Goal: Task Accomplishment & Management: Manage account settings

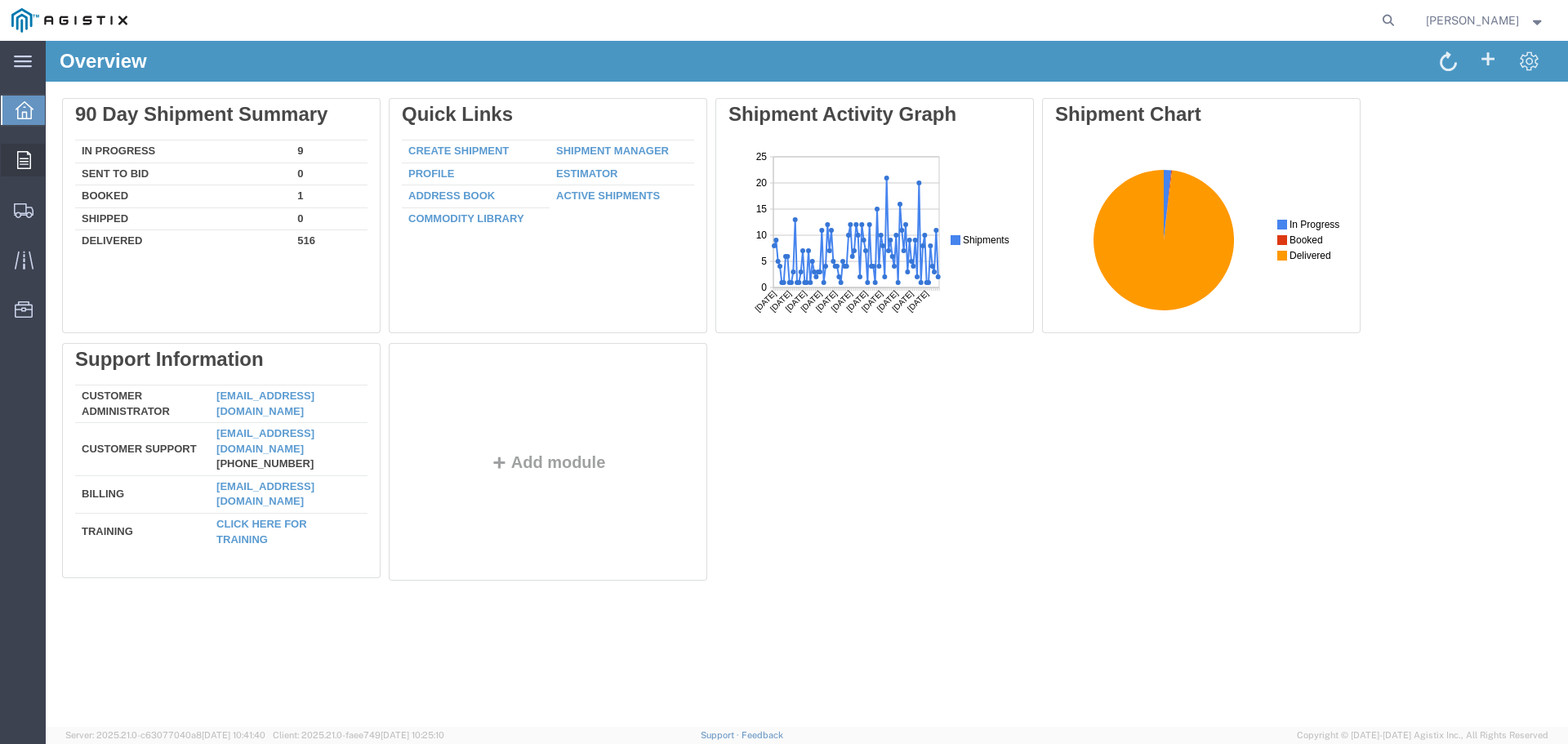
click at [30, 164] on icon at bounding box center [24, 160] width 14 height 18
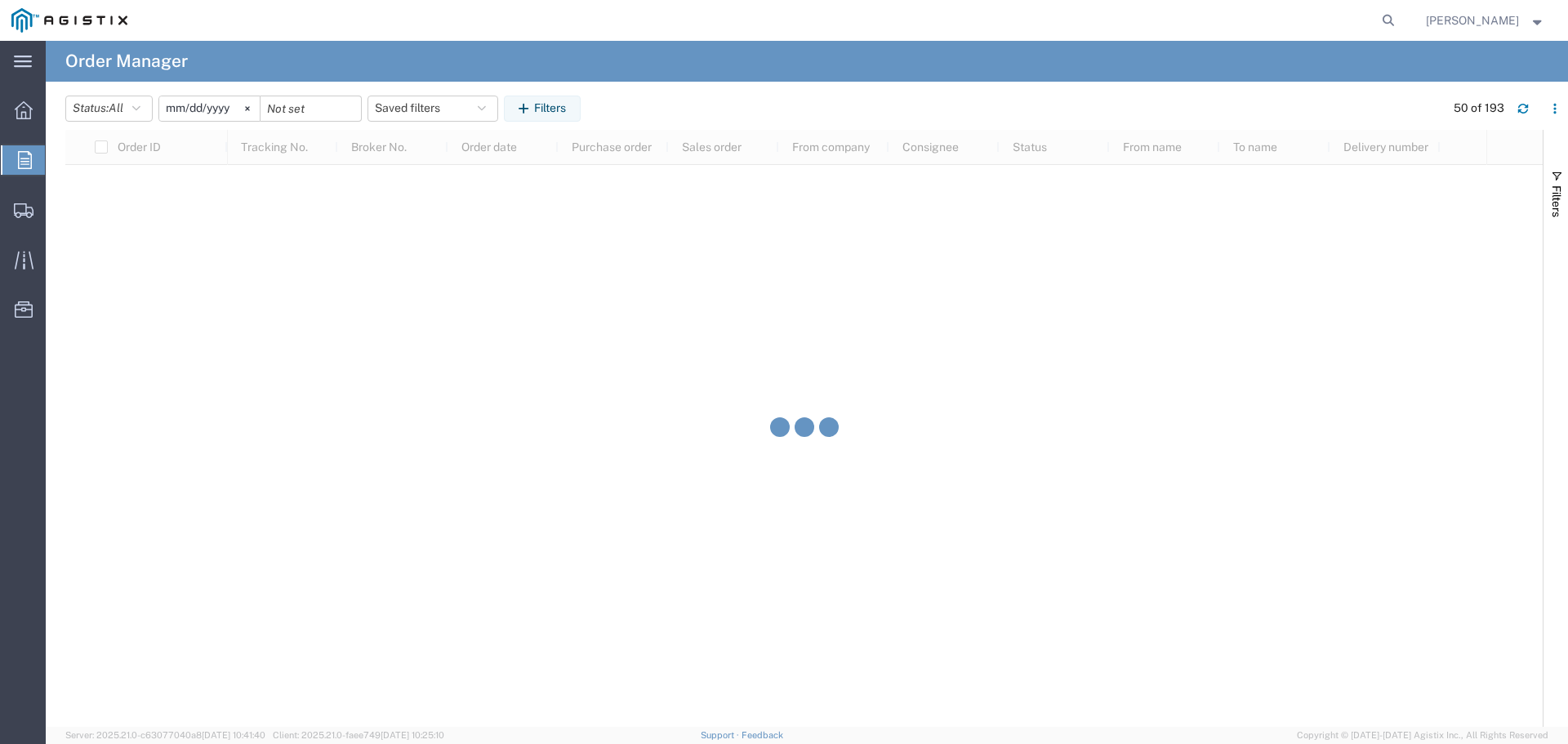
scroll to position [6061, 0]
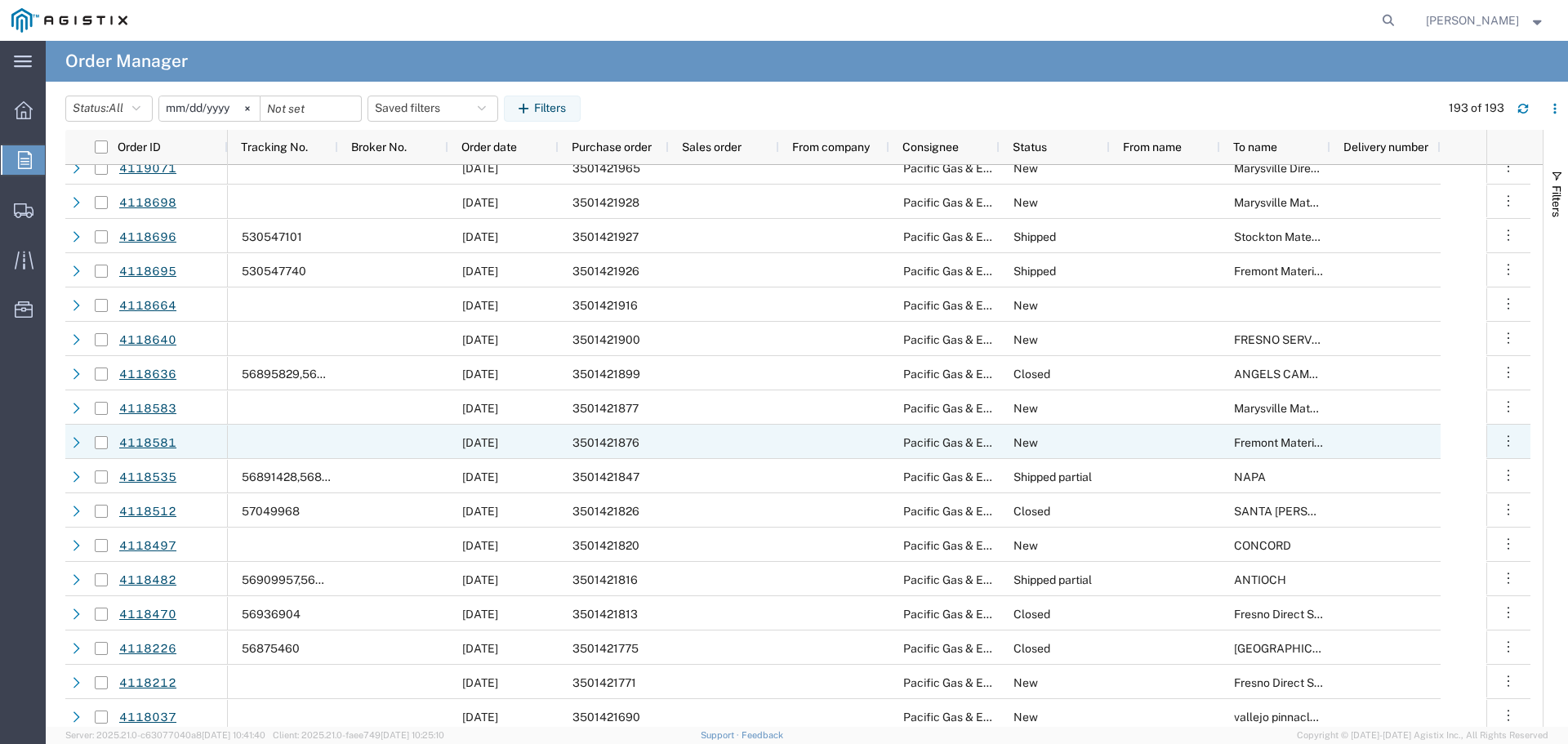
scroll to position [5244, 0]
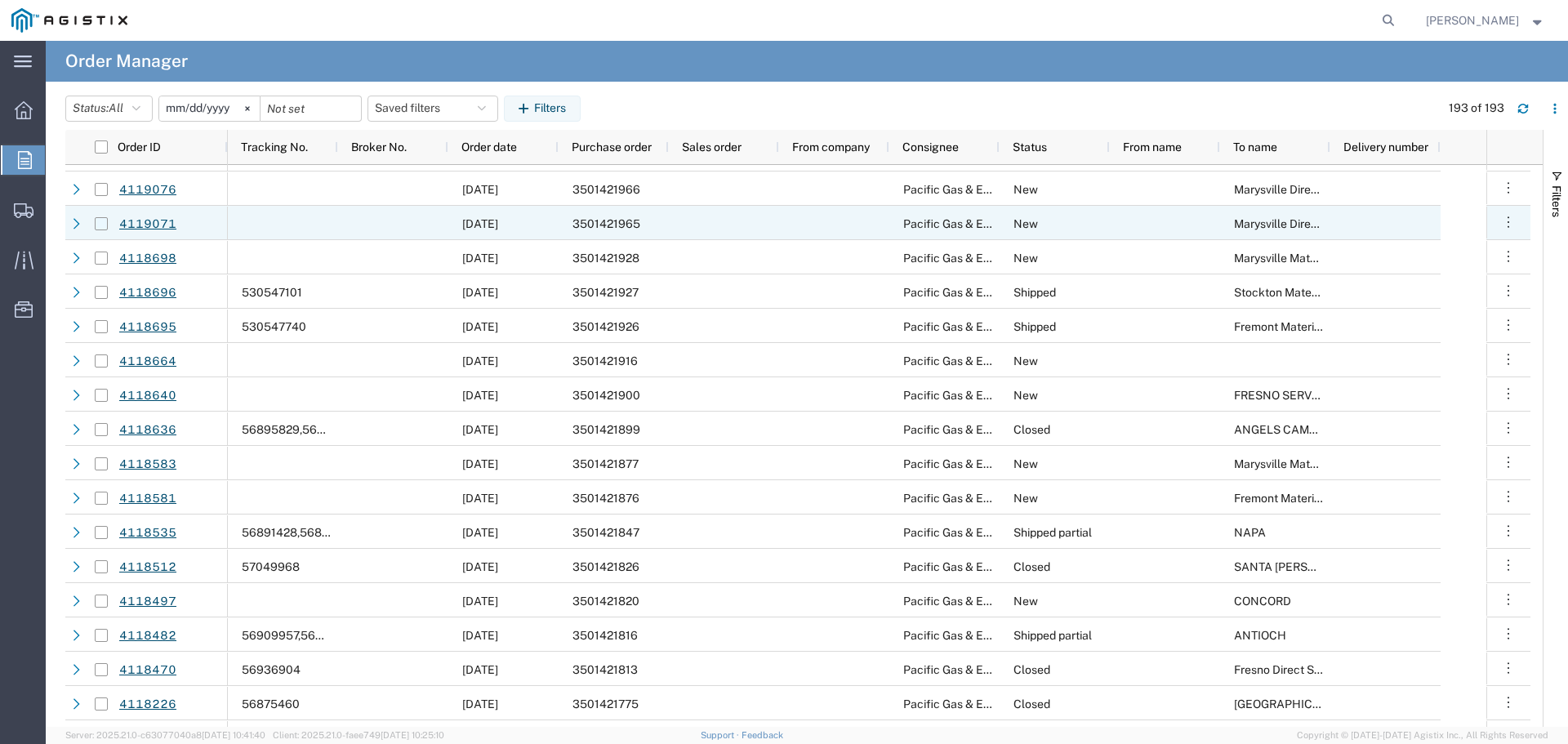
click at [102, 225] on input "Press Space to toggle row selection (unchecked)" at bounding box center [101, 224] width 13 height 13
checkbox input "true"
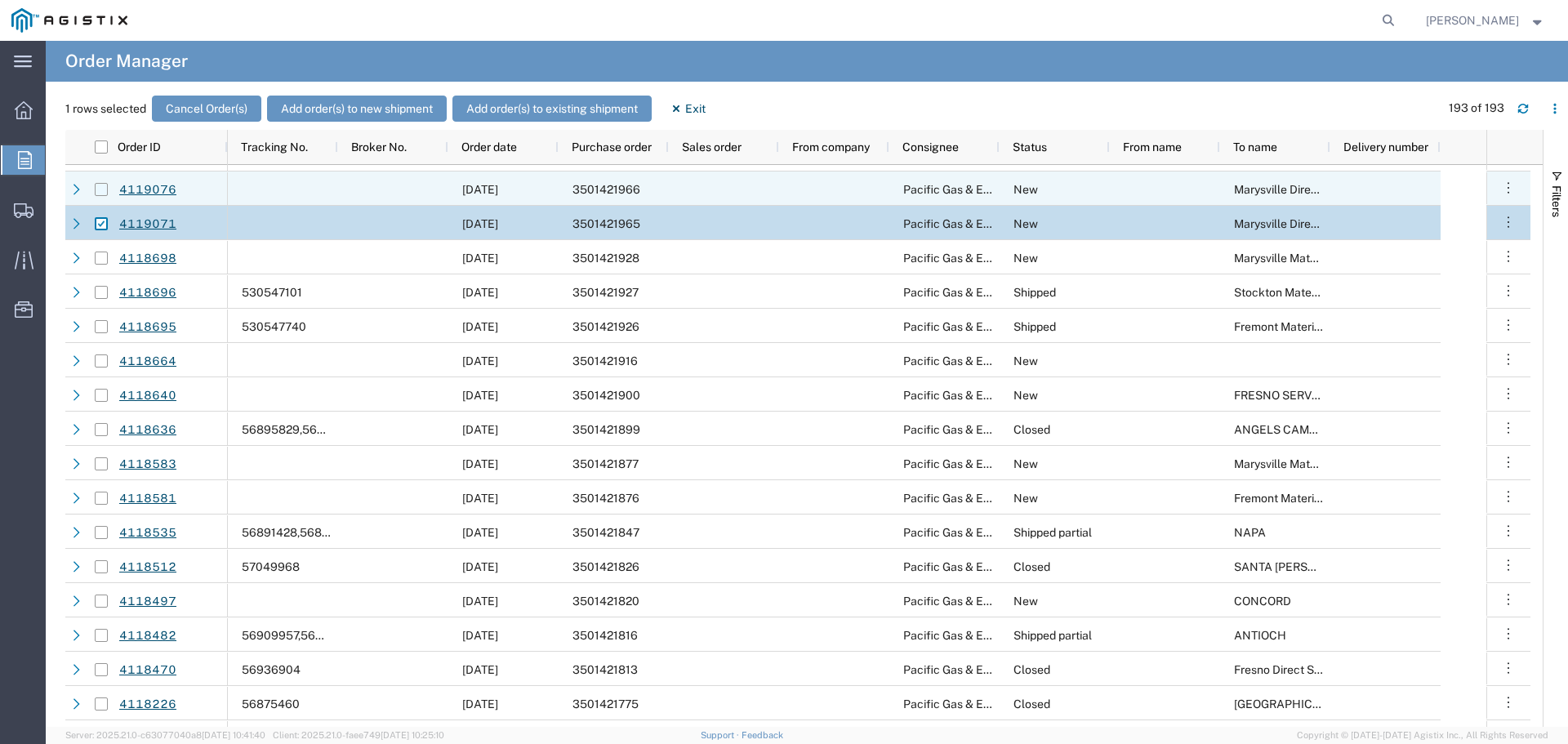
click at [101, 190] on input "Press Space to toggle row selection (unchecked)" at bounding box center [101, 189] width 13 height 13
checkbox input "true"
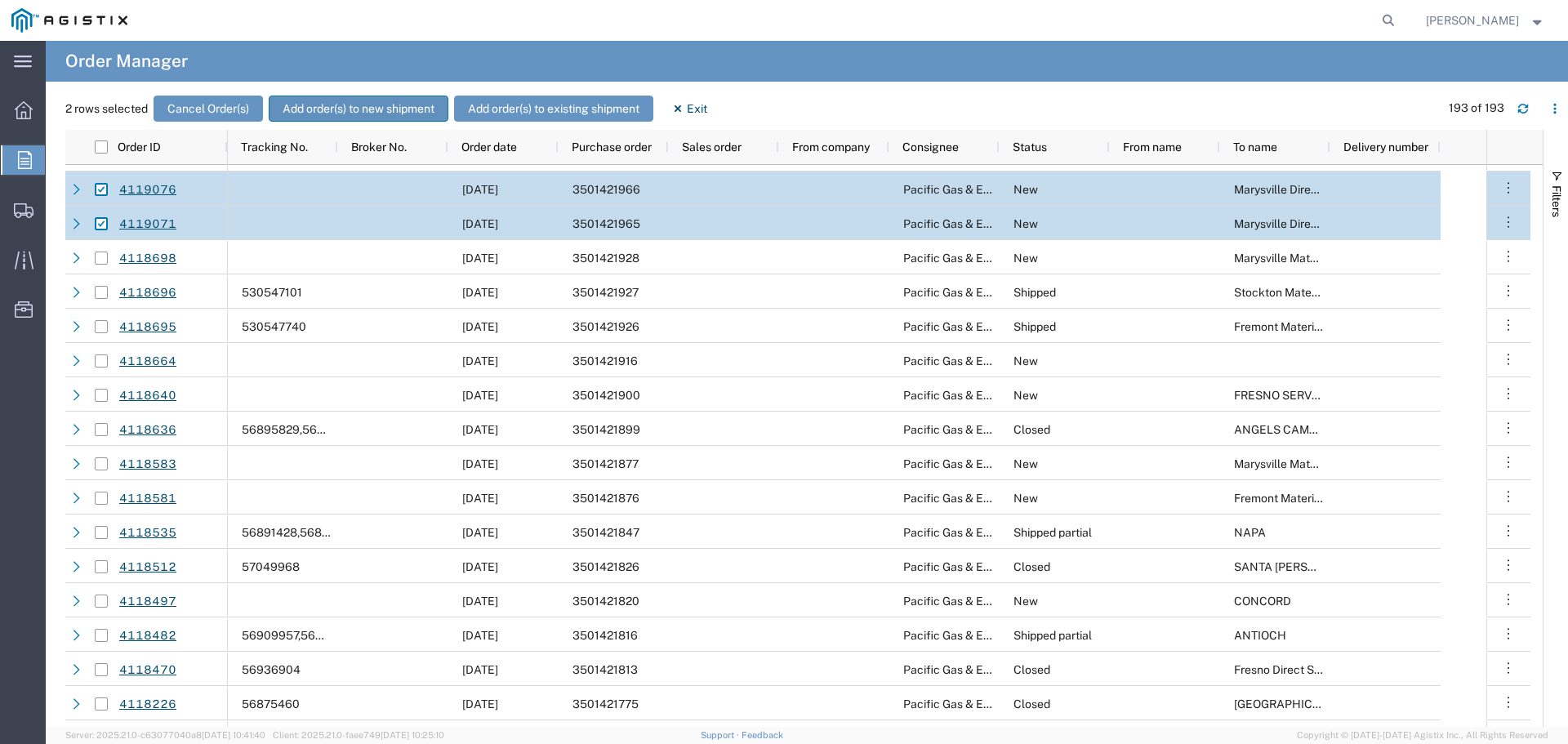
click at [400, 102] on button "Add order(s) to new shipment" at bounding box center [359, 109] width 180 height 27
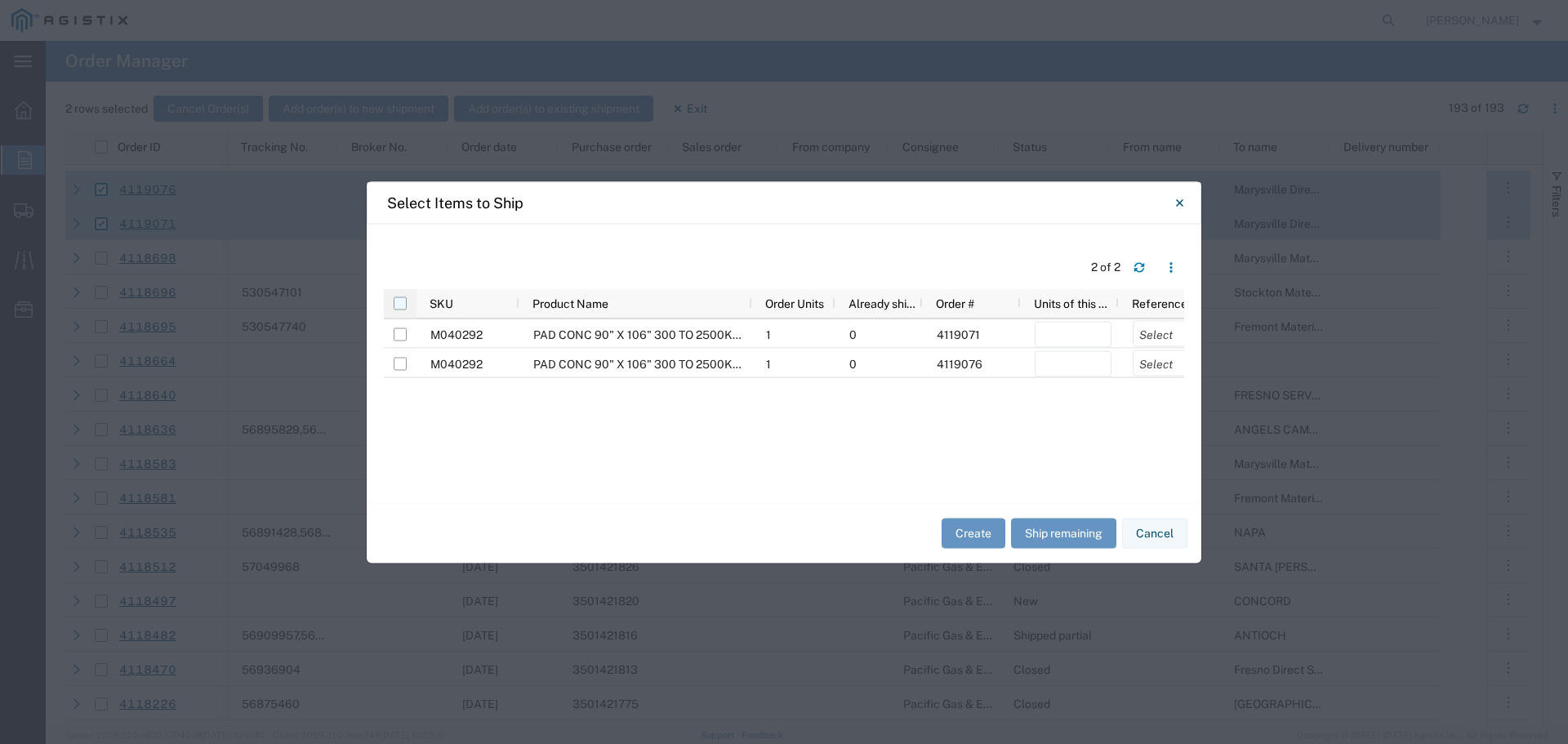
click at [406, 302] on input "checkbox" at bounding box center [400, 303] width 13 height 13
checkbox input "true"
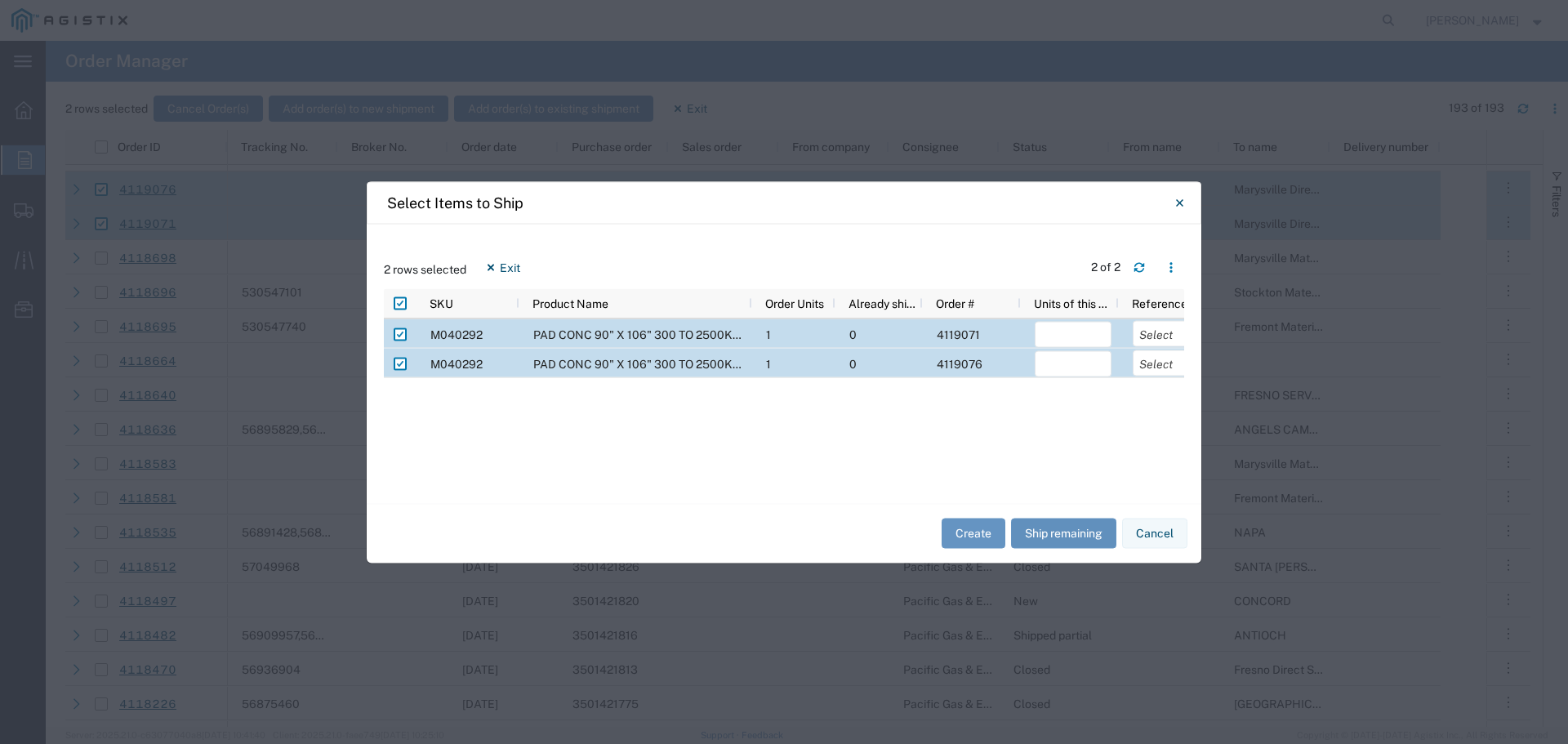
click at [1064, 535] on button "Ship remaining" at bounding box center [1064, 534] width 105 height 30
type input "1"
drag, startPoint x: 1160, startPoint y: 328, endPoint x: 1161, endPoint y: 344, distance: 16.0
click at [1160, 328] on select "Select Purchase Order Delivery Number" at bounding box center [1171, 333] width 77 height 27
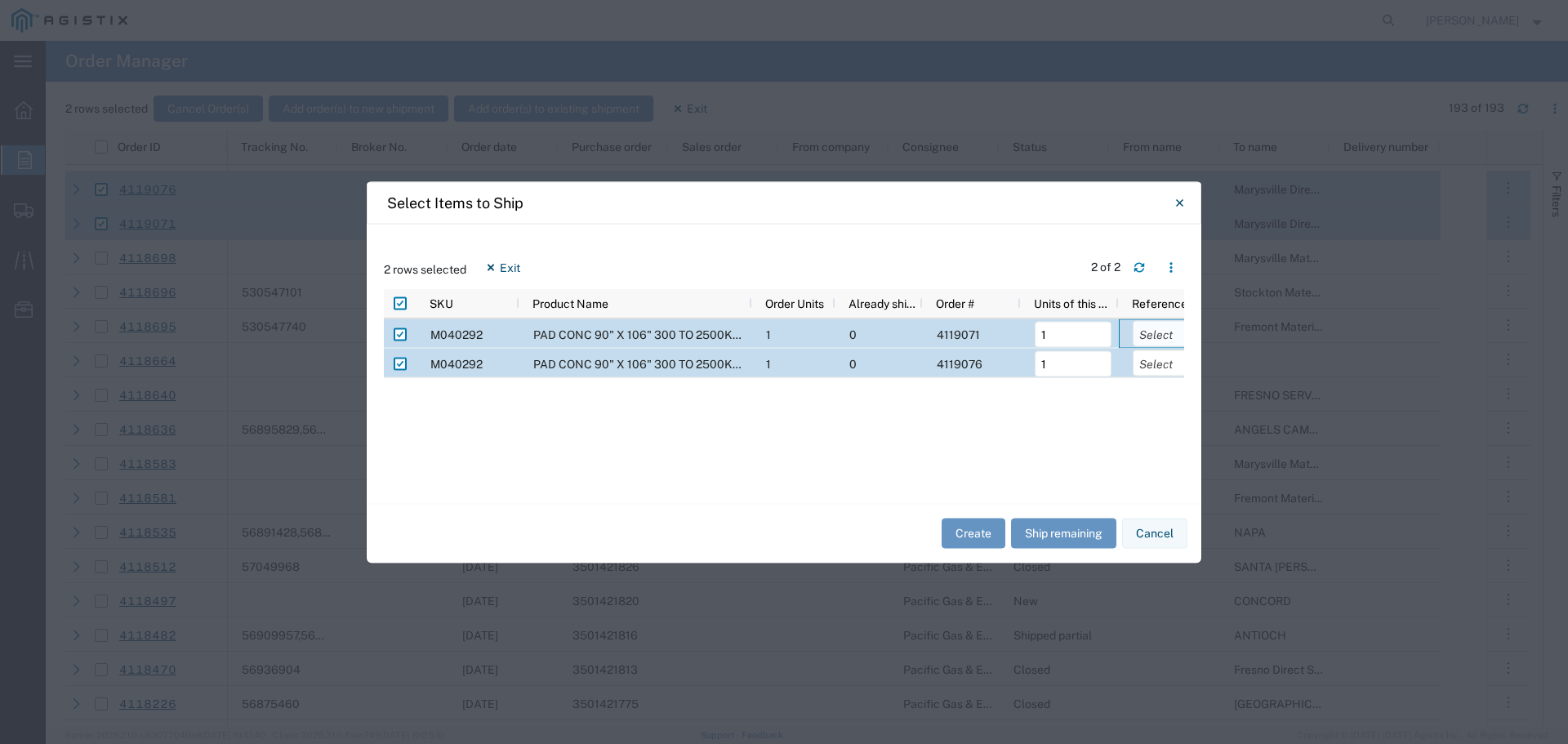
select select "PURCHORD"
click at [1133, 320] on select "Select Purchase Order Delivery Number" at bounding box center [1171, 333] width 77 height 27
click at [1154, 357] on select "Select Purchase Order Delivery Number" at bounding box center [1171, 363] width 77 height 27
select select "PURCHORD"
click at [1133, 349] on select "Select Purchase Order Delivery Number" at bounding box center [1171, 363] width 77 height 27
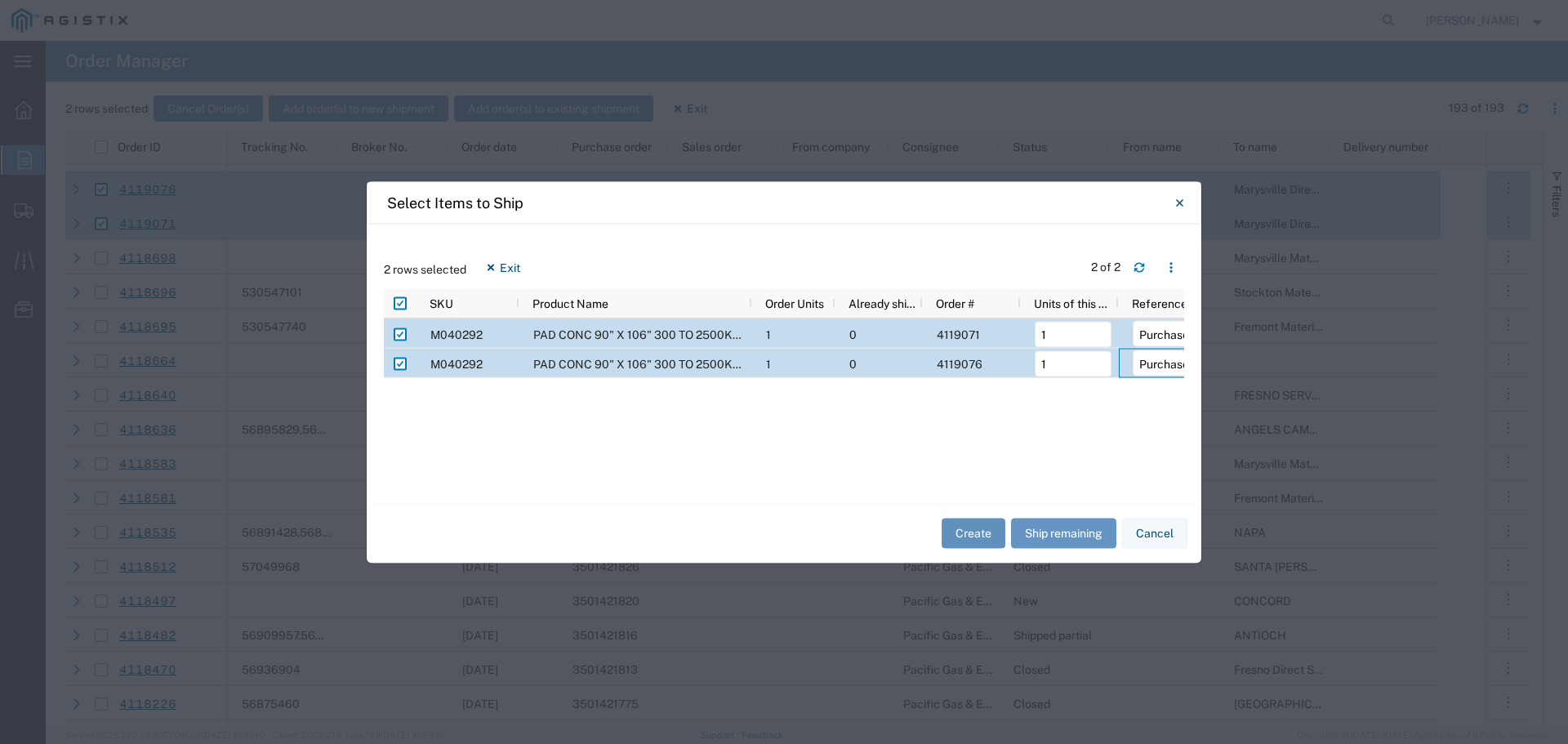
click at [964, 534] on button "Create" at bounding box center [973, 534] width 63 height 30
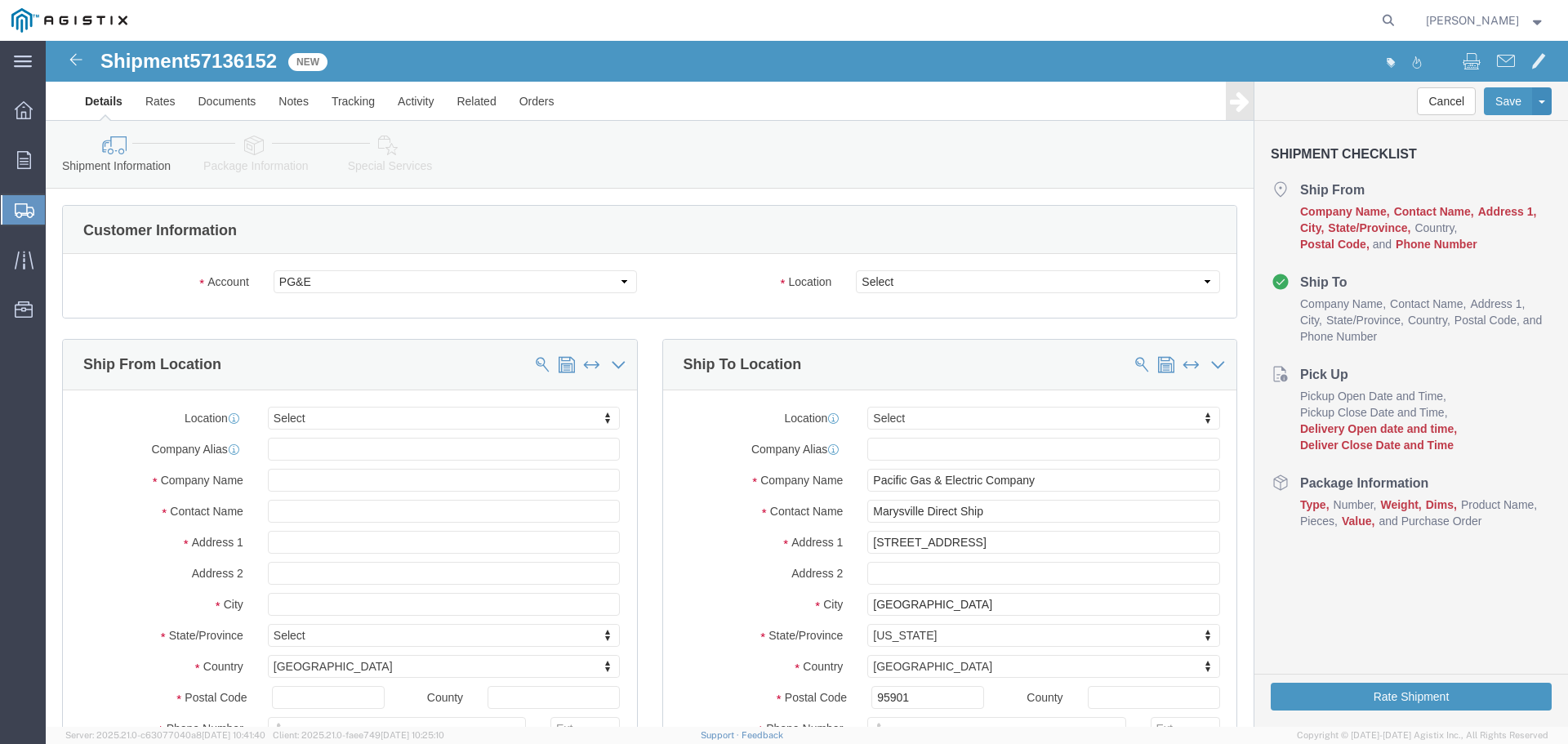
select select
drag, startPoint x: 57, startPoint y: 24, endPoint x: 239, endPoint y: 25, distance: 182.0
click div "Shipment 57136152 New"
copy h1 "Shipment 57136152"
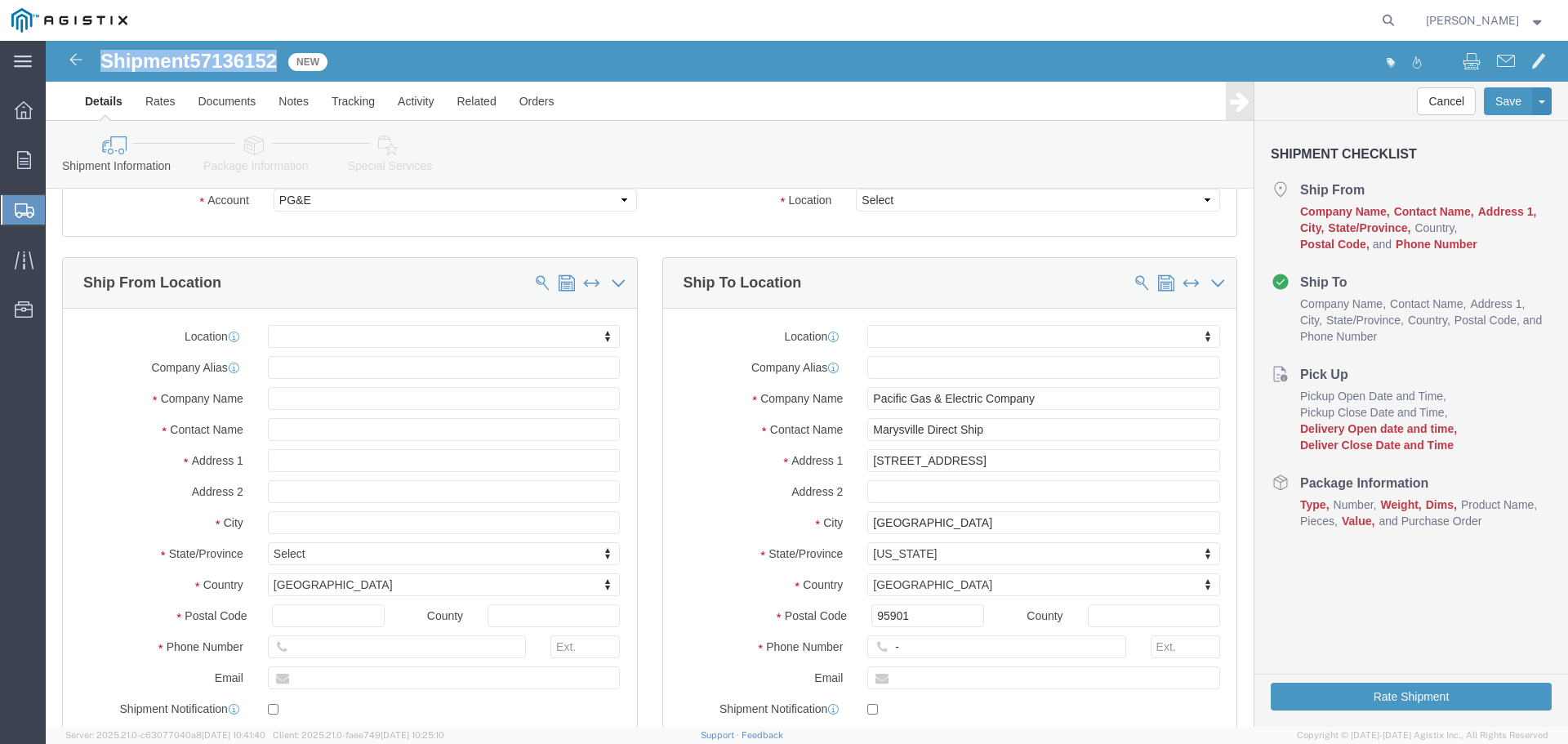
scroll to position [164, 0]
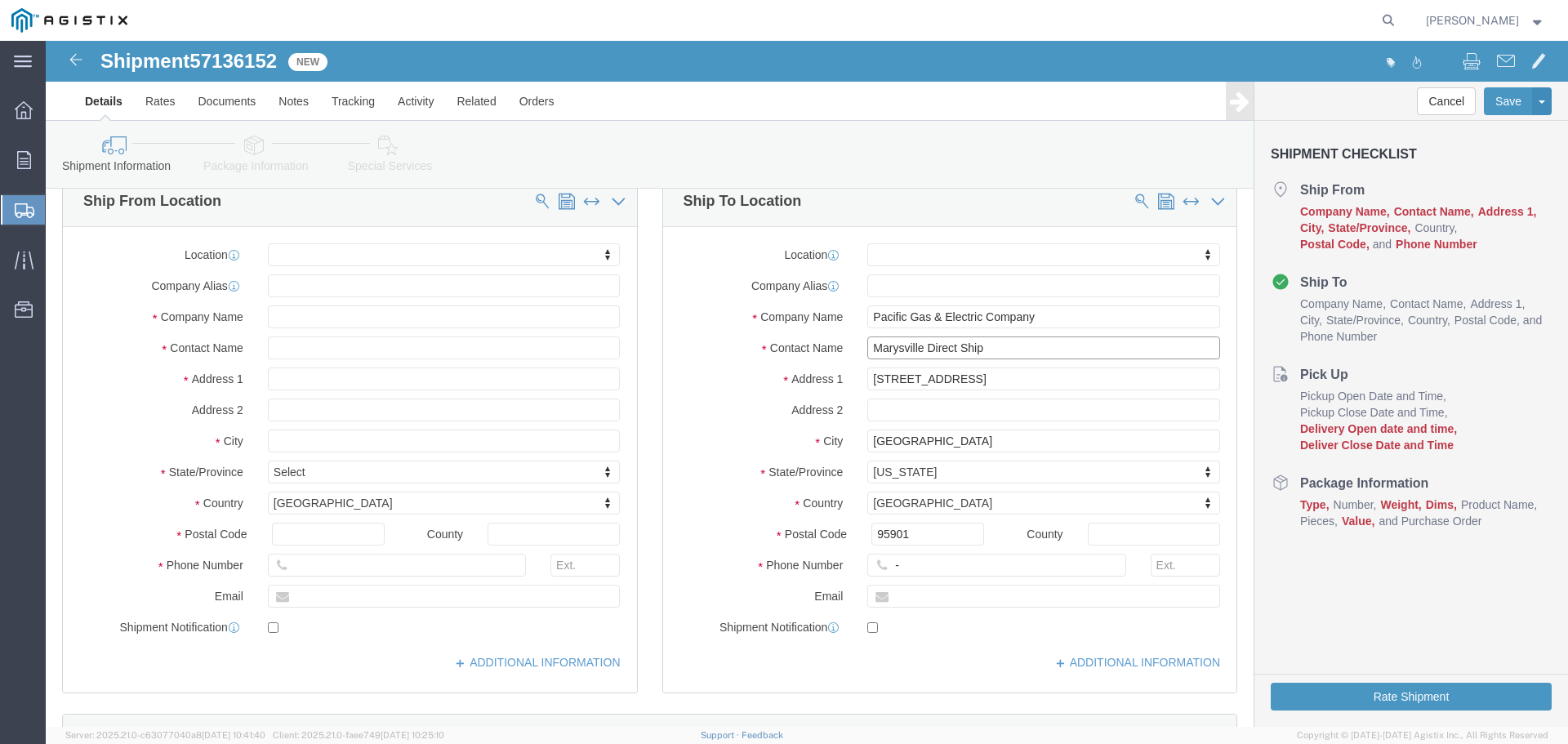
drag, startPoint x: 943, startPoint y: 310, endPoint x: 667, endPoint y: 289, distance: 276.8
click div "Location My Profile Location (OBSOLETE) [PERSON_NAME] SC - GC TRAILER (OBSOLETE…"
type input "Lincoln Job"
type input "Lincoln"
select select
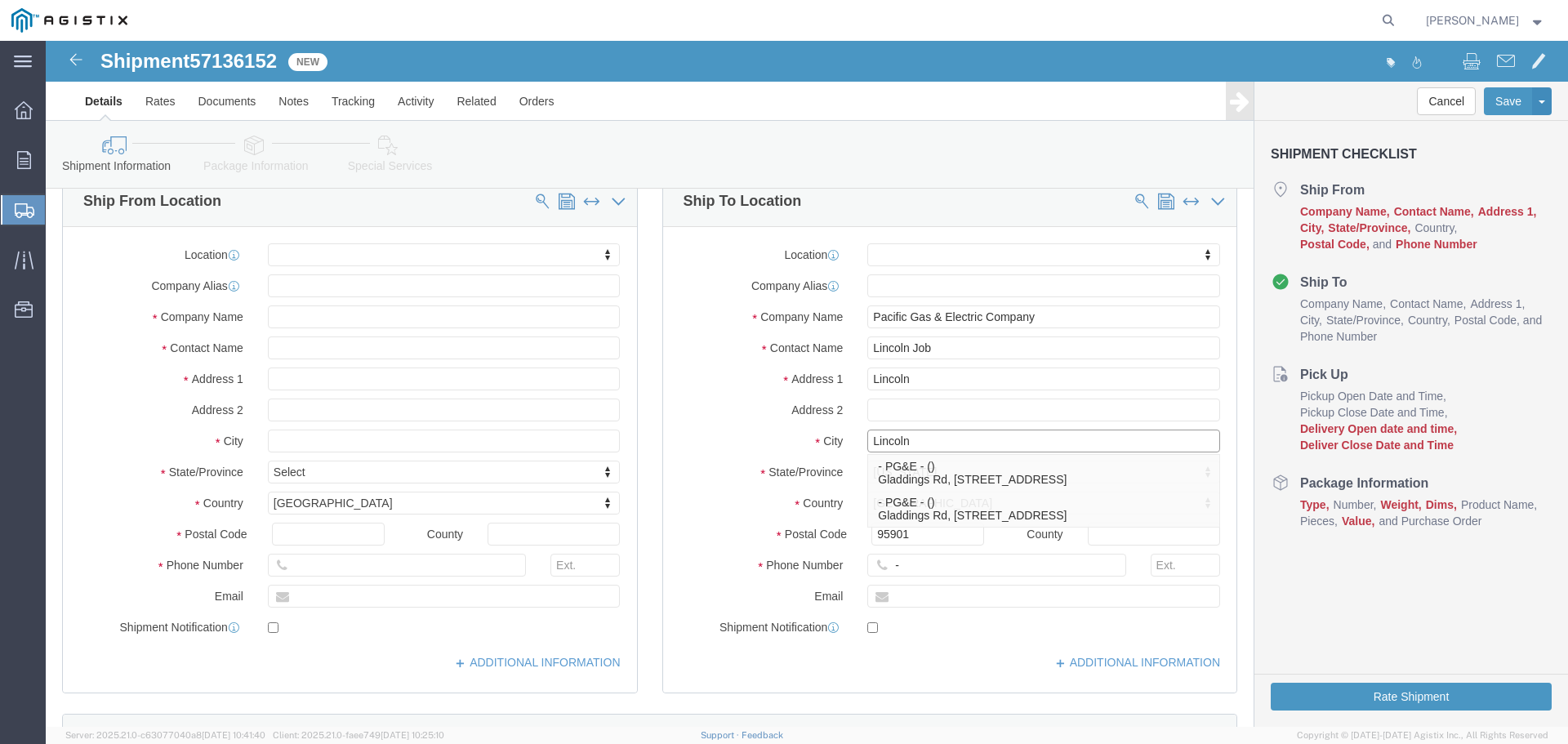
type input "Lincoln"
select select
drag, startPoint x: 872, startPoint y: 490, endPoint x: 735, endPoint y: 502, distance: 137.5
click div "Postal Code 95901"
type input "95648"
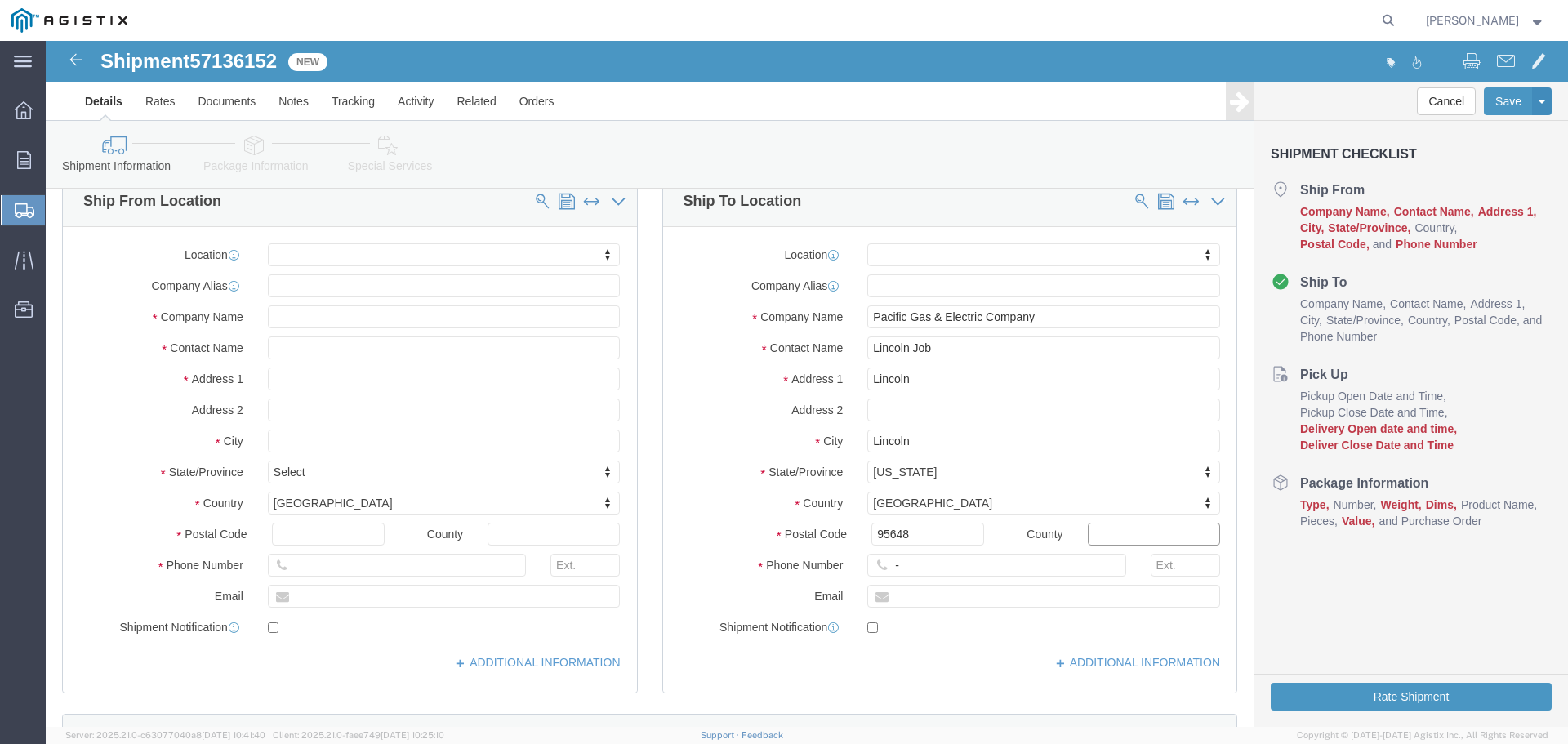
select select
type input "123-456-7891"
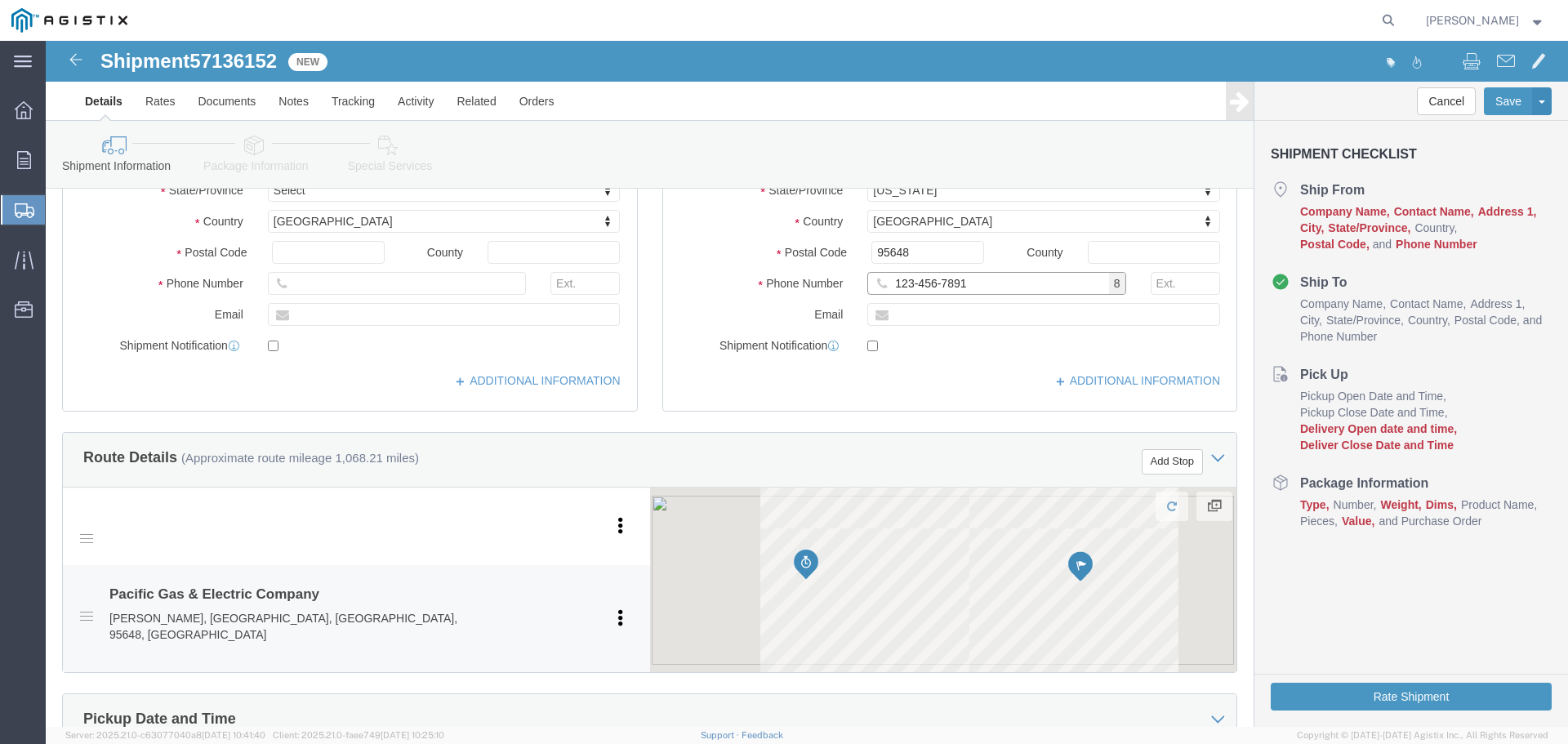
scroll to position [735, 0]
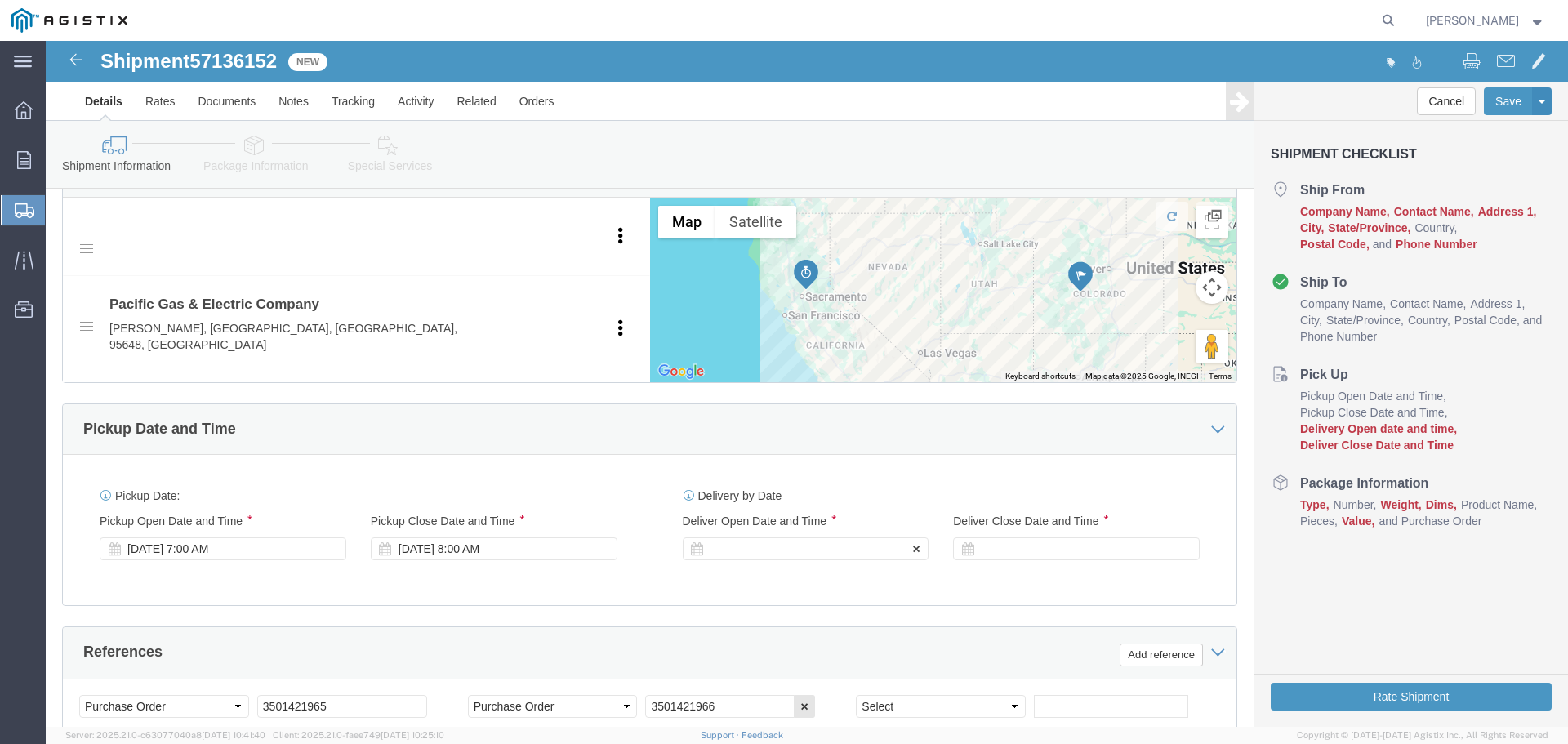
click div
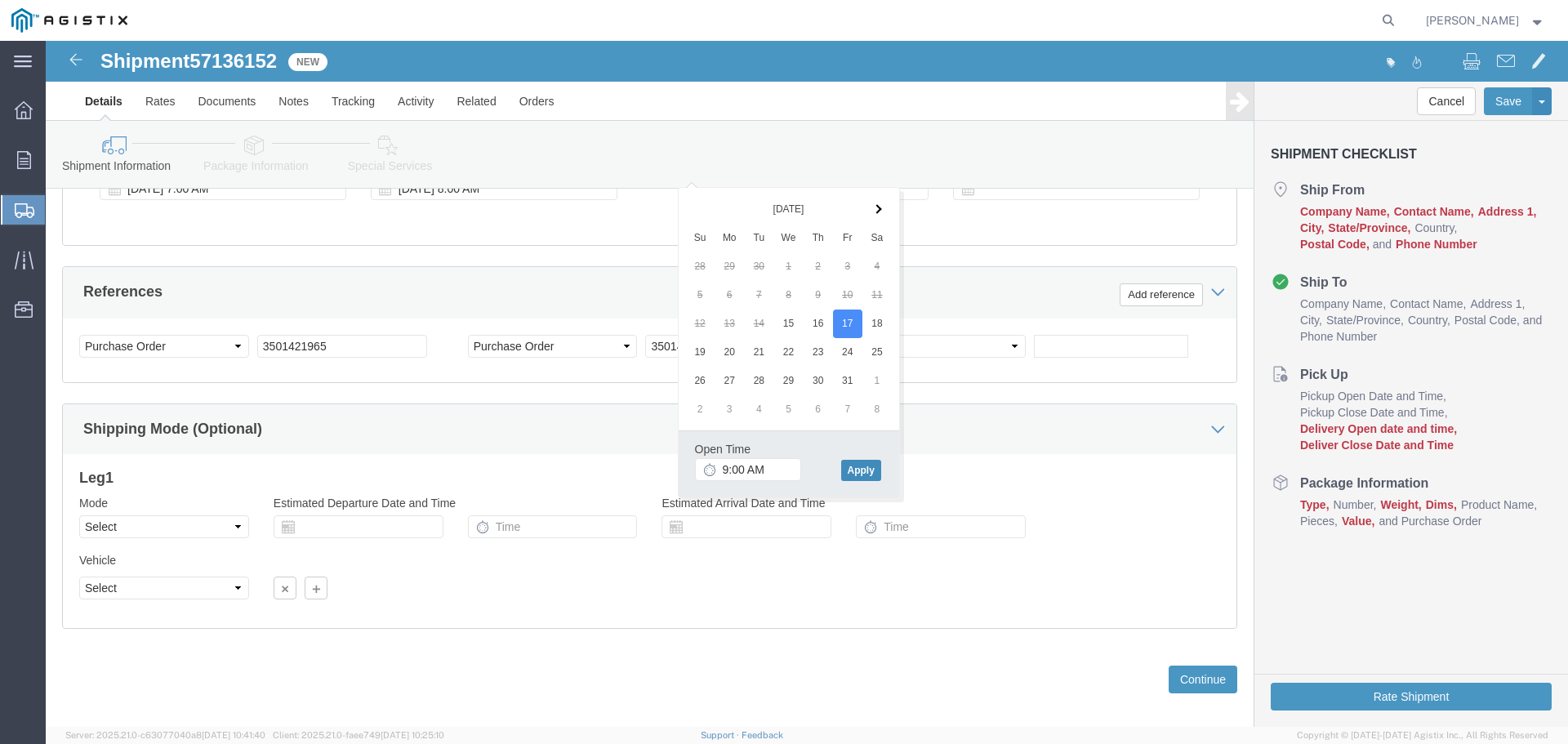
click button "Apply"
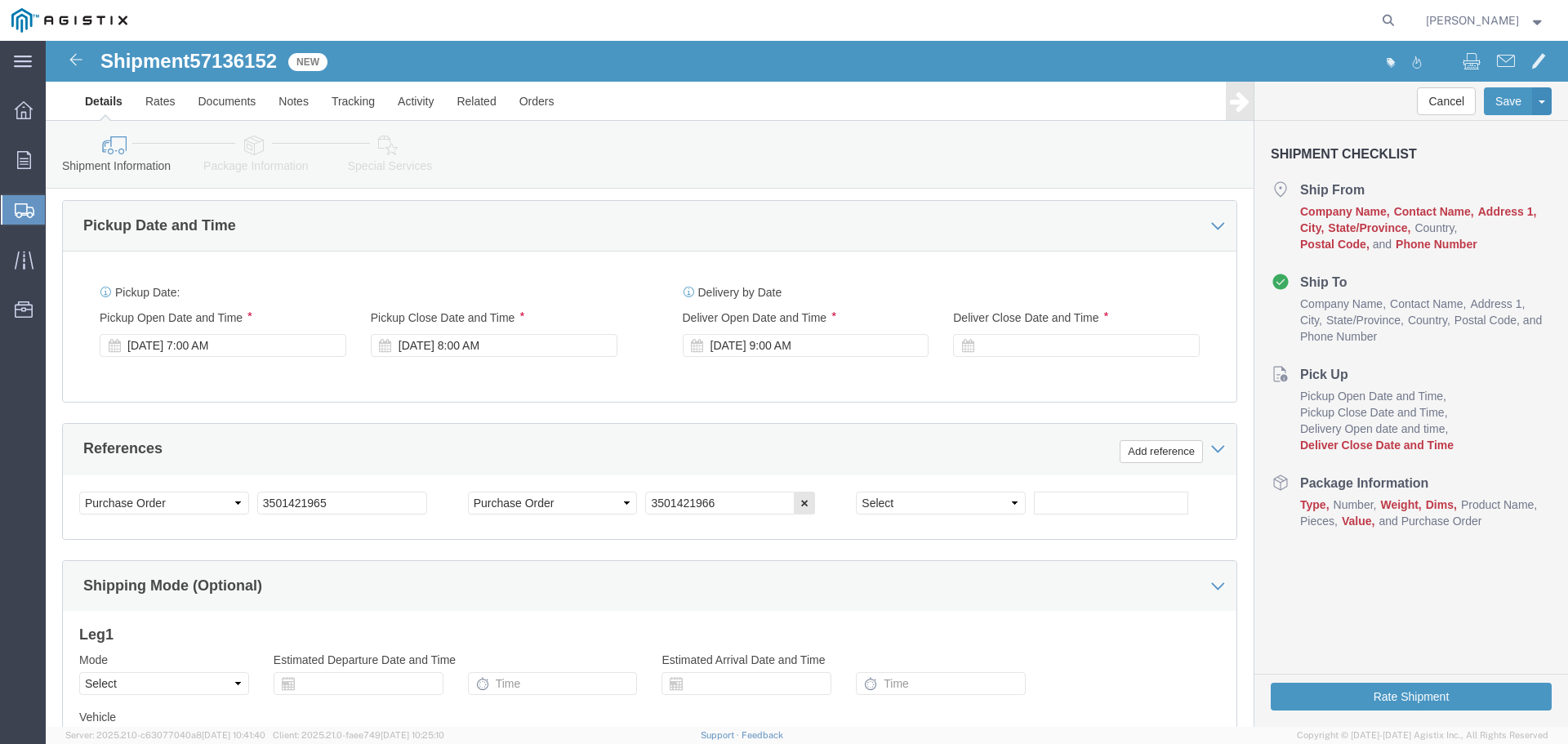
scroll to position [932, 0]
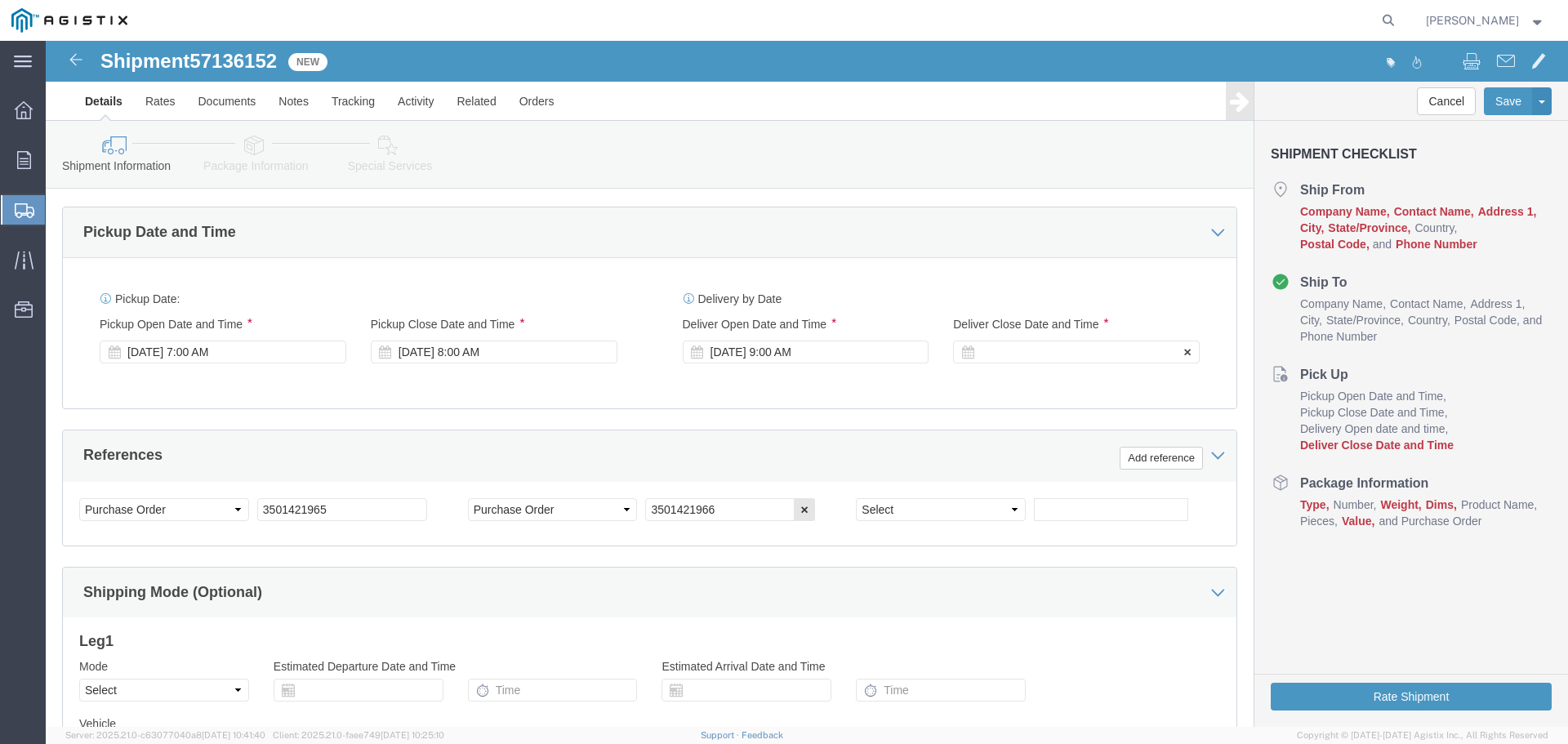
click div
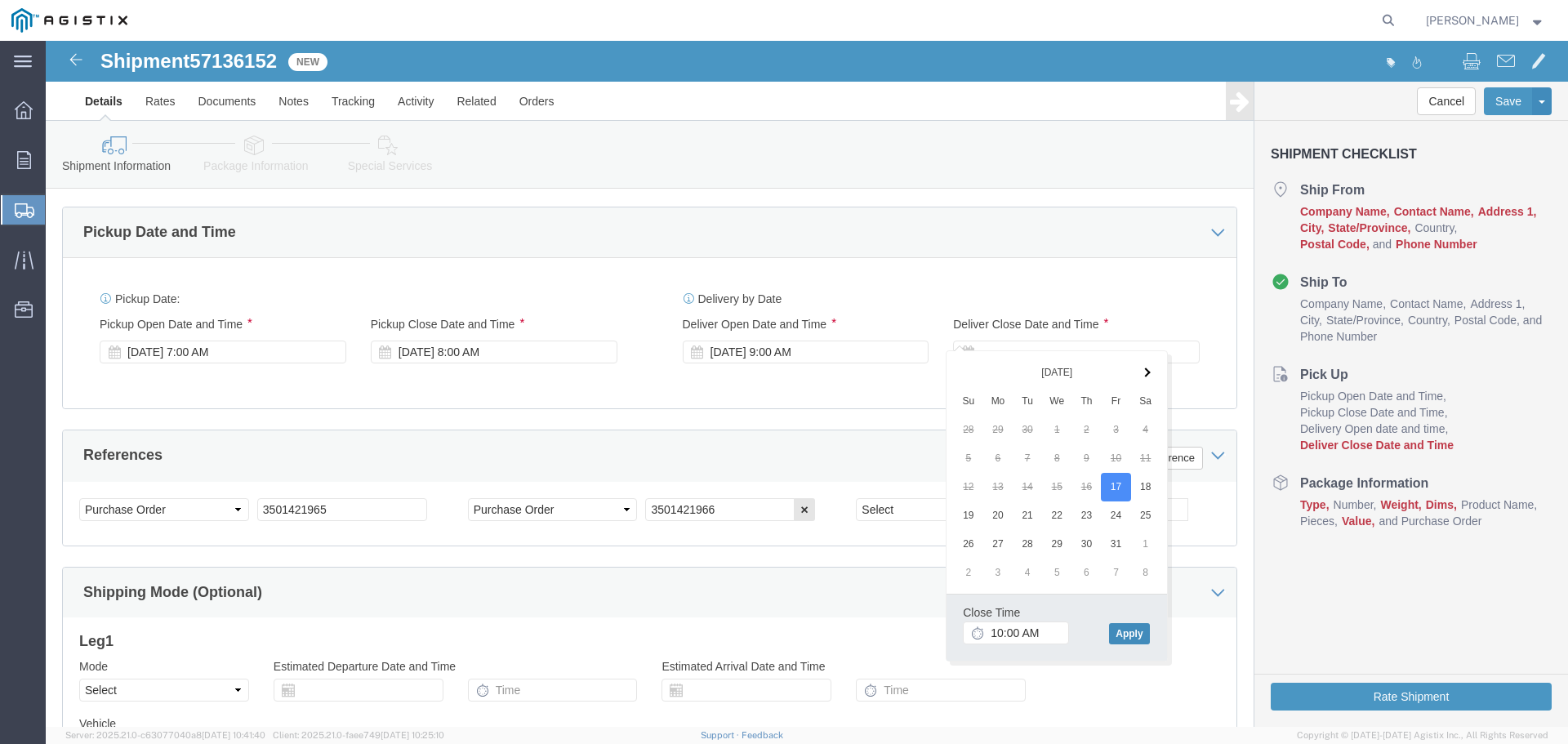
click button "Apply"
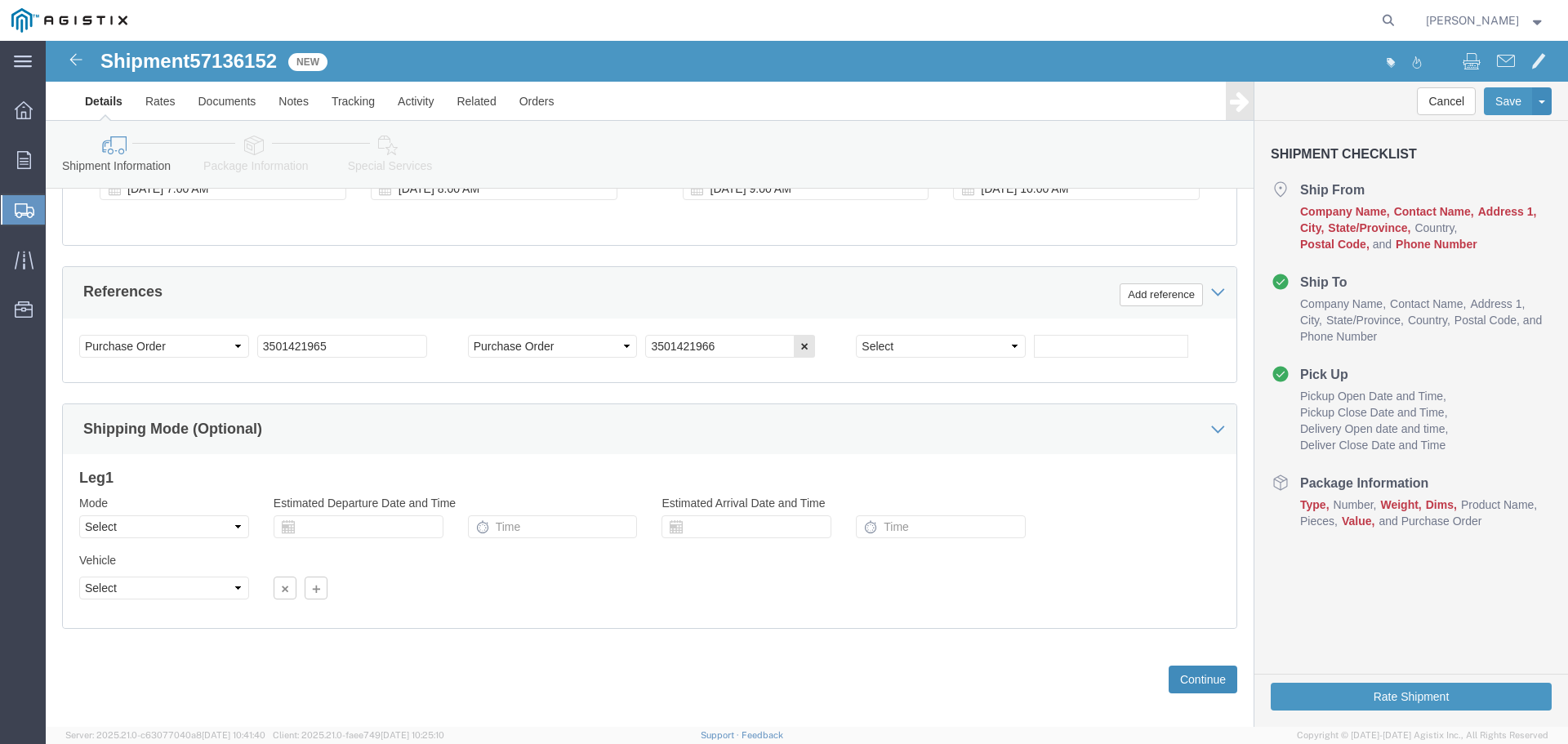
click button "Continue"
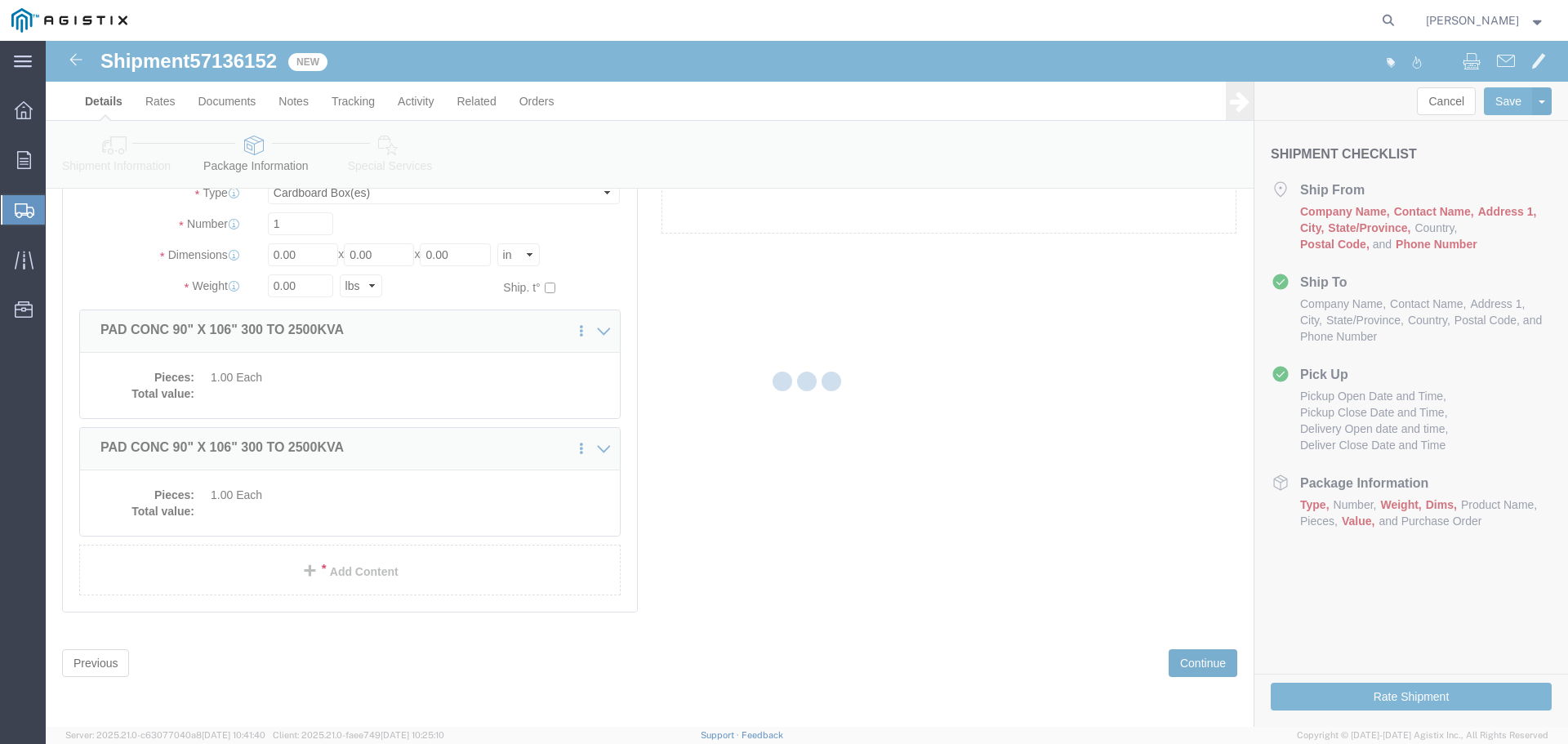
scroll to position [39, 0]
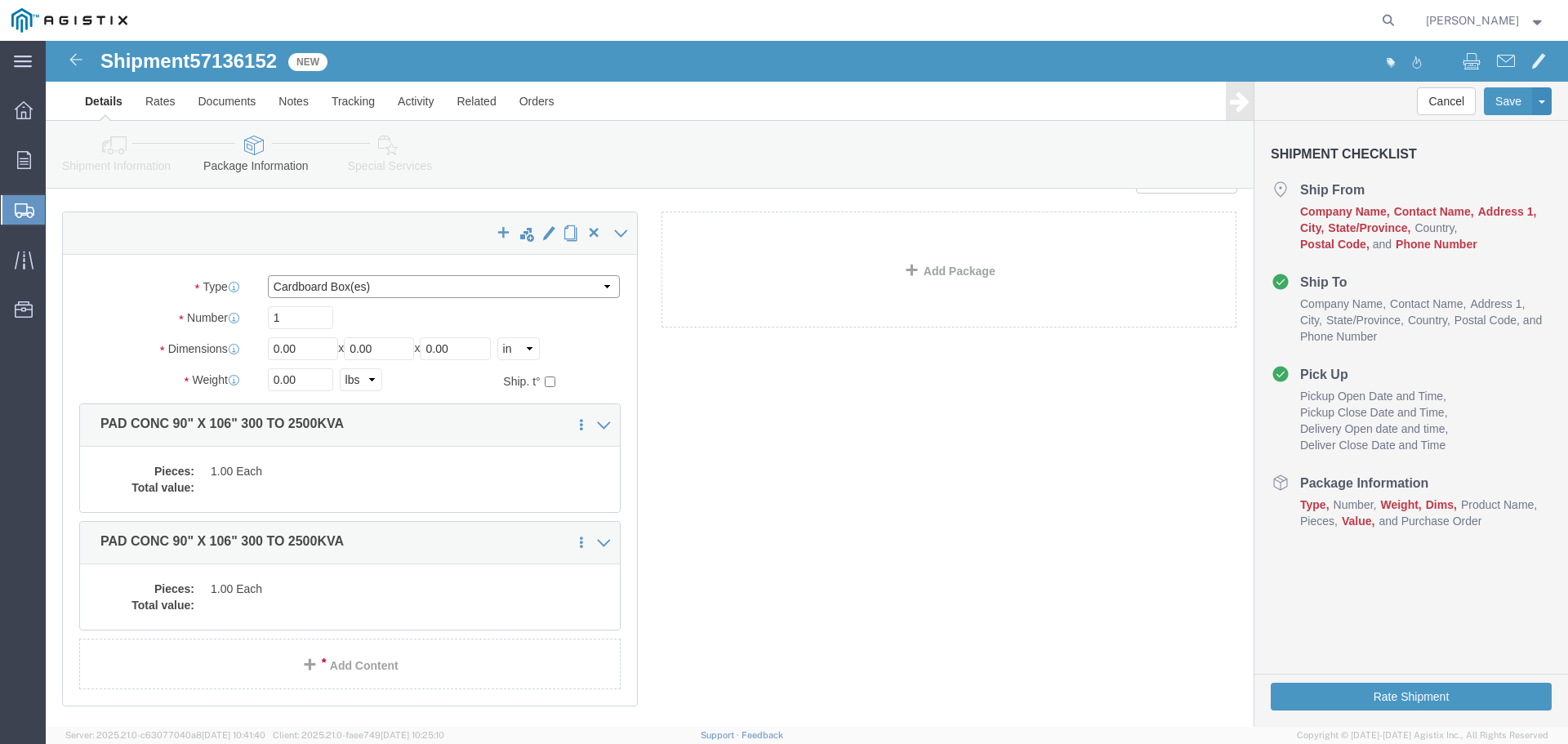
click select "Select Bulk Bundle(s) Cardboard Box(es) Carton(s) Crate(s) Drum(s) (Fiberboard)…"
select select "YRPK"
click select "Select Bulk Bundle(s) Cardboard Box(es) Carton(s) Crate(s) Drum(s) (Fiberboard)…"
drag, startPoint x: 230, startPoint y: 276, endPoint x: 178, endPoint y: 275, distance: 52.0
click div "Number 1"
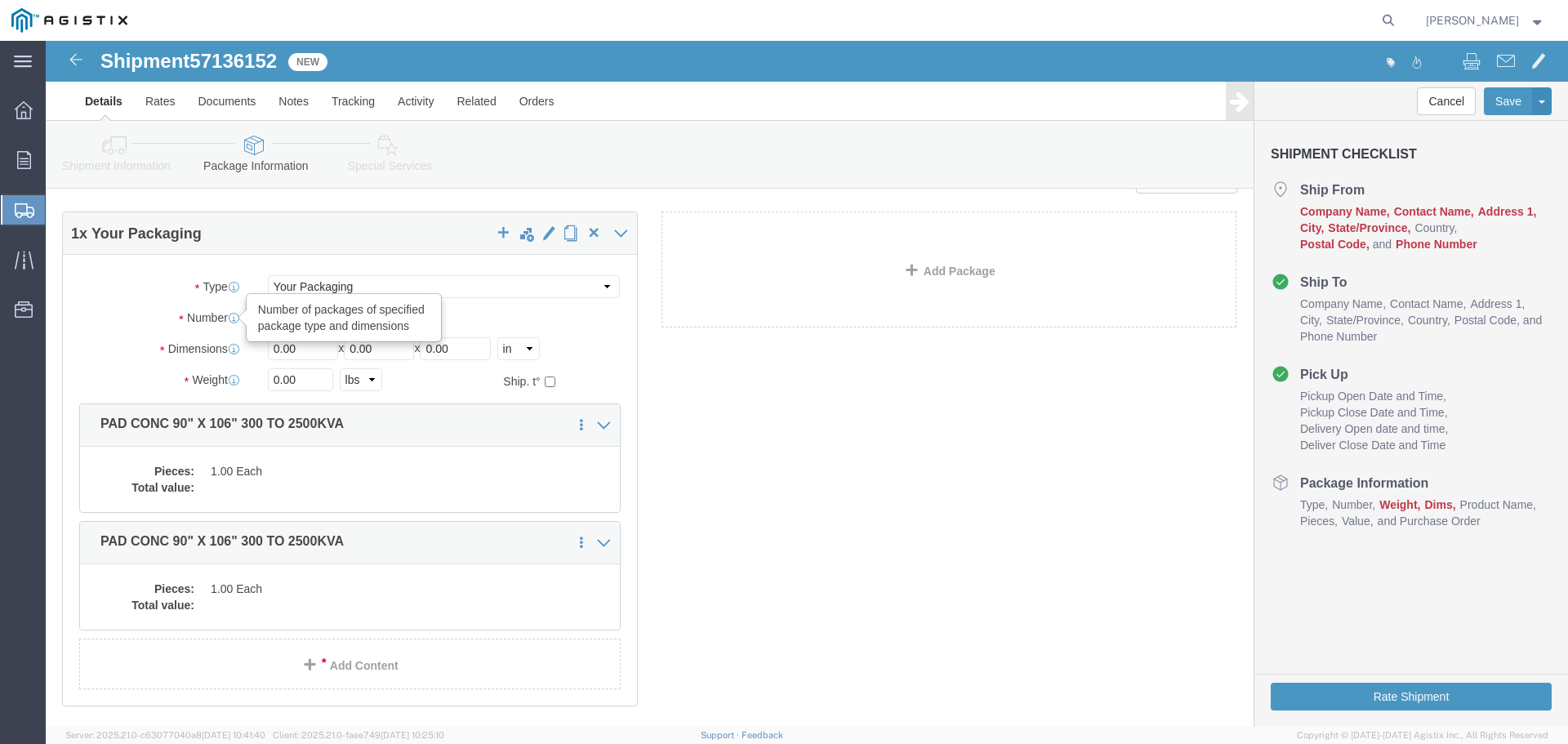
type input "2"
type input "106"
type input "90"
type input "6"
type input "9200"
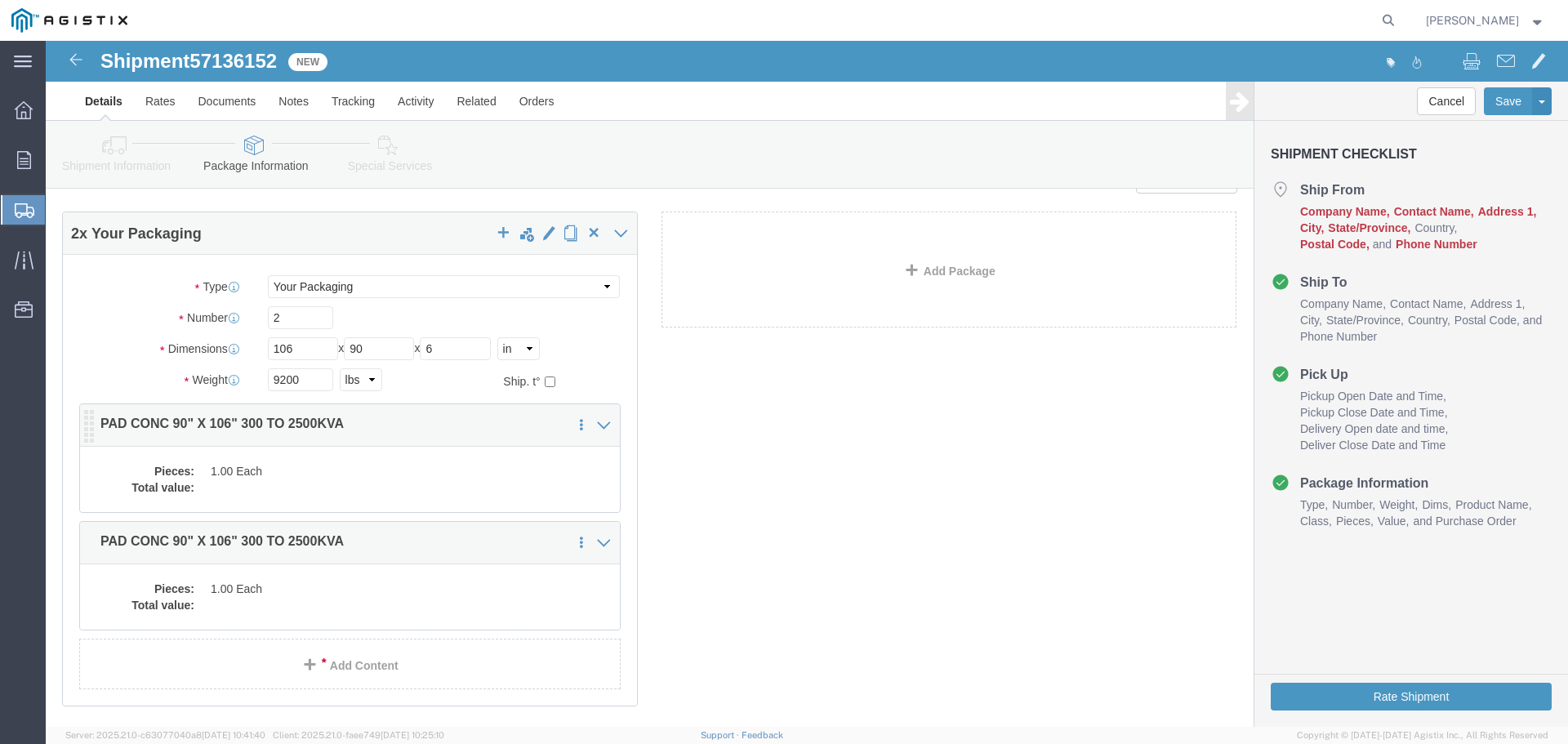
click div "Pieces: 1.00 Each Total value:"
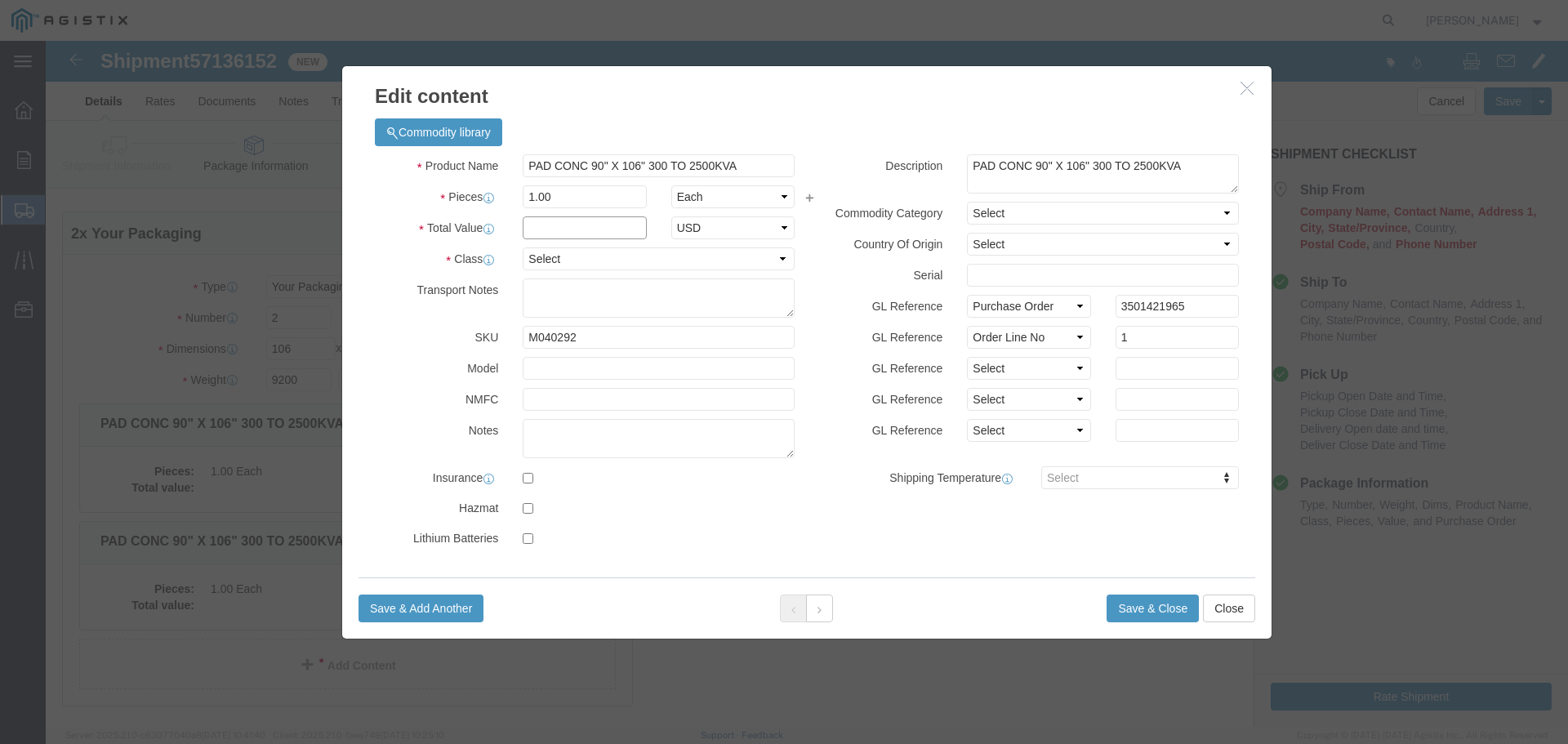
click input "text"
type input "1"
select select "USD"
select select "55"
click button "Save & Close"
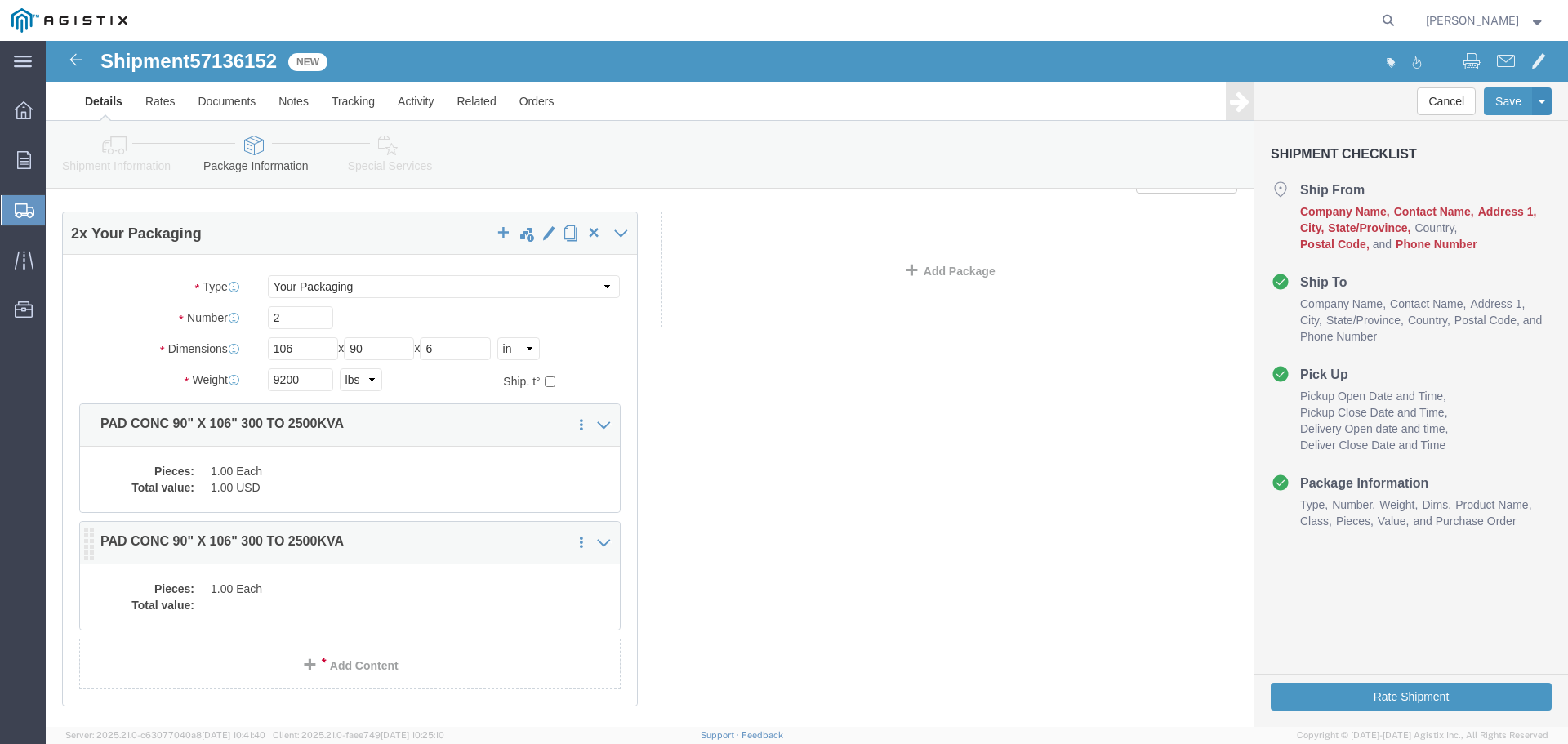
click dd "1.00 Each"
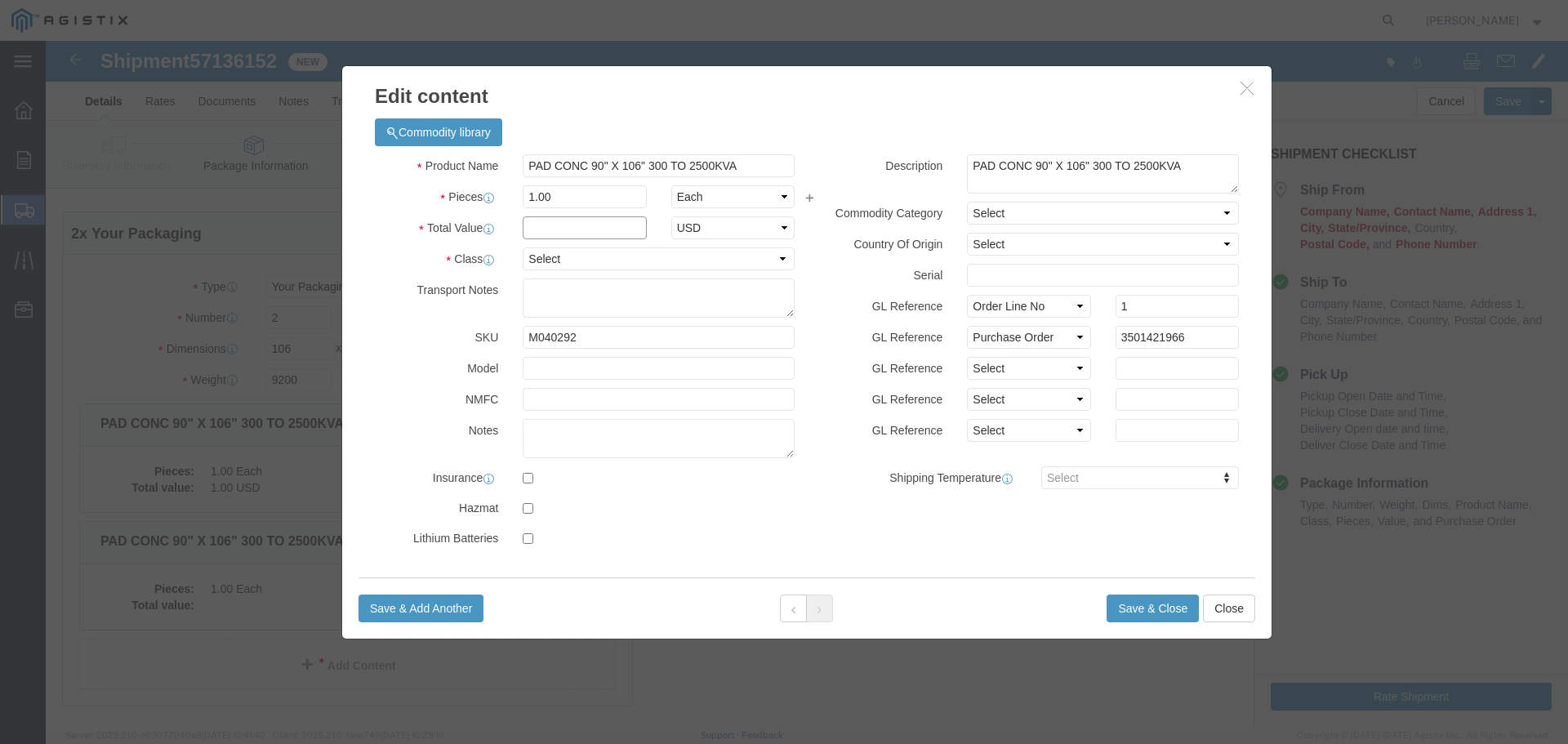
click input "text"
type input "1"
select select "USD"
select select "55"
click button "Save & Close"
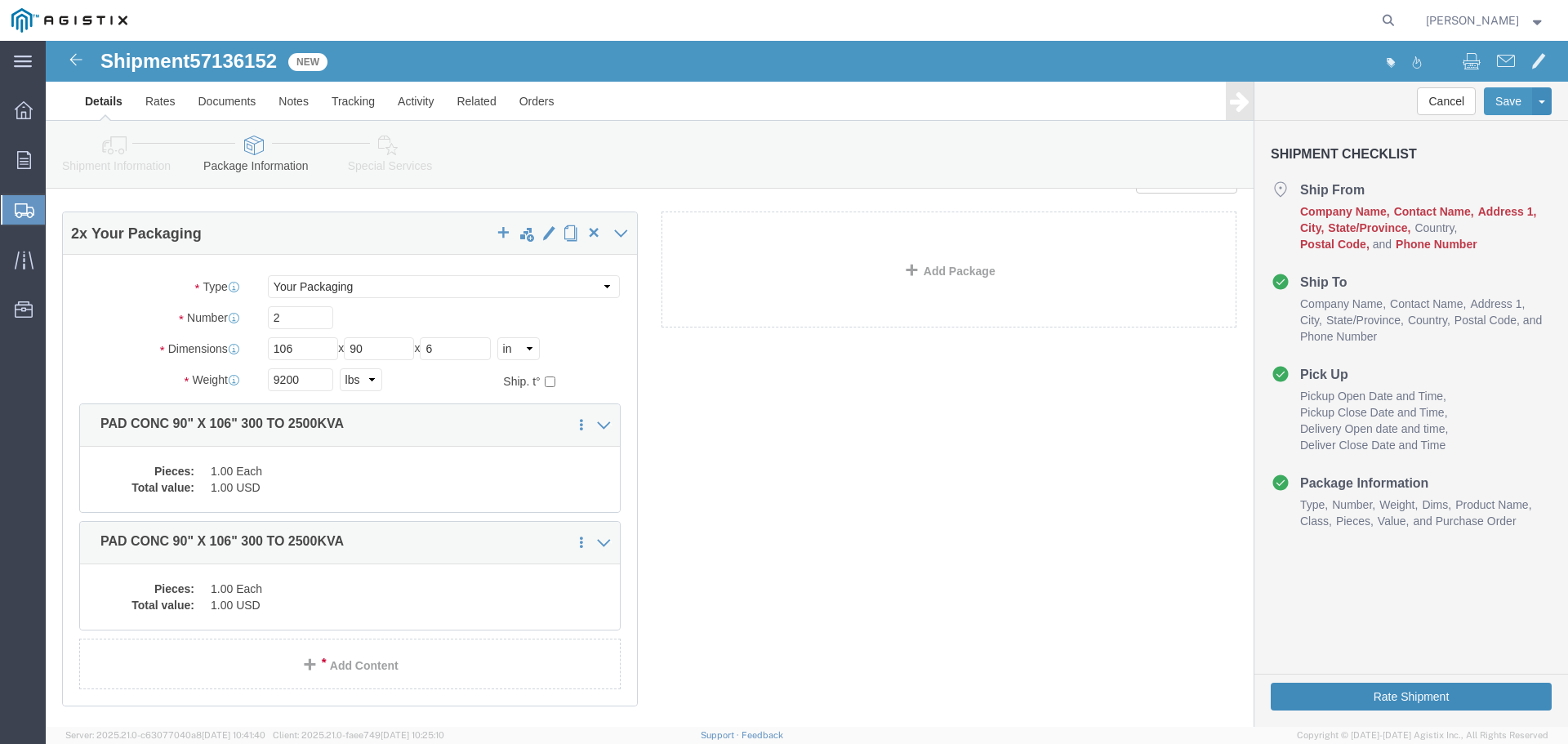
click button "Rate Shipment"
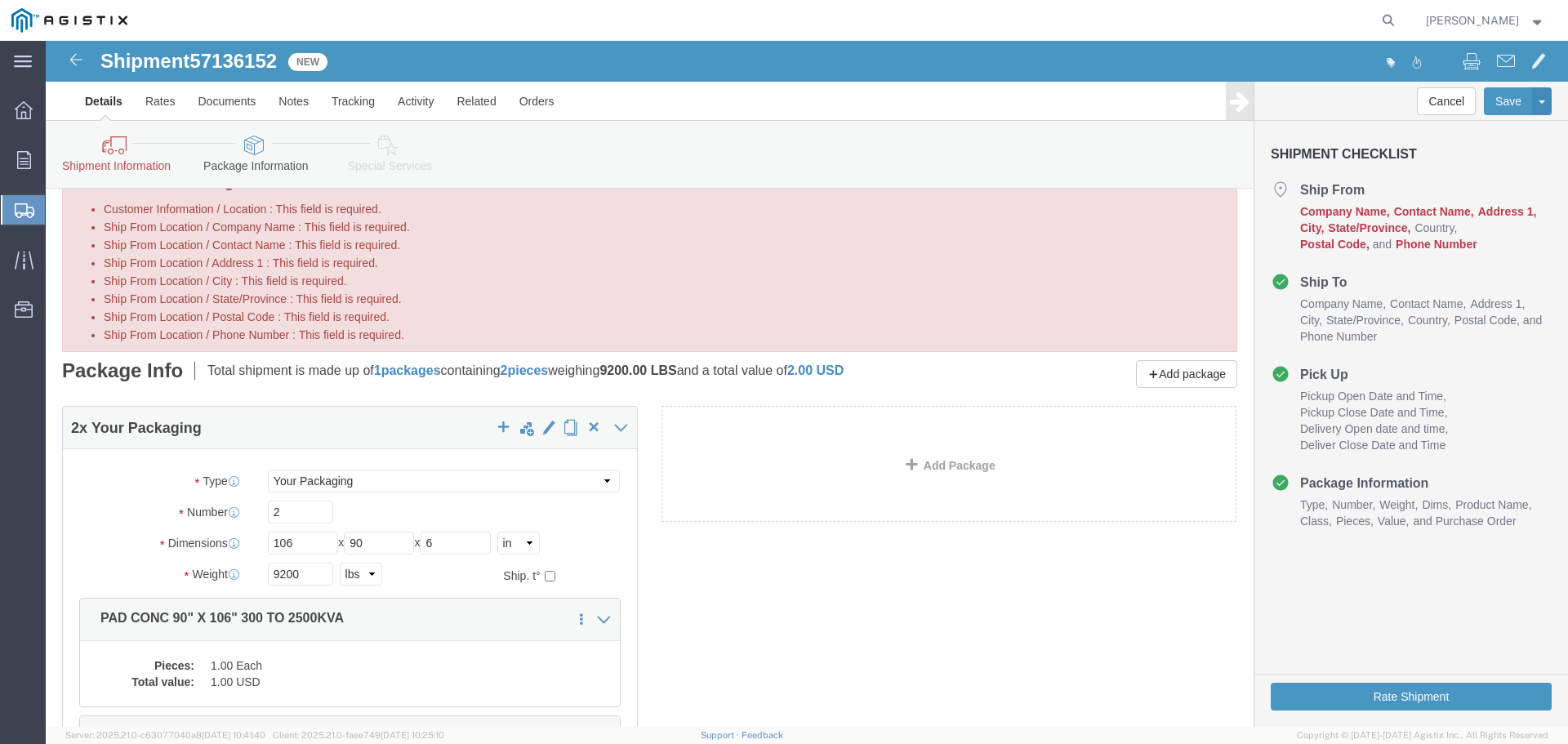
scroll to position [0, 0]
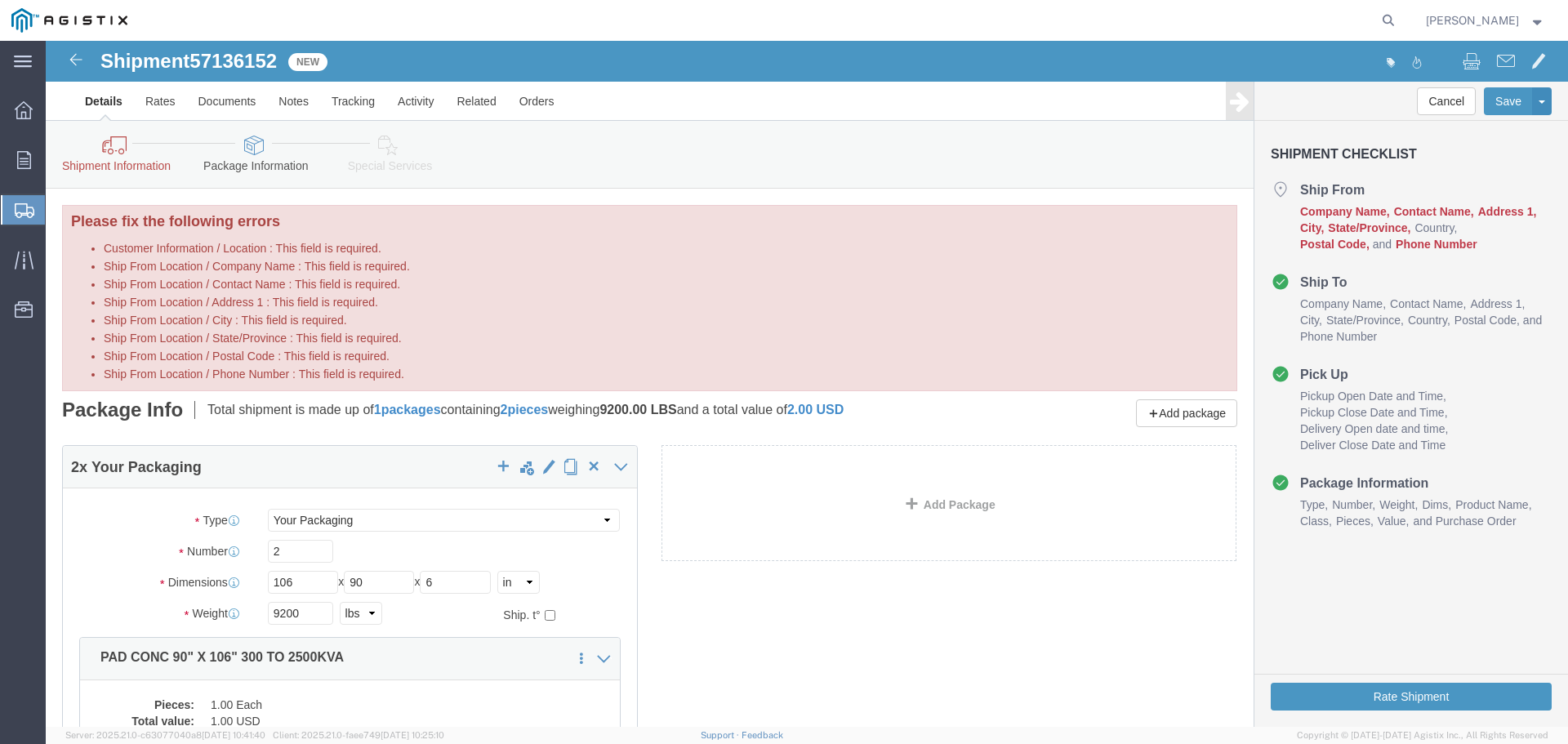
click icon
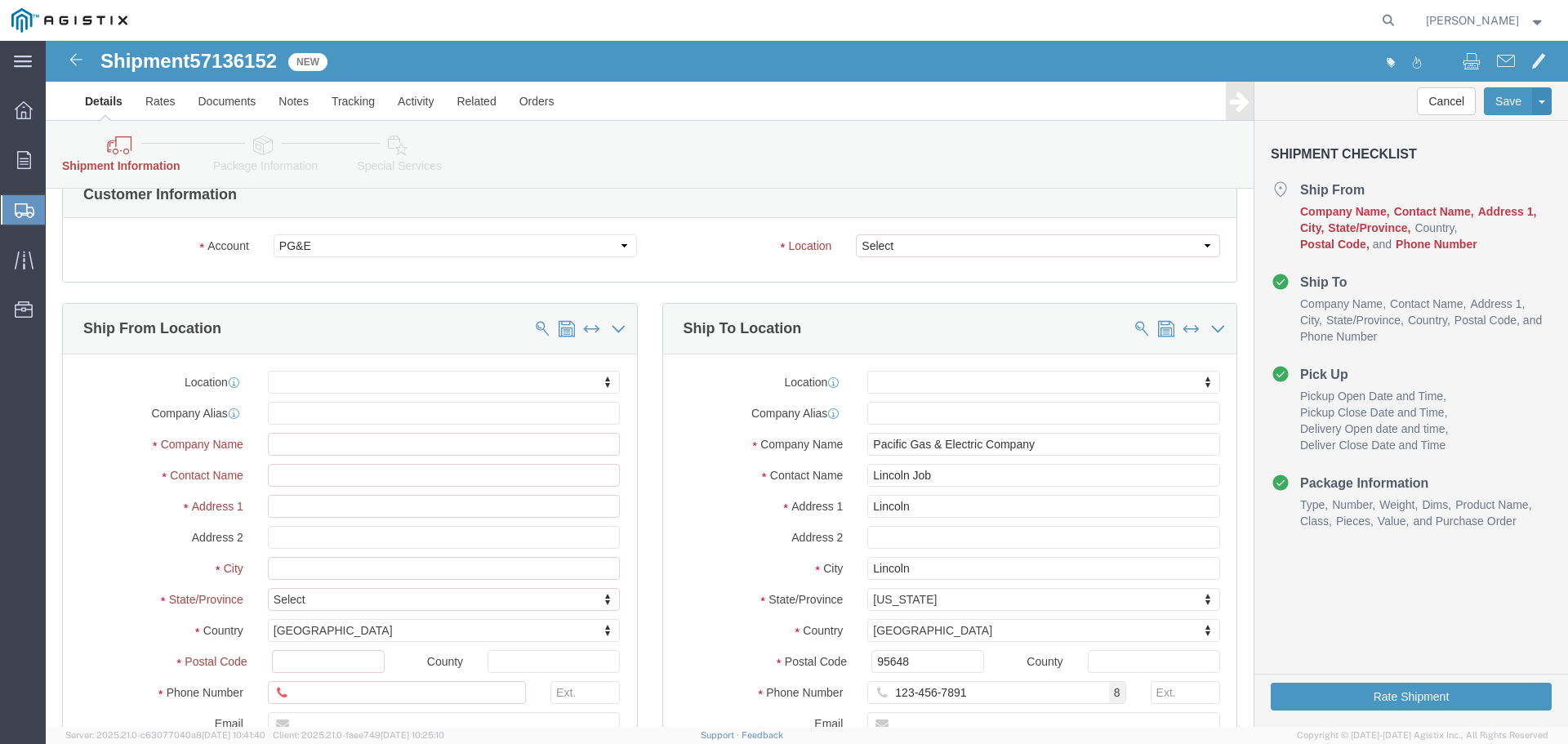
scroll to position [245, 0]
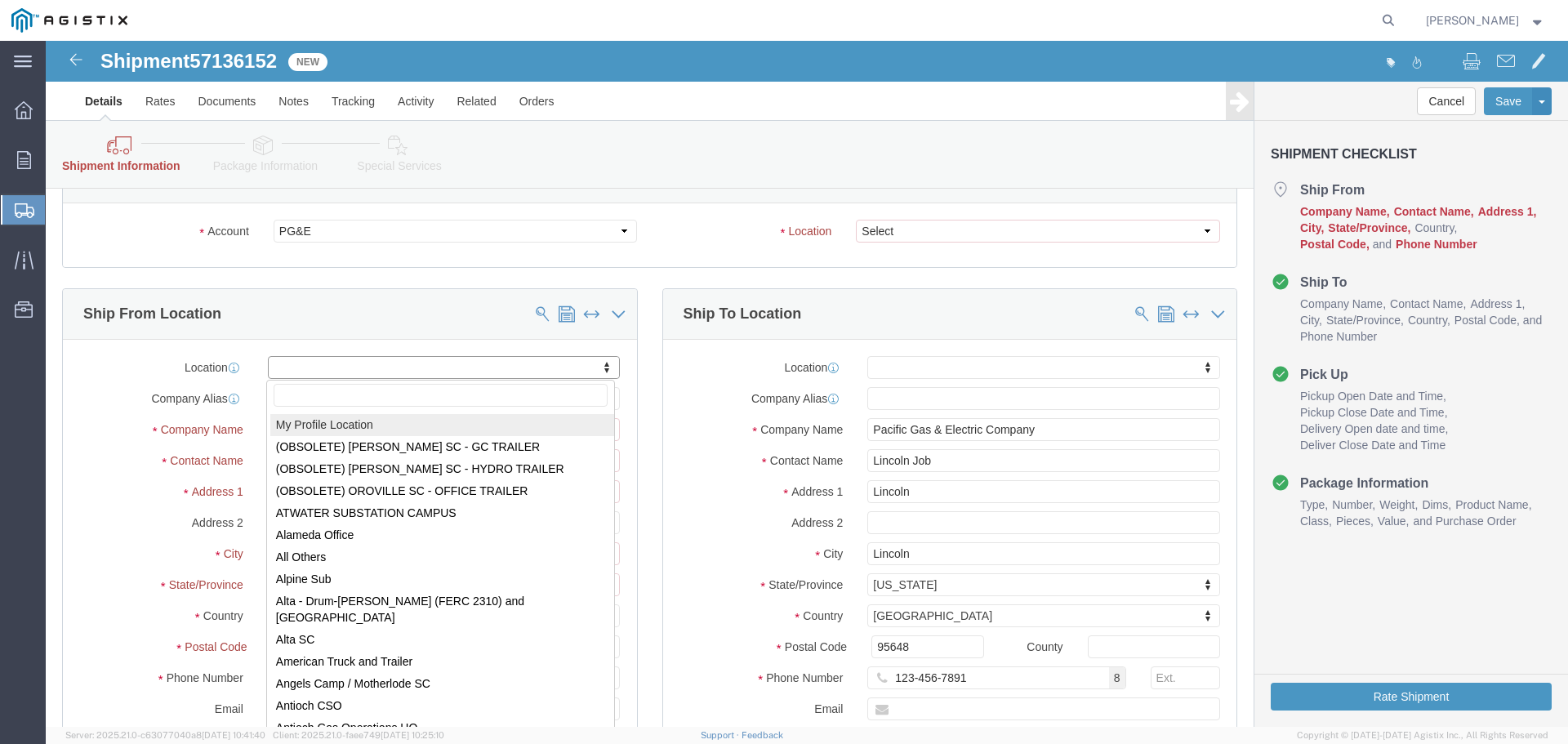
select select "MYPROFILE"
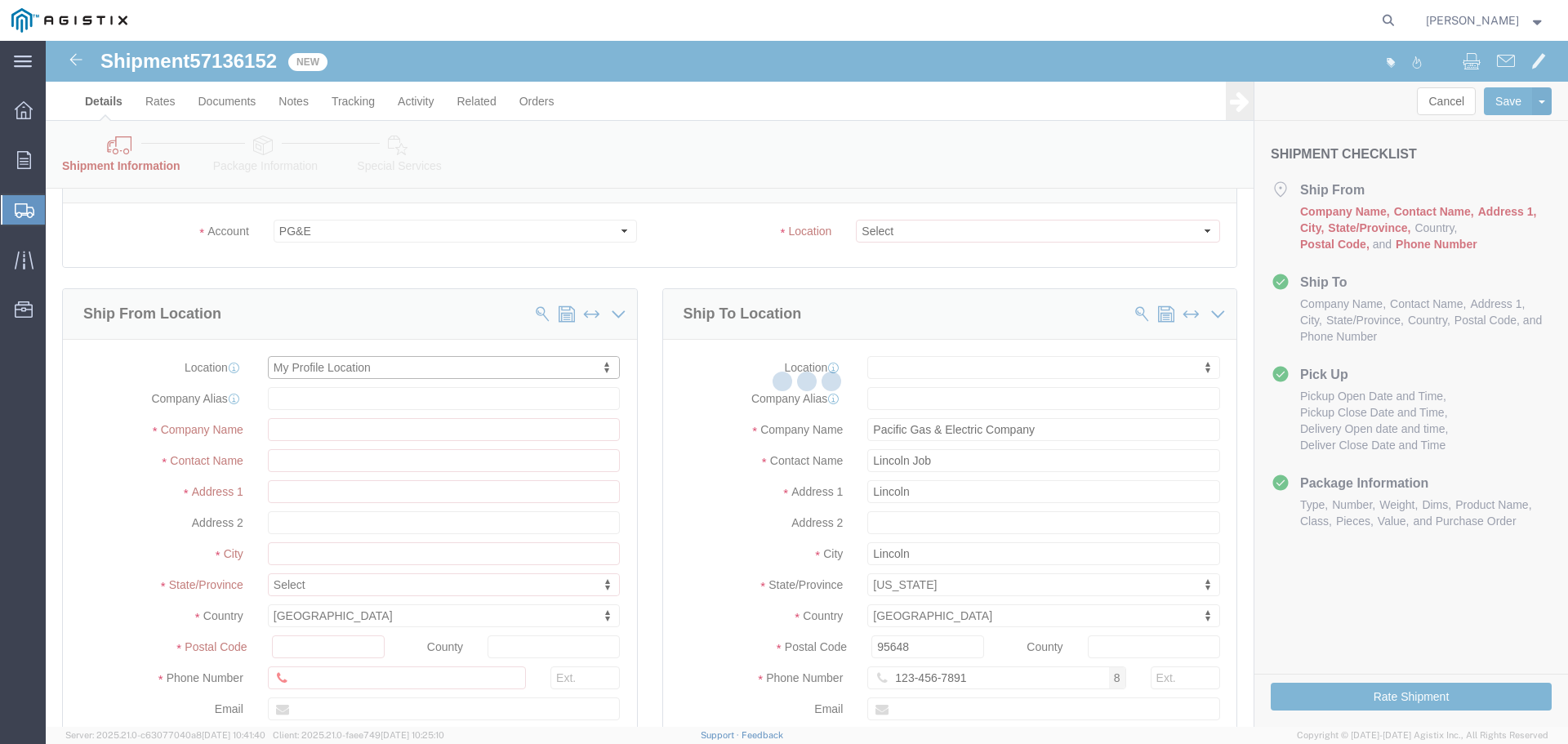
type input "[STREET_ADDRESS]"
type input "94566"
type input "[PHONE_NUMBER]"
type input "[PERSON_NAME][EMAIL_ADDRESS][PERSON_NAME][DOMAIN_NAME]"
checkbox input "true"
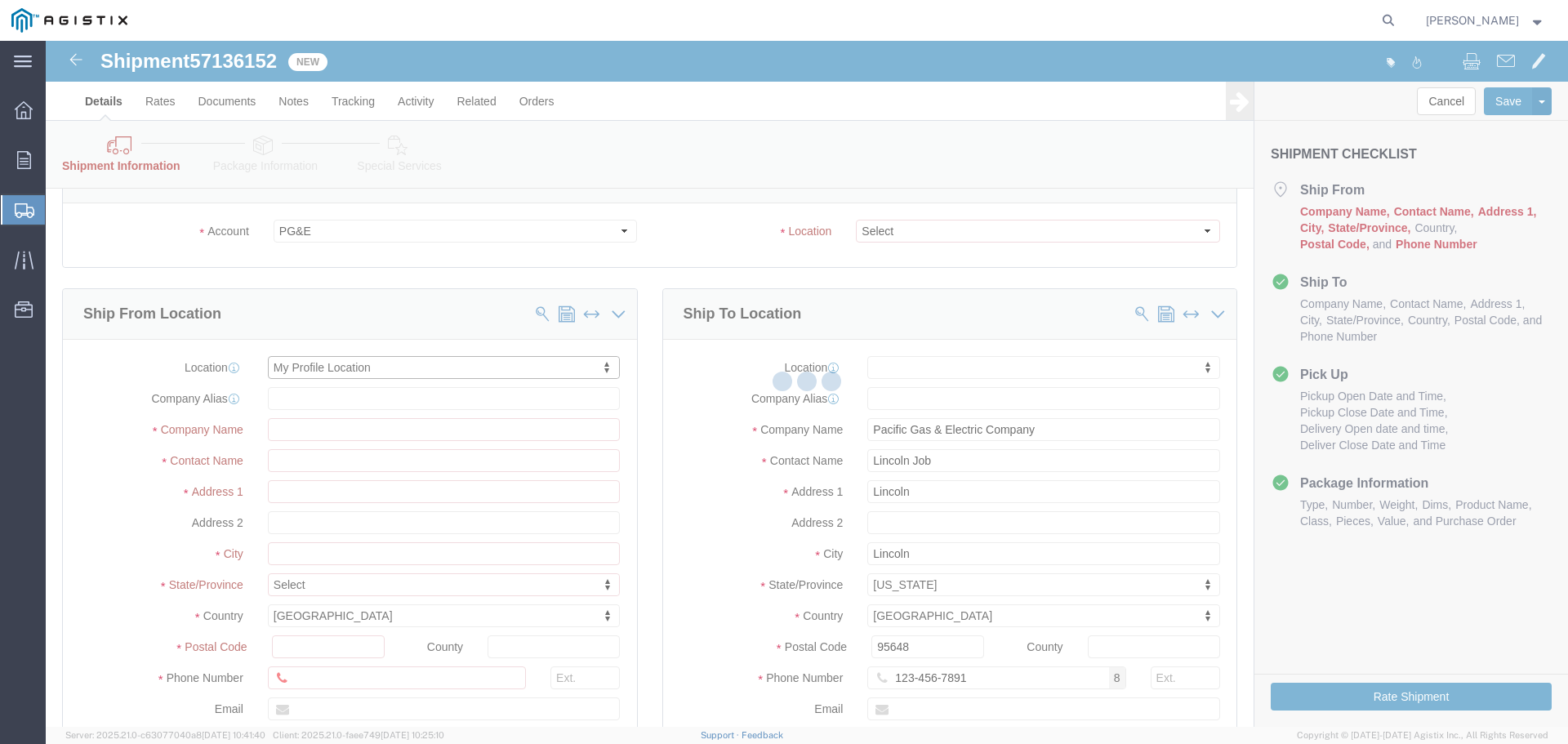
type input "Oldcastle Precast Inc"
type input "[PERSON_NAME]"
type input "PLEASANTON"
select select "CA"
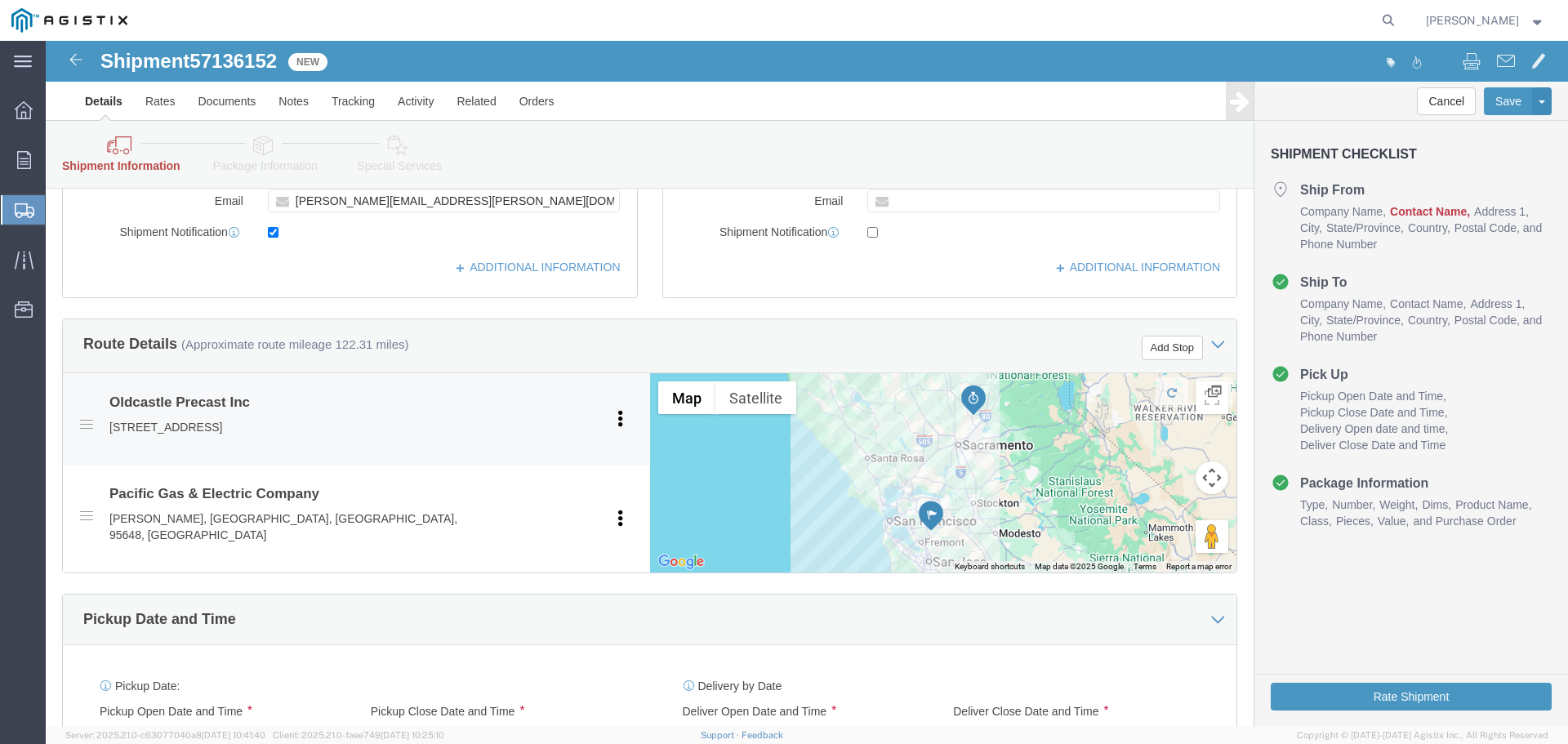
scroll to position [981, 0]
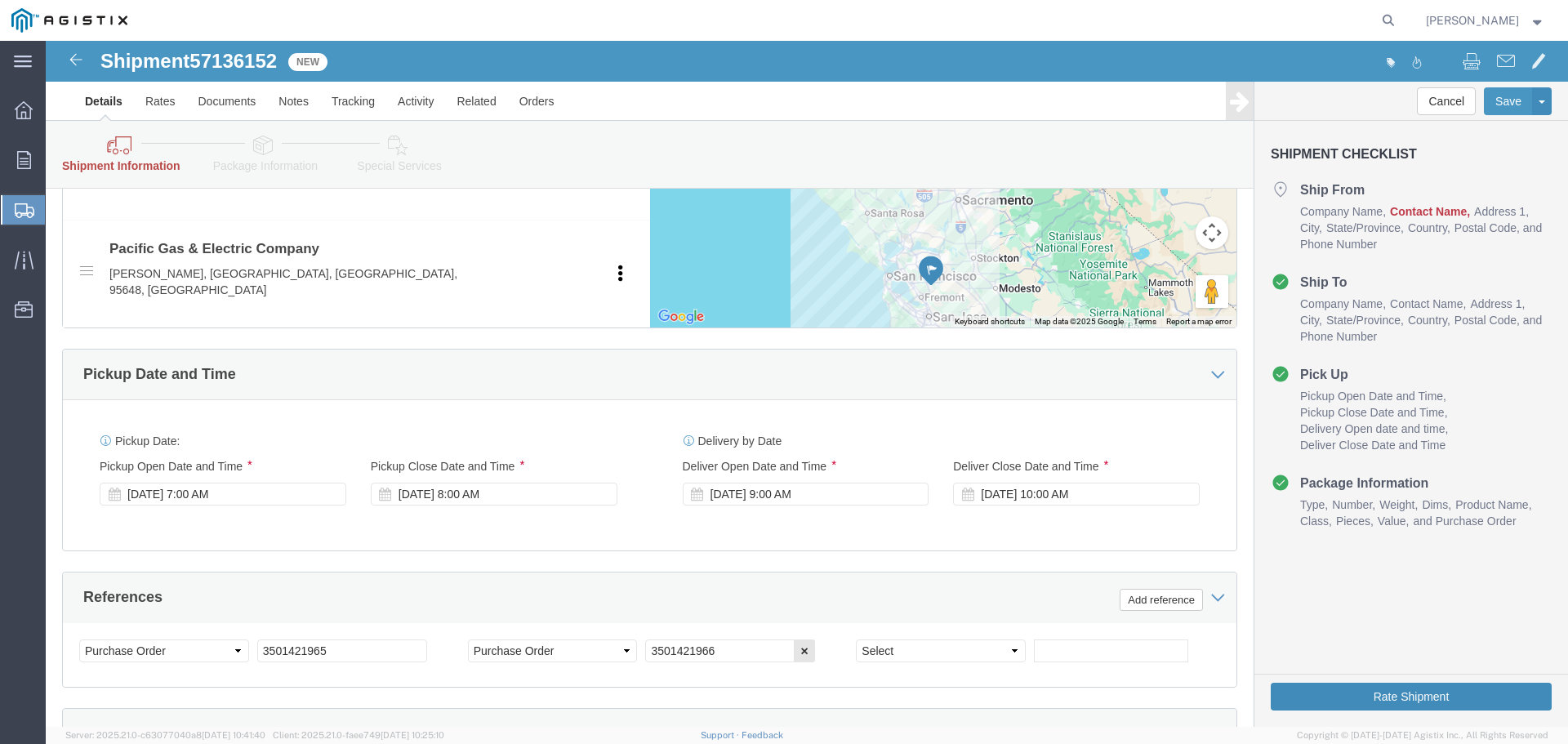
click button "Rate Shipment"
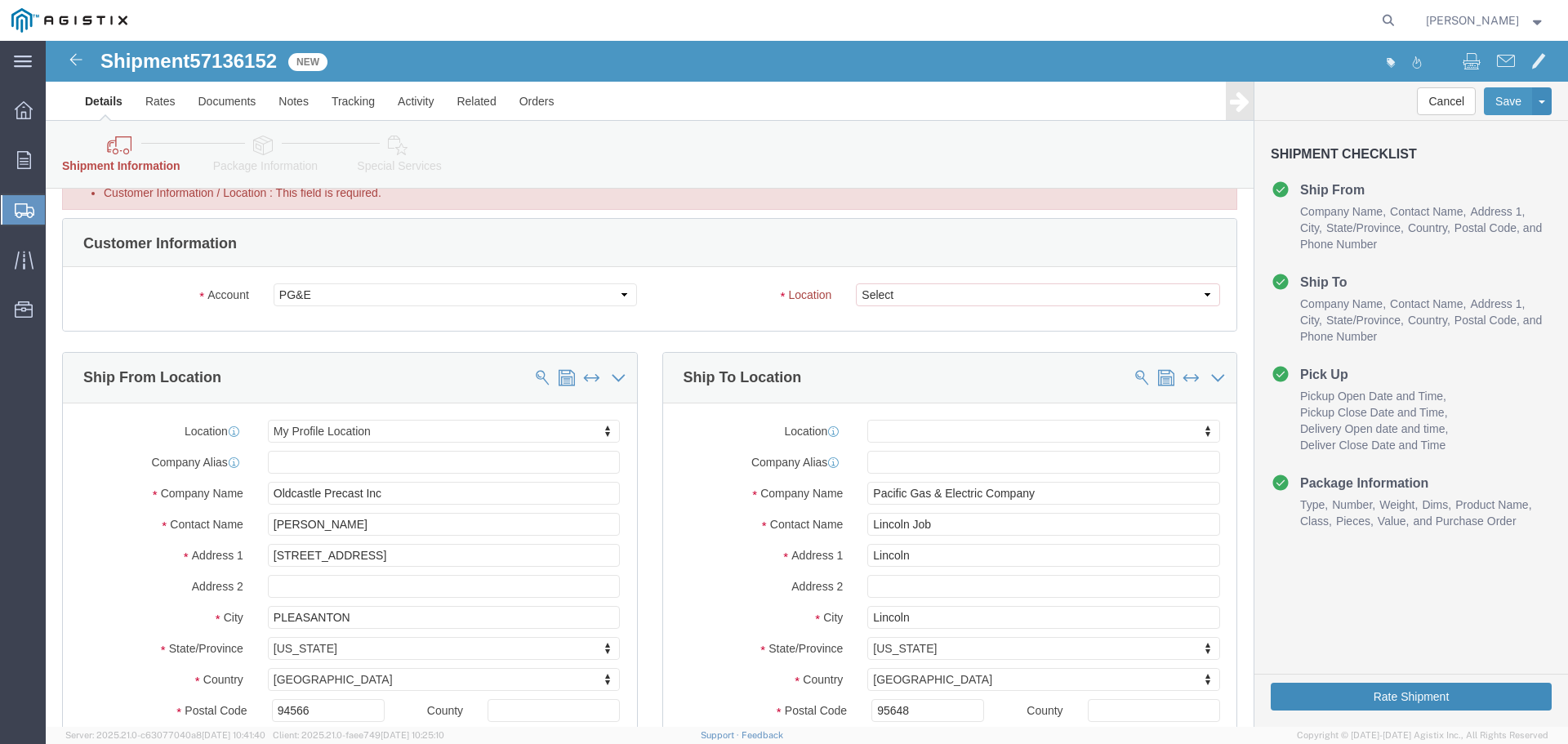
scroll to position [0, 0]
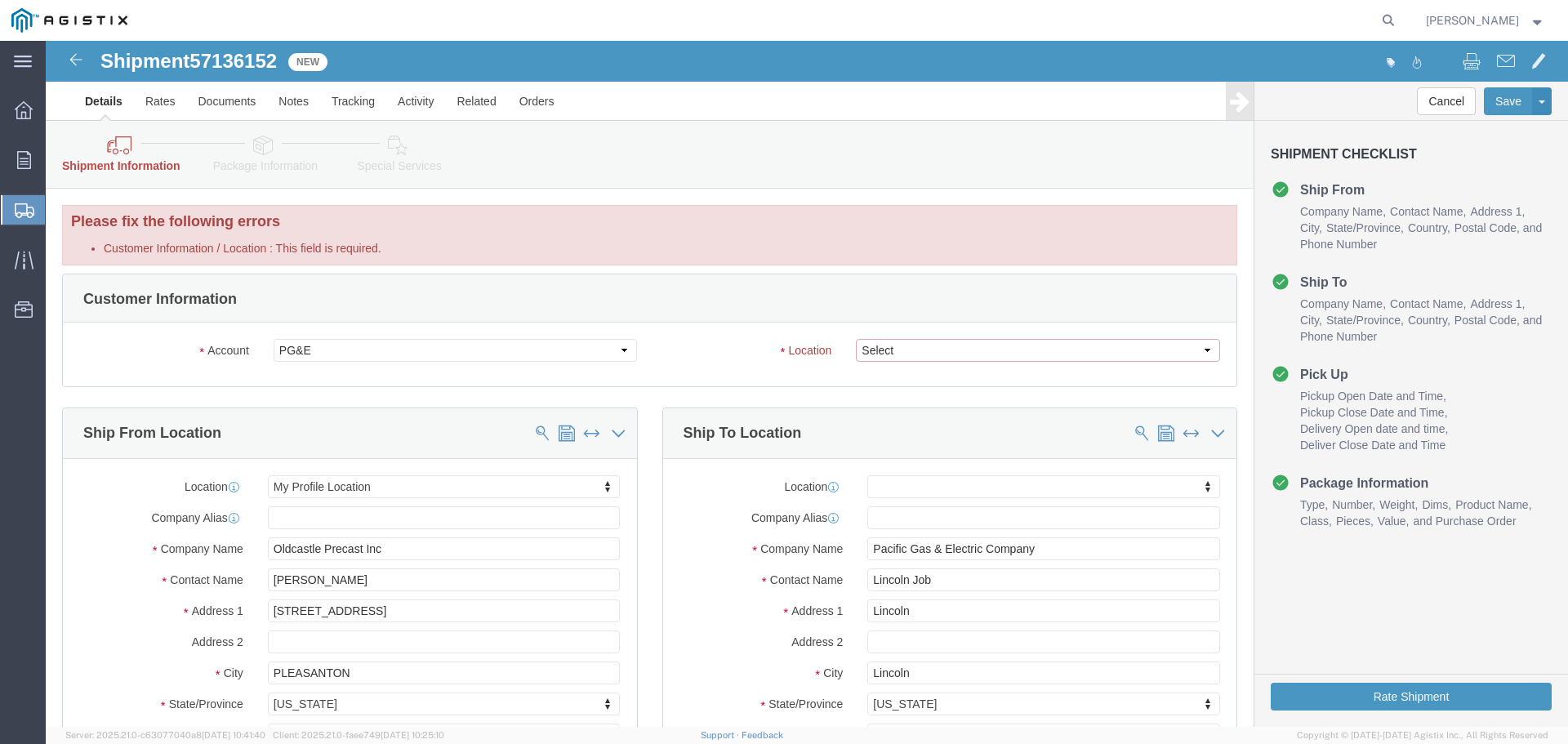
click select "Select All Others [GEOGRAPHIC_DATA] [GEOGRAPHIC_DATA] [GEOGRAPHIC_DATA] [GEOGRA…"
select select "23082"
click select "Select All Others [GEOGRAPHIC_DATA] [GEOGRAPHIC_DATA] [GEOGRAPHIC_DATA] [GEOGRA…"
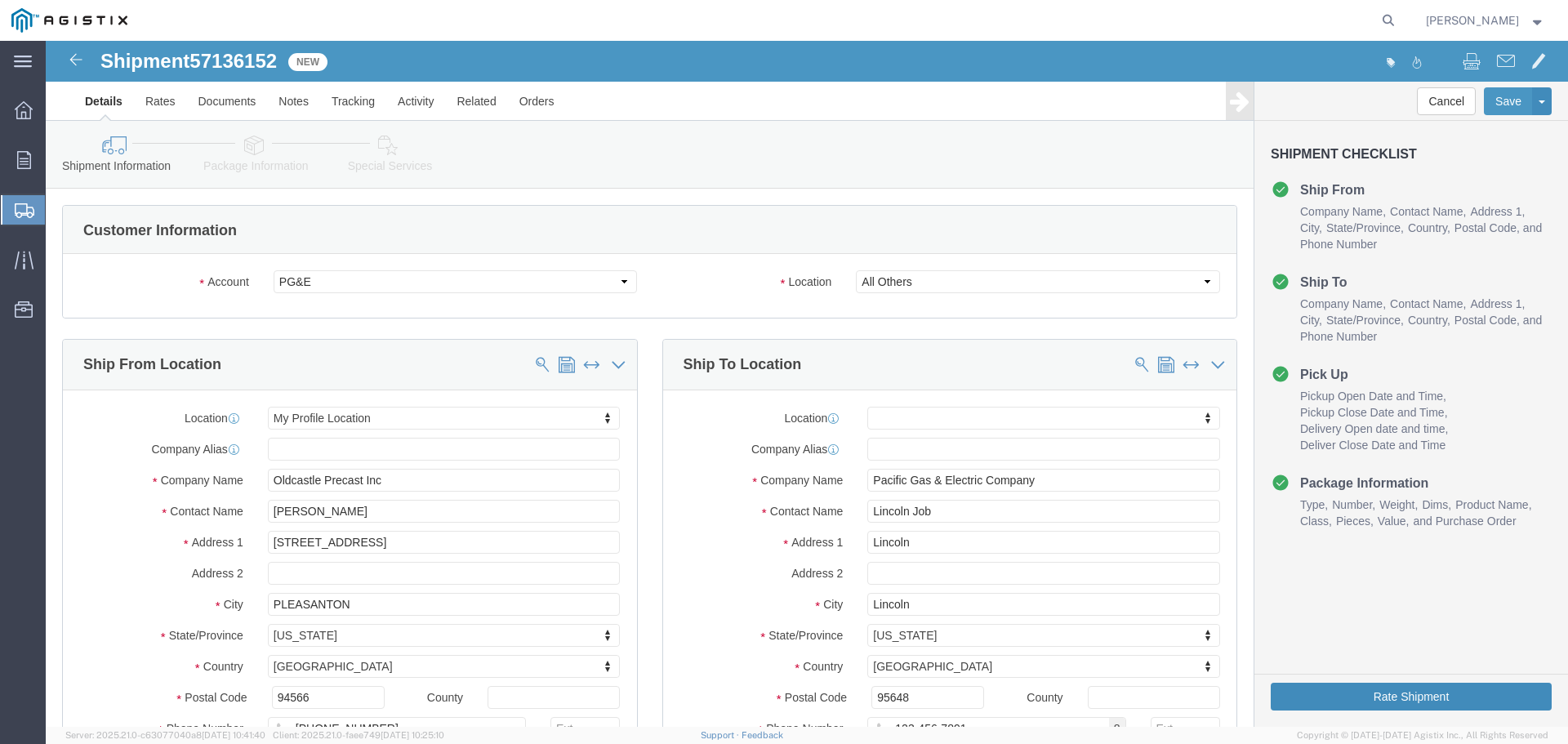
click button "Rate Shipment"
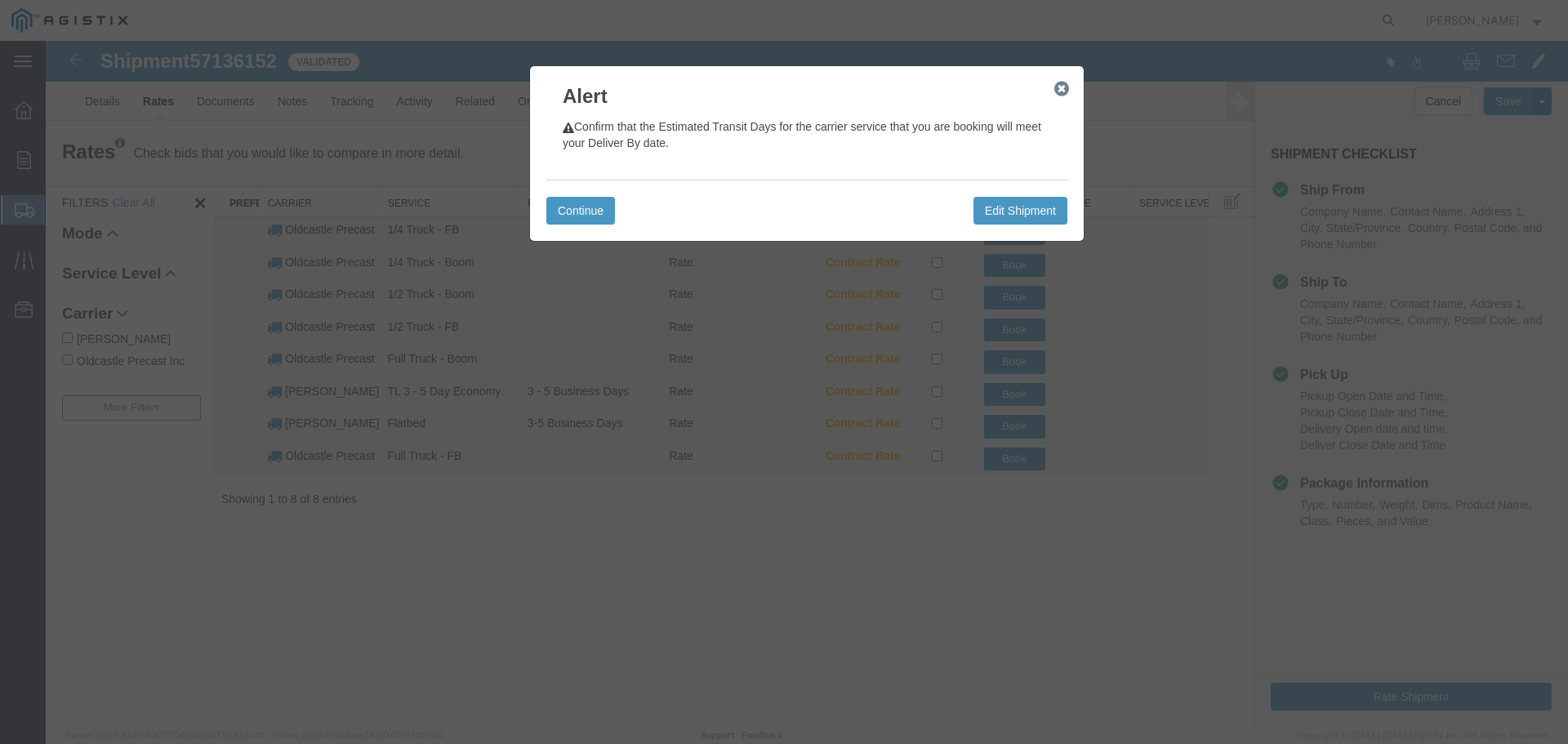
click at [1060, 86] on icon "button" at bounding box center [1062, 89] width 15 height 13
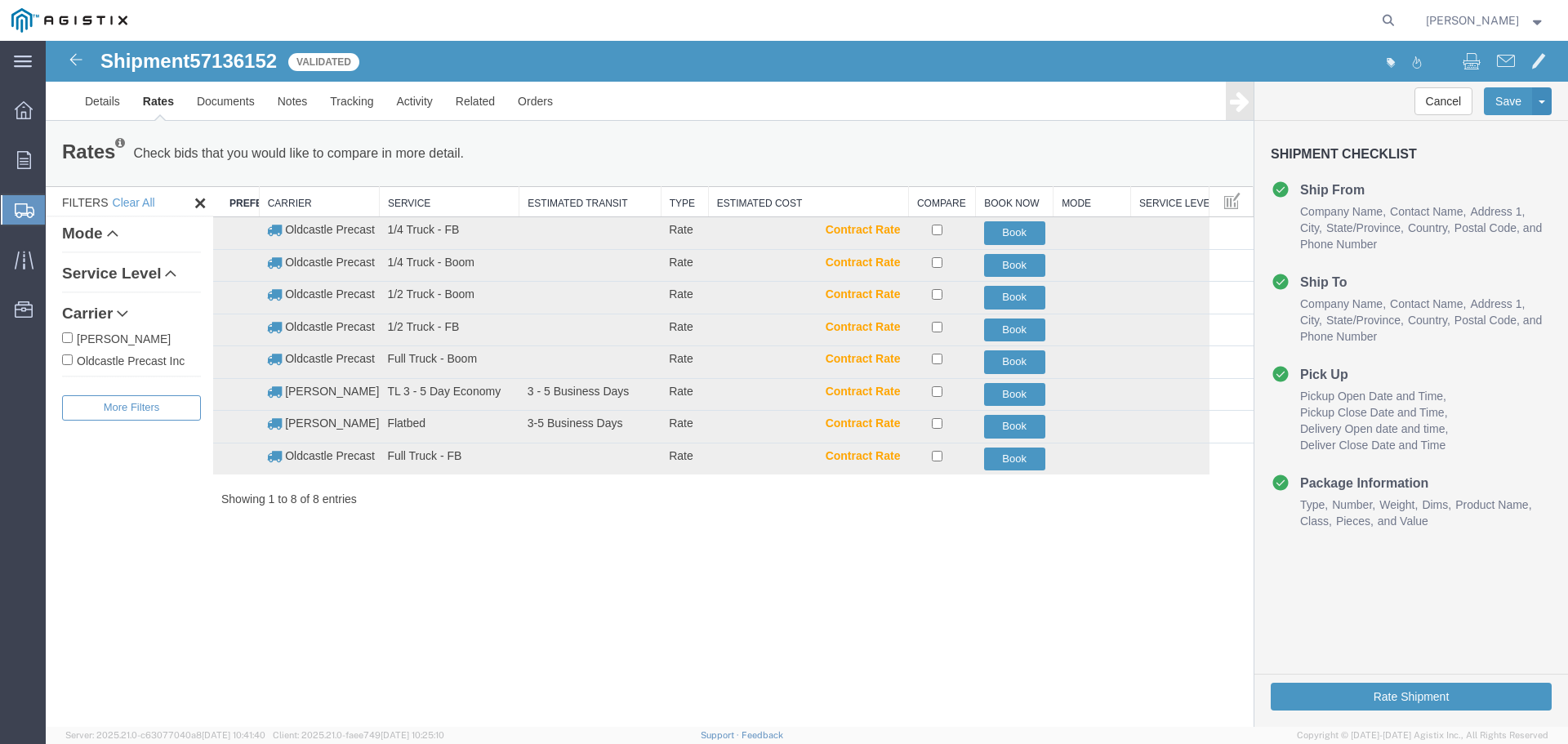
click at [140, 363] on label "Oldcastle Precast Inc" at bounding box center [132, 360] width 139 height 18
click at [73, 363] on input "Oldcastle Precast Inc" at bounding box center [67, 360] width 10 height 10
checkbox input "true"
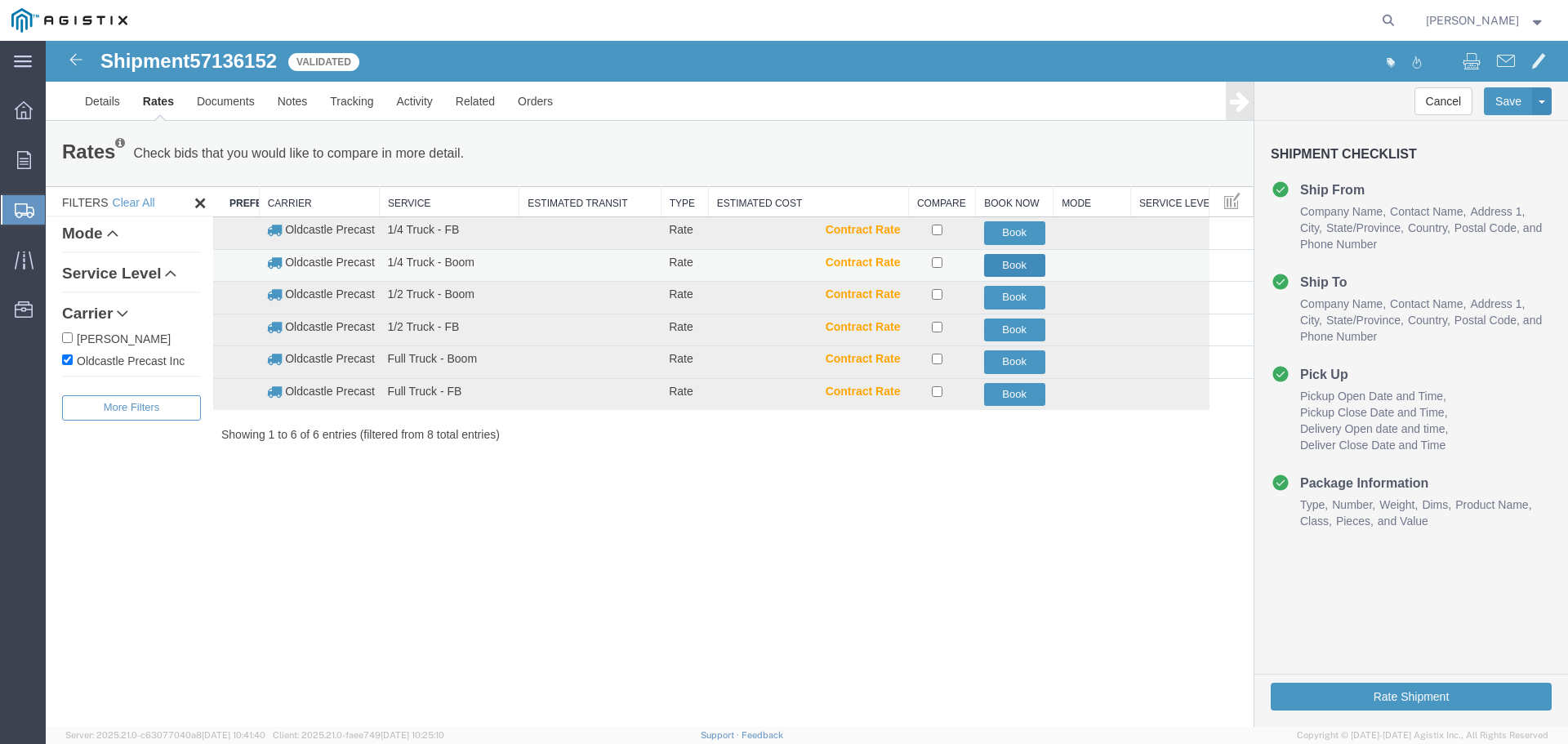
click at [1017, 264] on button "Book" at bounding box center [1014, 265] width 62 height 24
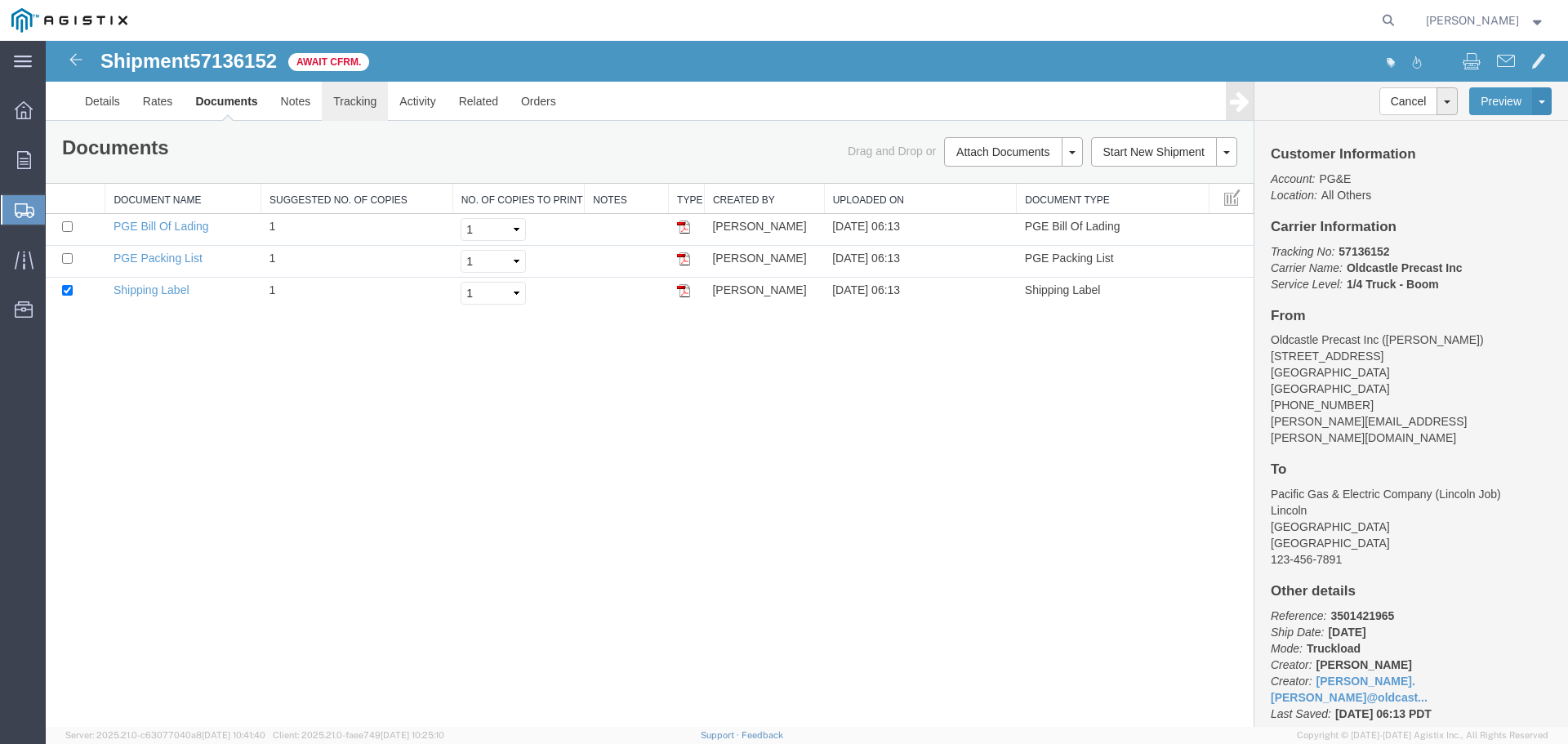
click at [357, 103] on link "Tracking" at bounding box center [355, 100] width 66 height 39
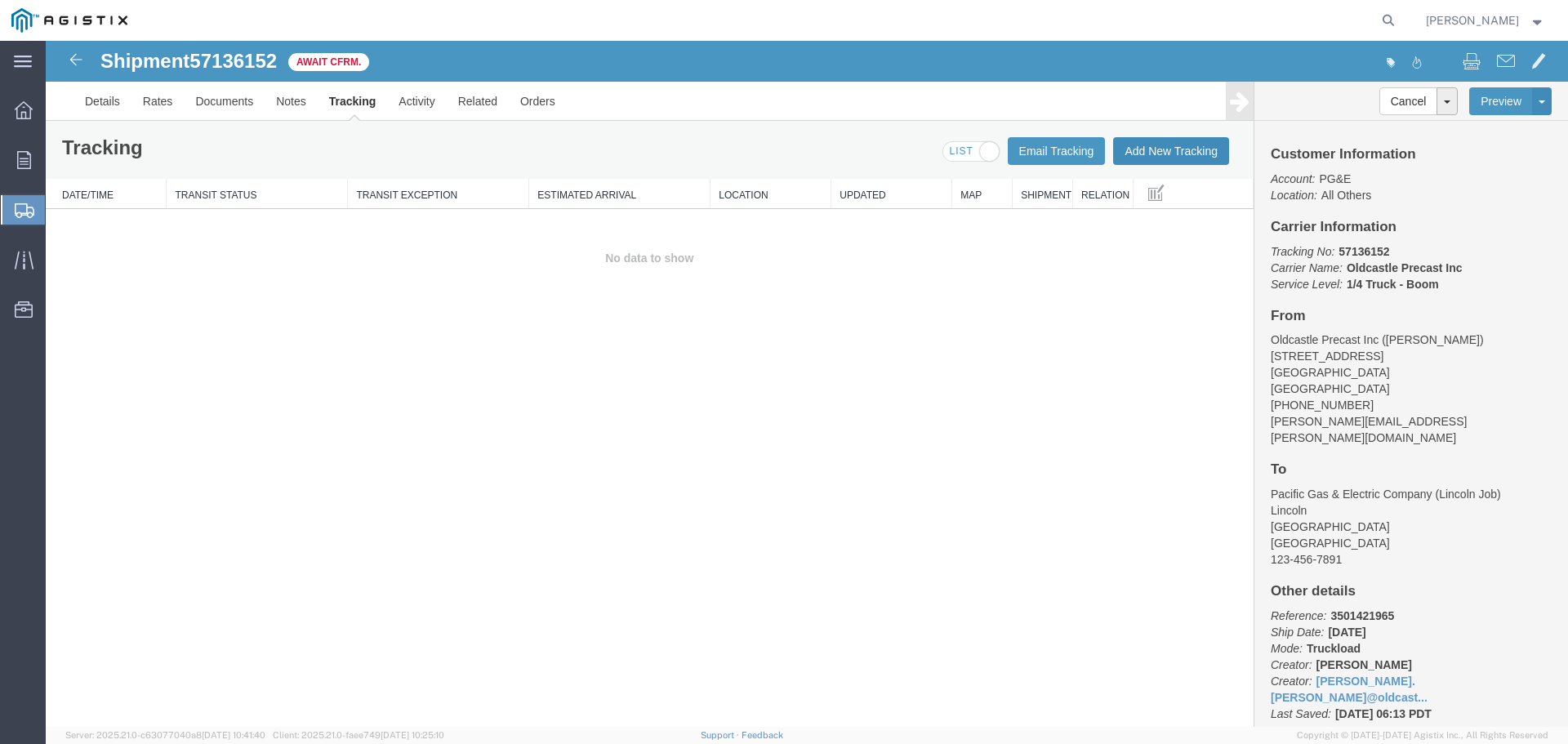
click at [1172, 158] on button "Add New Tracking" at bounding box center [1172, 151] width 116 height 27
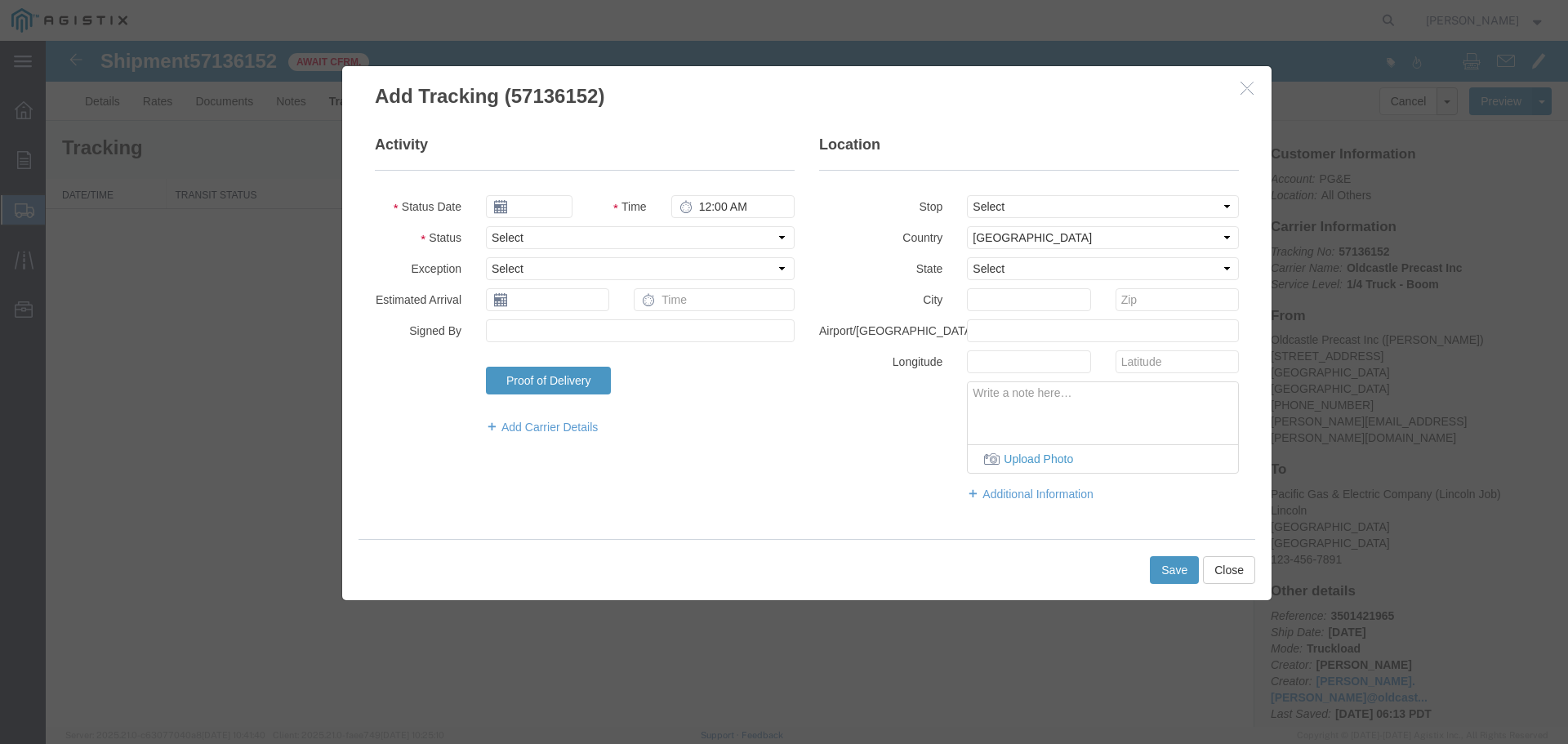
type input "[DATE]"
type input "7:00 AM"
click at [600, 236] on select "Select Arrival Notice Available Arrival Notice Imported Arrive at Delivery Loca…" at bounding box center [641, 238] width 308 height 23
select select "DELIVRED"
click at [486, 226] on select "Select Arrival Notice Available Arrival Notice Imported Arrive at Delivery Loca…" at bounding box center [641, 238] width 308 height 23
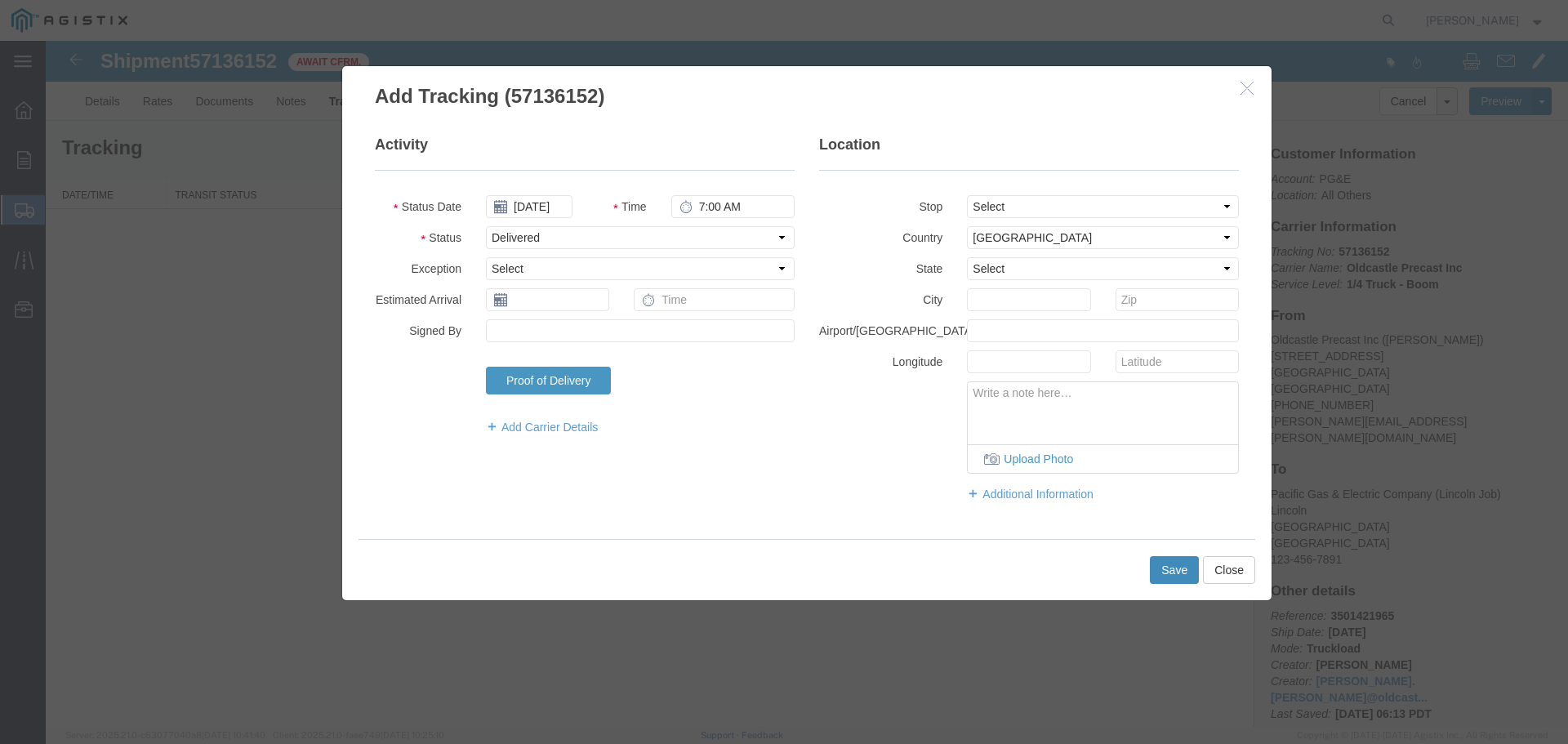
click at [1179, 567] on button "Save" at bounding box center [1174, 570] width 49 height 27
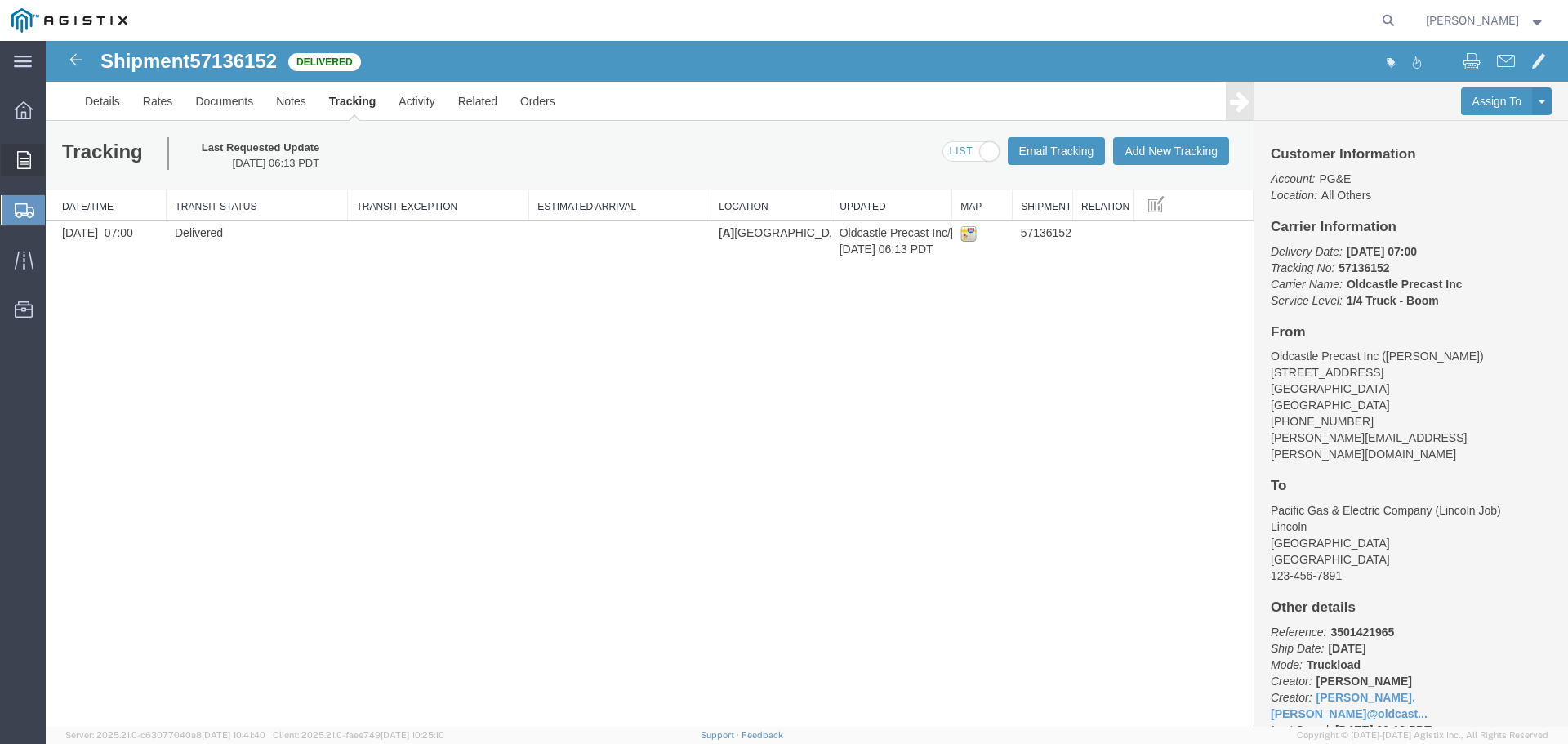
click at [28, 157] on icon at bounding box center [24, 160] width 14 height 18
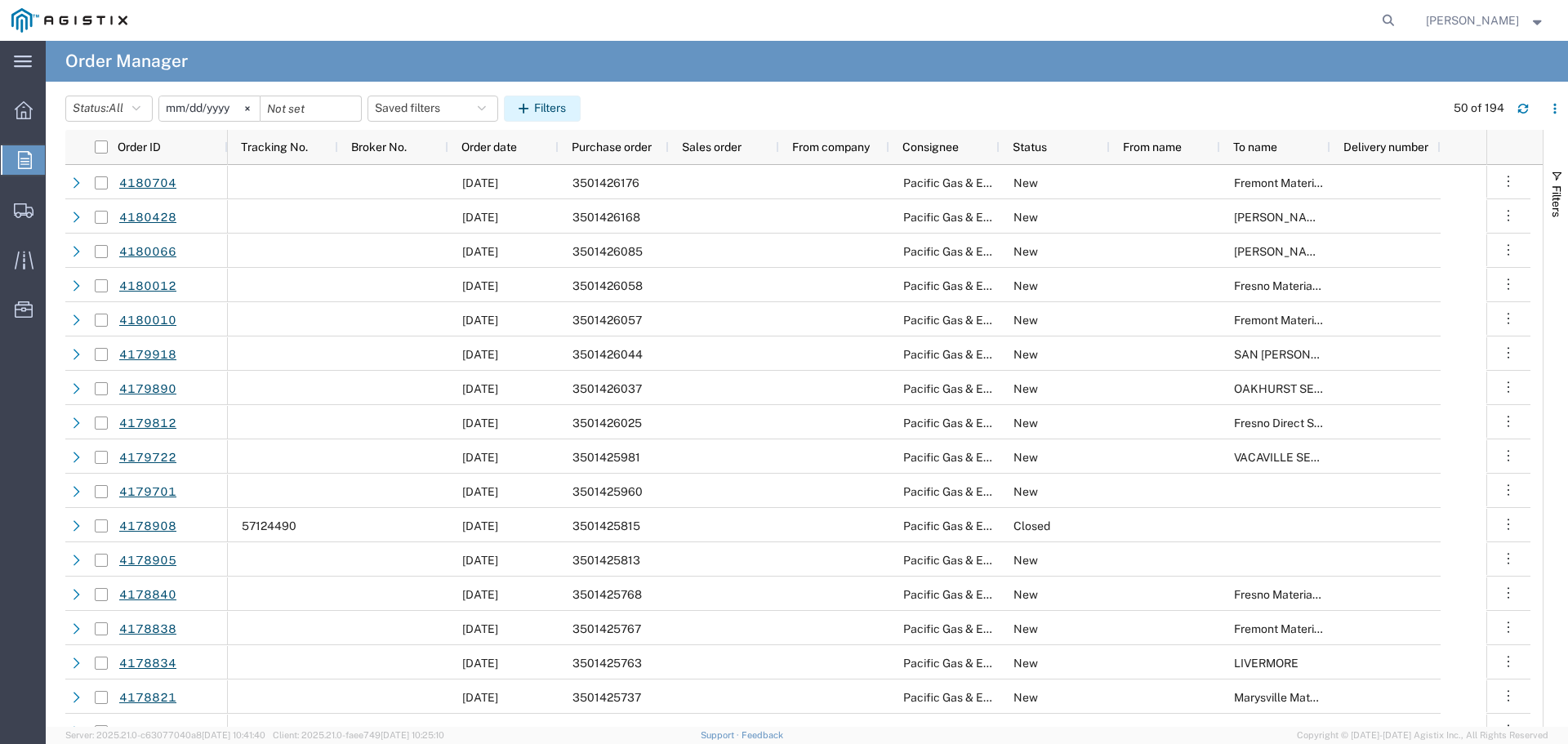
click at [555, 100] on button "Filters" at bounding box center [542, 109] width 77 height 27
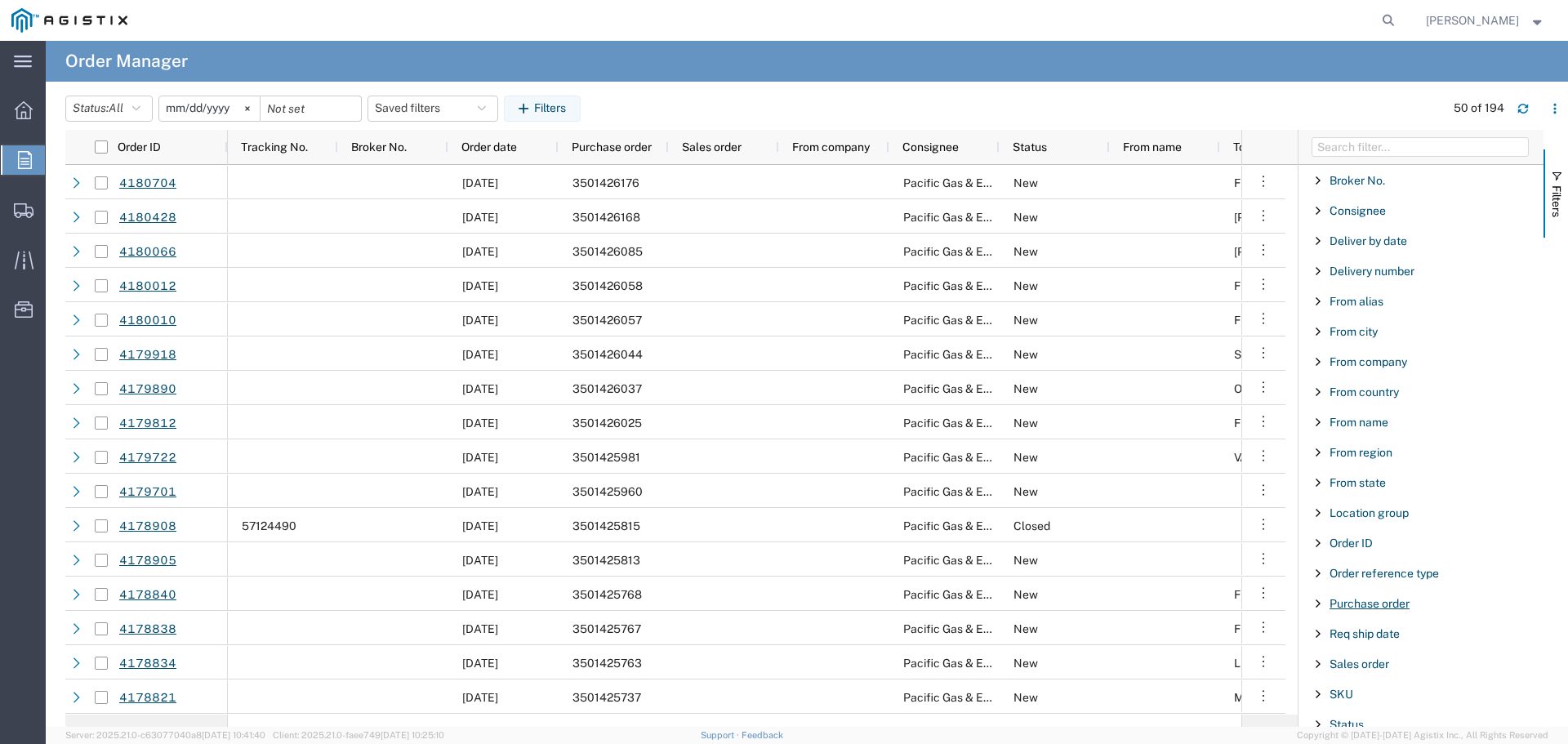
click at [1363, 602] on span "Purchase order" at bounding box center [1369, 604] width 80 height 13
click at [1365, 669] on input "Filter Value" at bounding box center [1427, 672] width 214 height 20
type input "3501425981"
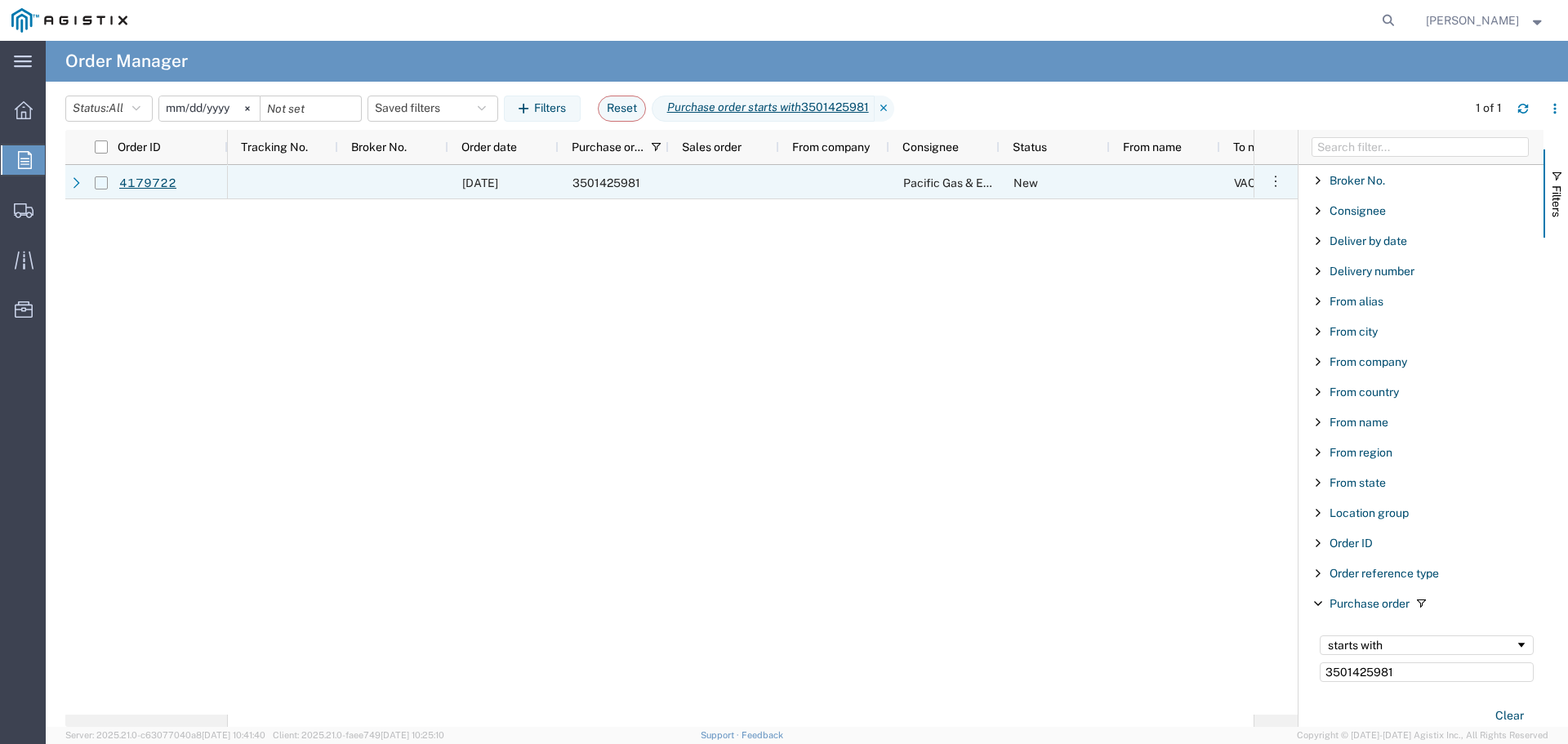
click at [105, 185] on input "Press Space to toggle row selection (unchecked)" at bounding box center [101, 183] width 13 height 13
checkbox input "true"
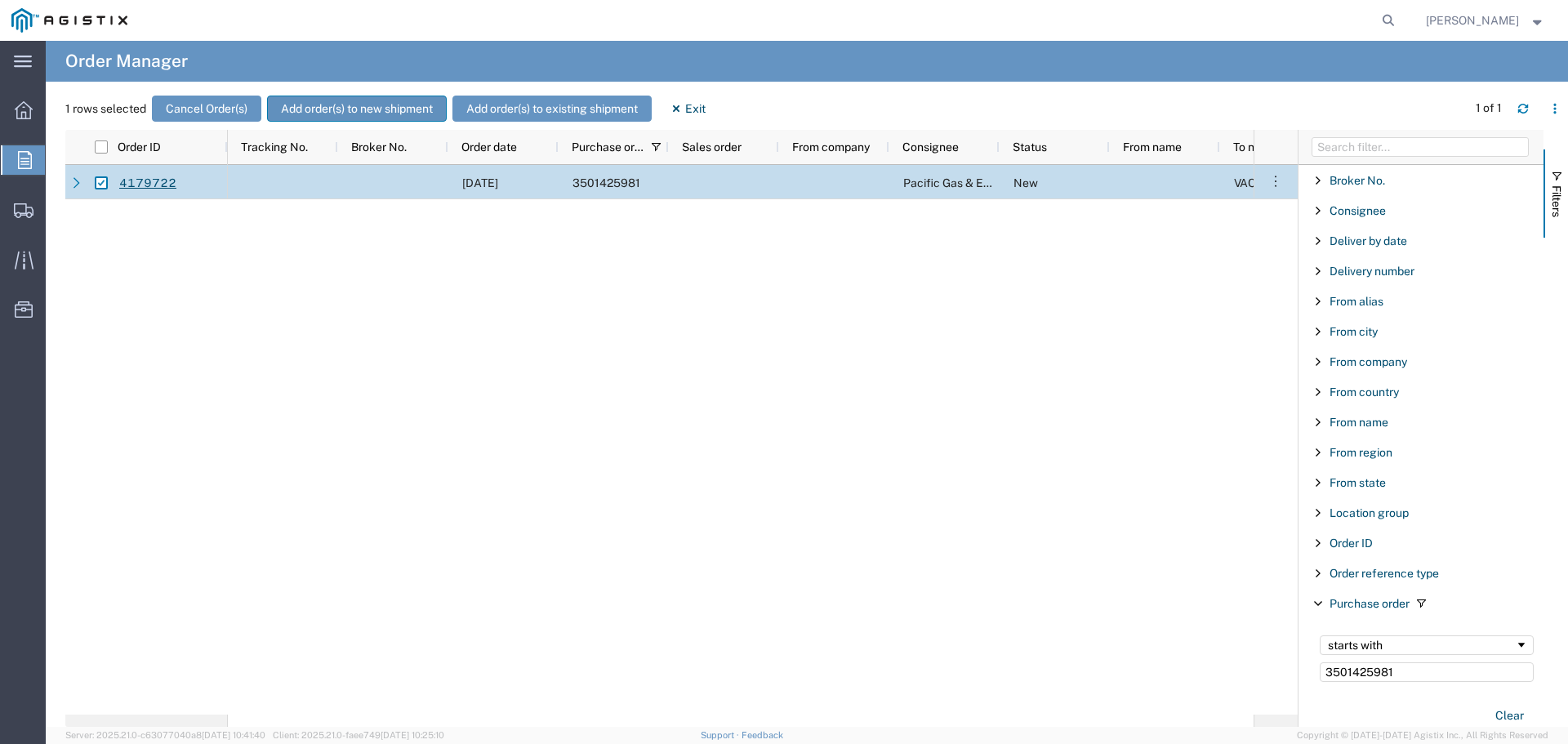
click at [395, 111] on button "Add order(s) to new shipment" at bounding box center [357, 109] width 180 height 27
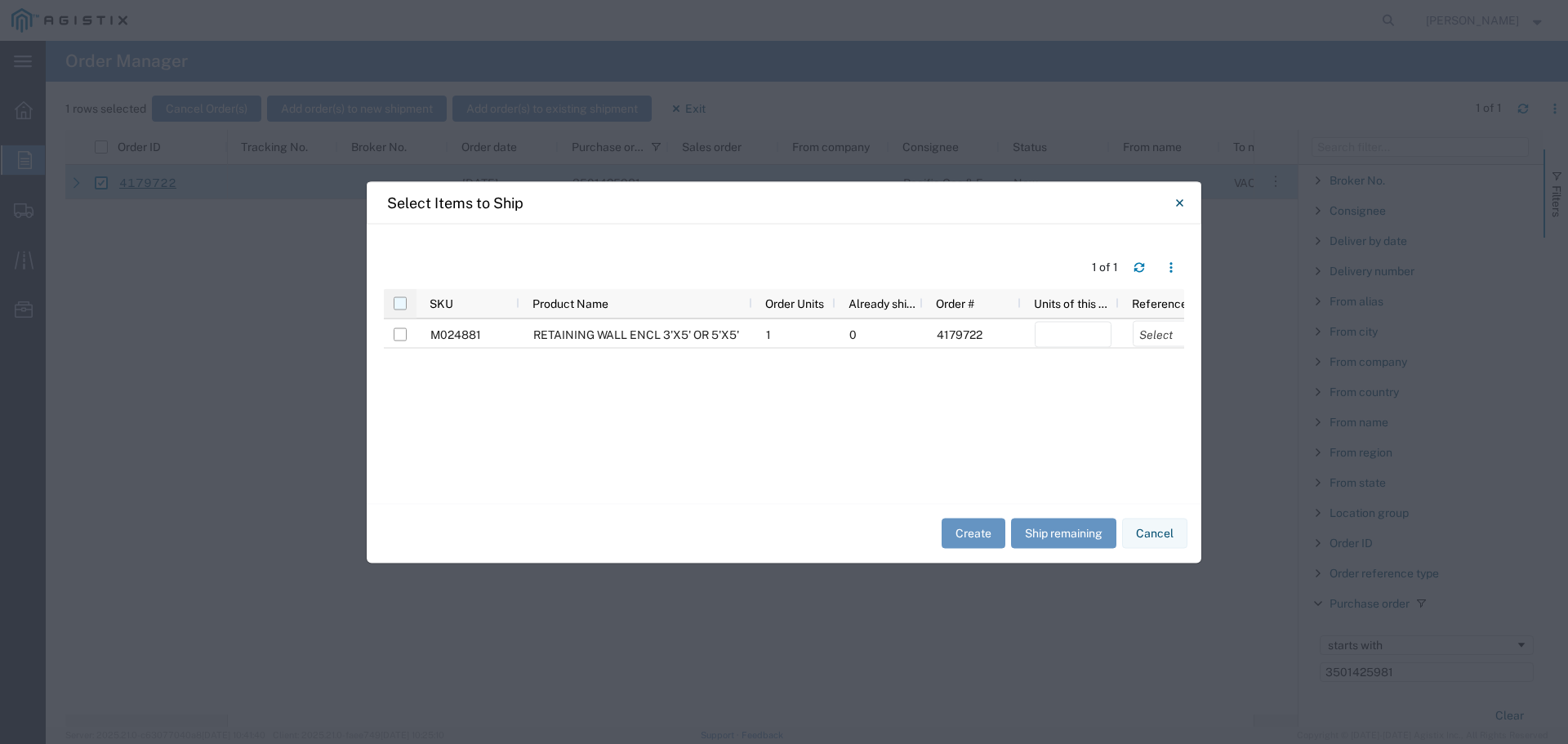
click at [402, 304] on input "checkbox" at bounding box center [400, 303] width 13 height 13
checkbox input "true"
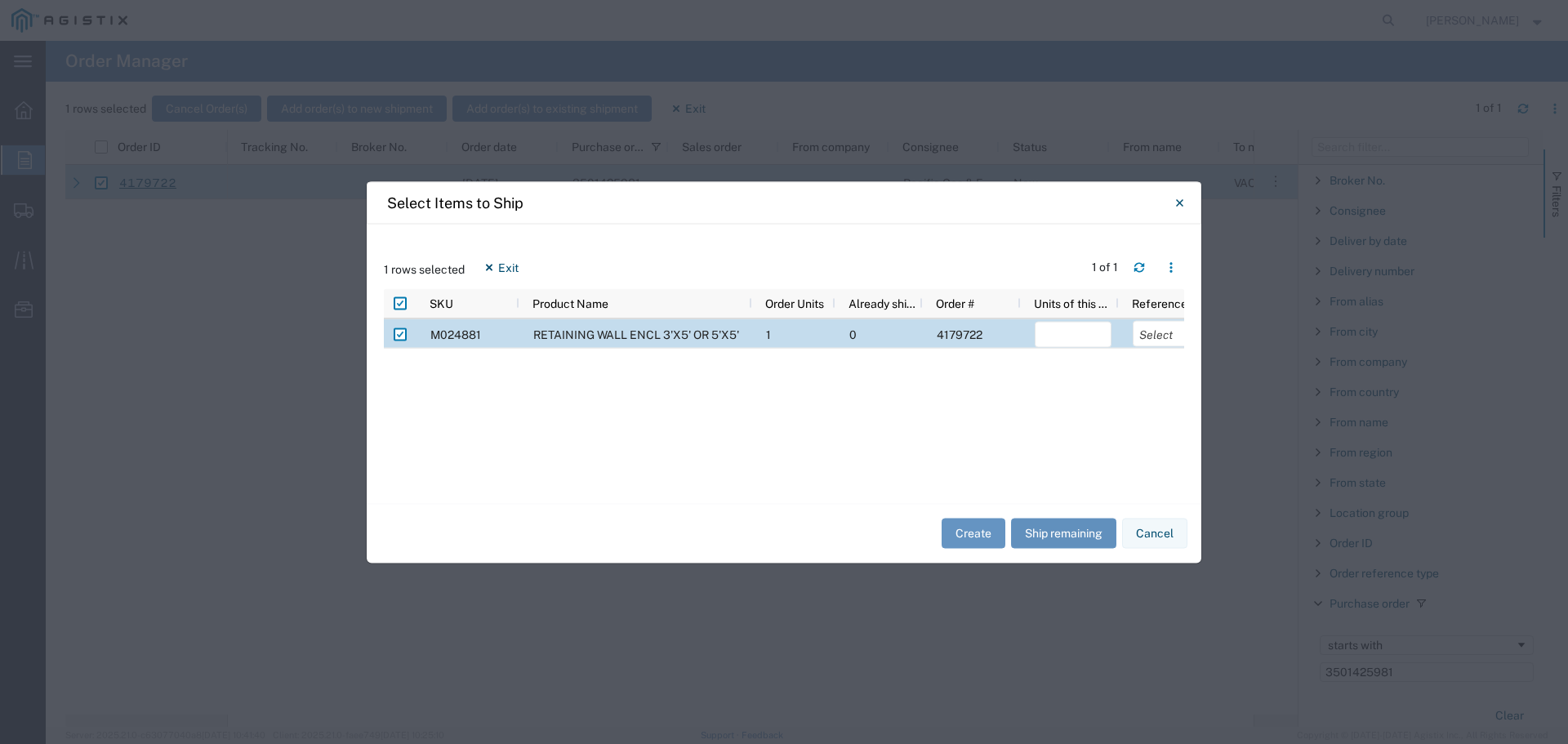
click at [1059, 529] on button "Ship remaining" at bounding box center [1064, 534] width 105 height 30
type input "1"
click at [1156, 332] on select "Select Purchase Order Delivery Number" at bounding box center [1171, 333] width 77 height 27
select select "PURCHORD"
click at [1133, 320] on select "Select Purchase Order Delivery Number" at bounding box center [1171, 333] width 77 height 27
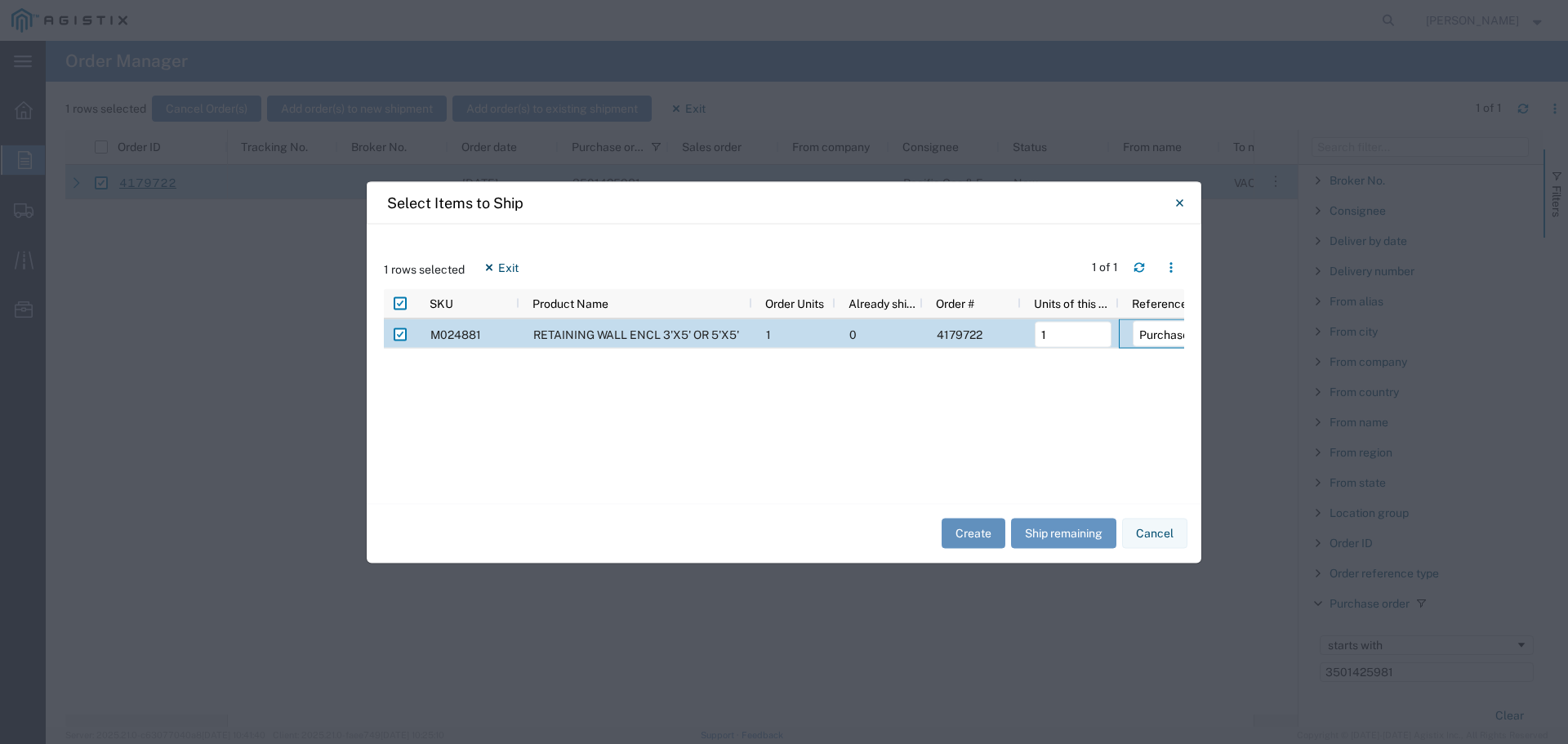
click at [970, 533] on button "Create" at bounding box center [973, 534] width 63 height 30
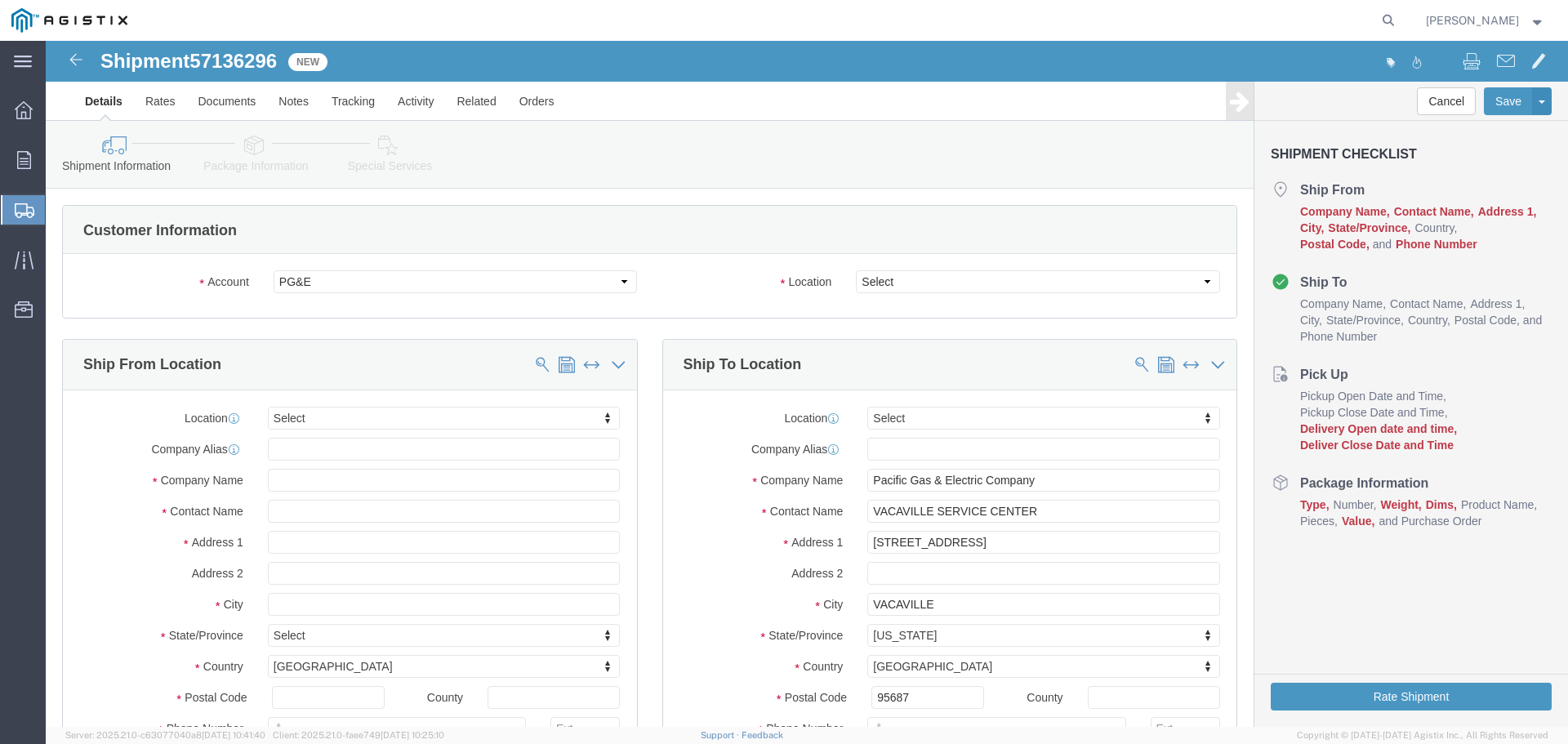
select select
click select "Select All Others [GEOGRAPHIC_DATA] [GEOGRAPHIC_DATA] [GEOGRAPHIC_DATA] [GEOGRA…"
select select "23082"
click select "Select All Others [GEOGRAPHIC_DATA] [GEOGRAPHIC_DATA] [GEOGRAPHIC_DATA] [GEOGRA…"
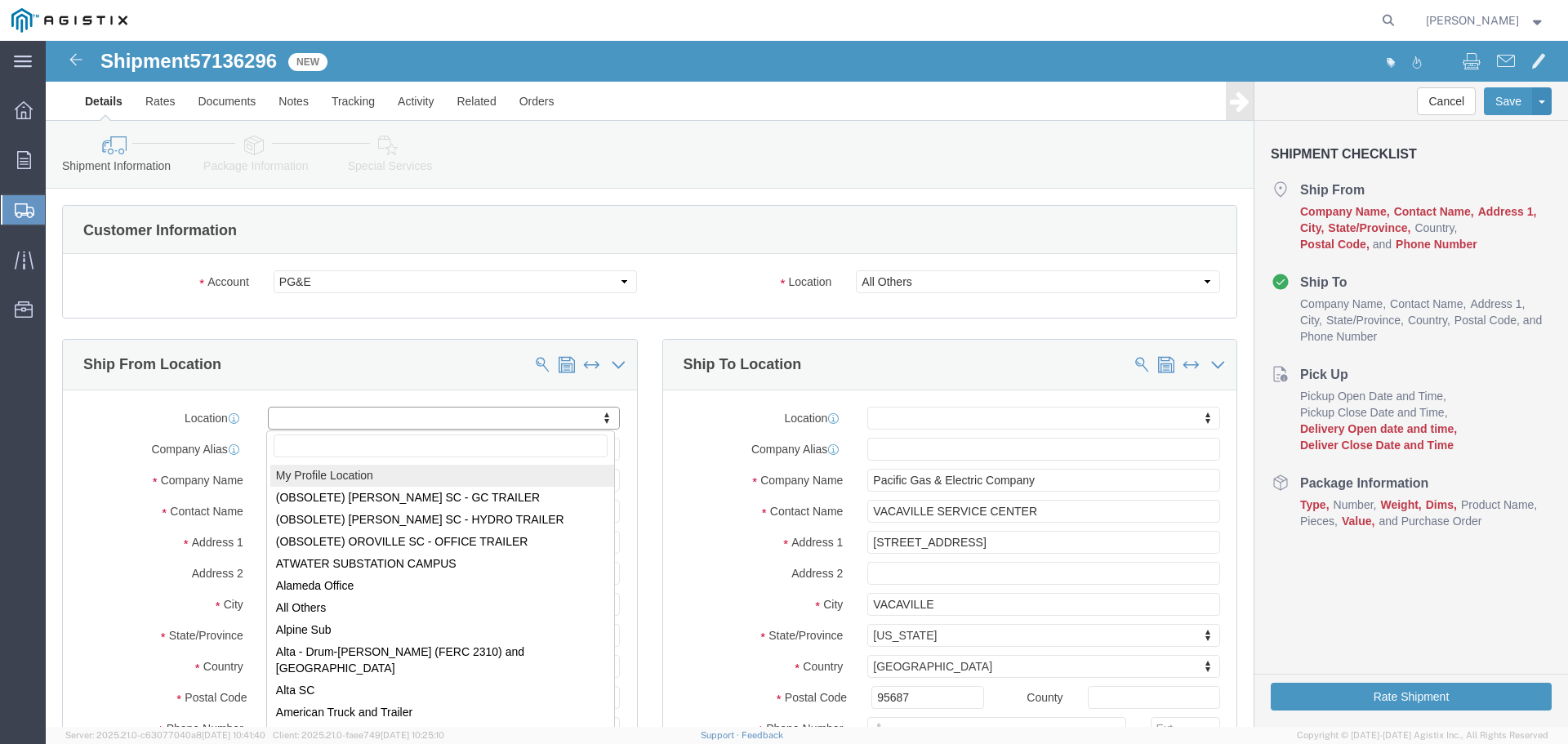
select select "MYPROFILE"
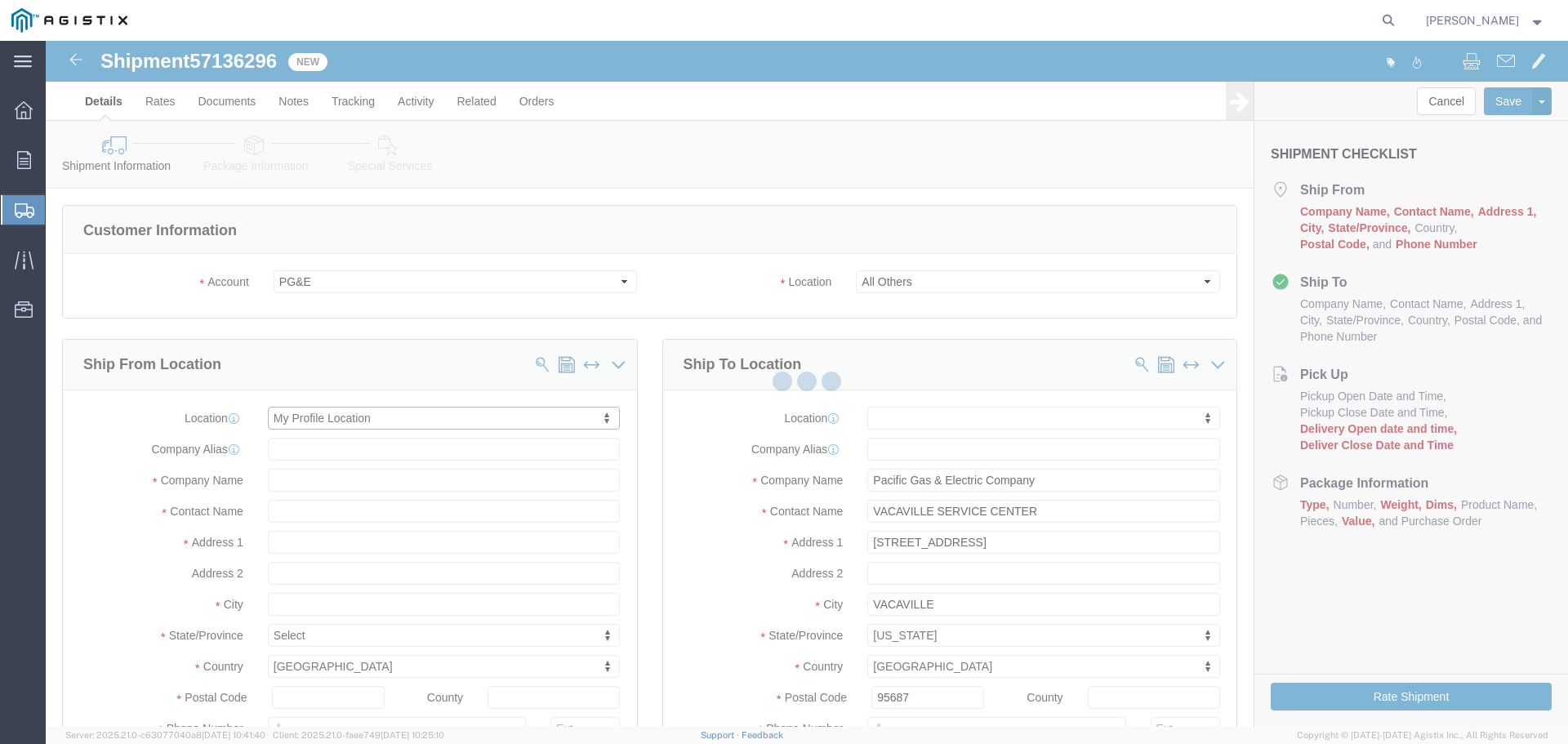
type input "[STREET_ADDRESS]"
type input "94566"
type input "[PHONE_NUMBER]"
type input "[PERSON_NAME][EMAIL_ADDRESS][PERSON_NAME][DOMAIN_NAME]"
checkbox input "true"
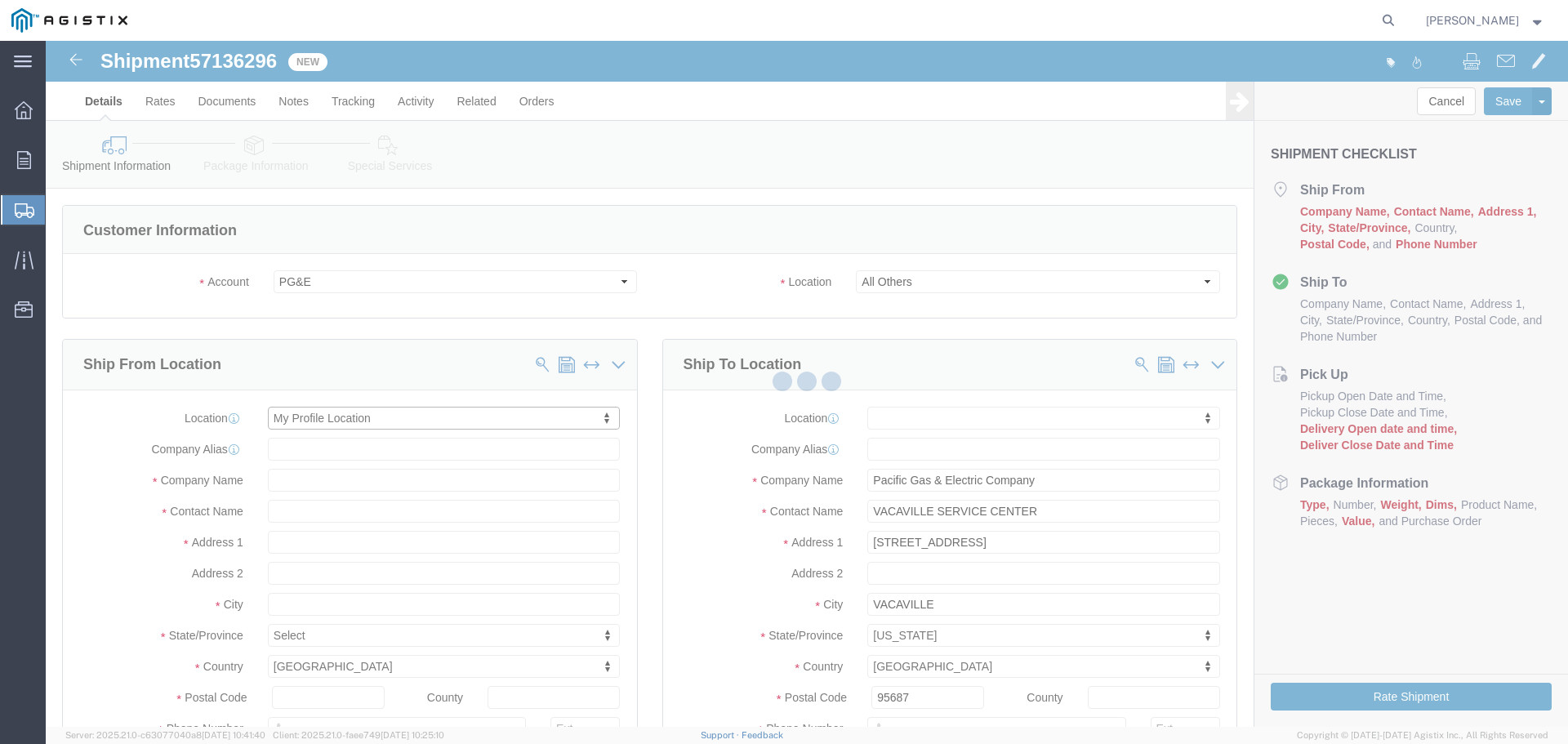
type input "Oldcastle Precast Inc"
type input "[PERSON_NAME]"
type input "PLEASANTON"
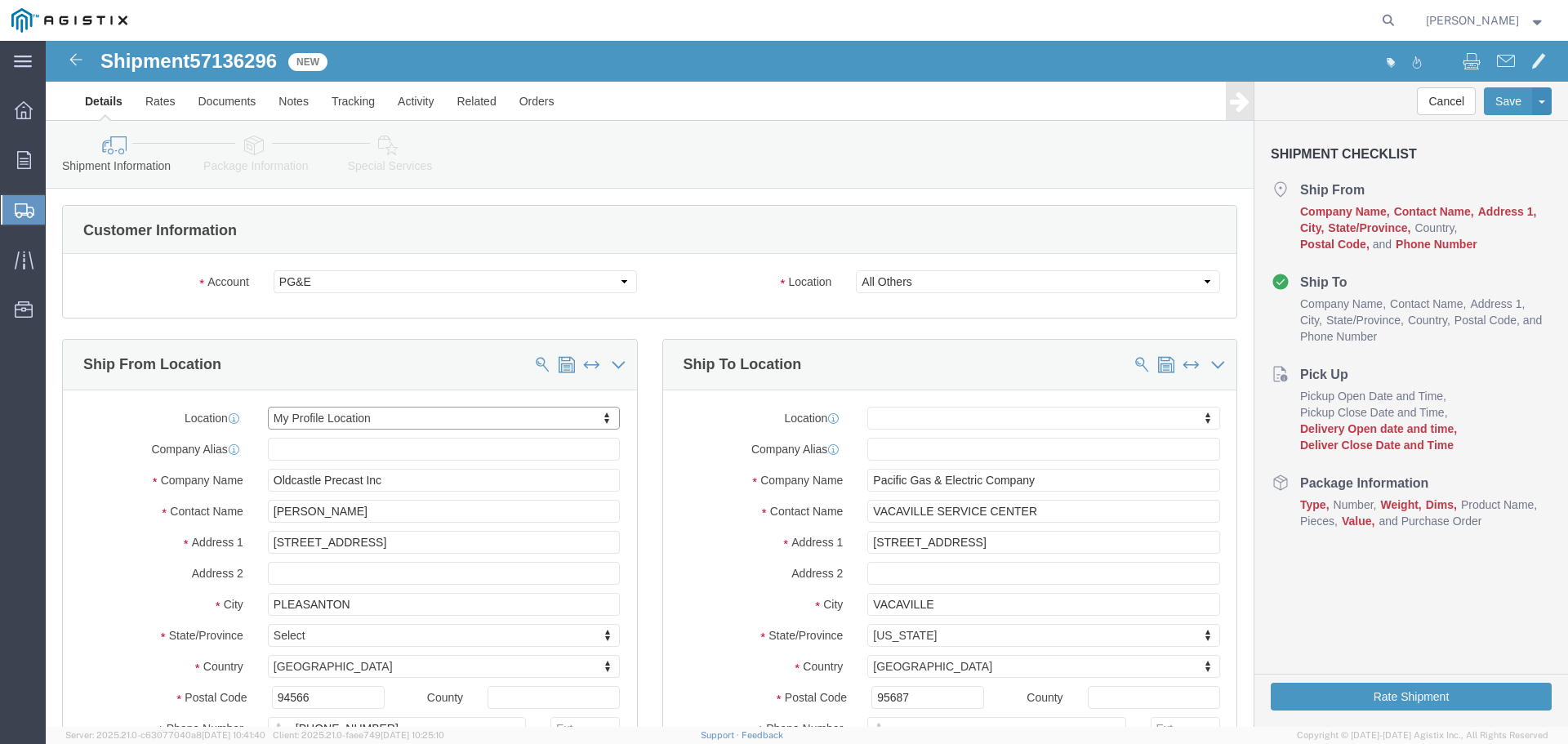
select select "CA"
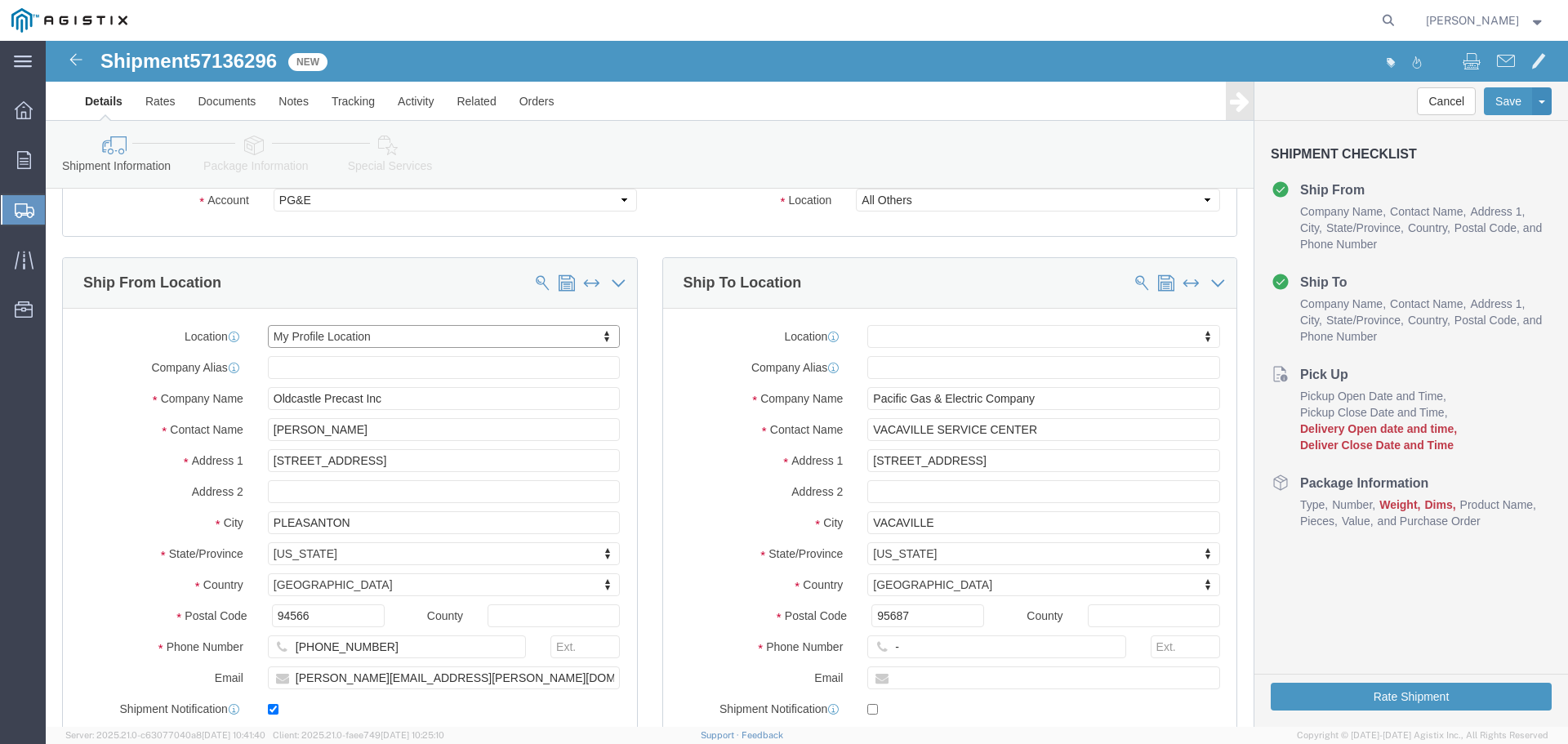
scroll to position [164, 0]
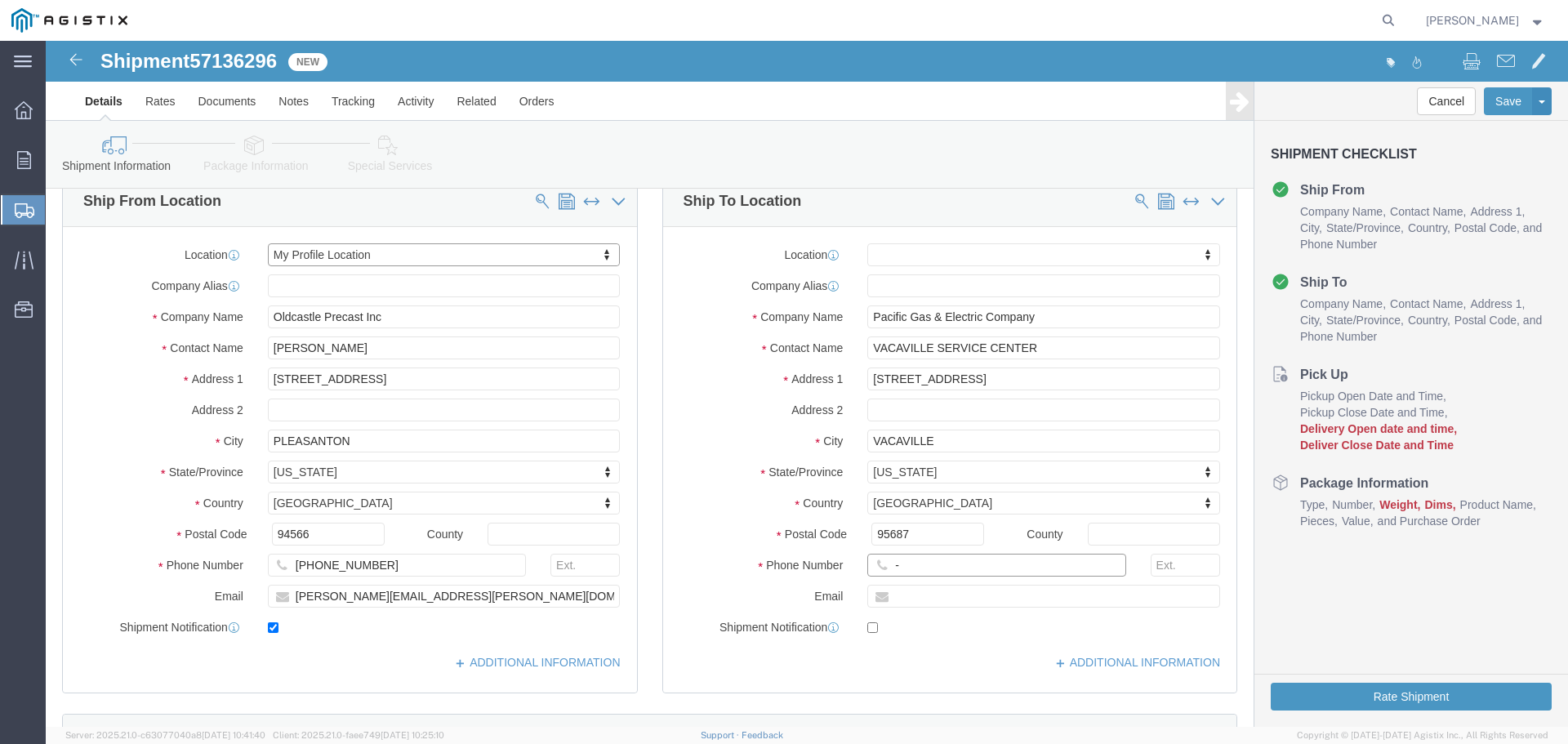
click input "-"
type input "123-456-7891"
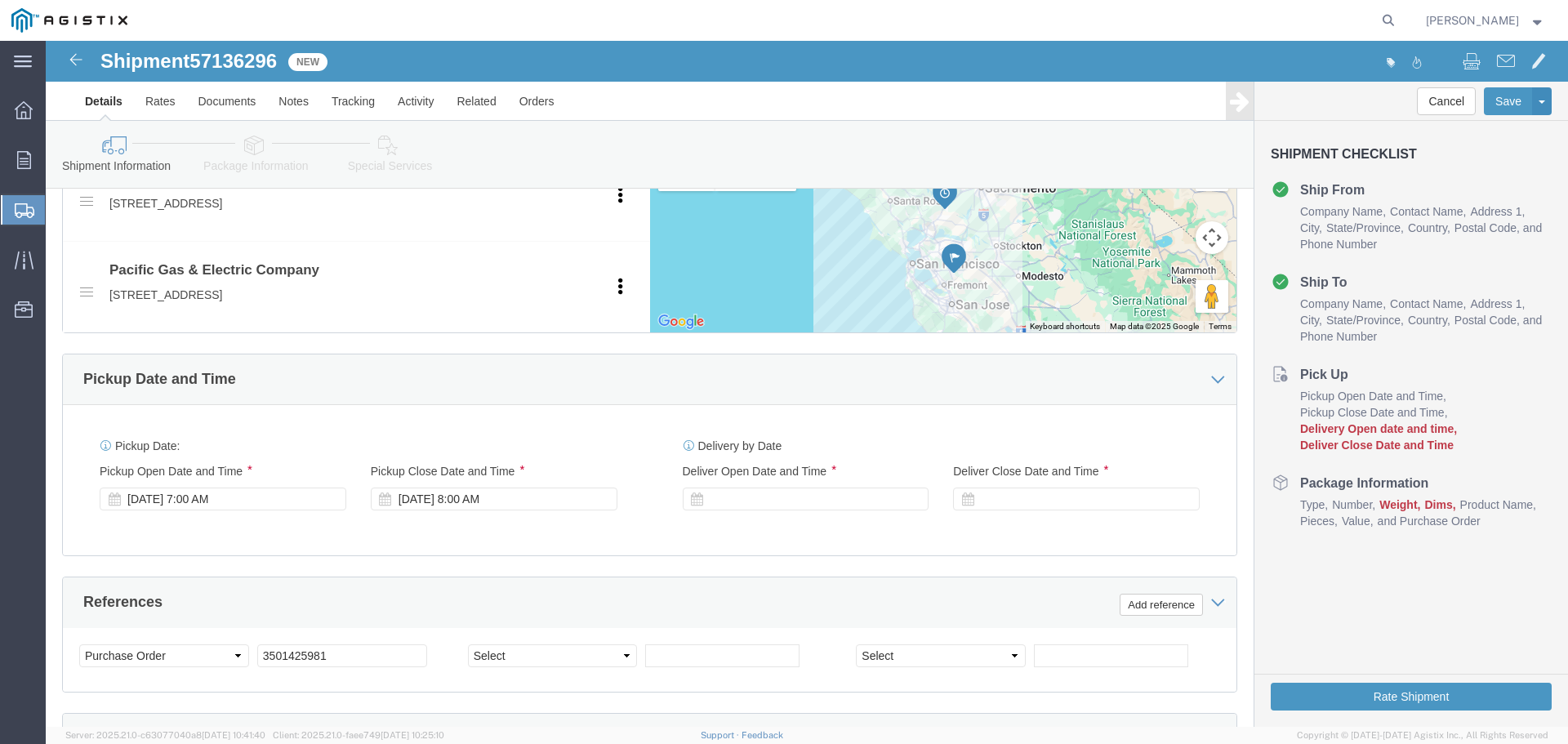
scroll to position [899, 0]
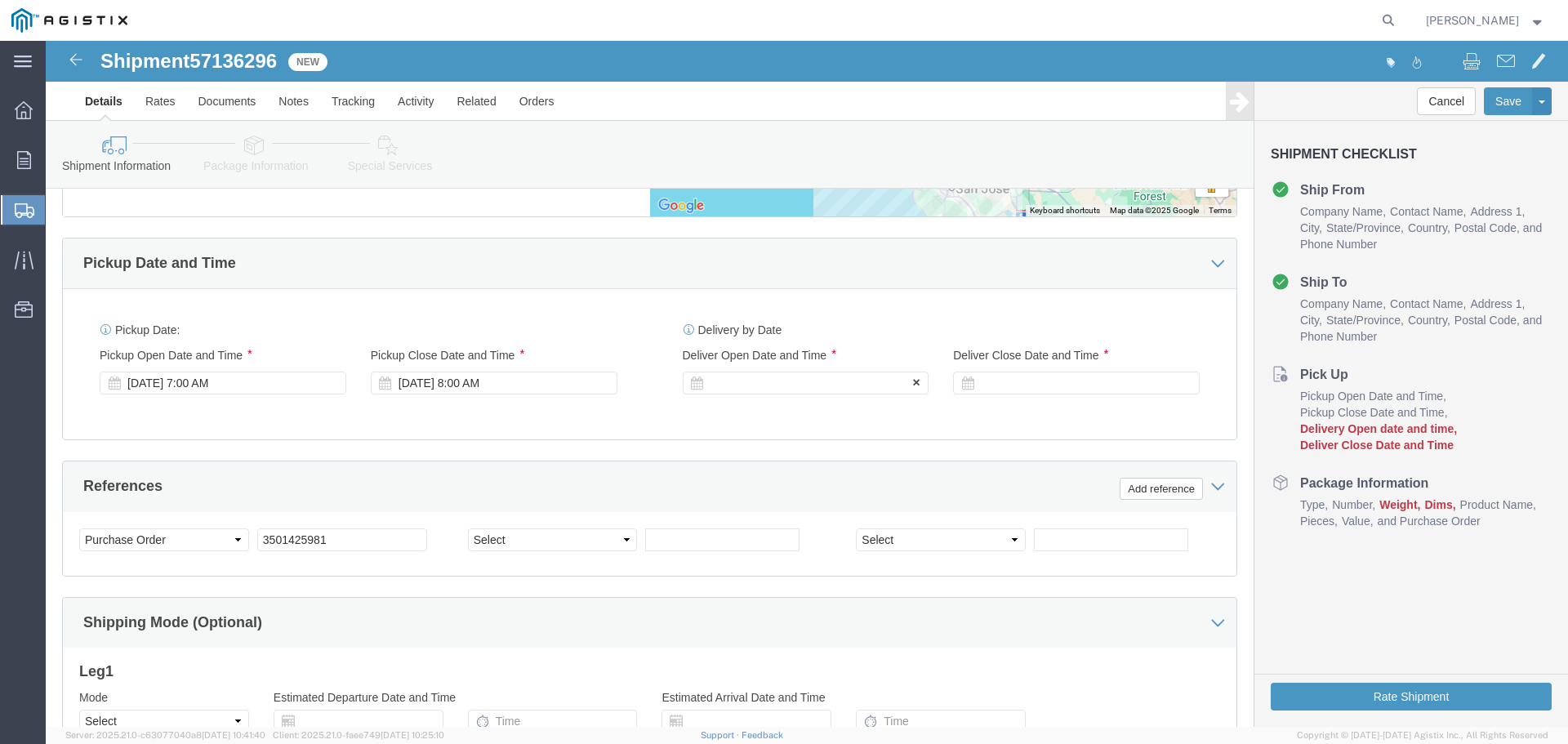
click div
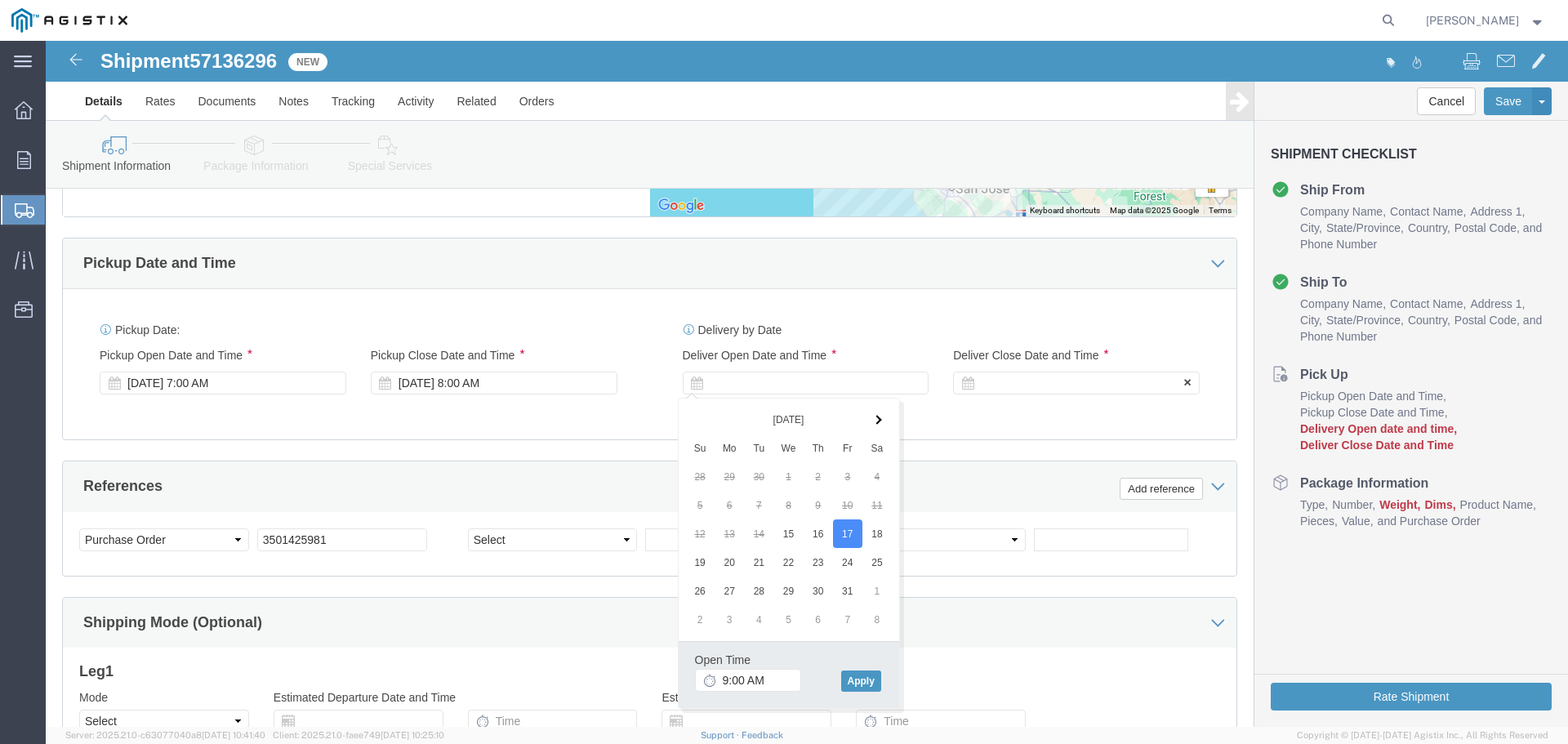
click div
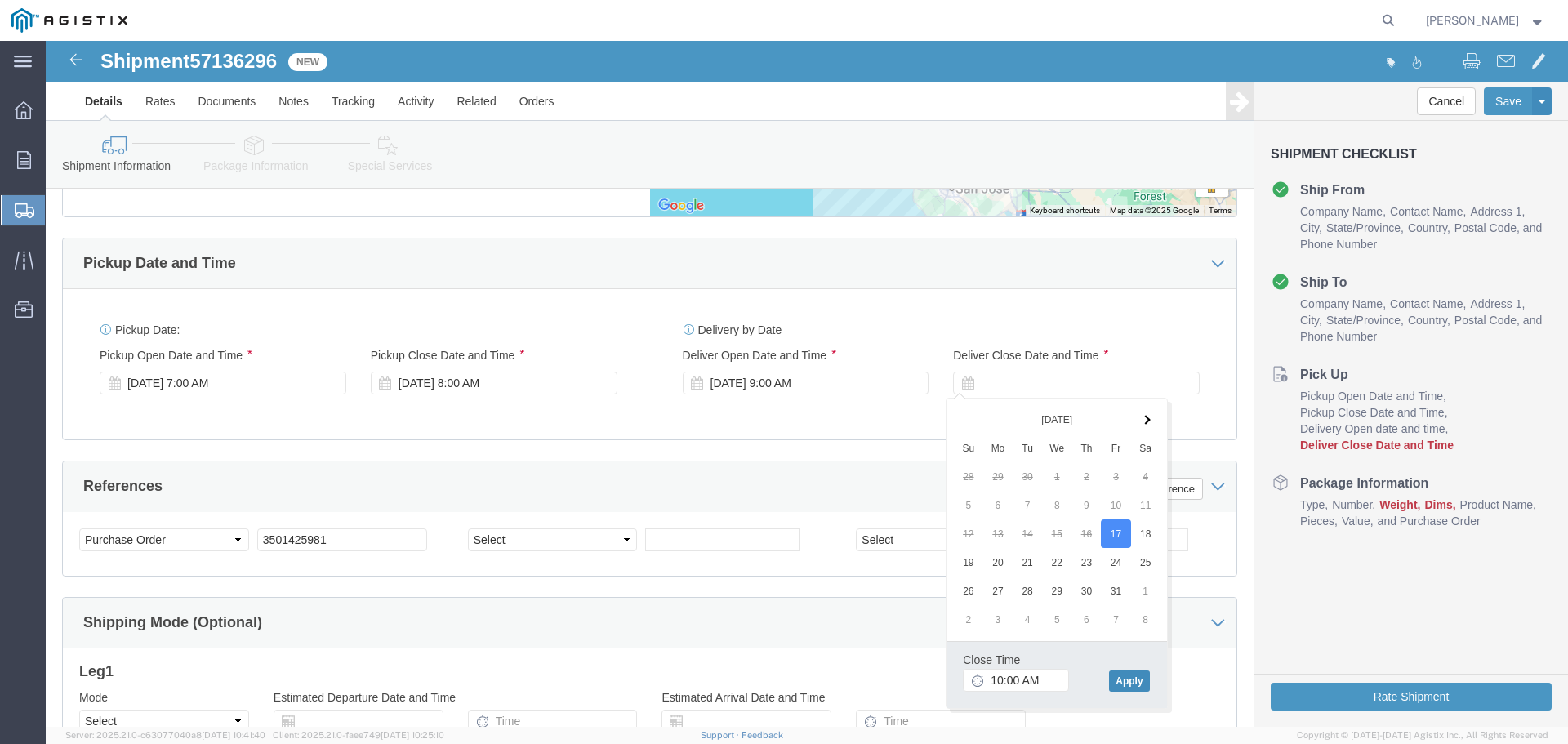
click button "Apply"
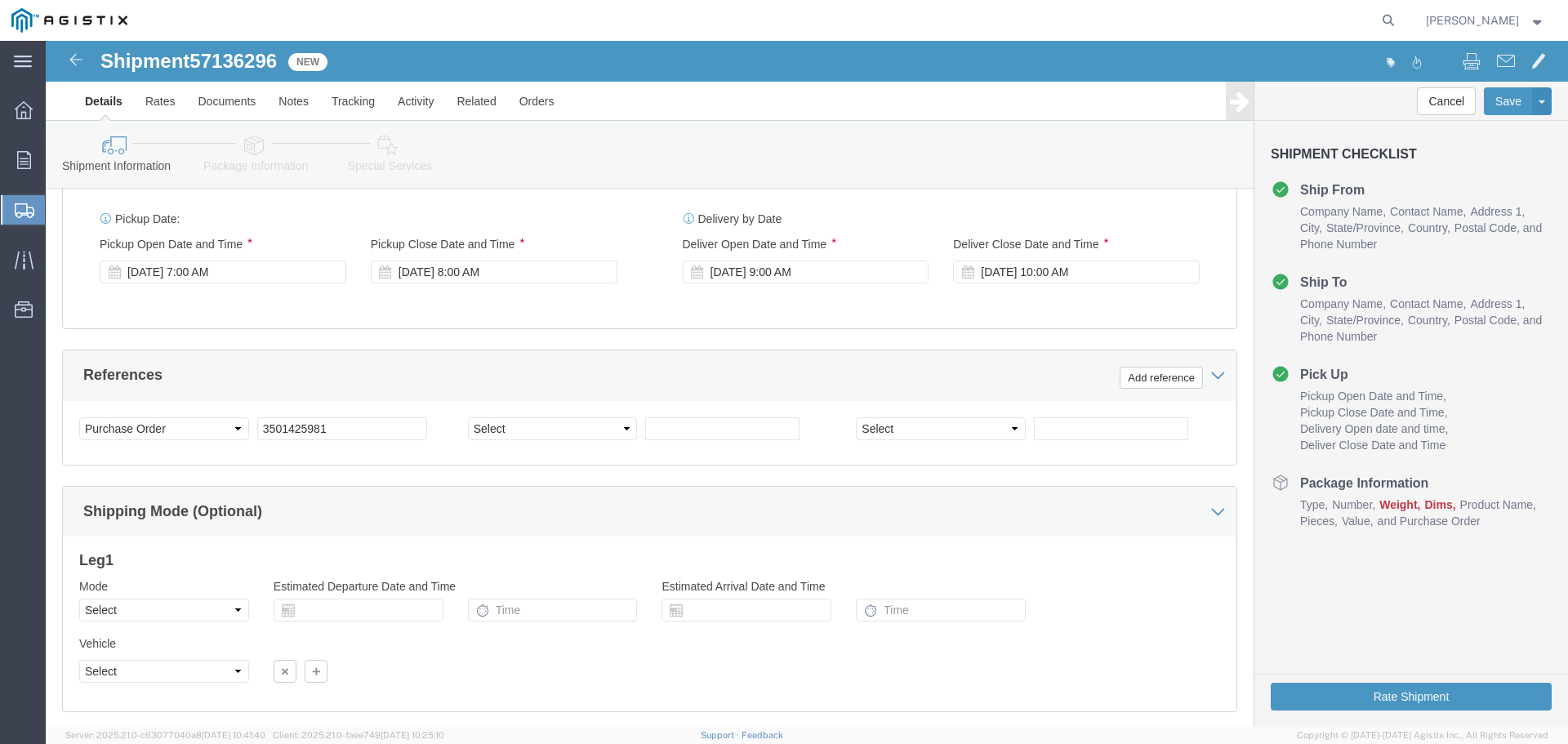
scroll to position [1109, 0]
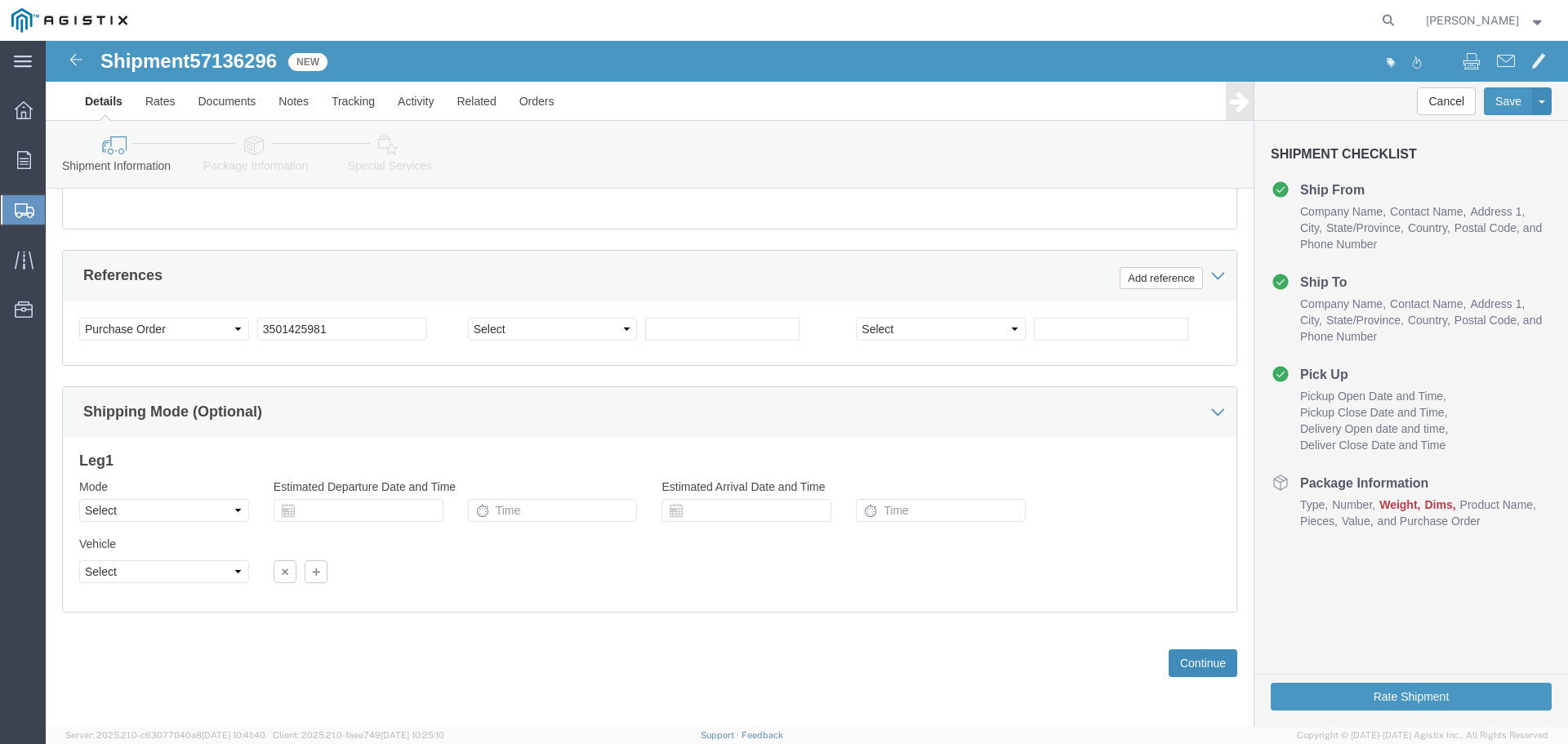
click button "Continue"
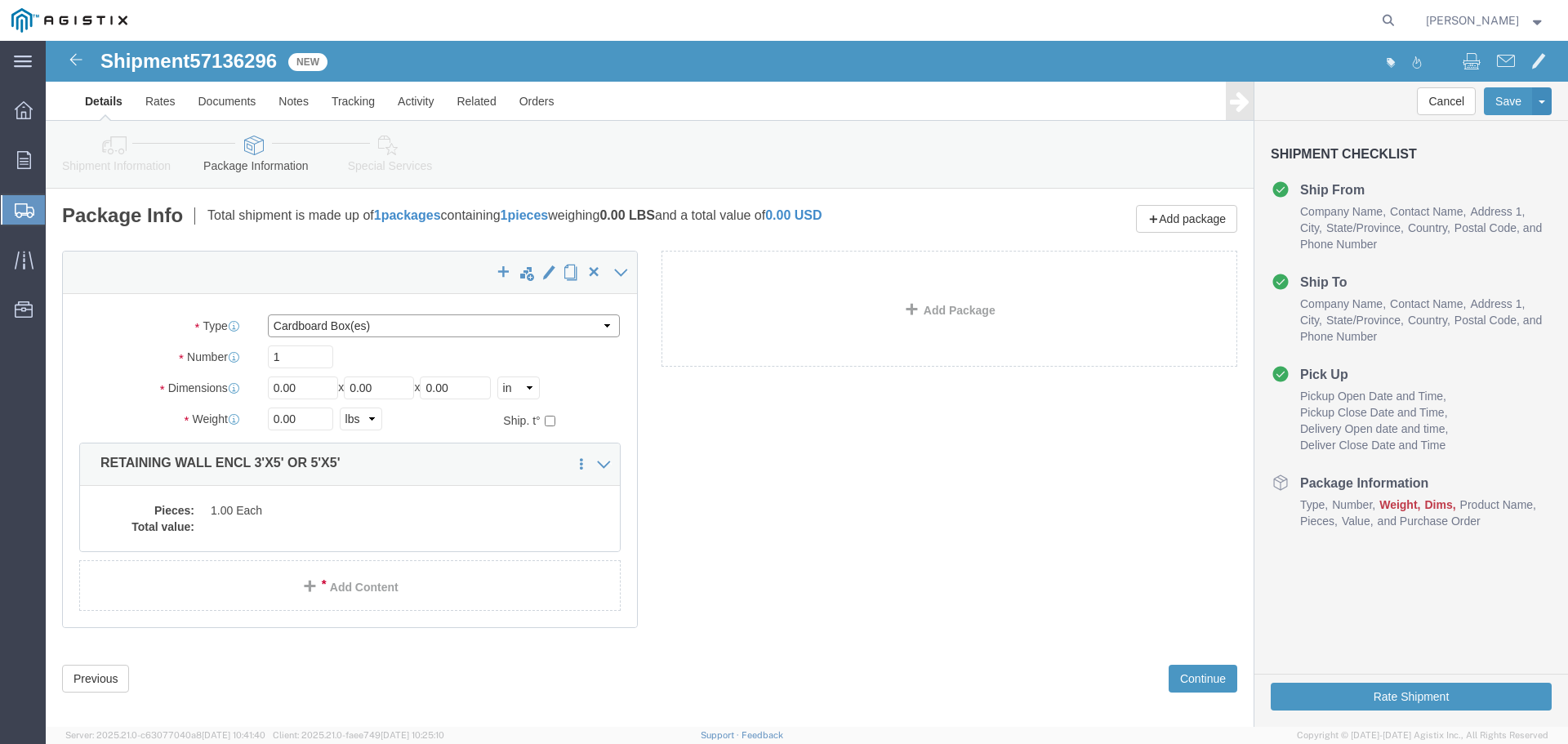
click select "Select Bulk Bundle(s) Cardboard Box(es) Carton(s) Crate(s) Drum(s) (Fiberboard)…"
select select "YRPK"
click select "Select Bulk Bundle(s) Cardboard Box(es) Carton(s) Crate(s) Drum(s) (Fiberboard)…"
drag, startPoint x: 255, startPoint y: 345, endPoint x: 231, endPoint y: 343, distance: 24.1
click div "Dimensions Length 0.00 x Width 0.00 x Height 0.00 Select cm ft in"
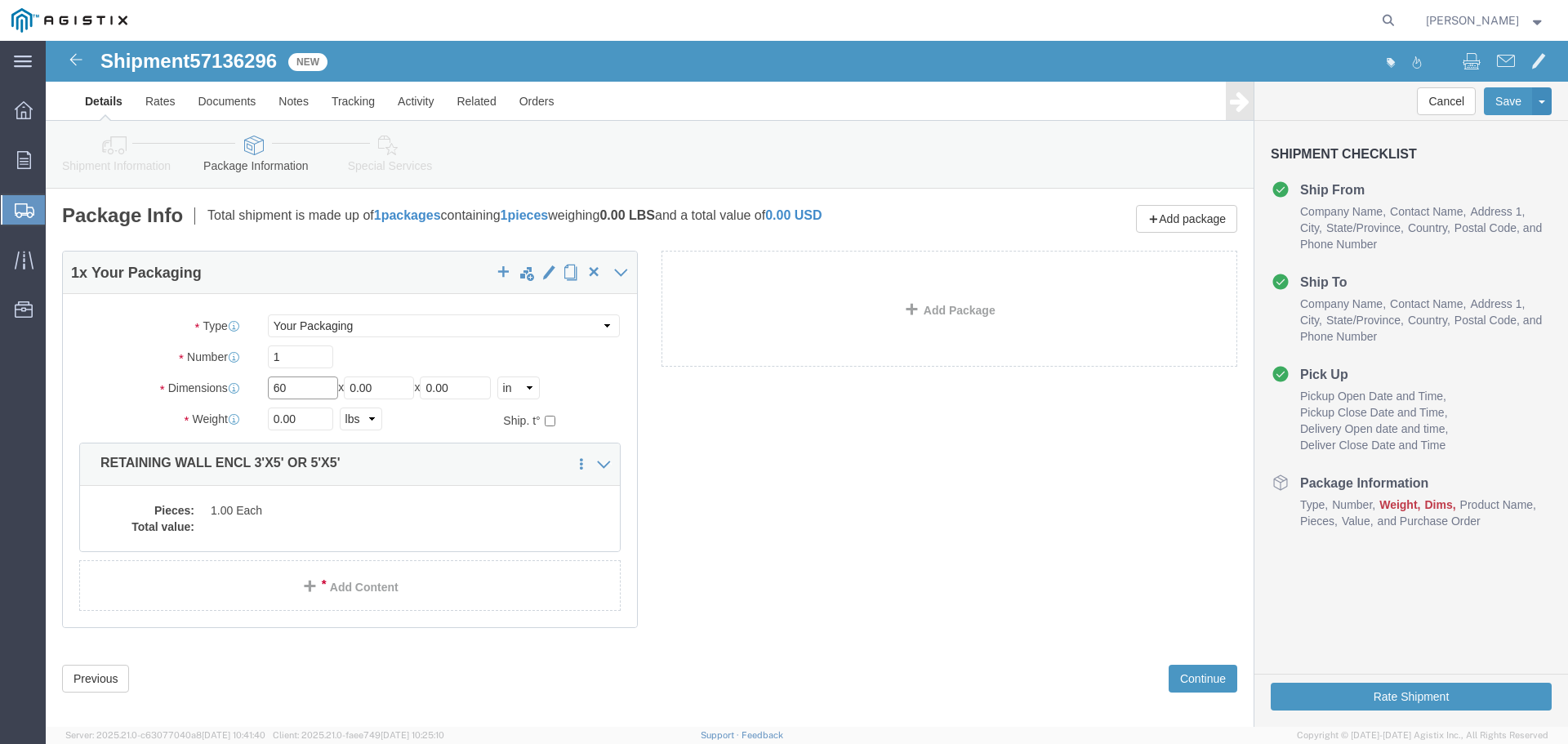
type input "60"
type input "6"
drag, startPoint x: 217, startPoint y: 376, endPoint x: 266, endPoint y: 370, distance: 49.4
click div "Weight 0.00 Select kgs lbs Ship. t°"
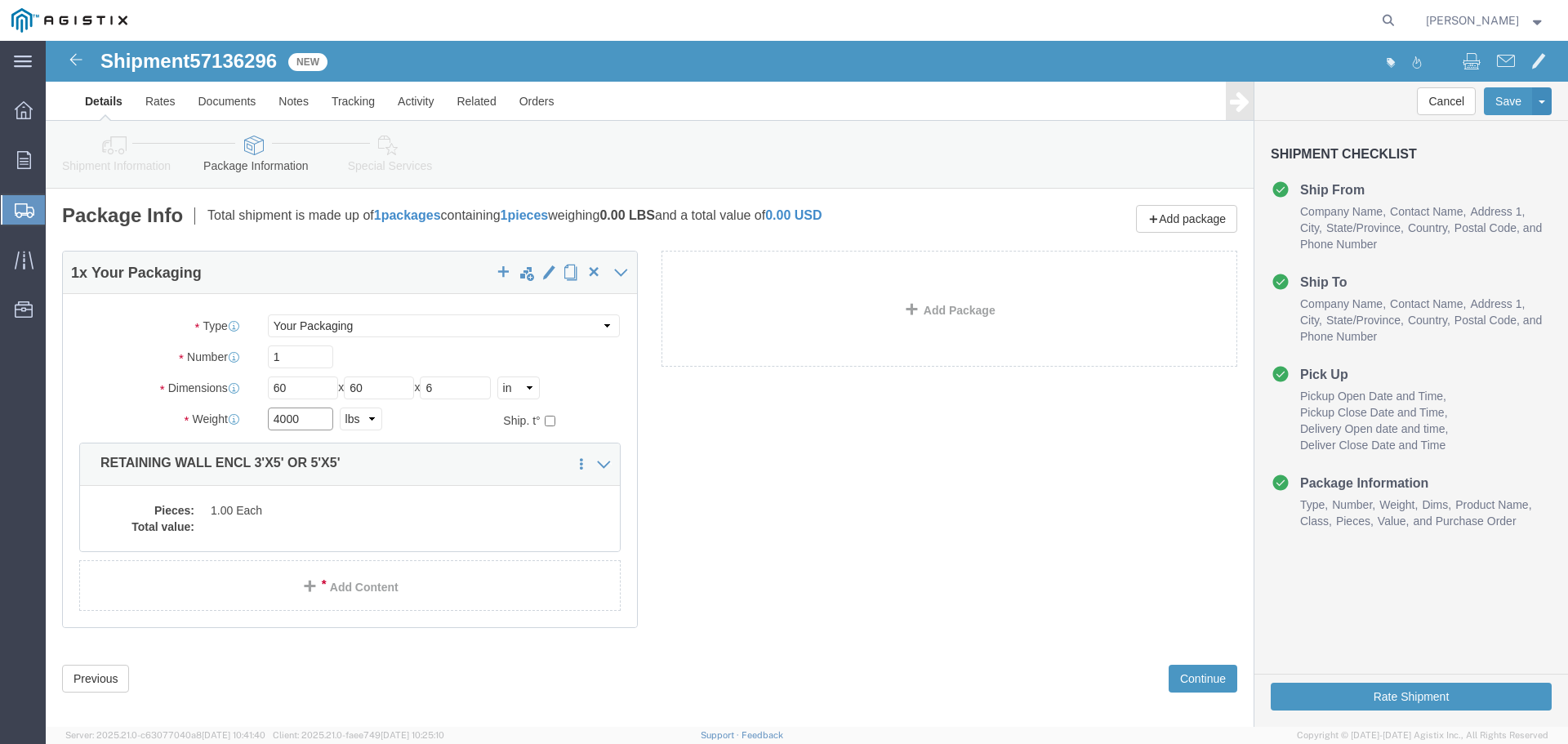
type input "4000"
click dd "1.00 Each"
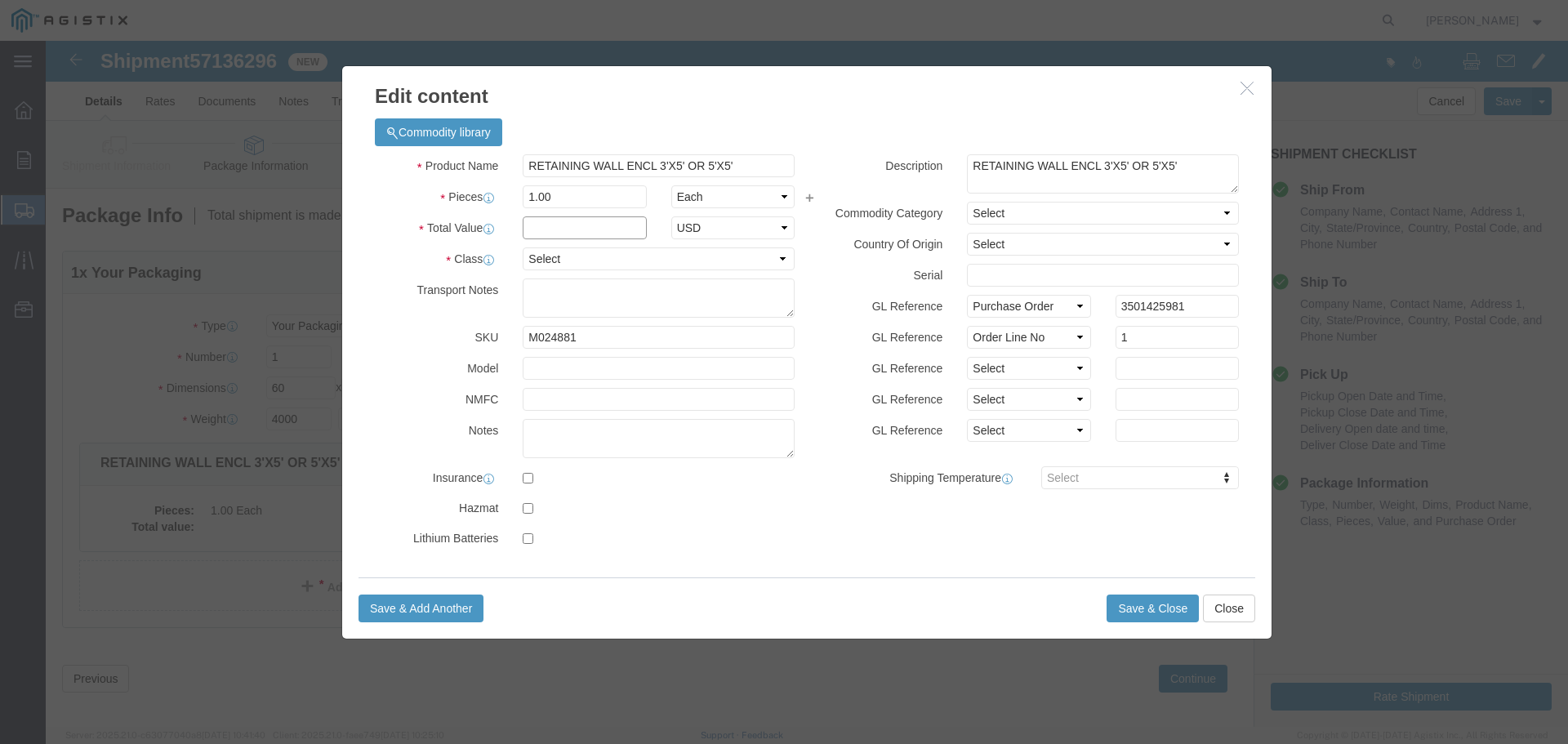
click input "text"
type input "1"
click select "Select 50 55 60 65 70 85 92.5 100 125 175 250 300 400"
select select "55"
click select "Select 50 55 60 65 70 85 92.5 100 125 175 250 300 400"
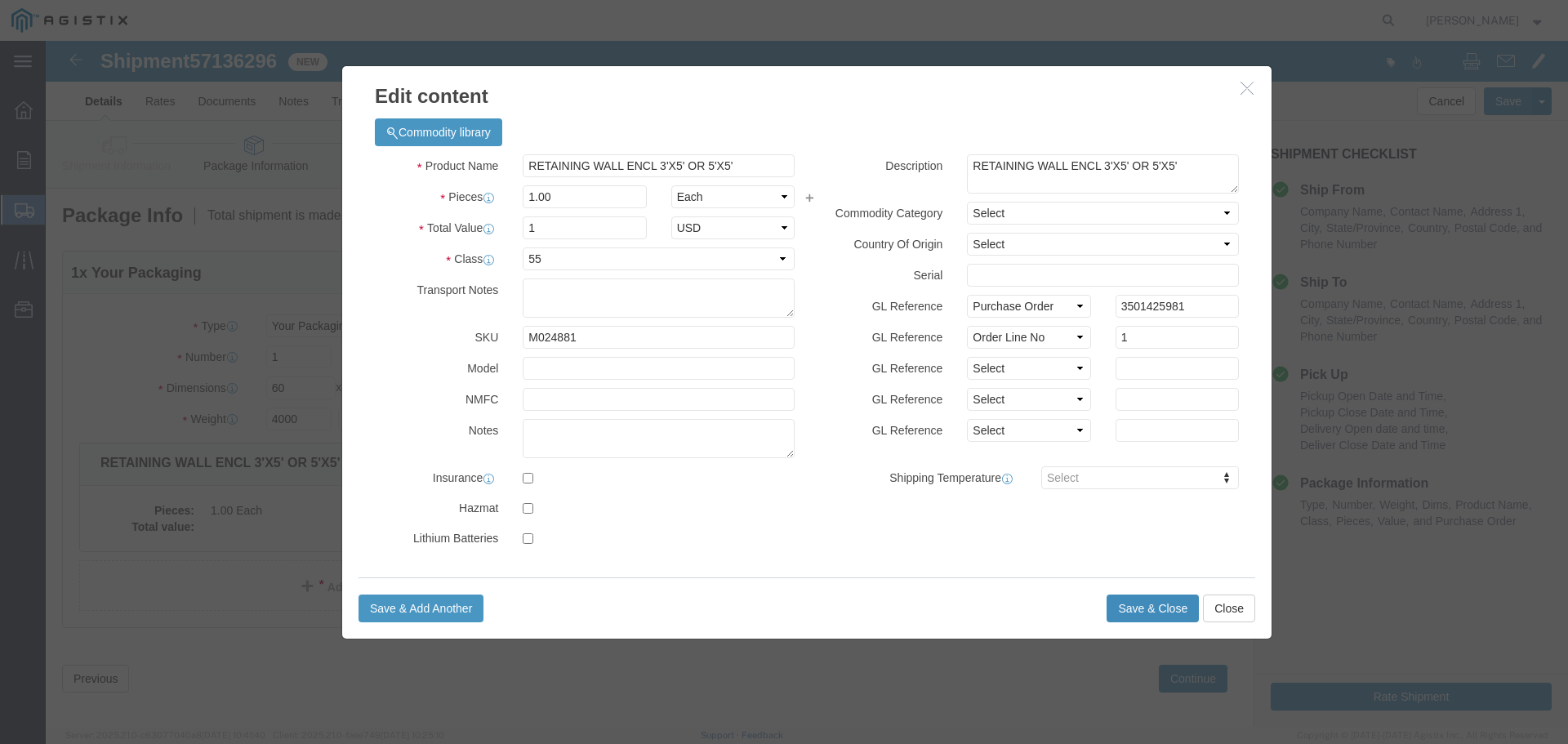
click button "Save & Close"
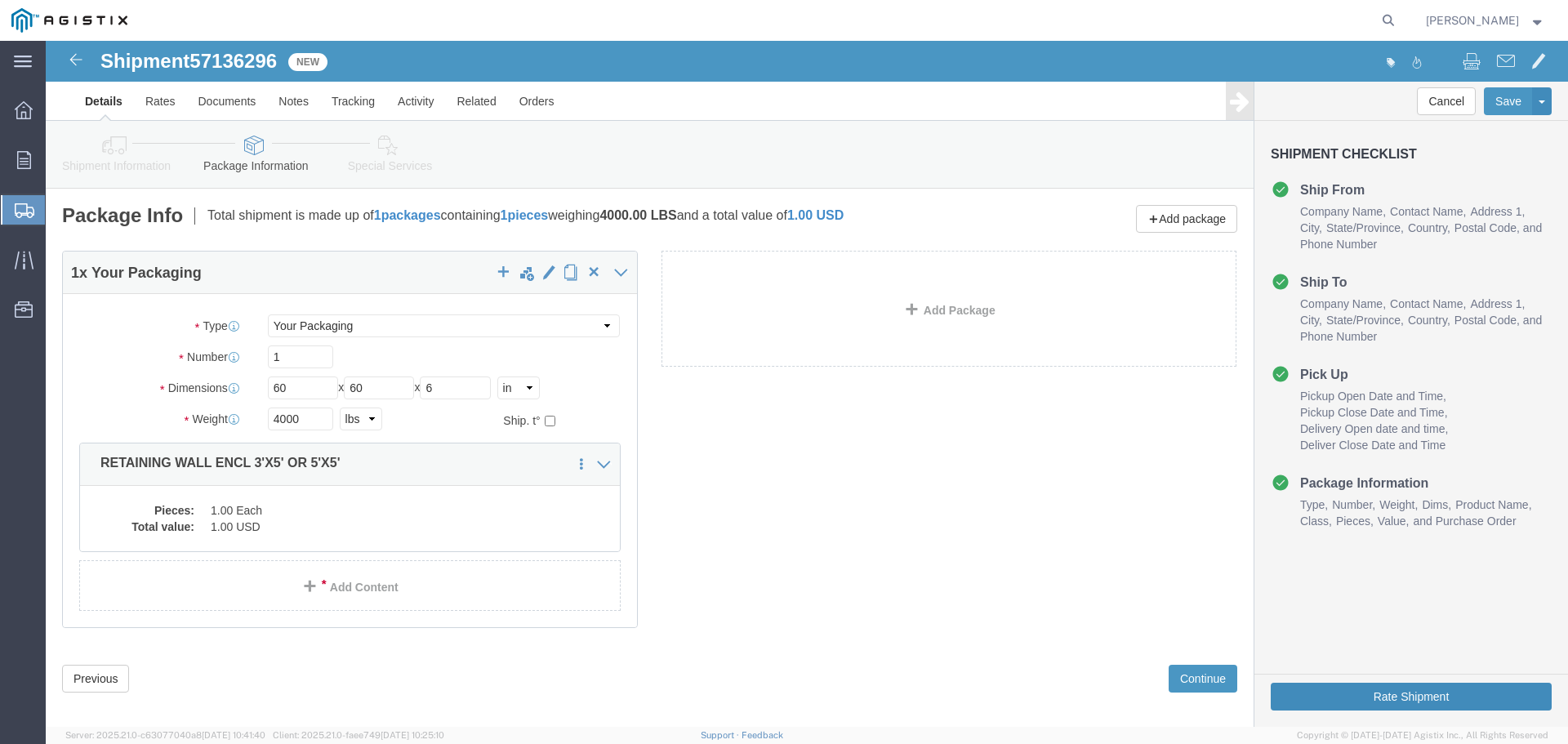
click button "Rate Shipment"
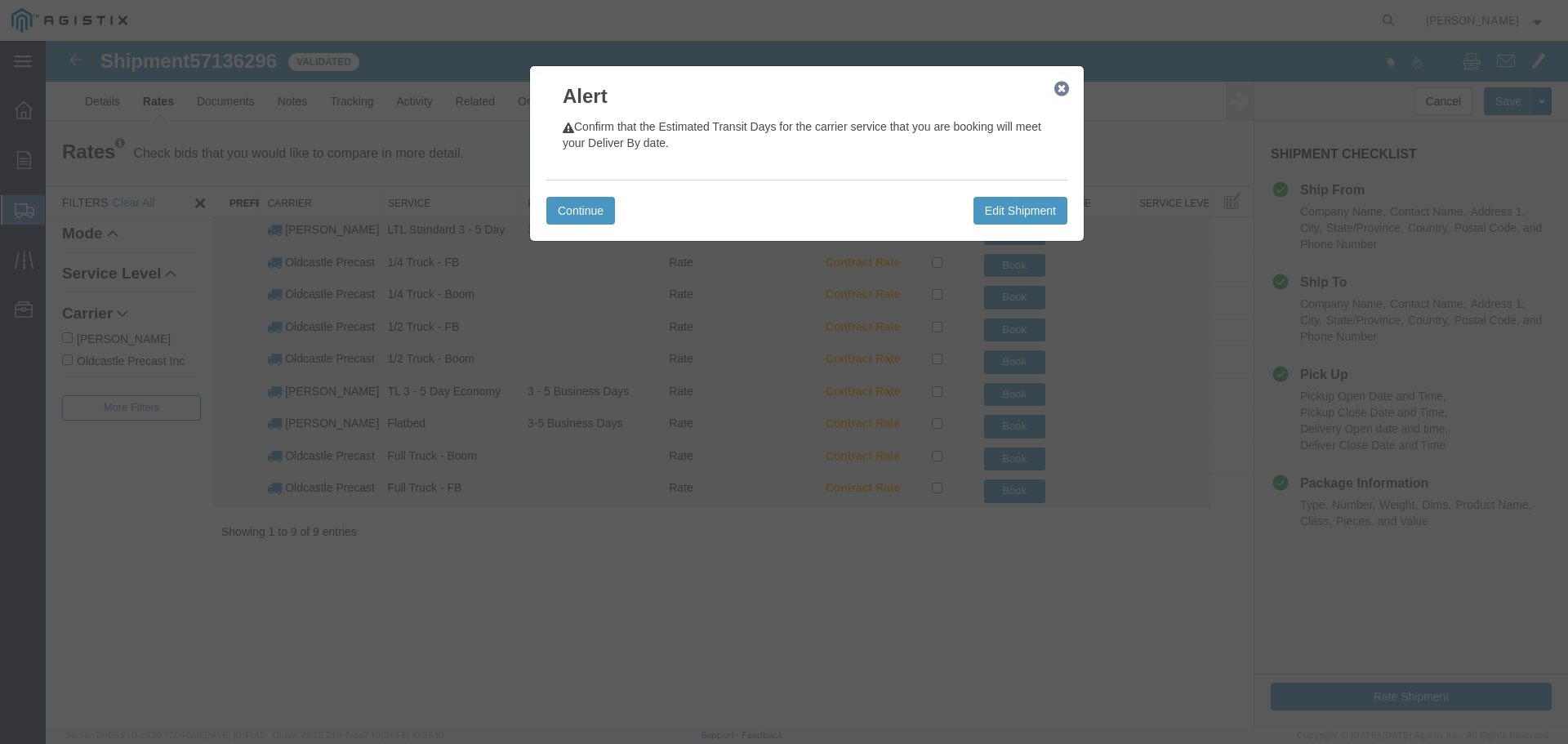
click at [1061, 91] on icon "button" at bounding box center [1062, 89] width 15 height 13
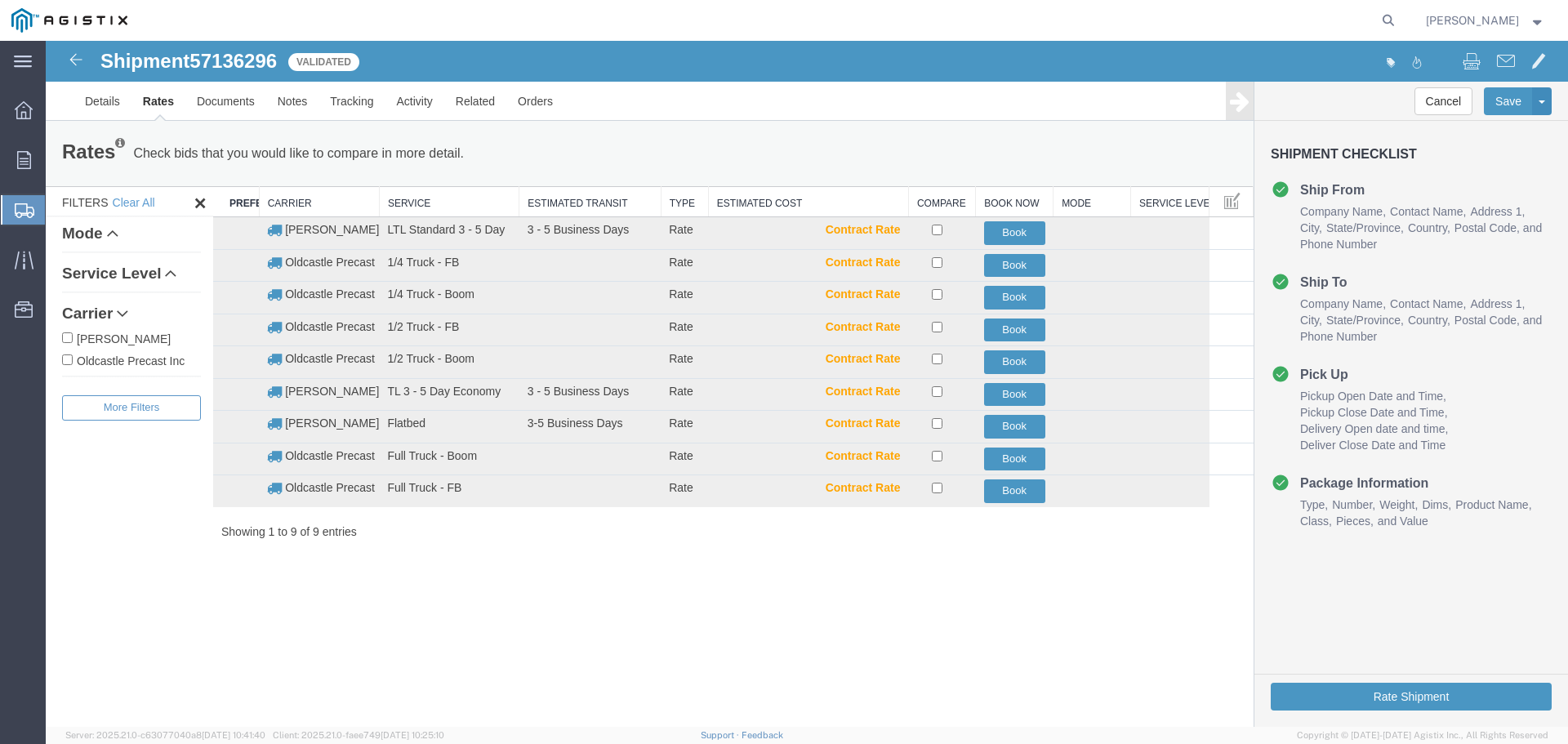
click at [138, 362] on label "Oldcastle Precast Inc" at bounding box center [132, 360] width 139 height 18
click at [73, 362] on input "Oldcastle Precast Inc" at bounding box center [67, 360] width 10 height 10
checkbox input "true"
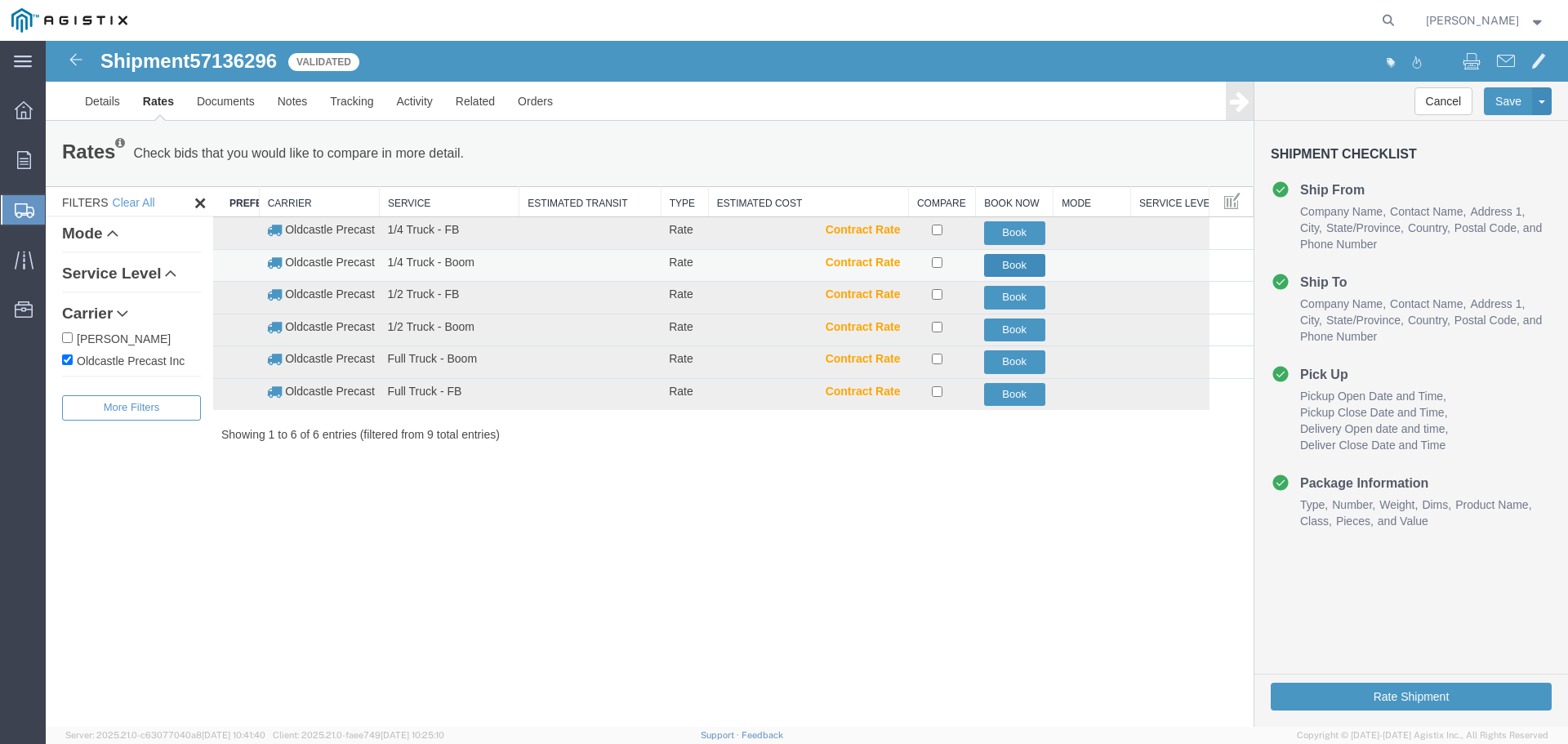
click at [1032, 267] on button "Book" at bounding box center [1014, 265] width 62 height 24
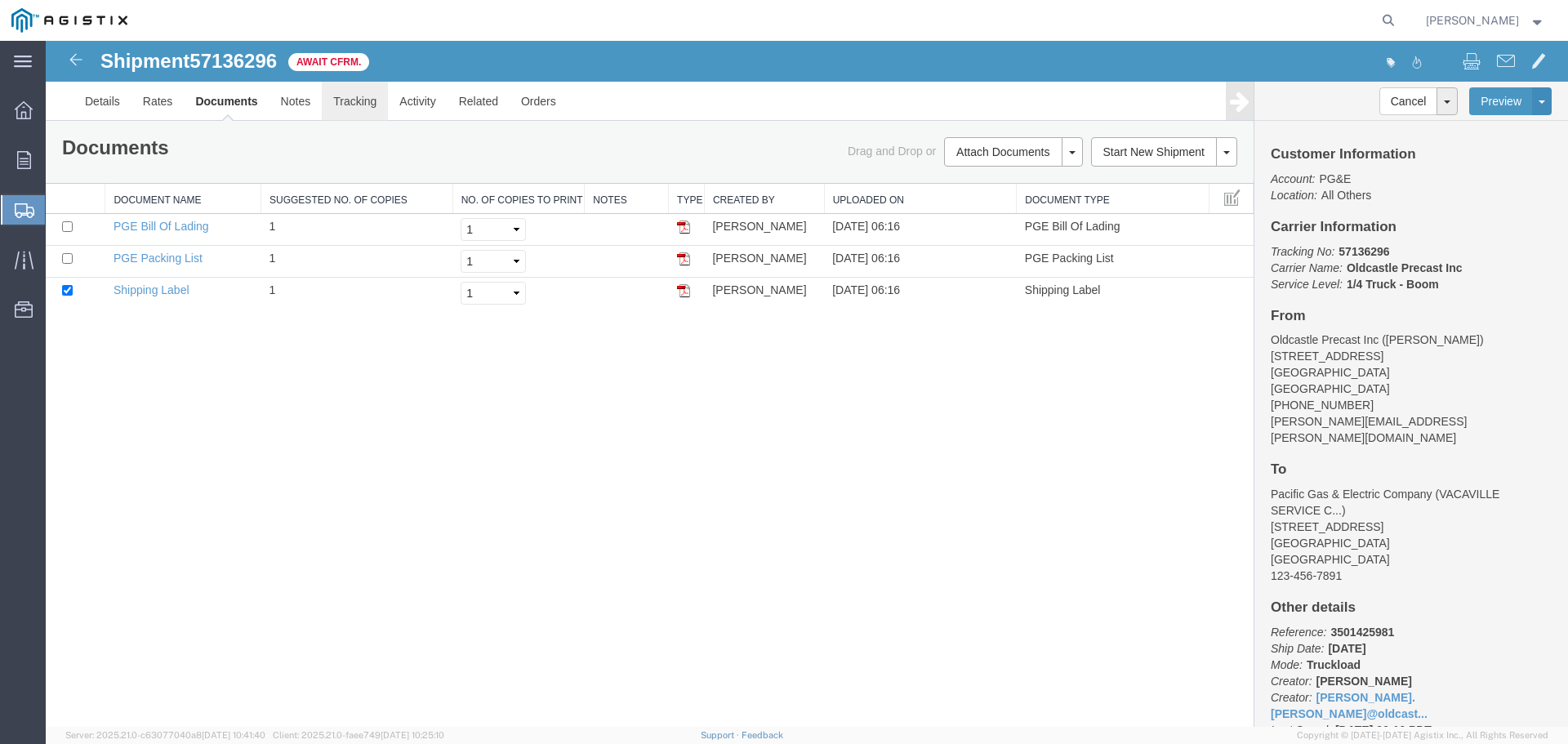
click at [350, 103] on link "Tracking" at bounding box center [355, 100] width 66 height 39
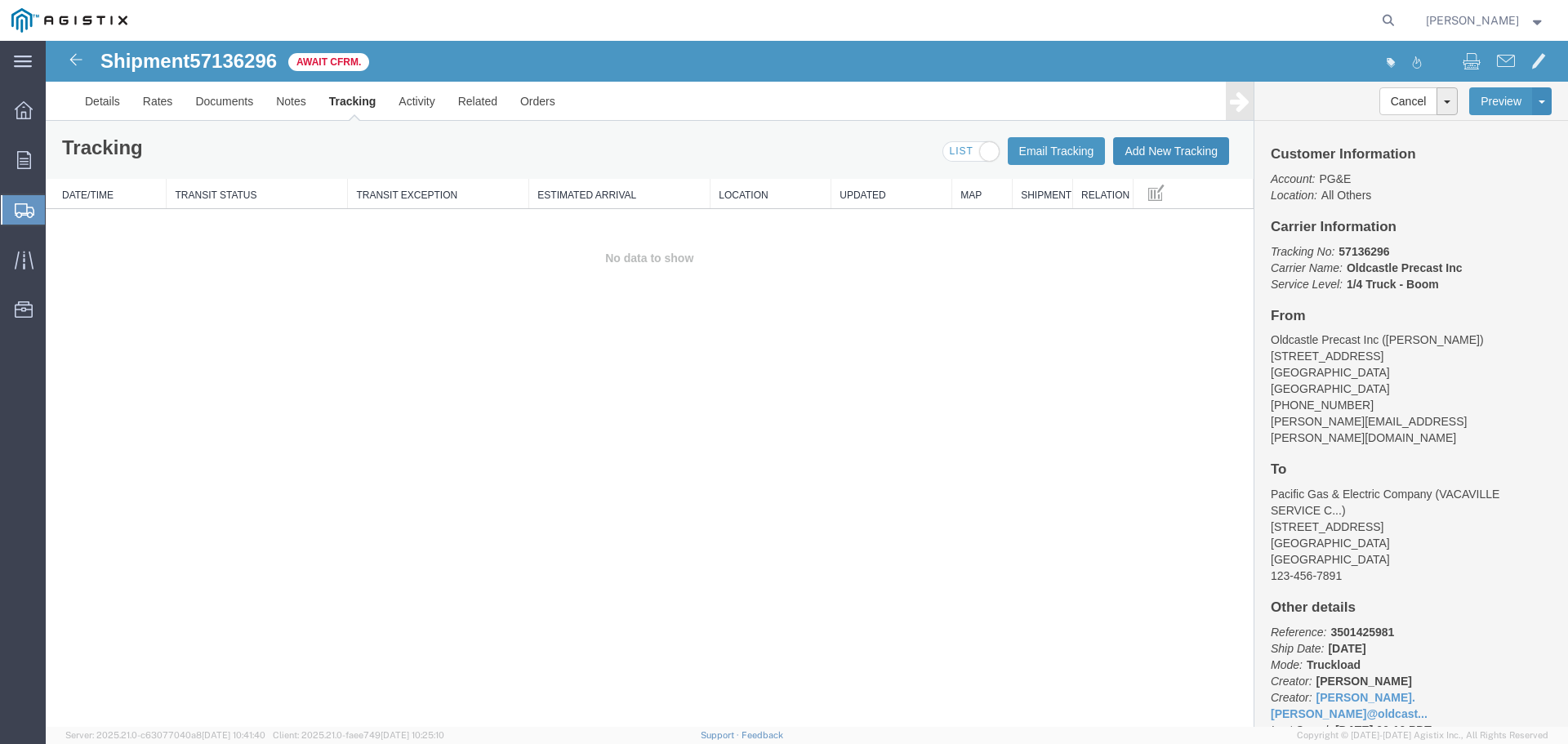
click at [1148, 153] on button "Add New Tracking" at bounding box center [1172, 151] width 116 height 27
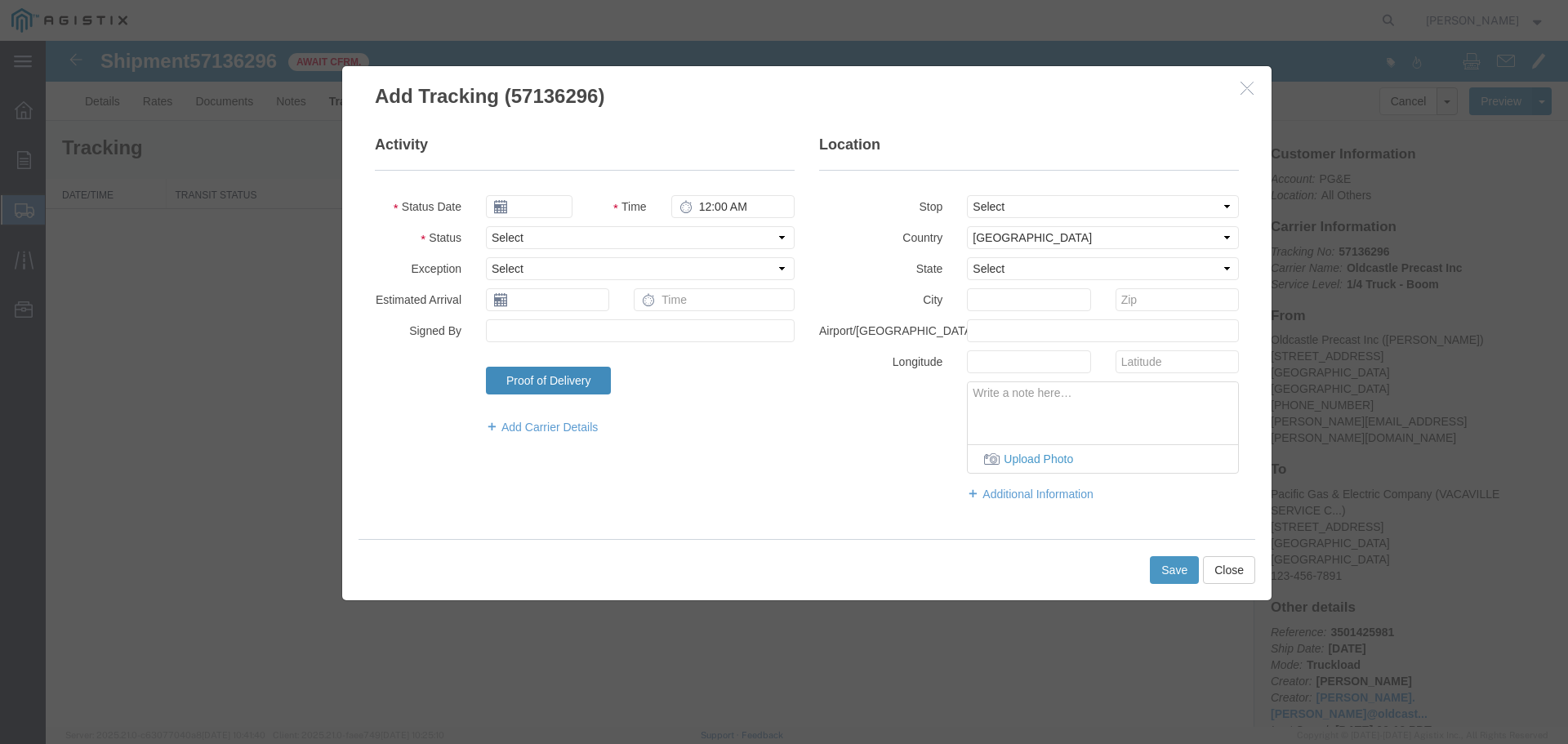
type input "[DATE]"
type input "7:00 AM"
click at [530, 240] on select "Select Arrival Notice Available Arrival Notice Imported Arrive at Delivery Loca…" at bounding box center [641, 238] width 308 height 23
select select "DELIVRED"
click at [486, 226] on select "Select Arrival Notice Available Arrival Notice Imported Arrive at Delivery Loca…" at bounding box center [641, 238] width 308 height 23
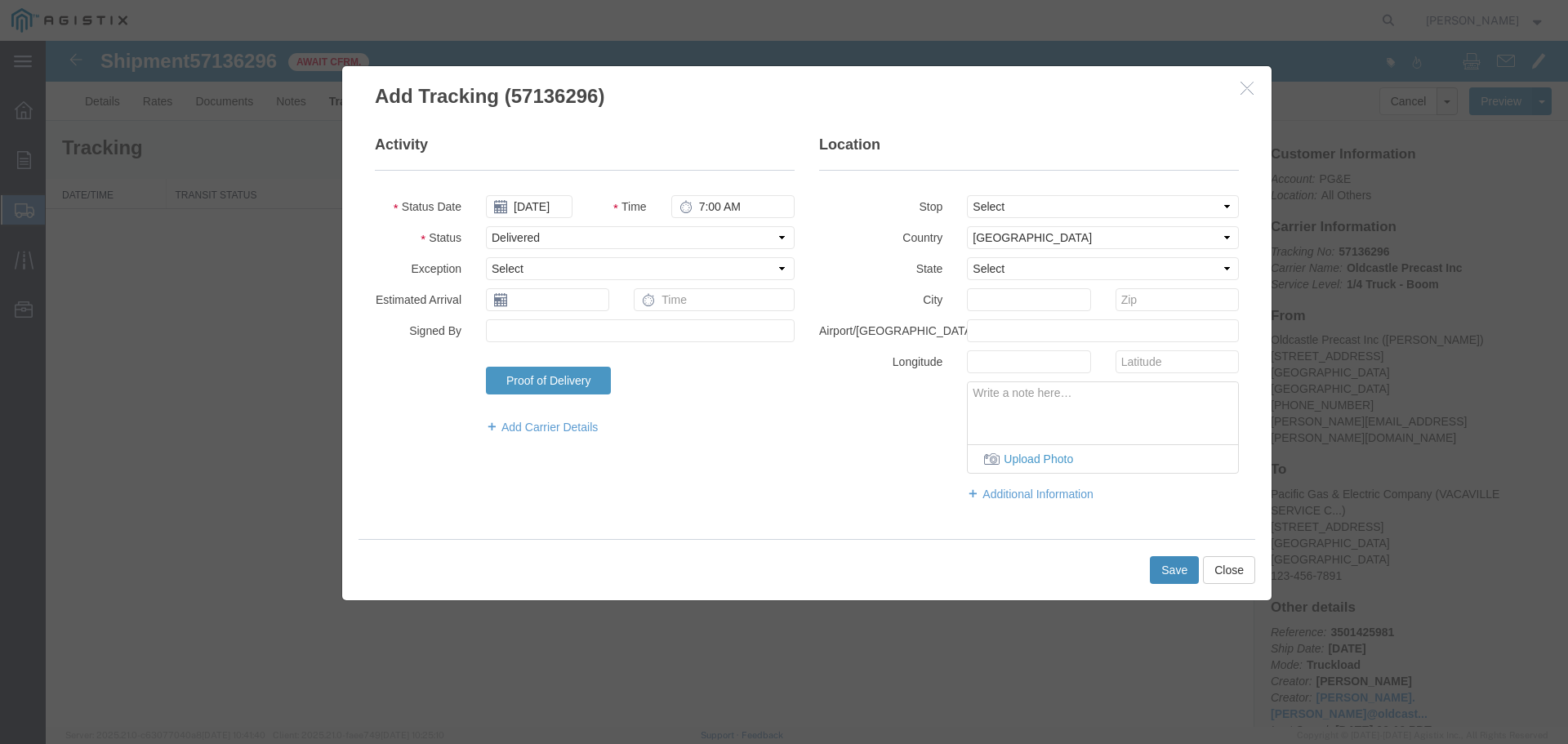
click at [1183, 569] on button "Save" at bounding box center [1174, 570] width 49 height 27
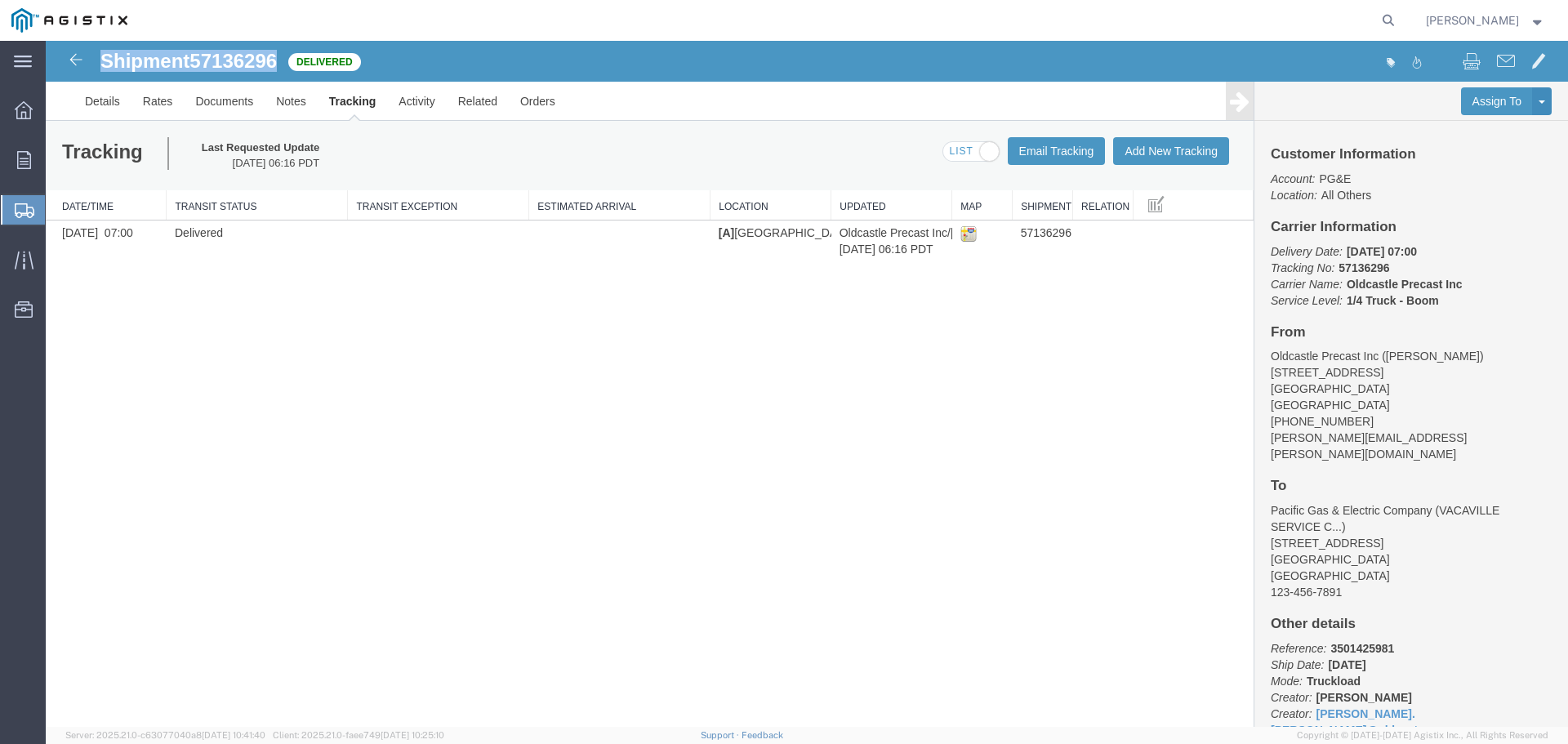
drag, startPoint x: 98, startPoint y: 58, endPoint x: 279, endPoint y: 64, distance: 181.1
click at [279, 64] on div "Shipment 57136296 1 of 1 Delivered" at bounding box center [427, 66] width 760 height 31
copy h1 "Shipment 57136296"
click at [21, 157] on icon at bounding box center [24, 160] width 14 height 18
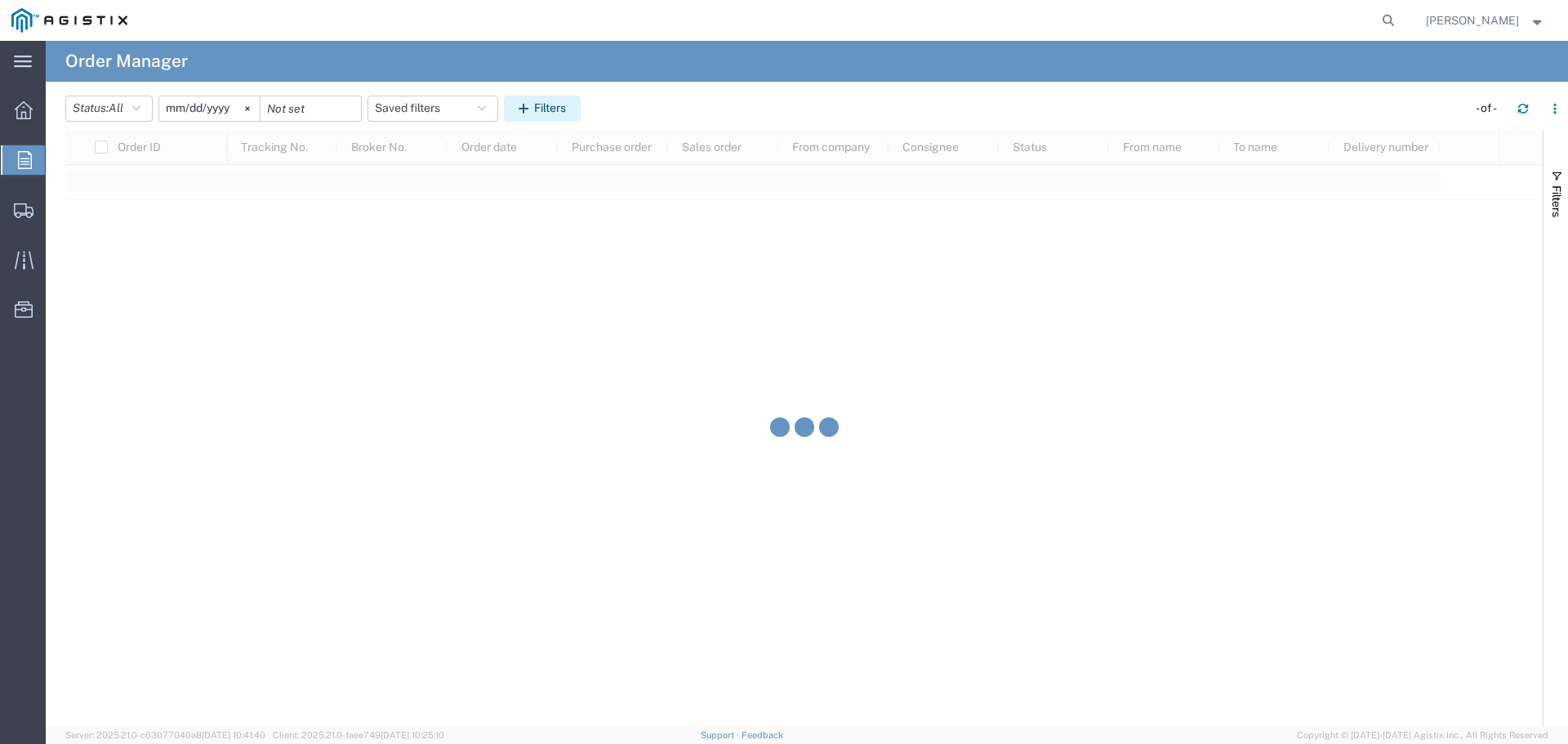
click at [559, 112] on button "Filters" at bounding box center [542, 109] width 77 height 27
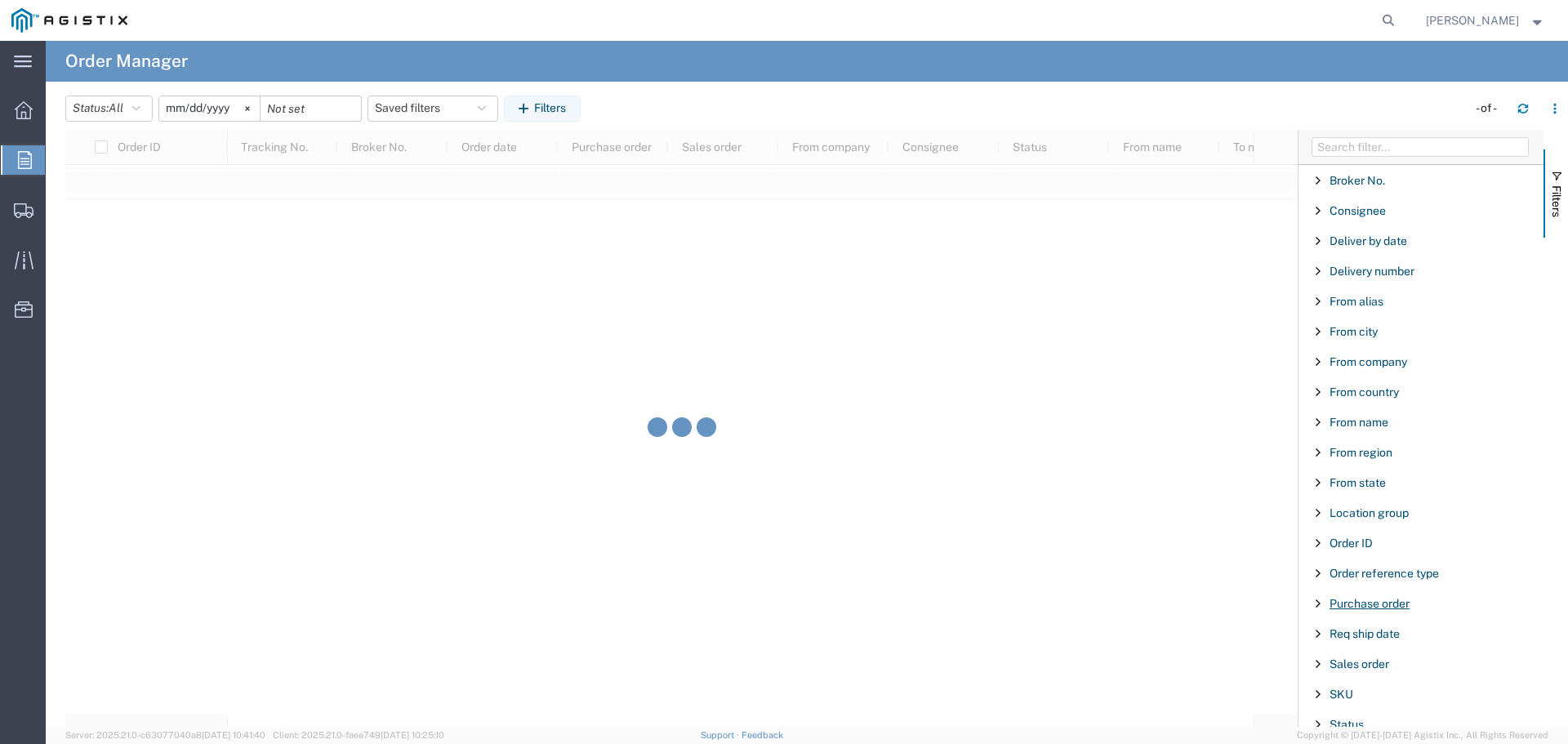
click at [1387, 604] on span "Purchase order" at bounding box center [1369, 604] width 80 height 13
click at [1410, 672] on input "Filter Value" at bounding box center [1427, 672] width 214 height 20
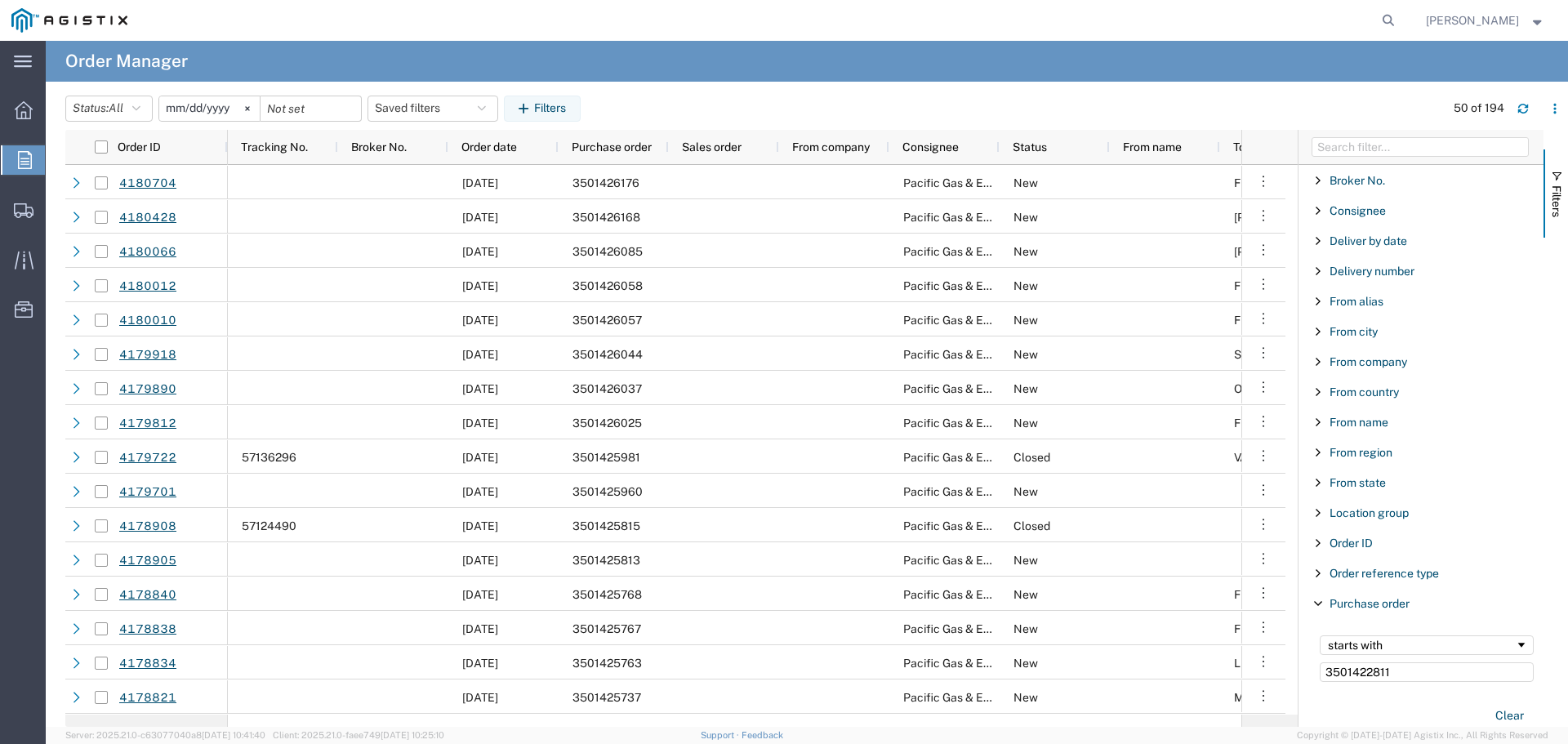
type input "3501422811"
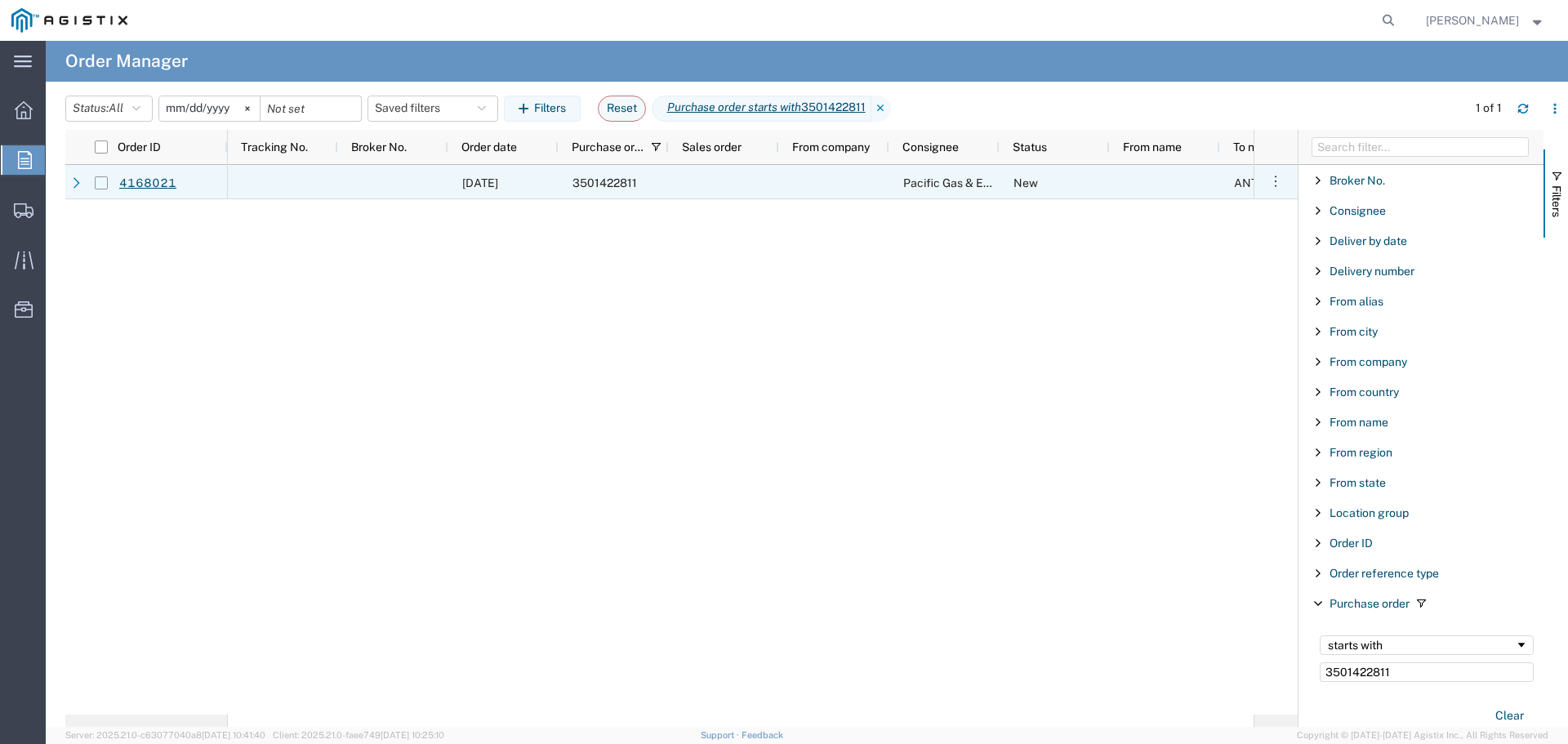
click at [102, 182] on input "Press Space to toggle row selection (unchecked)" at bounding box center [101, 183] width 13 height 13
checkbox input "true"
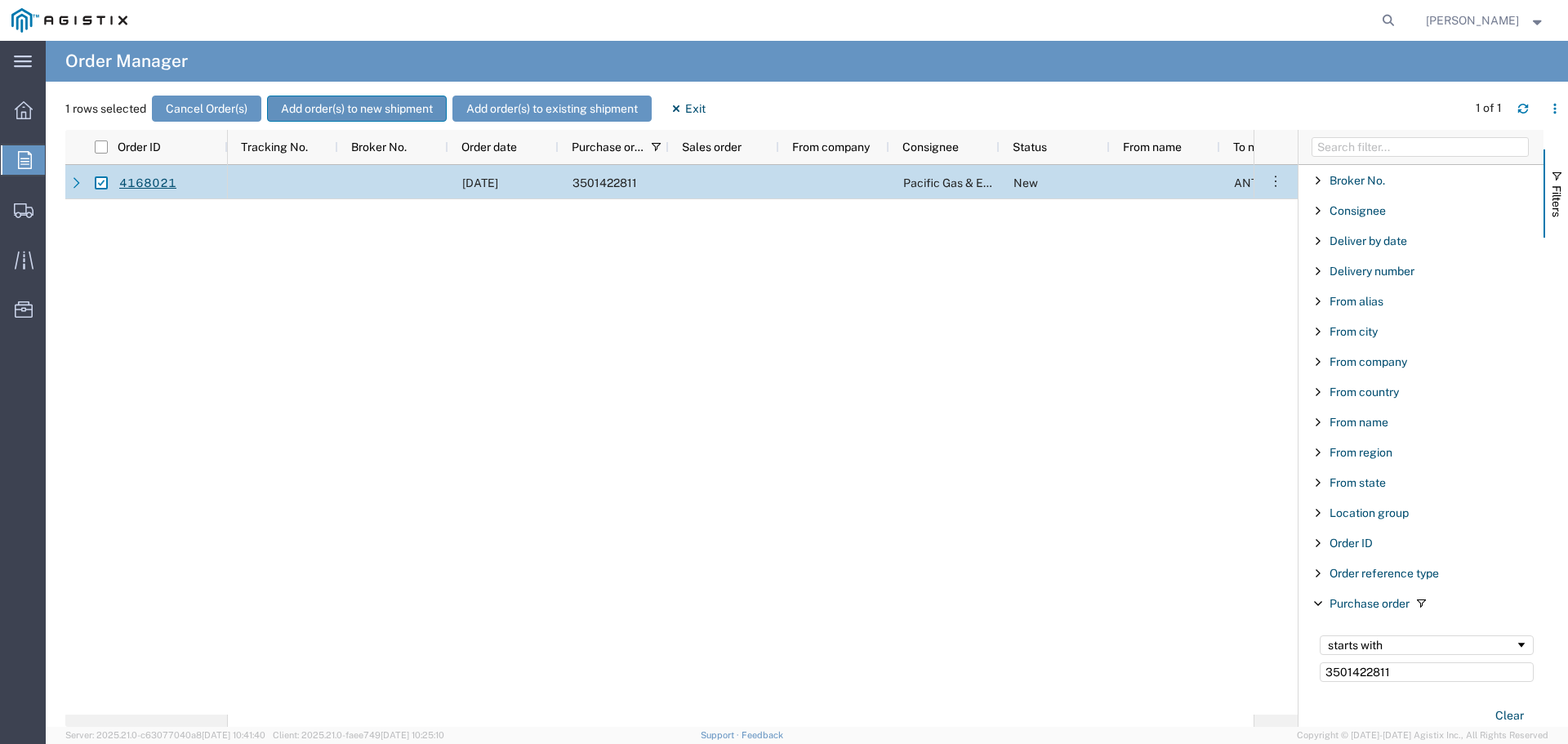
click at [381, 101] on button "Add order(s) to new shipment" at bounding box center [357, 109] width 180 height 27
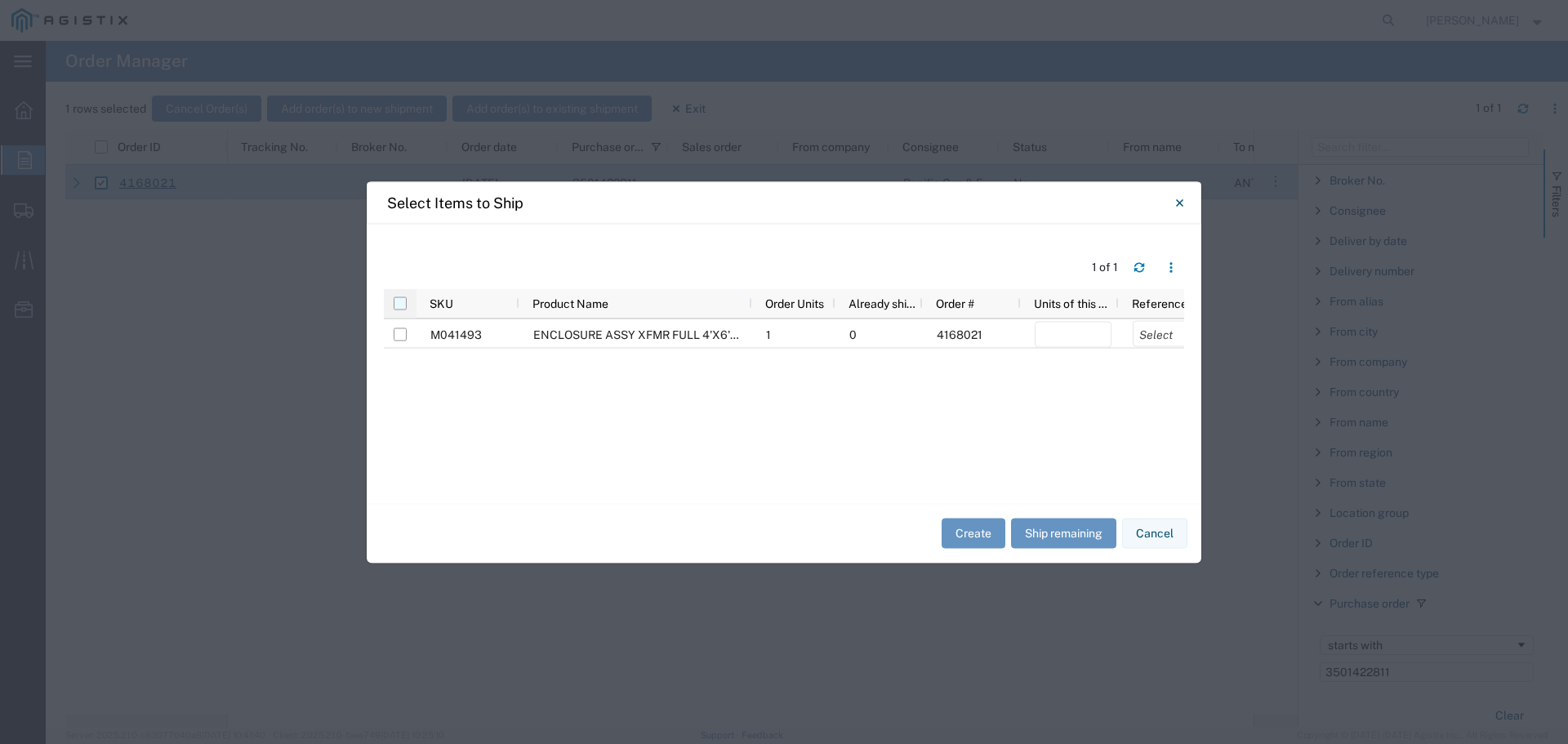
click at [403, 304] on input "checkbox" at bounding box center [400, 303] width 13 height 13
checkbox input "true"
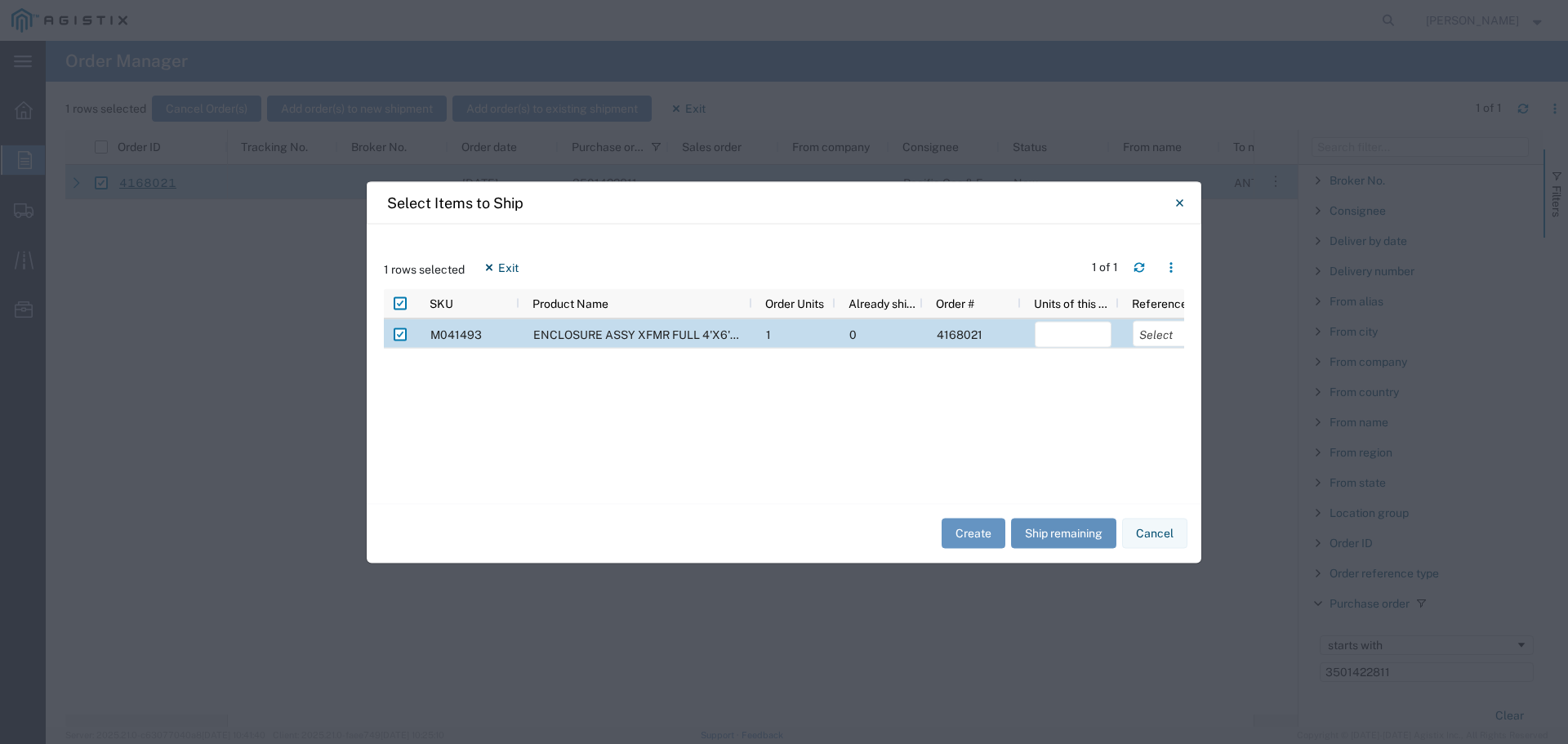
click at [1060, 528] on button "Ship remaining" at bounding box center [1064, 534] width 105 height 30
type input "1"
click at [1146, 328] on select "Select Purchase Order Delivery Number" at bounding box center [1171, 333] width 77 height 27
select select "PURCHORD"
click at [1133, 320] on select "Select Purchase Order Delivery Number" at bounding box center [1171, 333] width 77 height 27
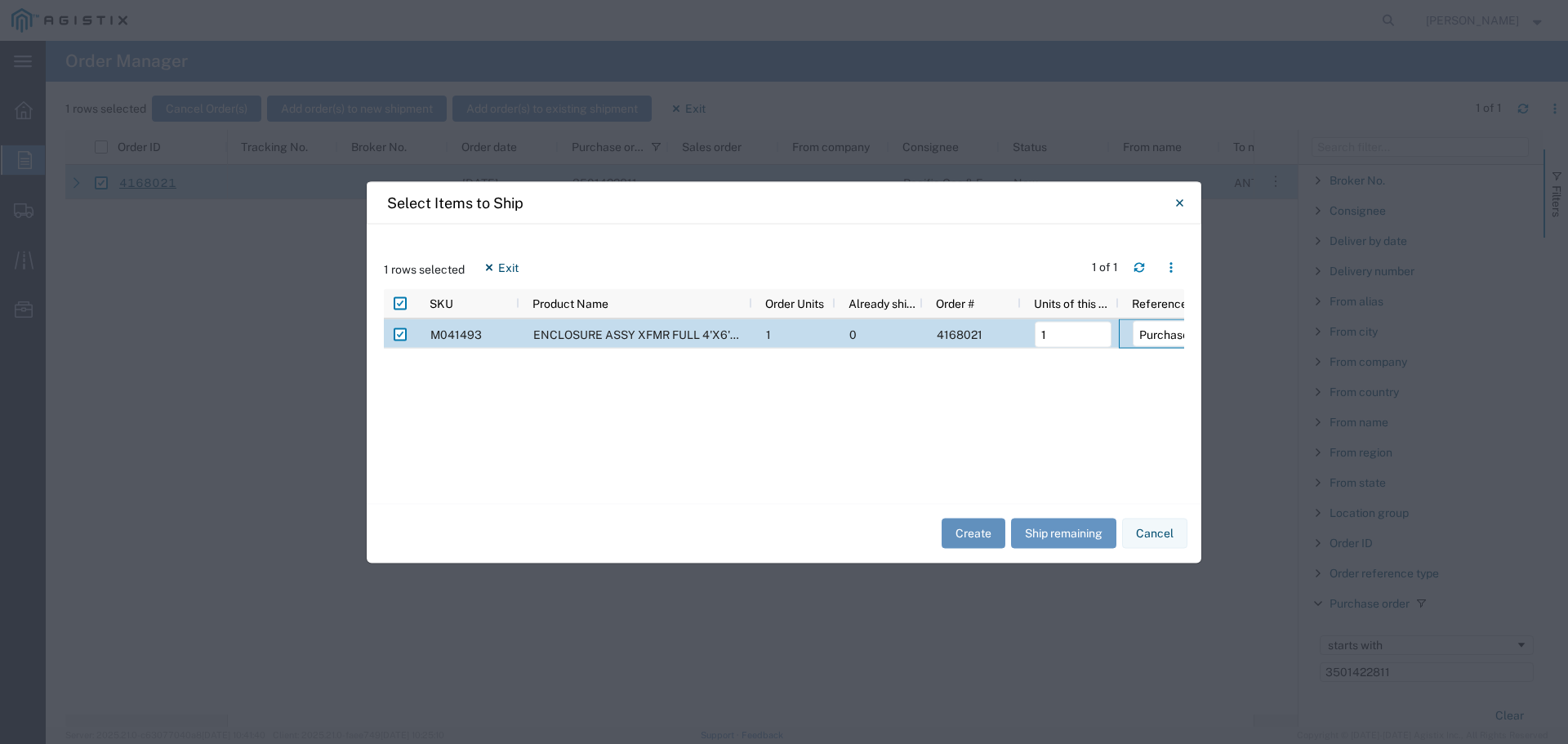
click at [964, 540] on button "Create" at bounding box center [973, 534] width 63 height 30
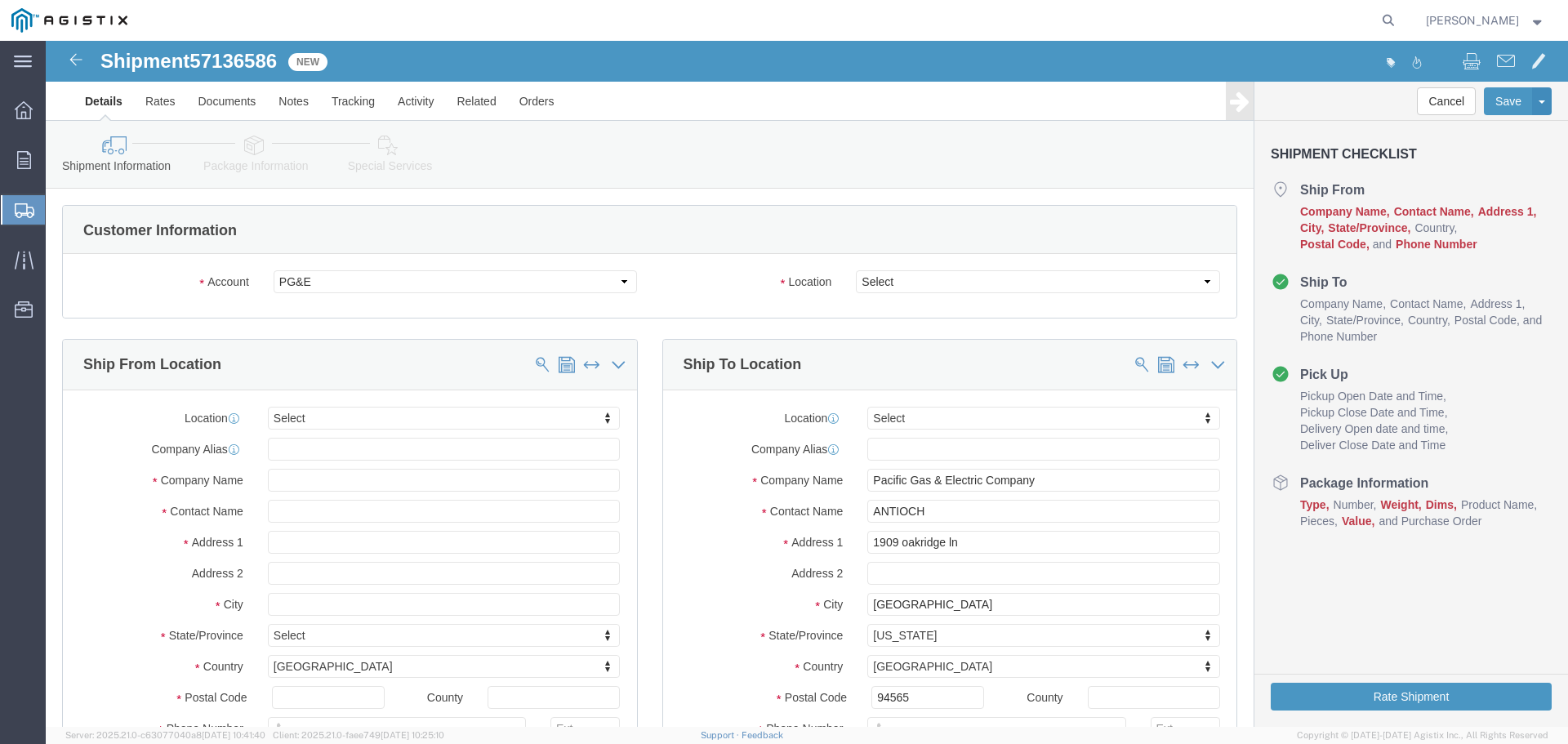
select select
drag, startPoint x: 907, startPoint y: 284, endPoint x: 861, endPoint y: 242, distance: 62.3
click select "Select All Others [GEOGRAPHIC_DATA] [GEOGRAPHIC_DATA] [GEOGRAPHIC_DATA] [GEOGRA…"
select select "23082"
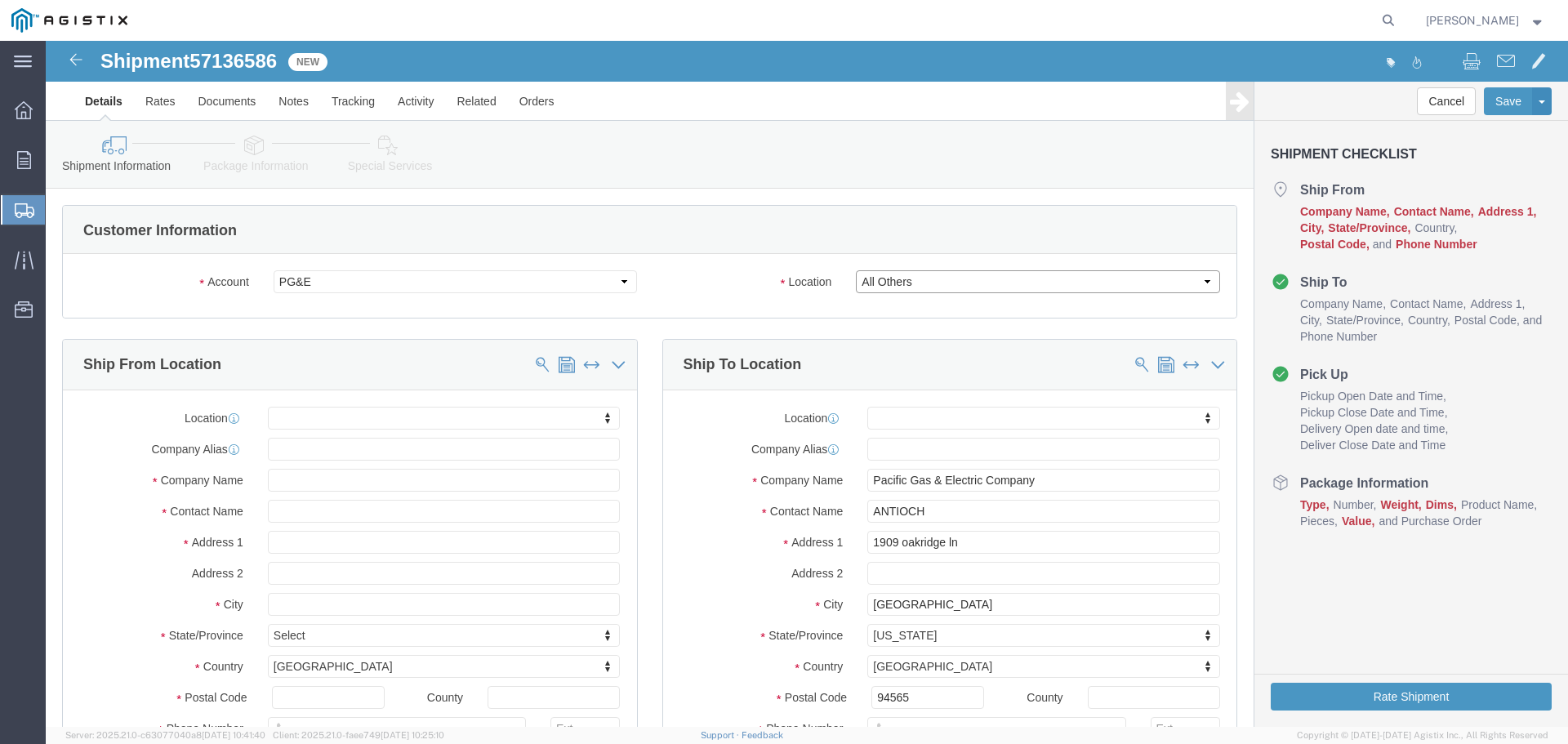
click select "Select All Others [GEOGRAPHIC_DATA] [GEOGRAPHIC_DATA] [GEOGRAPHIC_DATA] [GEOGRA…"
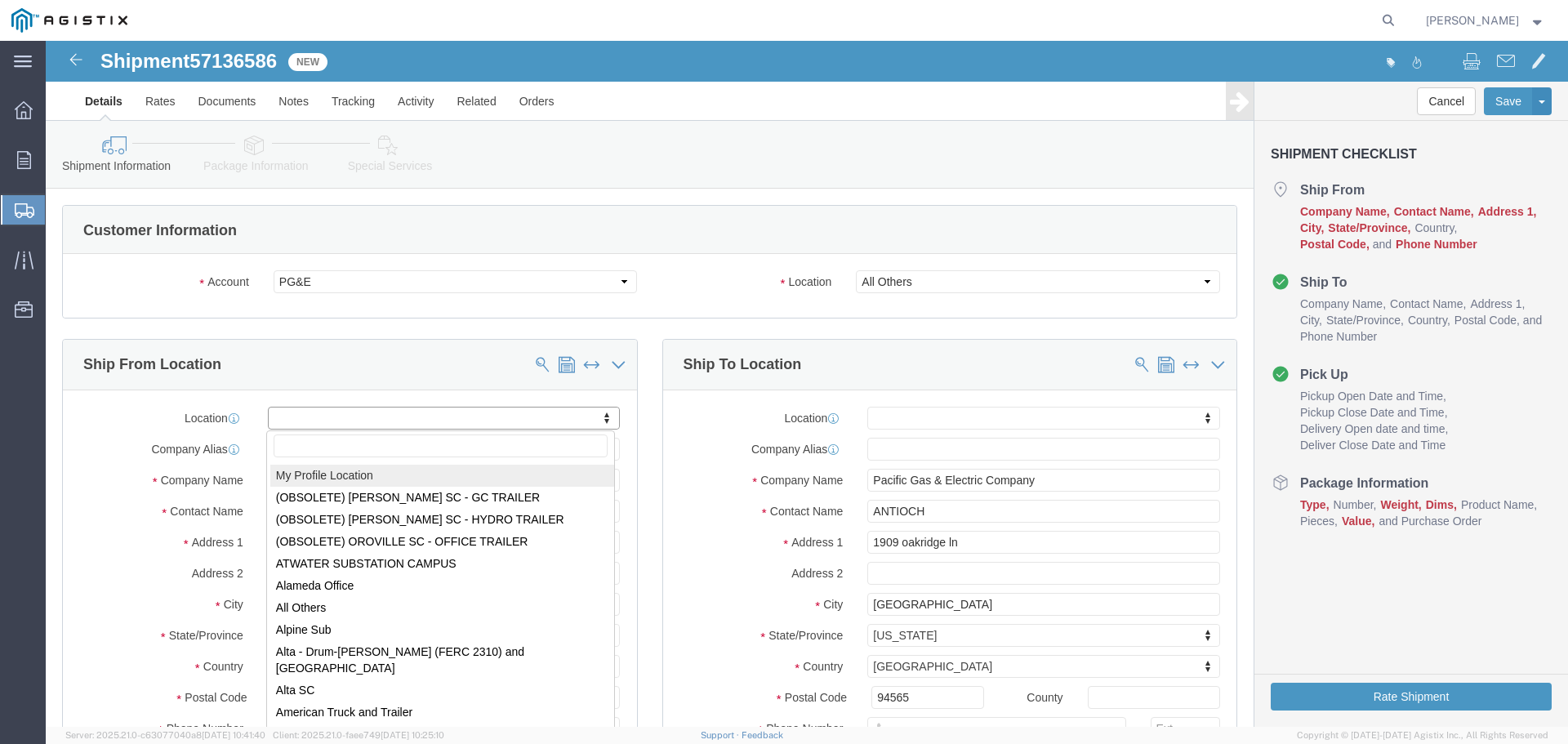
select select "MYPROFILE"
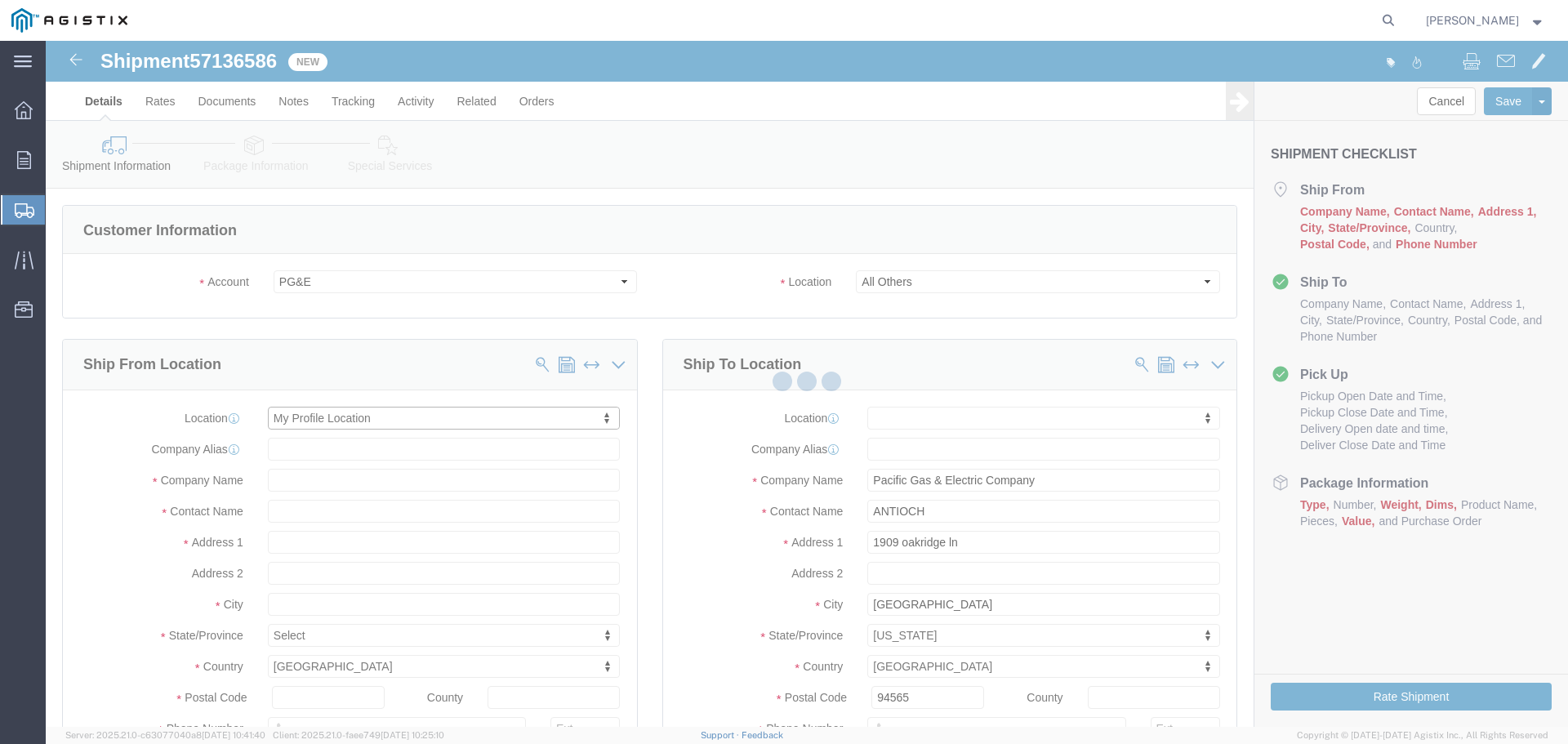
type input "[STREET_ADDRESS]"
type input "94566"
type input "[PHONE_NUMBER]"
type input "[PERSON_NAME][EMAIL_ADDRESS][PERSON_NAME][DOMAIN_NAME]"
checkbox input "true"
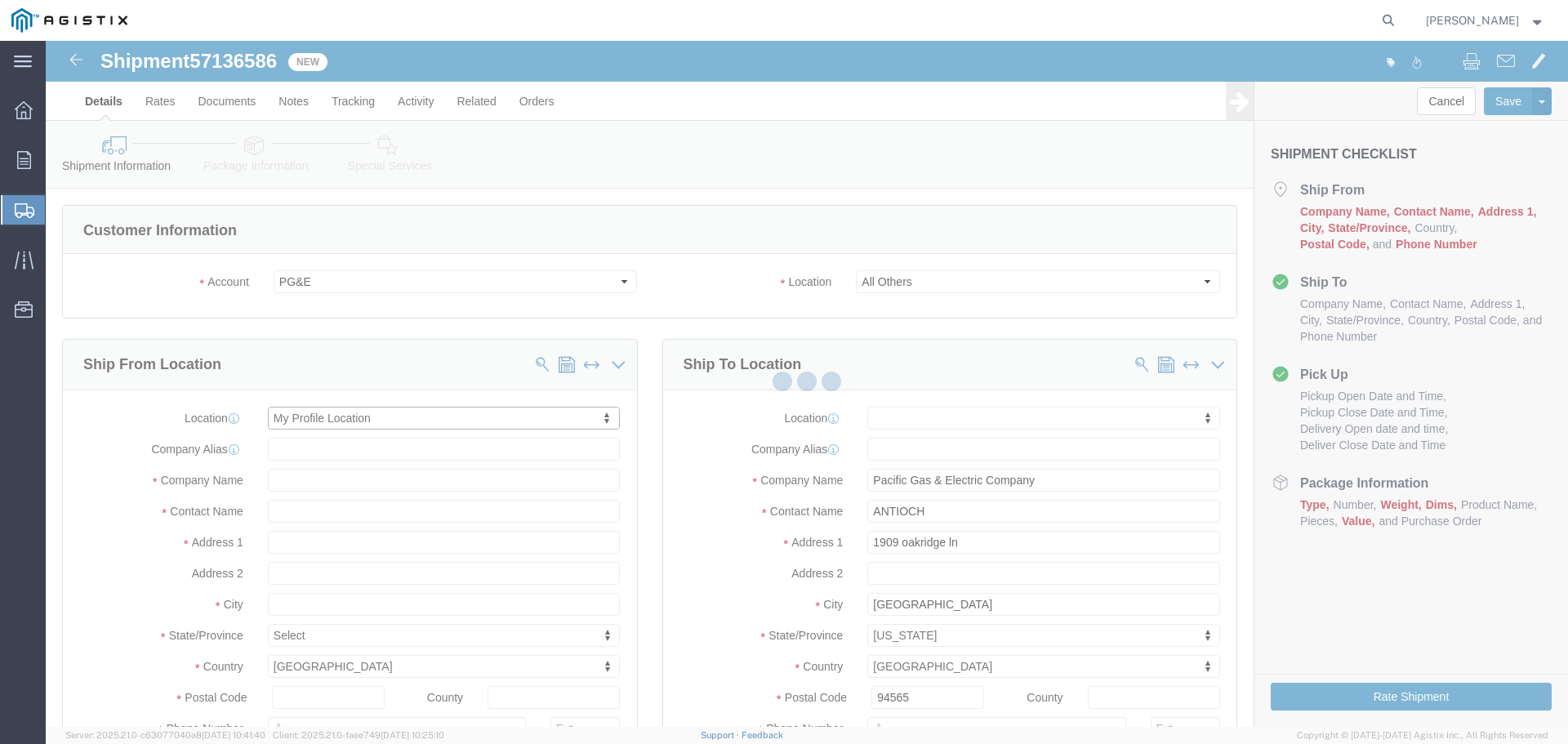
type input "Oldcastle Precast Inc"
type input "[PERSON_NAME]"
type input "PLEASANTON"
select select "CA"
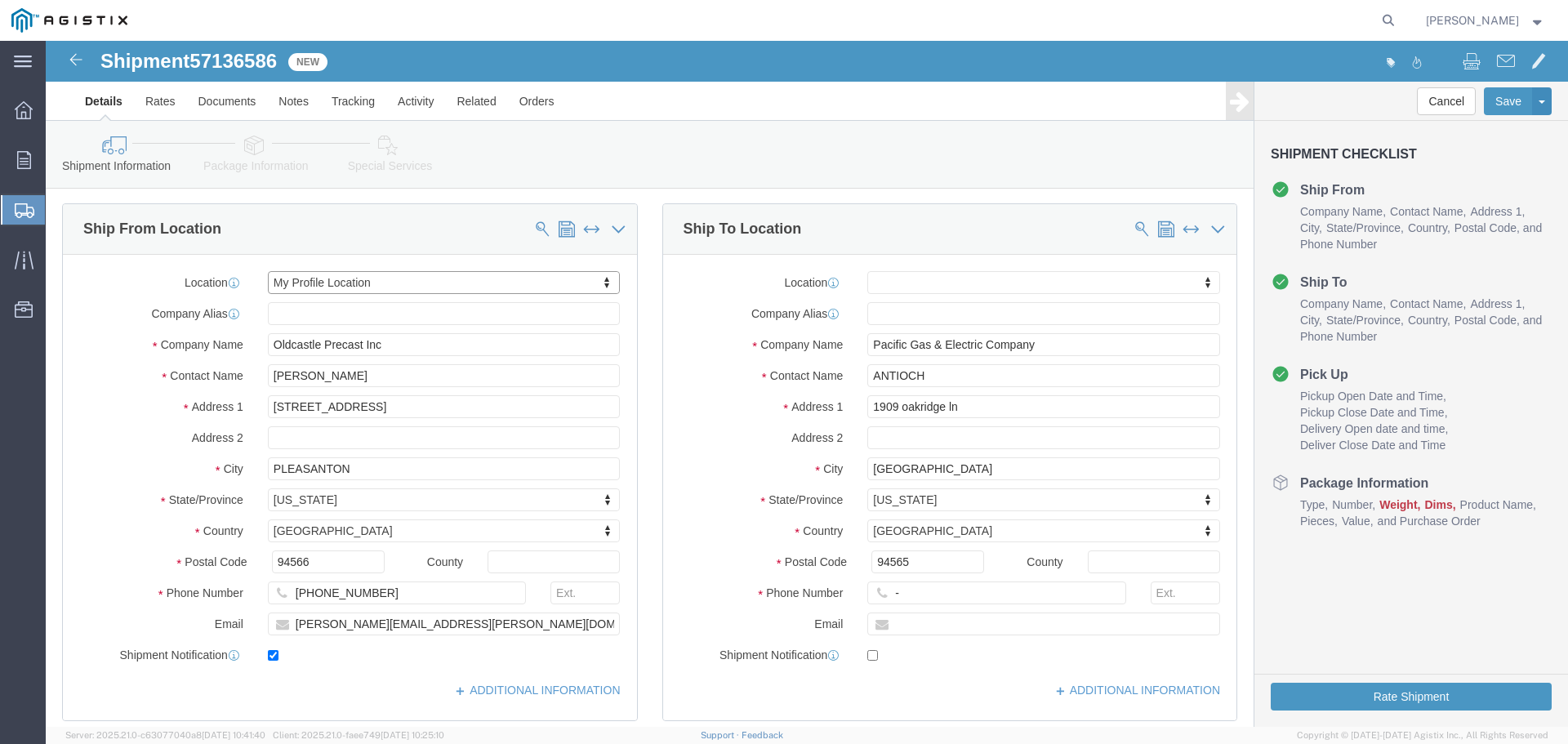
scroll to position [164, 0]
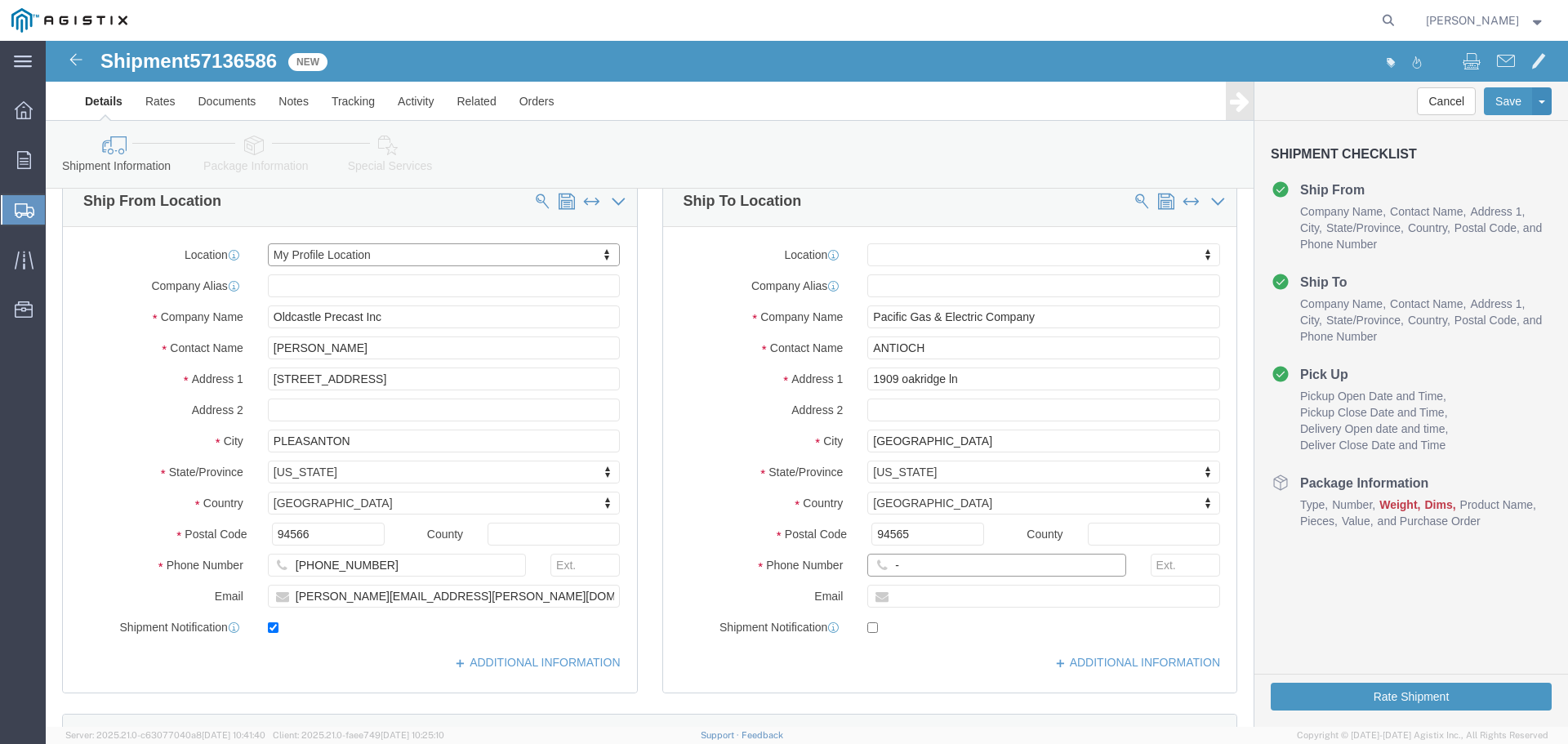
click input "-"
type input "123-456-7891"
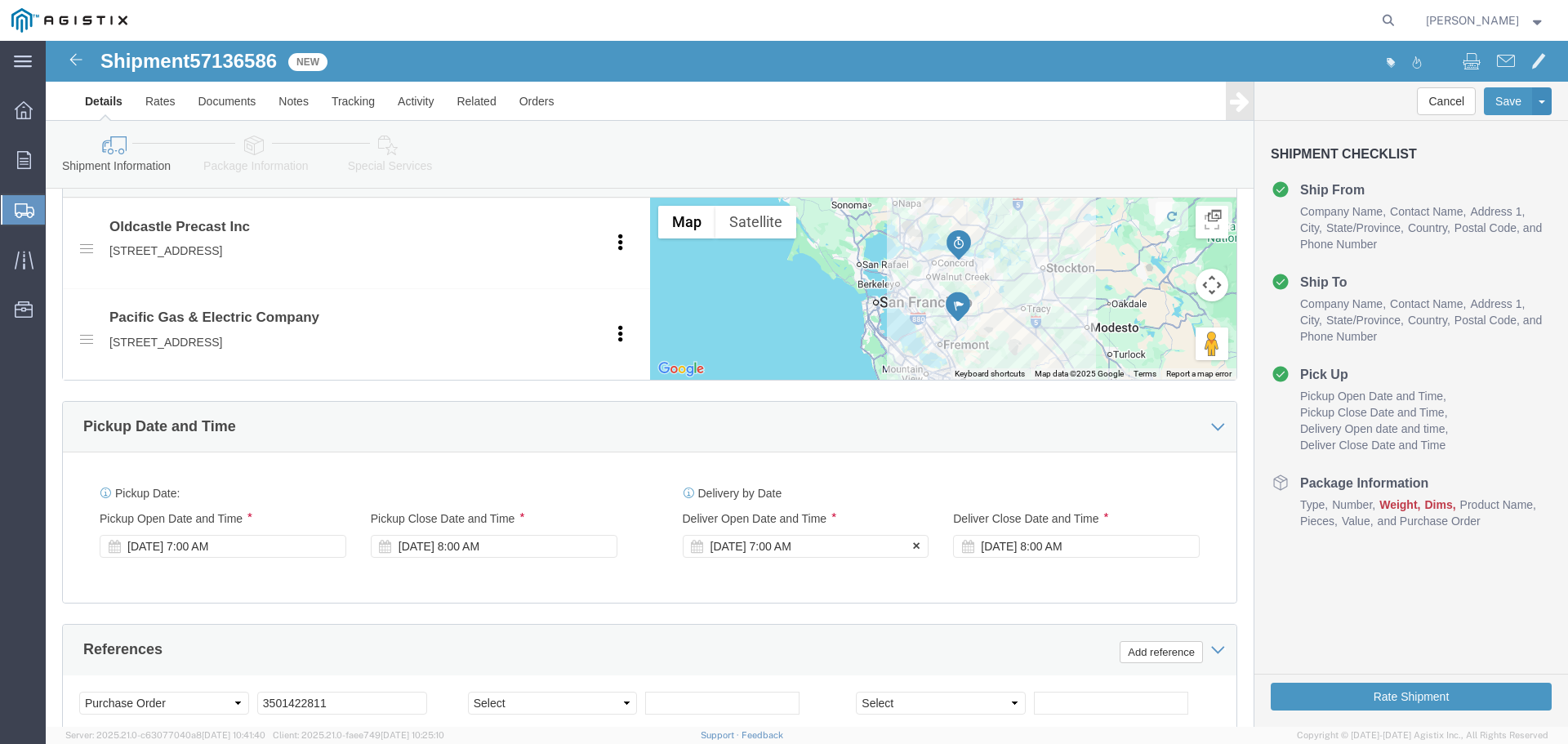
click div "[DATE] 7:00 AM"
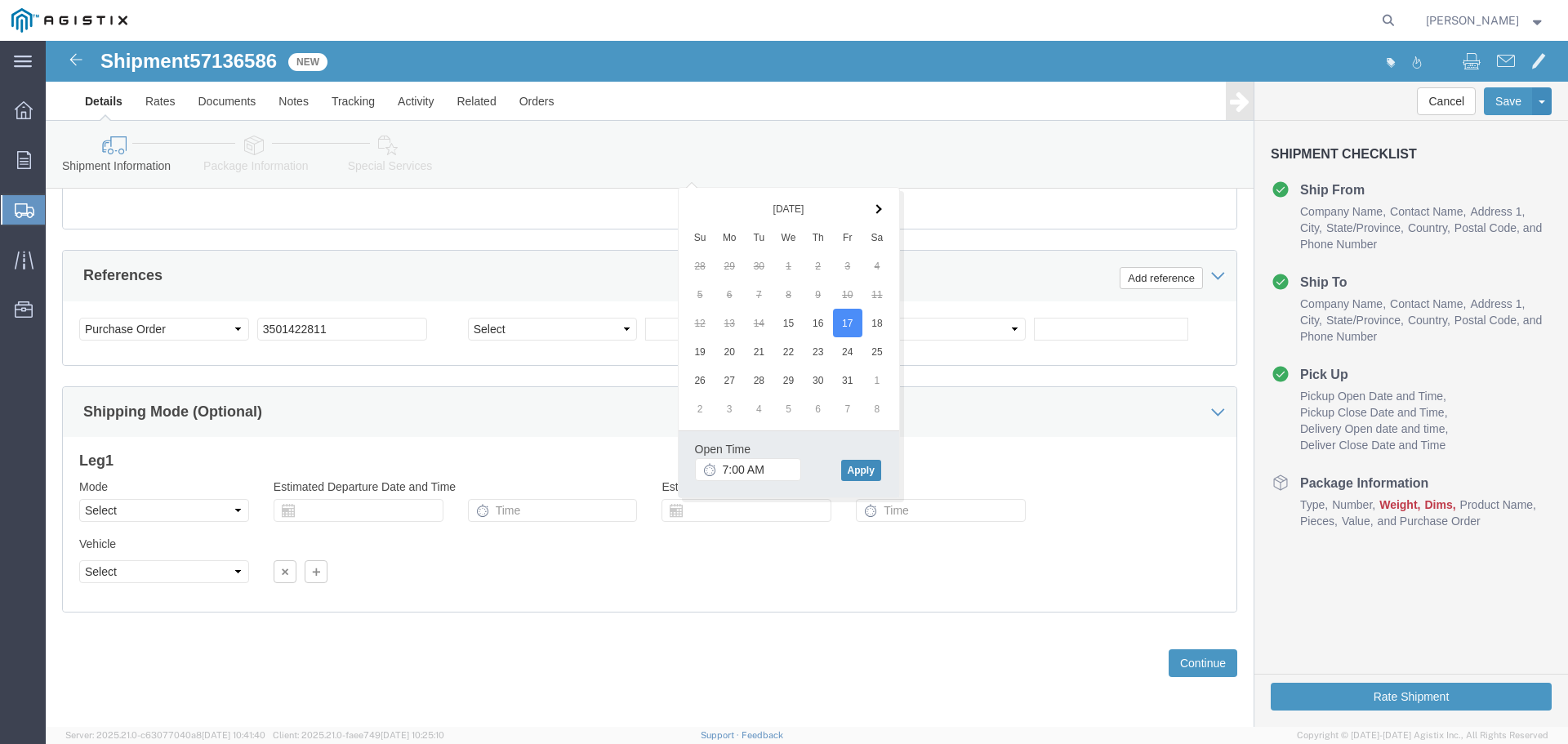
click button "Apply"
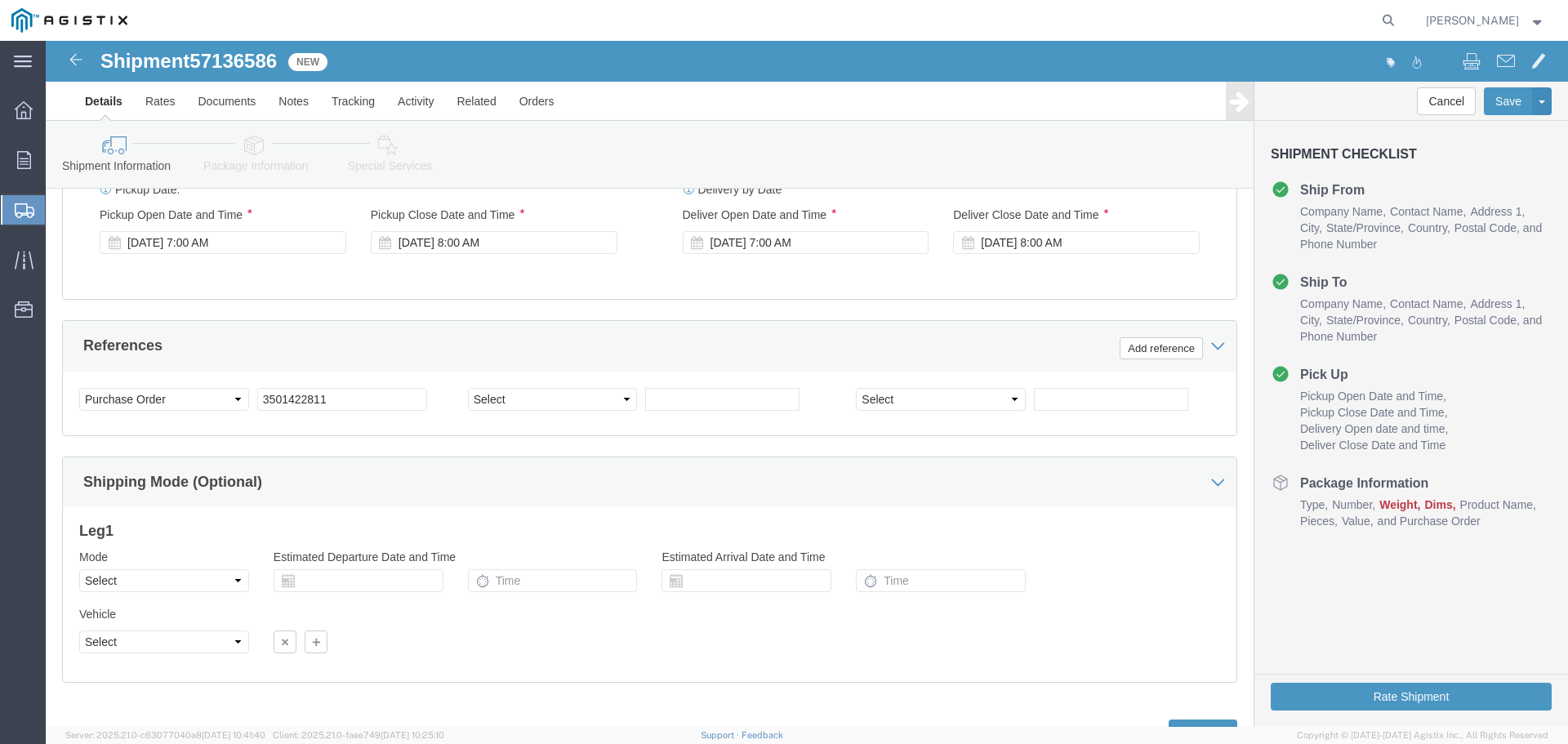
scroll to position [947, 0]
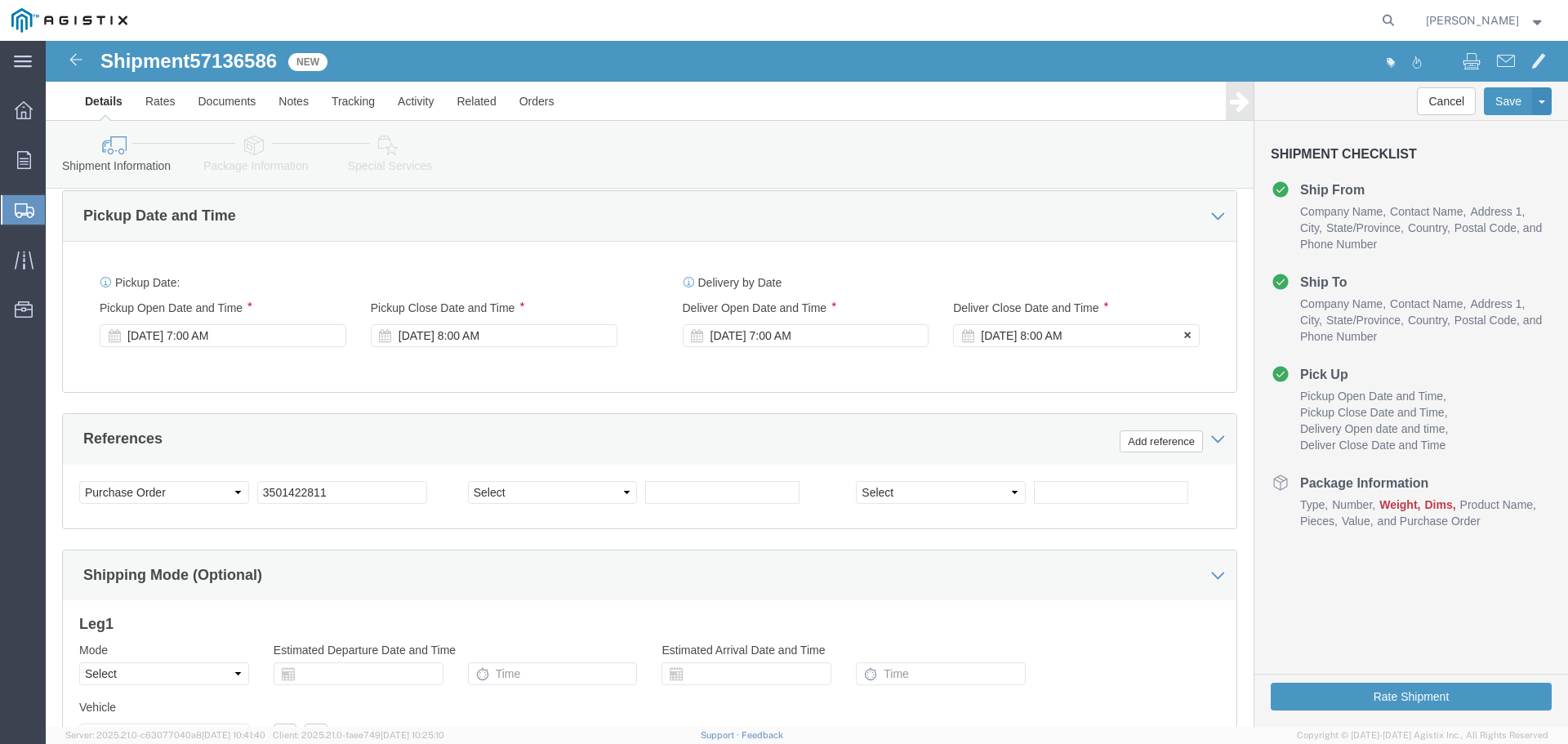
click div "[DATE] 8:00 AM"
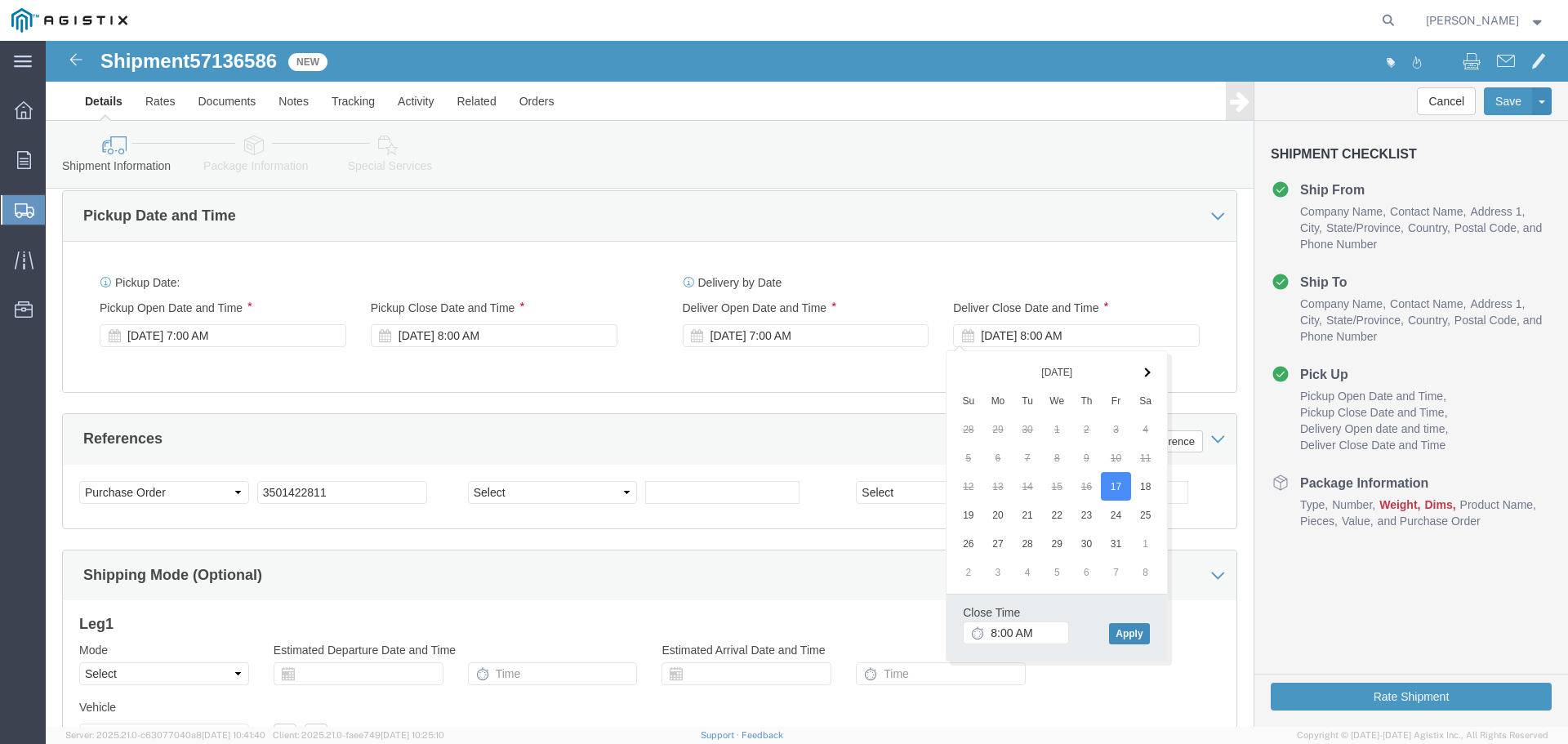
click button "Apply"
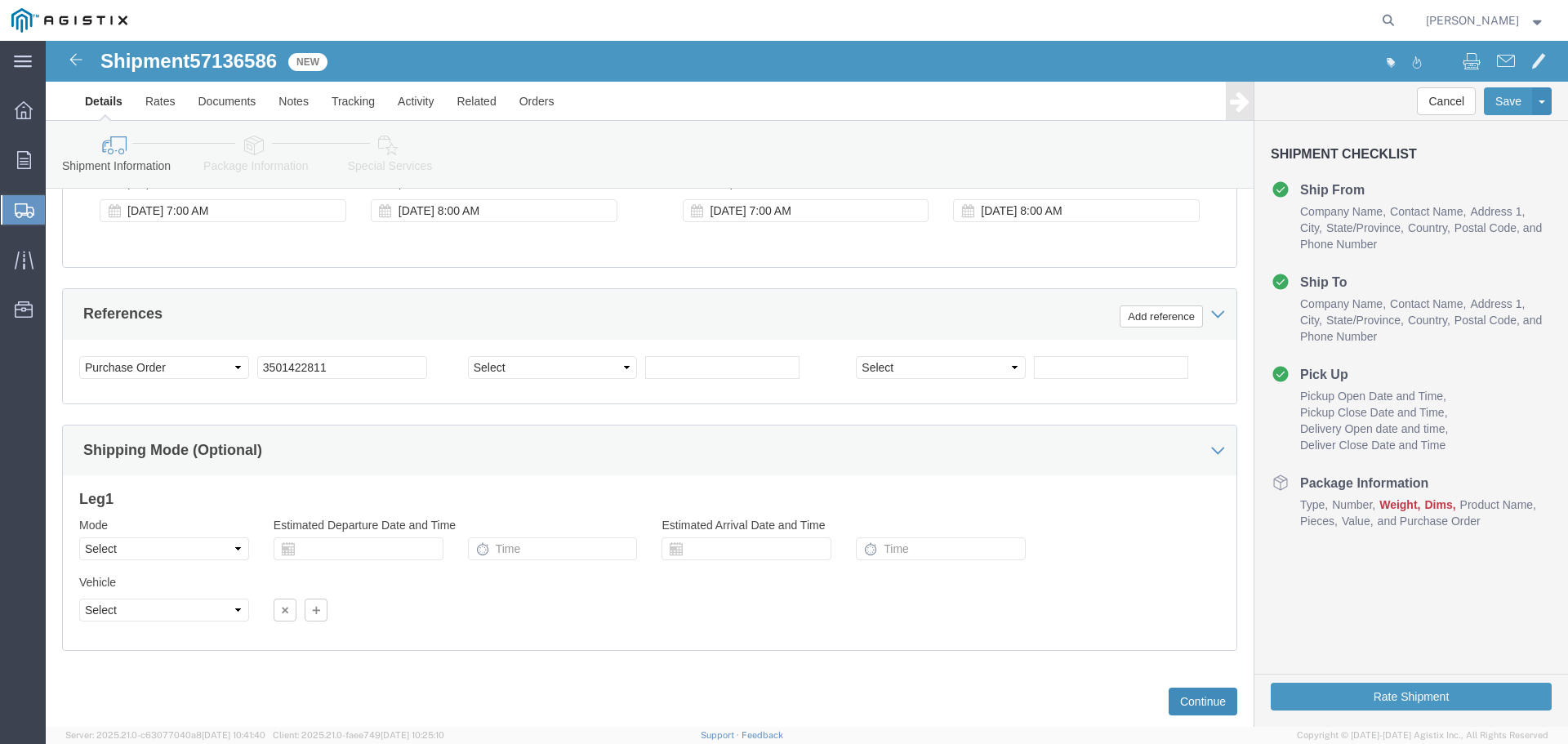
scroll to position [1109, 0]
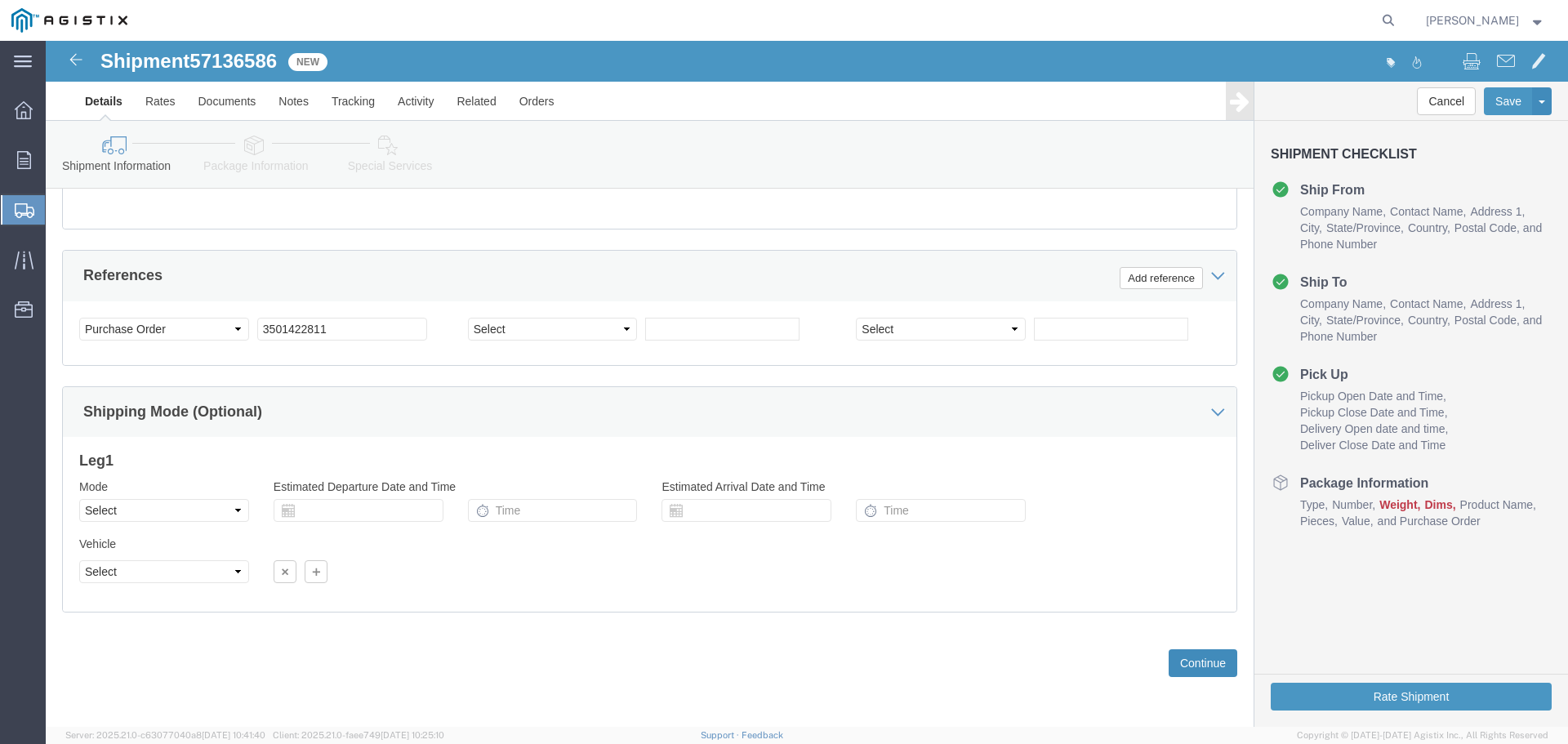
click button "Continue"
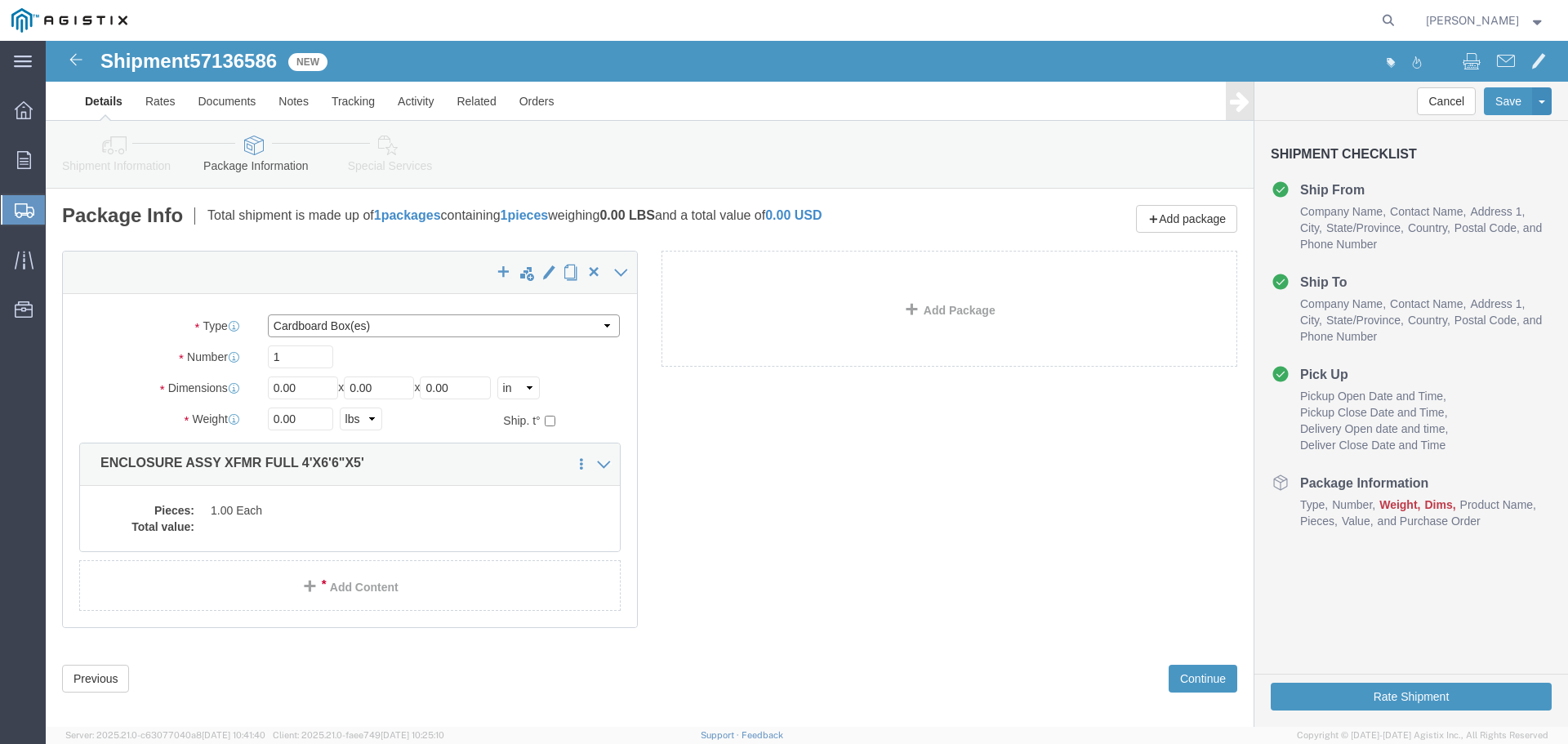
click select "Select Bulk Bundle(s) Cardboard Box(es) Carton(s) Crate(s) Drum(s) (Fiberboard)…"
select select "YRPK"
click select "Select Bulk Bundle(s) Cardboard Box(es) Carton(s) Crate(s) Drum(s) (Fiberboard)…"
drag, startPoint x: 258, startPoint y: 345, endPoint x: 184, endPoint y: 345, distance: 74.0
click div "Dimensions Length 0.00 x Width 0.00 x Height 0.00 Select cm ft in"
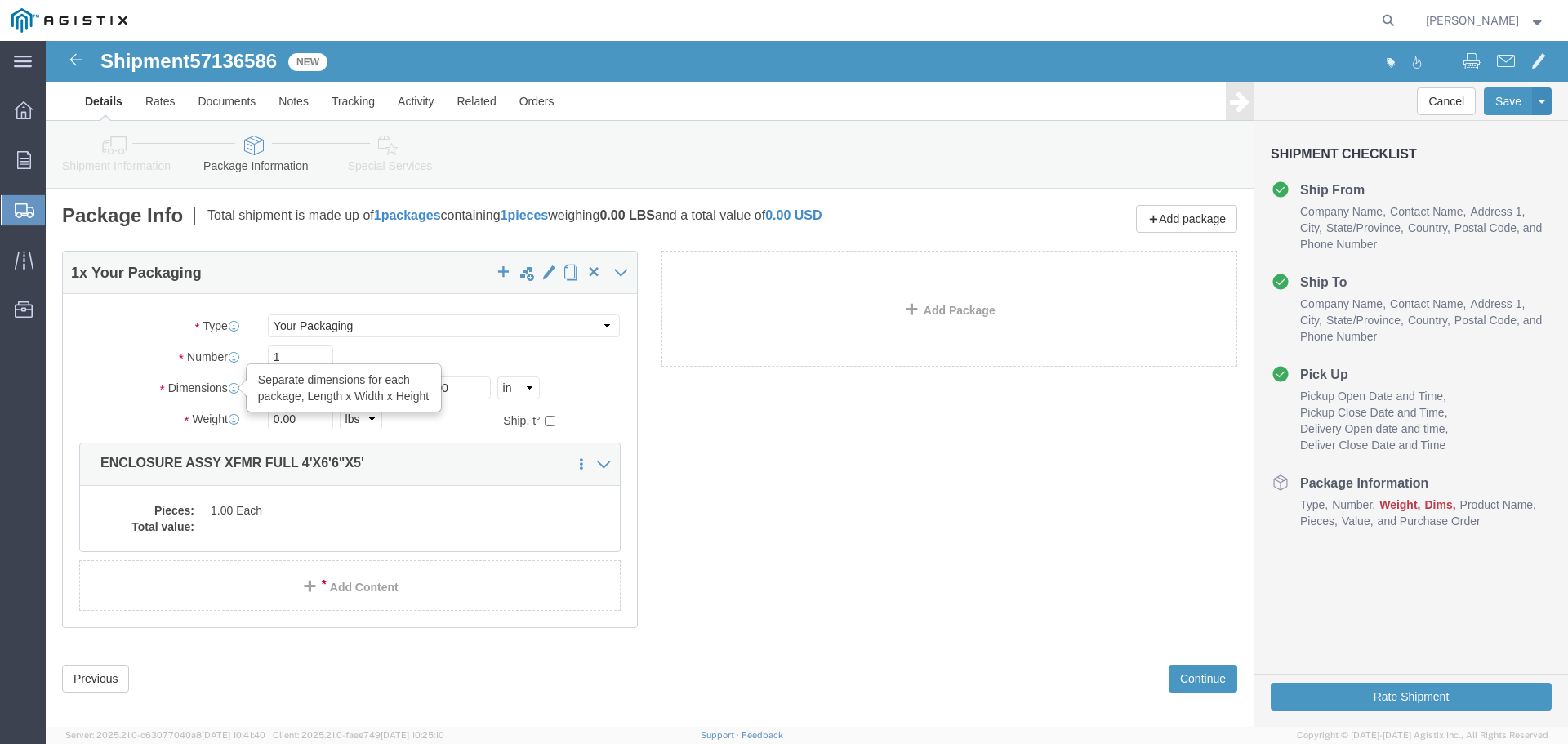
type input "48"
type input "78"
type input "60"
type input "13000"
click dd
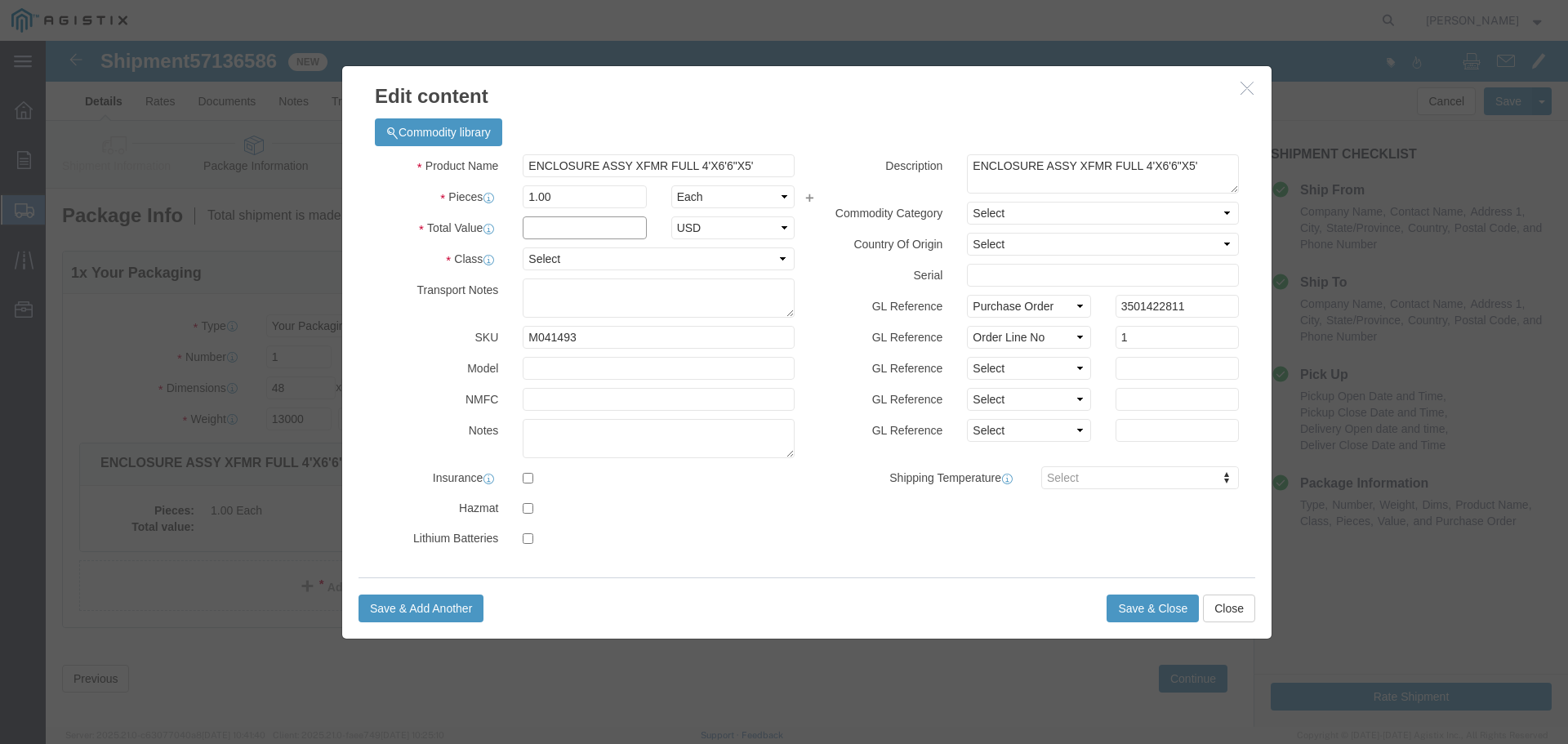
click input "text"
type input "1"
click select "Select 50 55 60 65 70 85 92.5 100 125 175 250 300 400"
select select "55"
click select "Select 50 55 60 65 70 85 92.5 100 125 175 250 300 400"
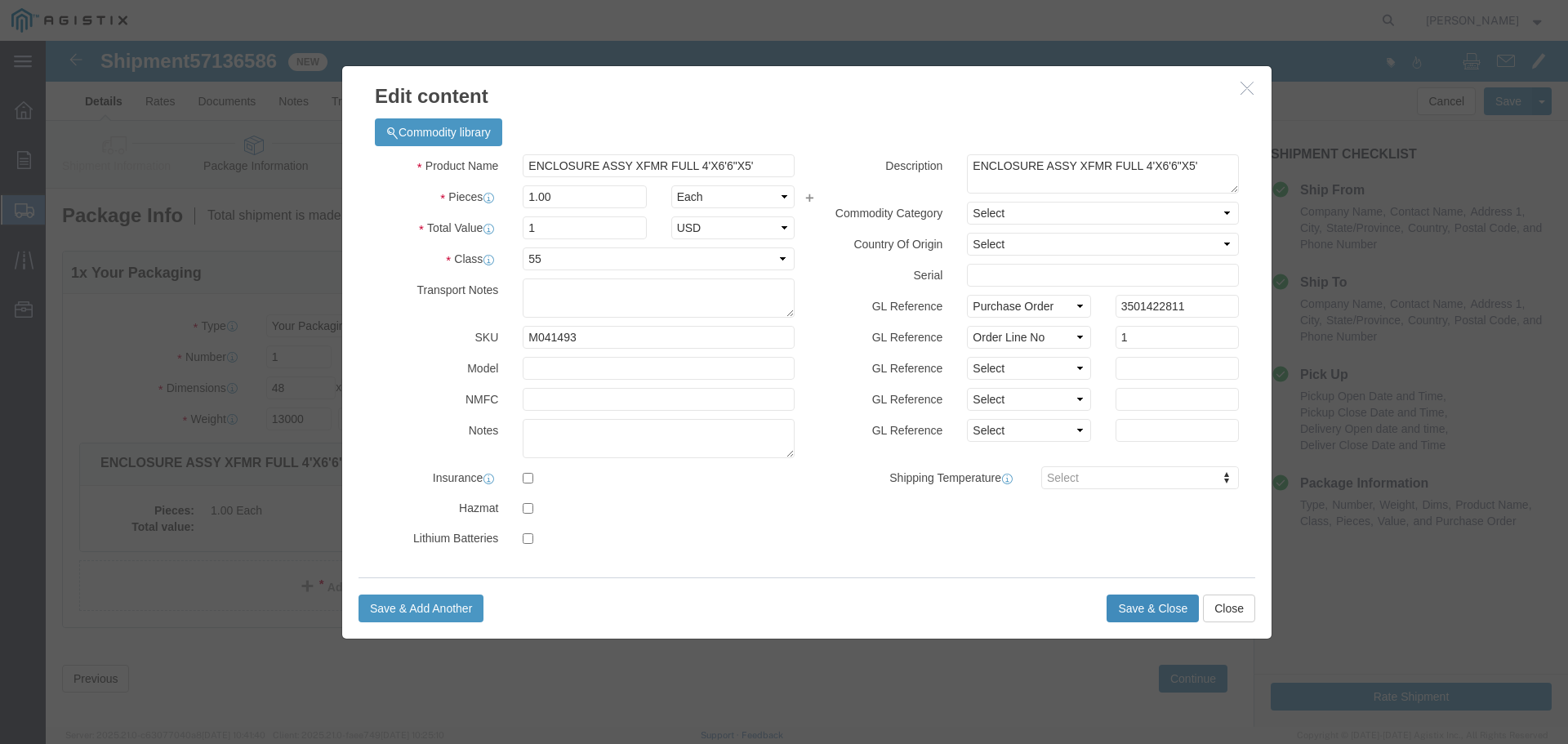
click button "Save & Close"
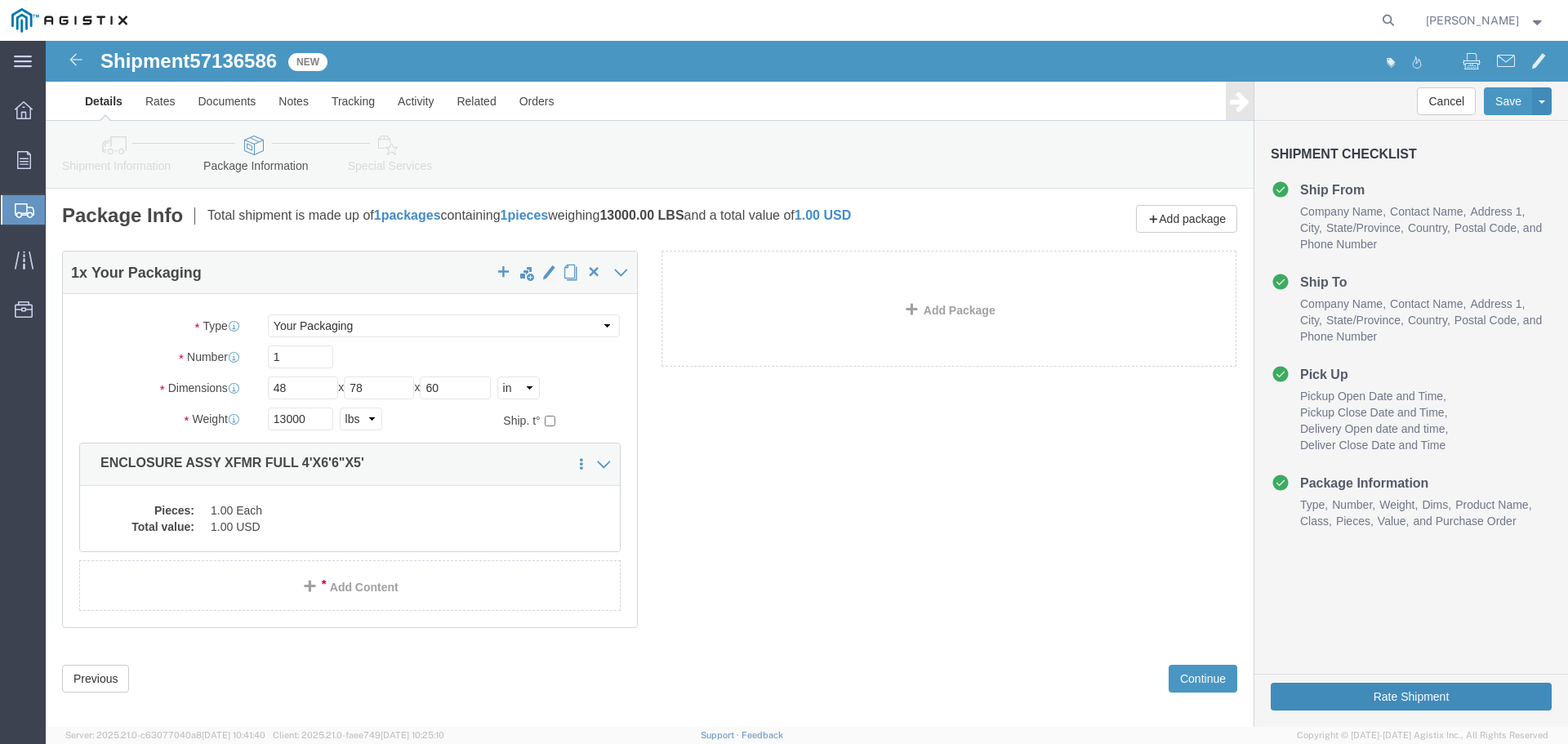
click button "Rate Shipment"
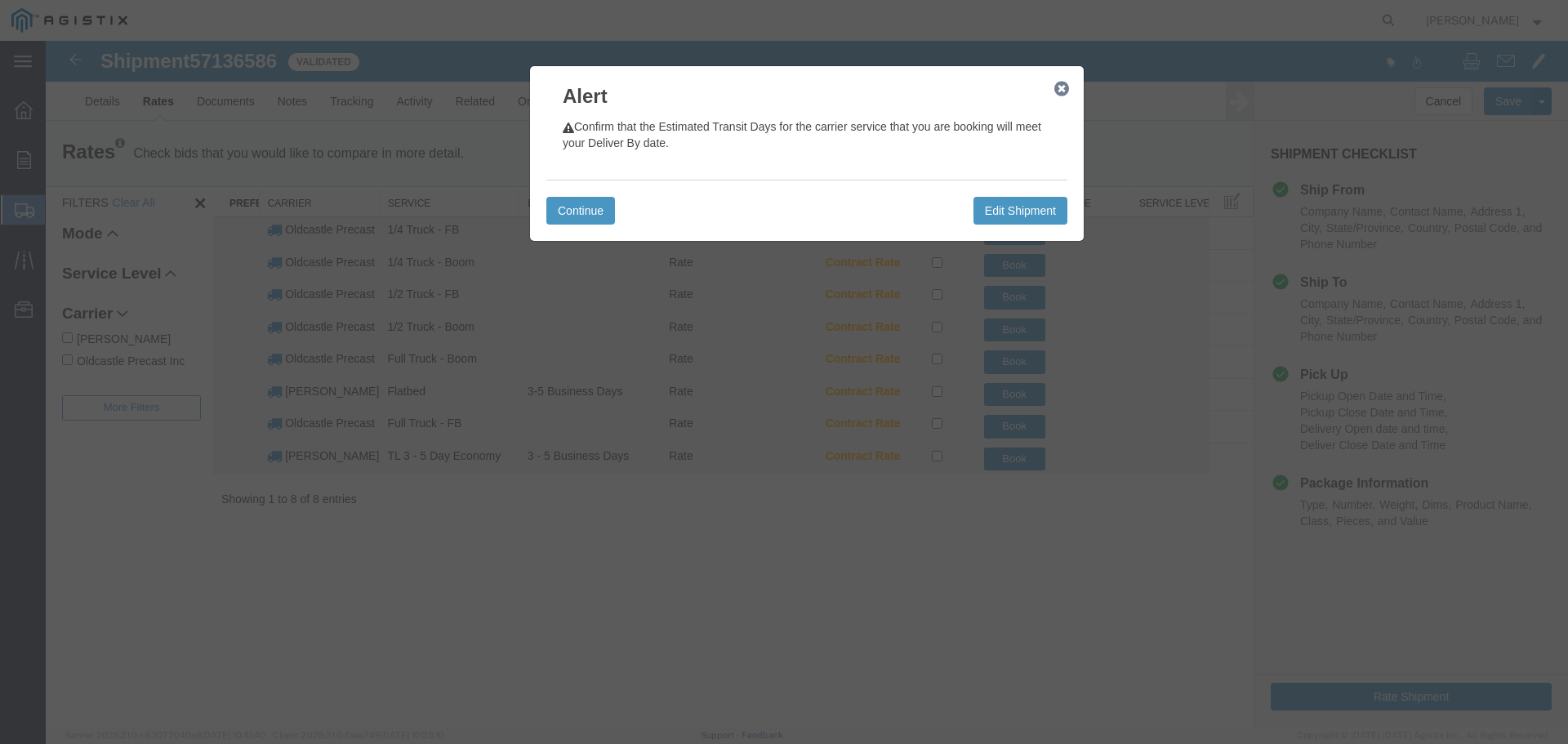
click at [1056, 87] on icon "button" at bounding box center [1062, 89] width 15 height 13
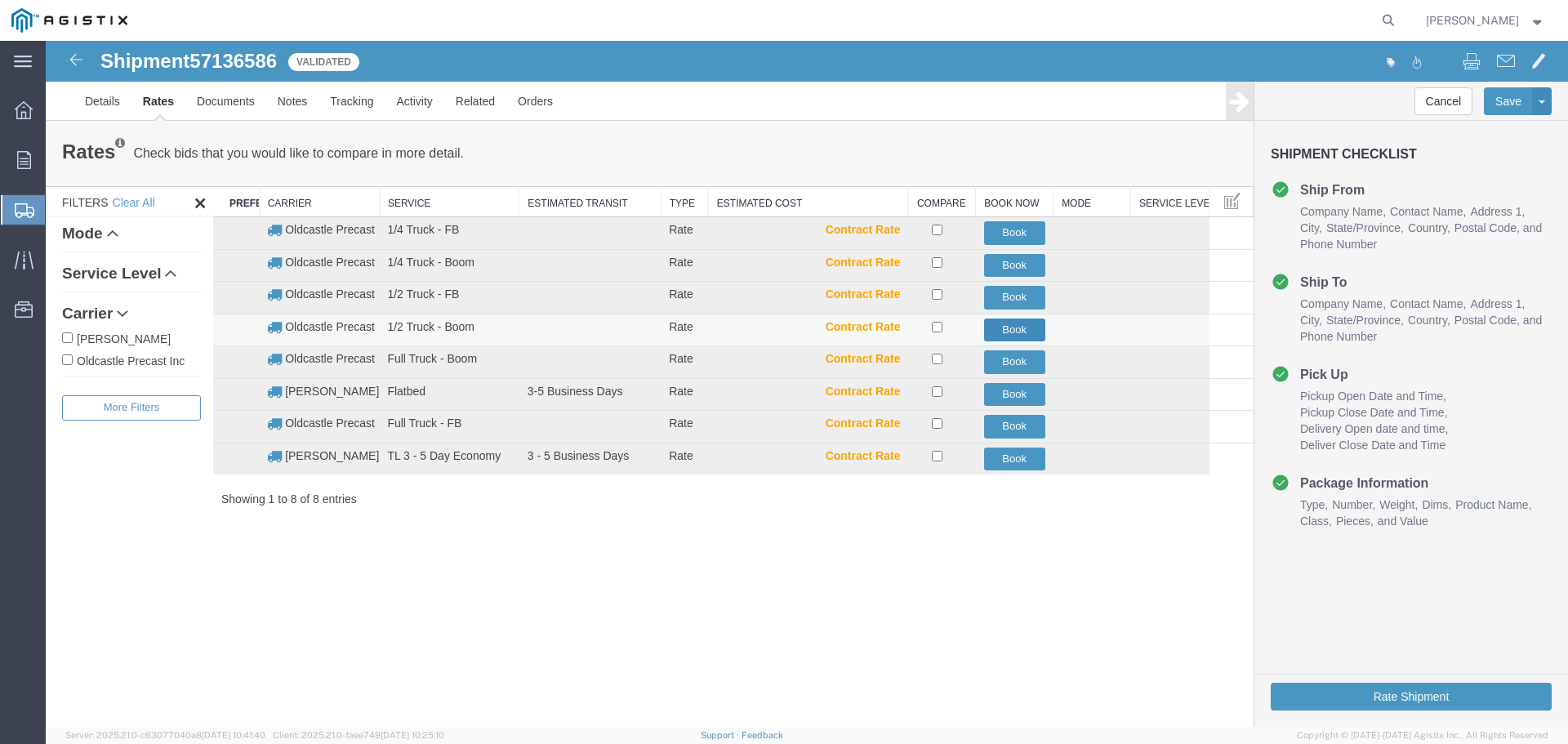
click at [1031, 332] on button "Book" at bounding box center [1014, 330] width 62 height 24
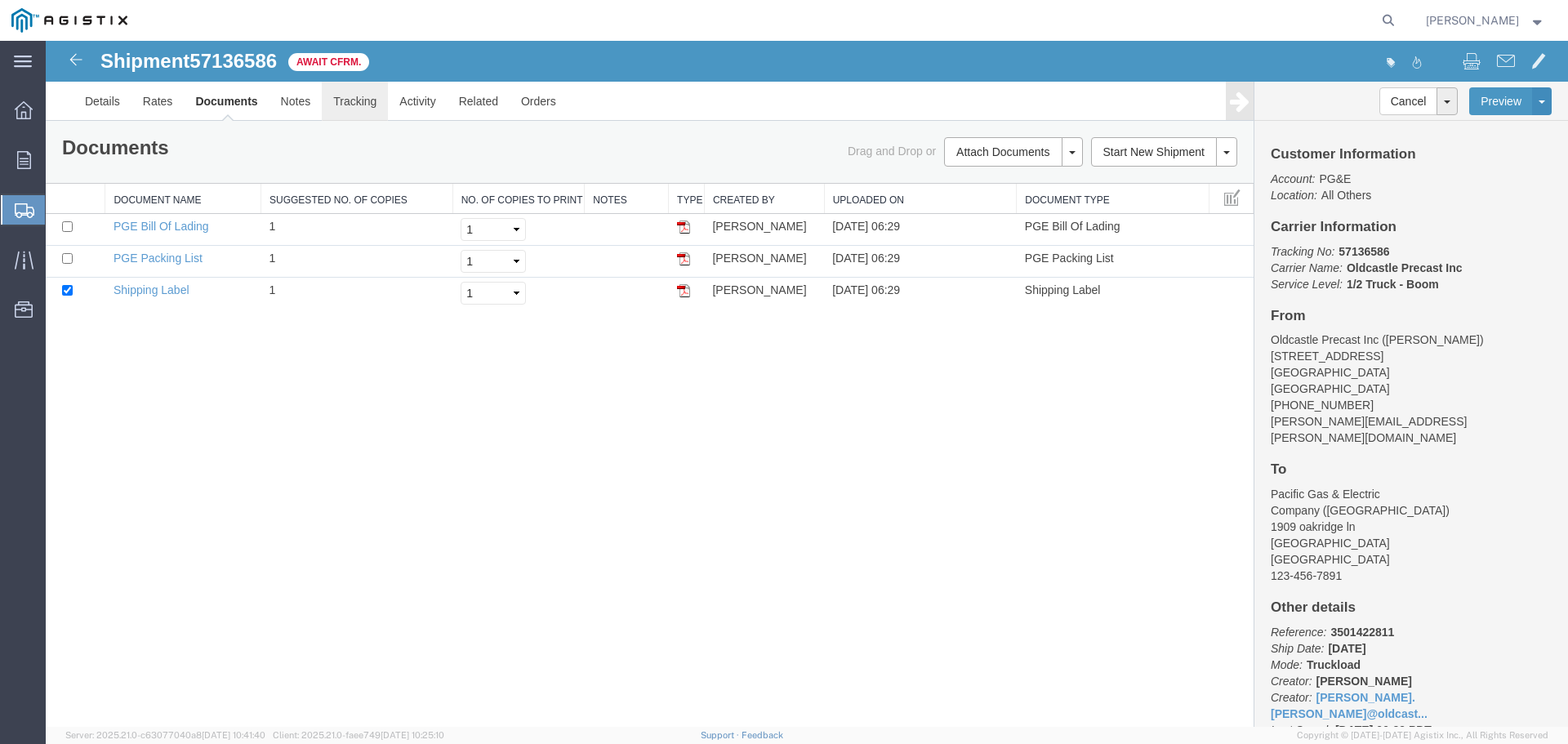
click at [356, 98] on link "Tracking" at bounding box center [355, 100] width 66 height 39
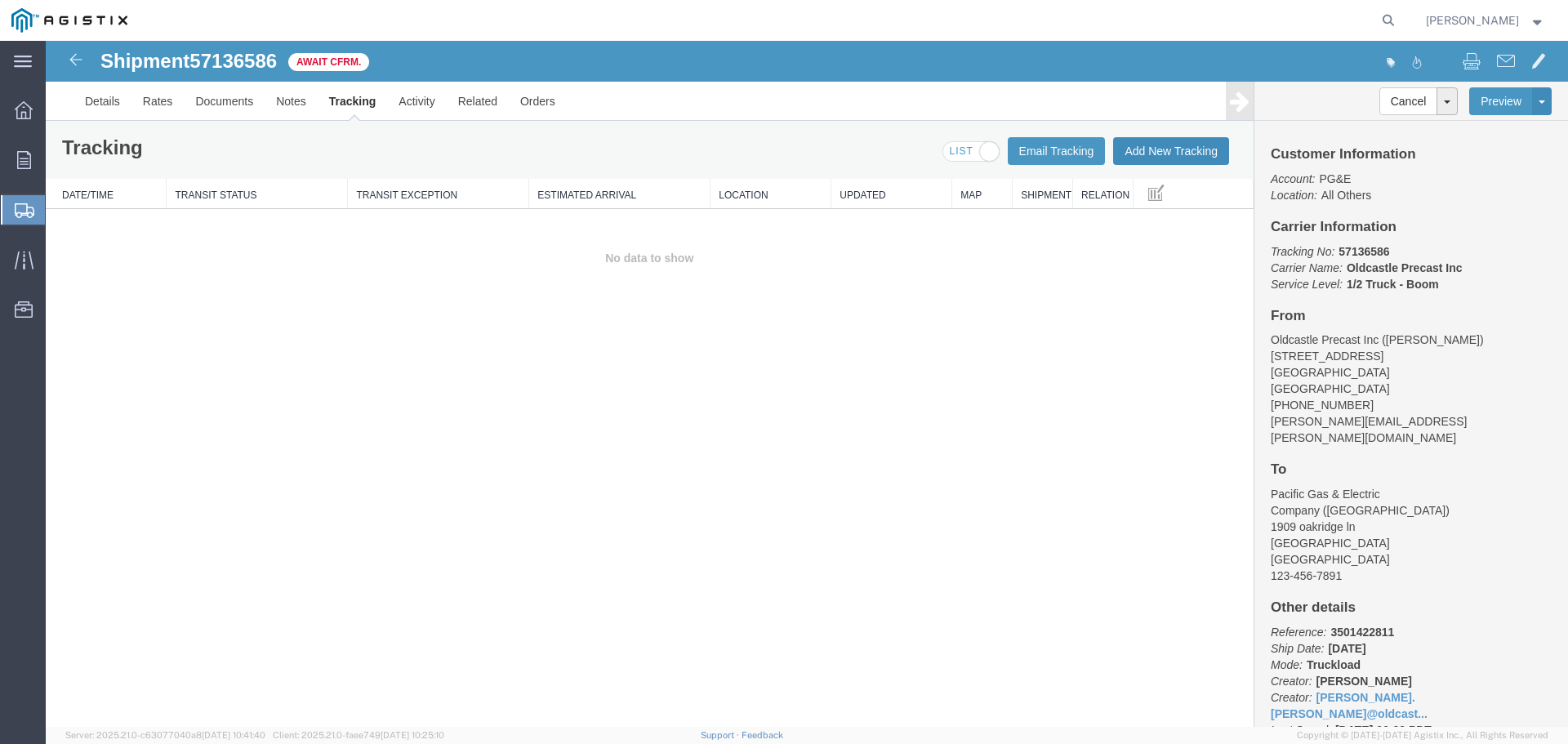
click at [1158, 148] on button "Add New Tracking" at bounding box center [1172, 151] width 116 height 27
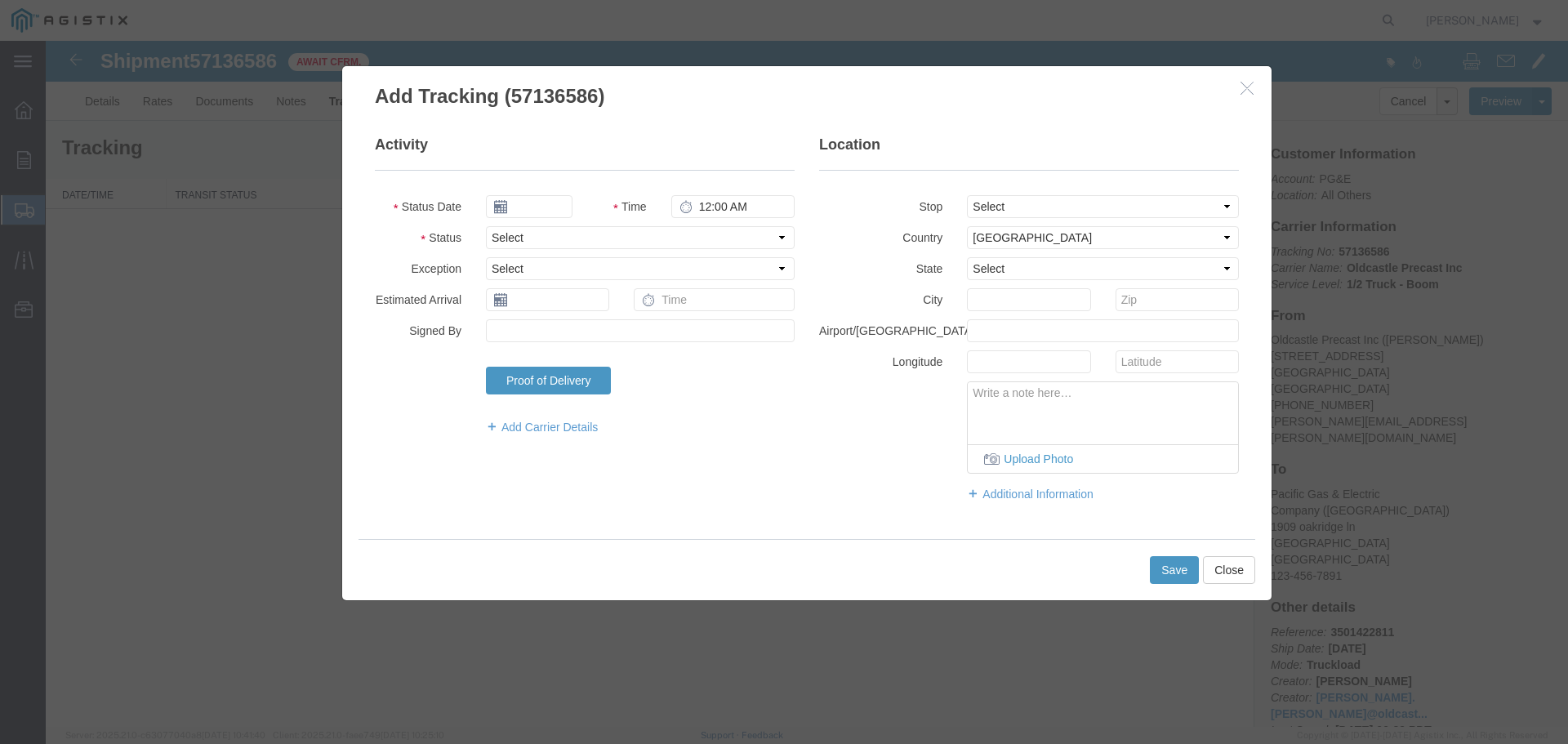
type input "[DATE]"
type input "7:00 AM"
drag, startPoint x: 526, startPoint y: 230, endPoint x: 540, endPoint y: 248, distance: 22.8
click at [526, 230] on select "Select Arrival Notice Available Arrival Notice Imported Arrive at Delivery Loca…" at bounding box center [641, 238] width 308 height 23
select select "DELIVRED"
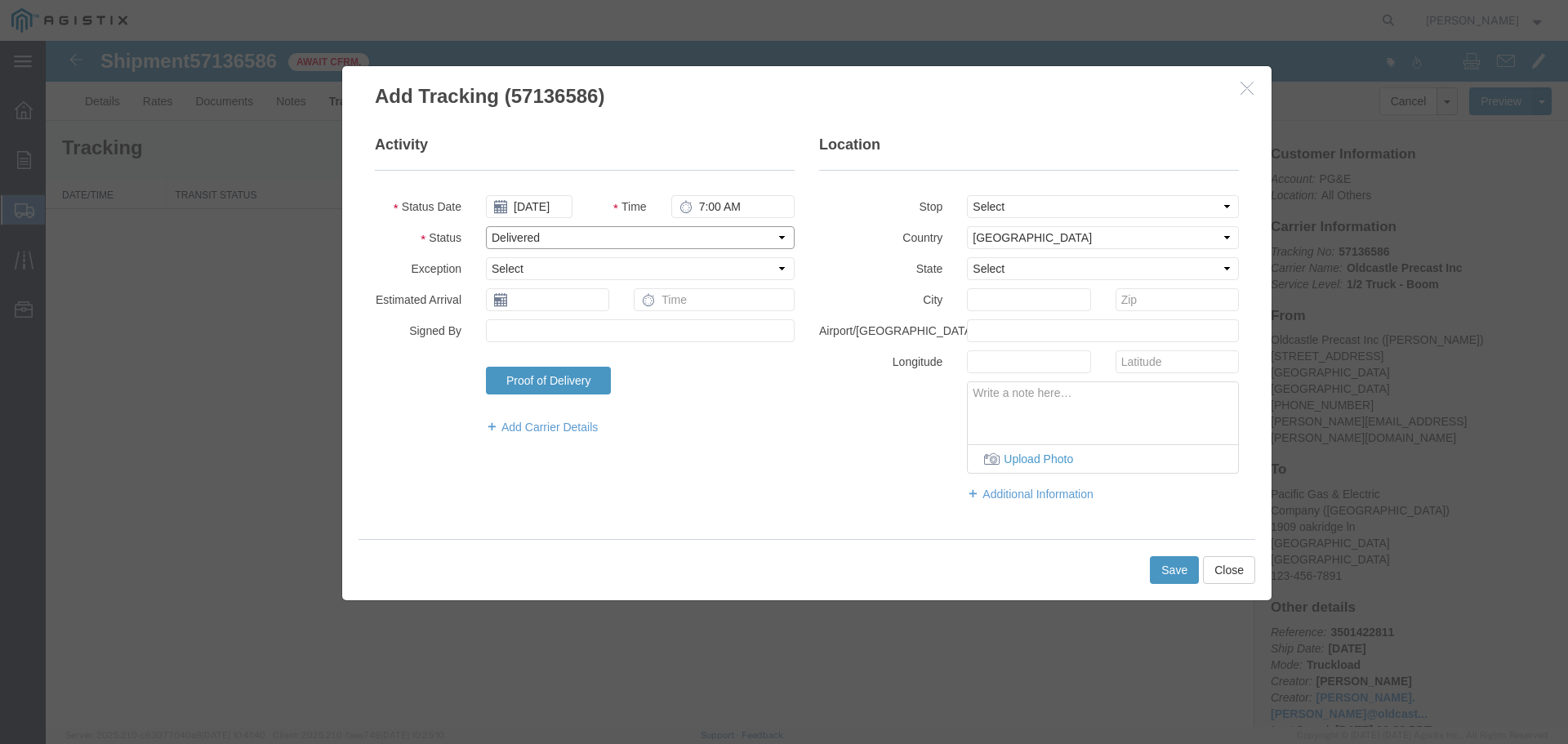
click at [486, 226] on select "Select Arrival Notice Available Arrival Notice Imported Arrive at Delivery Loca…" at bounding box center [641, 238] width 308 height 23
click at [1176, 569] on button "Save" at bounding box center [1174, 570] width 49 height 27
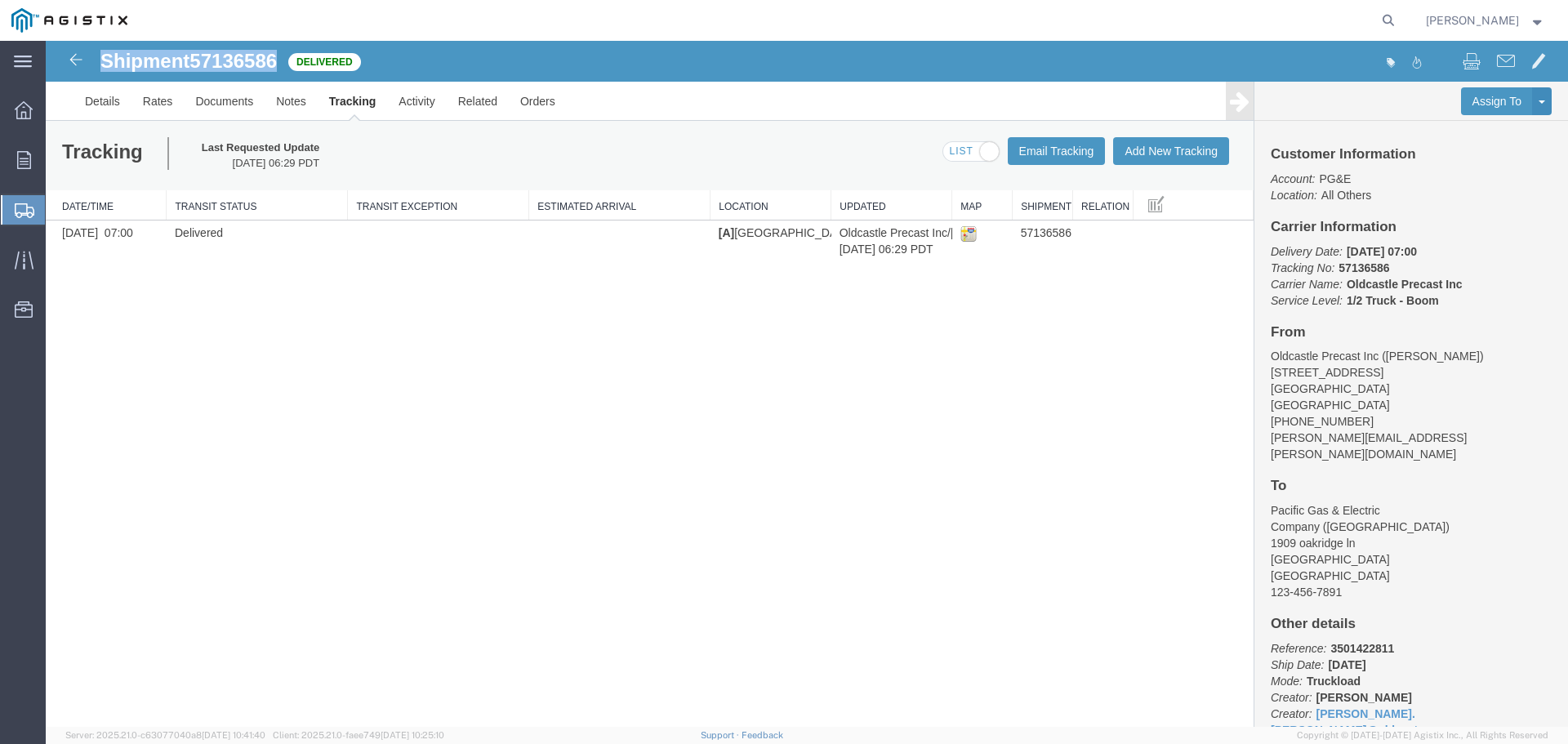
drag, startPoint x: 101, startPoint y: 58, endPoint x: 277, endPoint y: 66, distance: 176.2
click at [277, 66] on h1 "Shipment 57136586" at bounding box center [188, 62] width 176 height 21
copy h1 "Shipment 57136586"
click at [30, 151] on div at bounding box center [24, 160] width 45 height 33
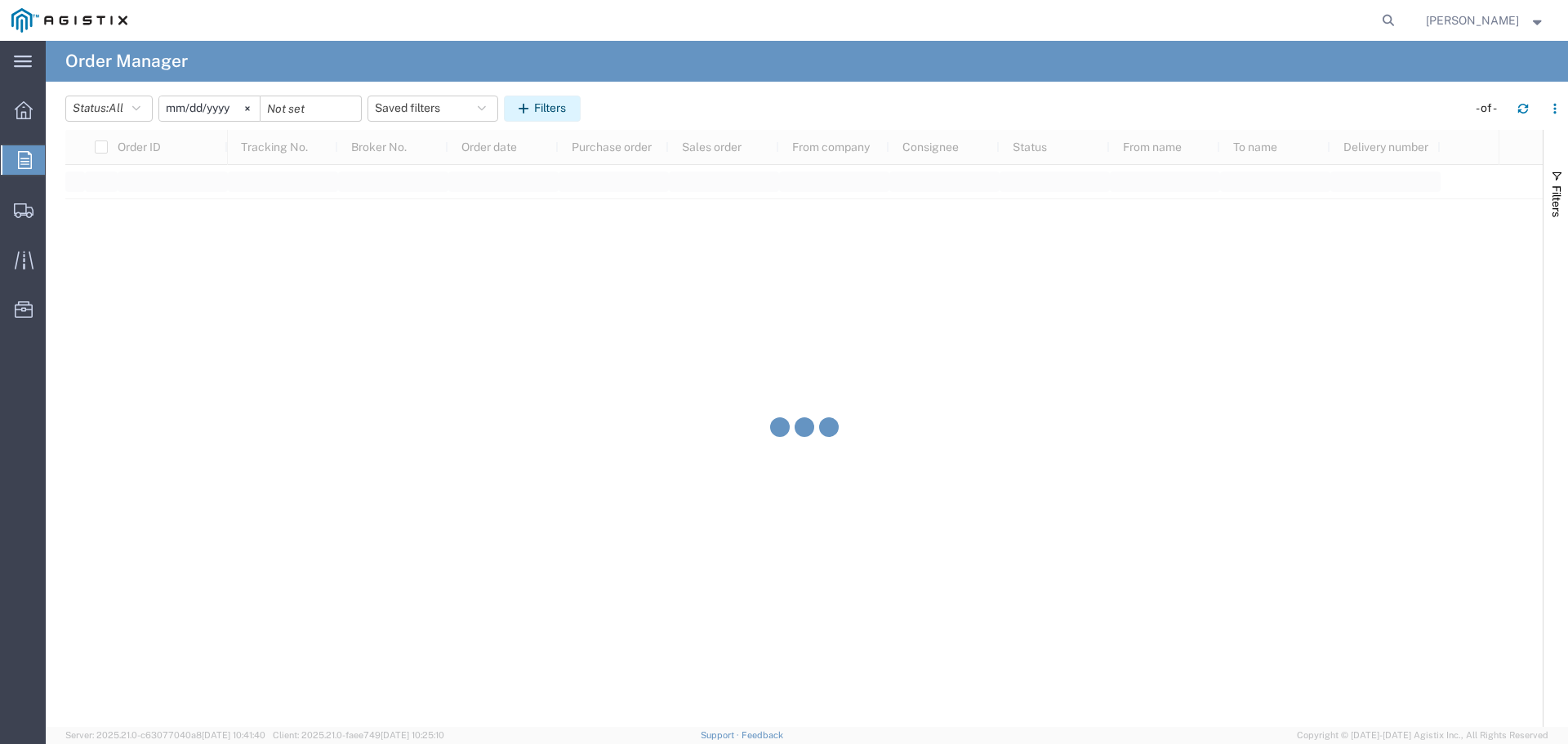
click at [558, 105] on button "Filters" at bounding box center [542, 109] width 77 height 27
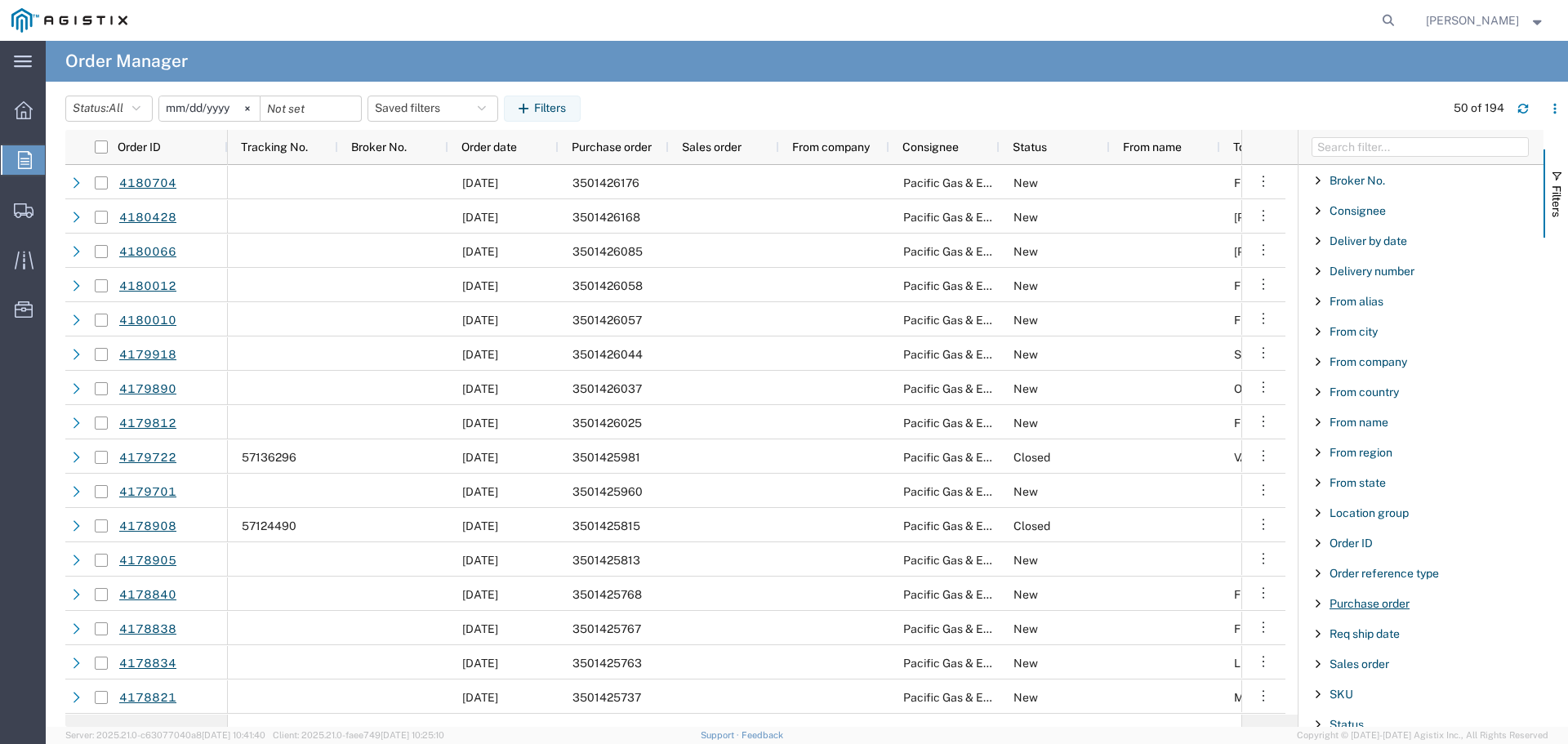
click at [1359, 605] on span "Purchase order" at bounding box center [1369, 604] width 80 height 13
click at [1353, 672] on input "Filter Value" at bounding box center [1427, 672] width 214 height 20
type input "3501425404"
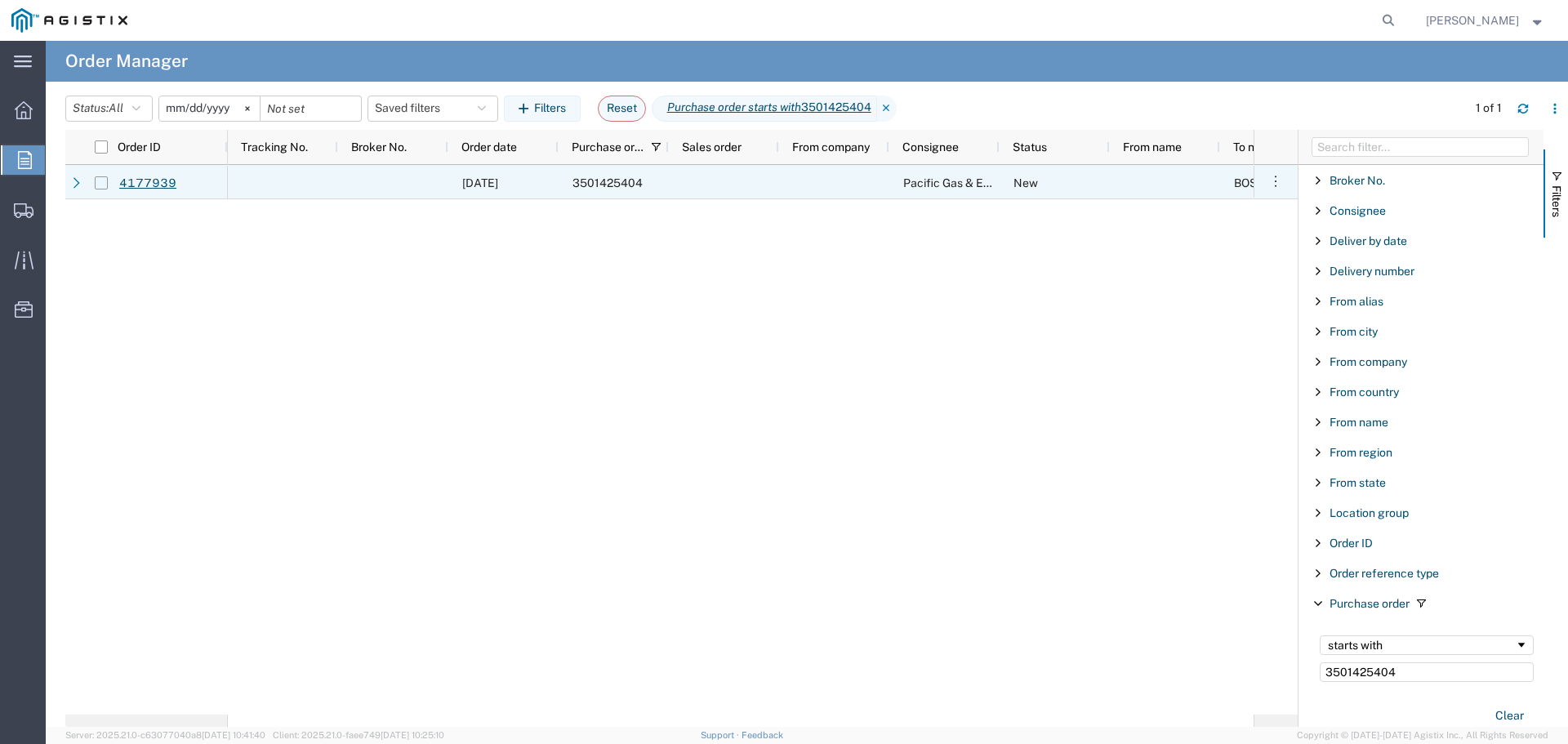
click at [103, 182] on input "Press Space to toggle row selection (unchecked)" at bounding box center [101, 183] width 13 height 13
checkbox input "true"
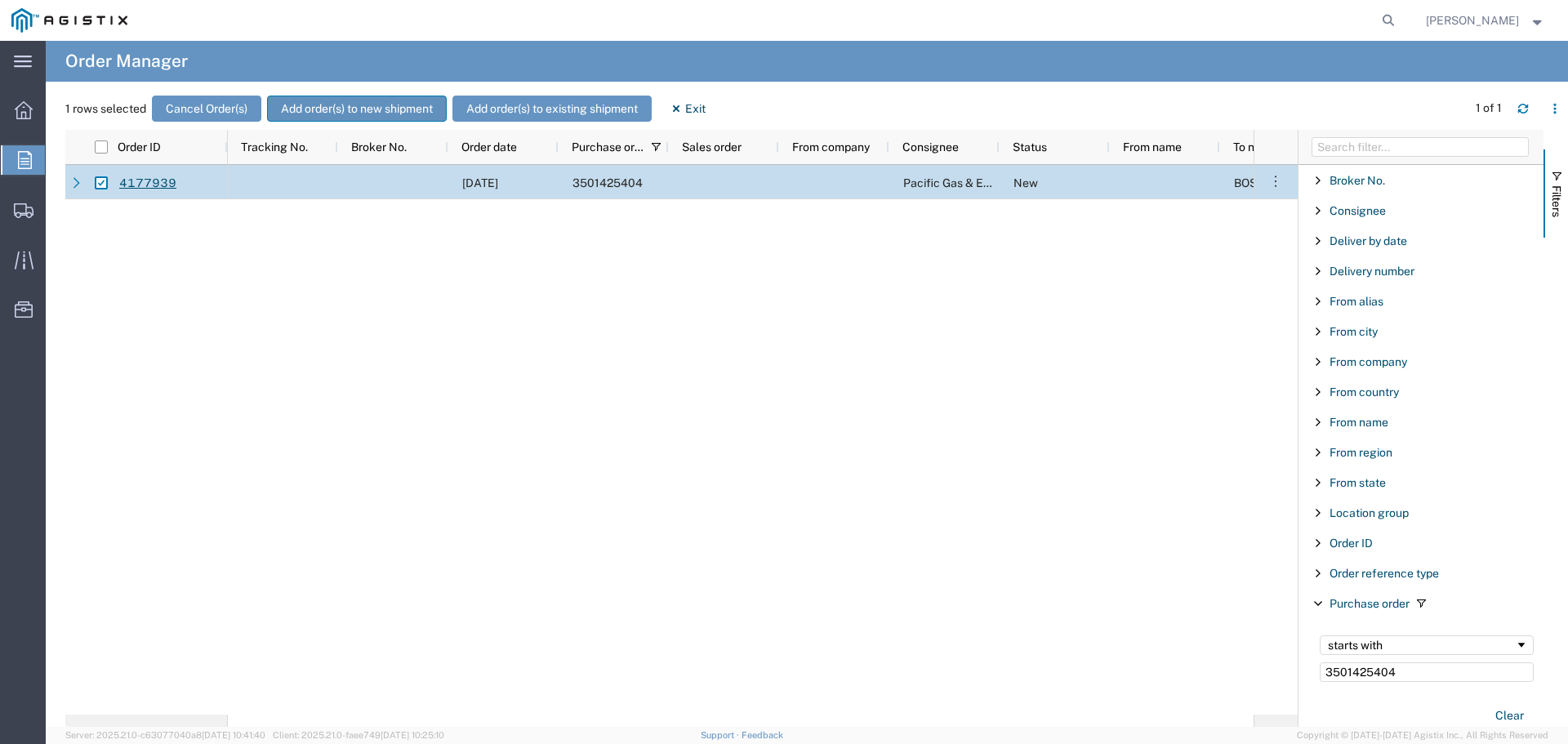
click at [326, 106] on button "Add order(s) to new shipment" at bounding box center [357, 109] width 180 height 27
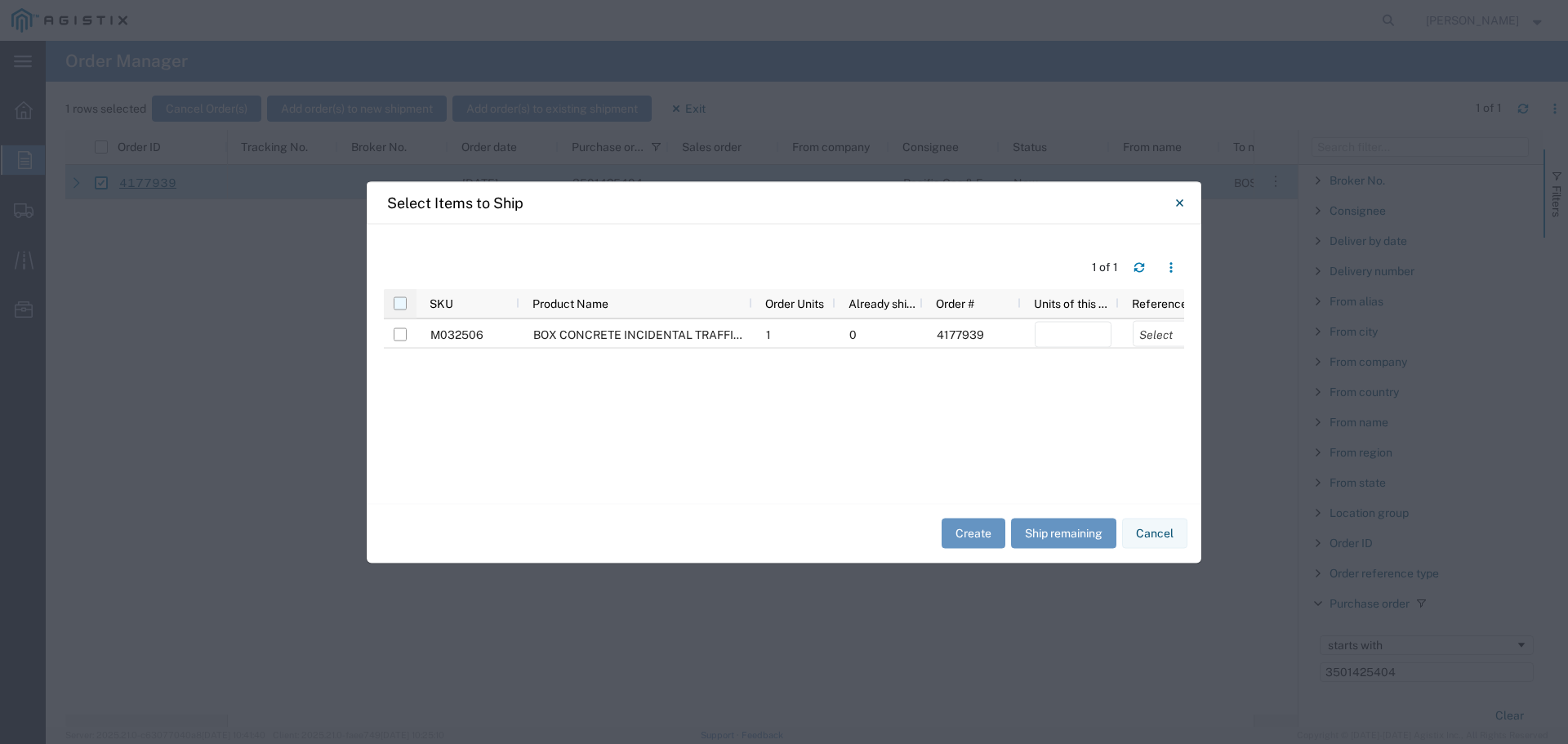
click at [403, 303] on input "checkbox" at bounding box center [400, 303] width 13 height 13
checkbox input "true"
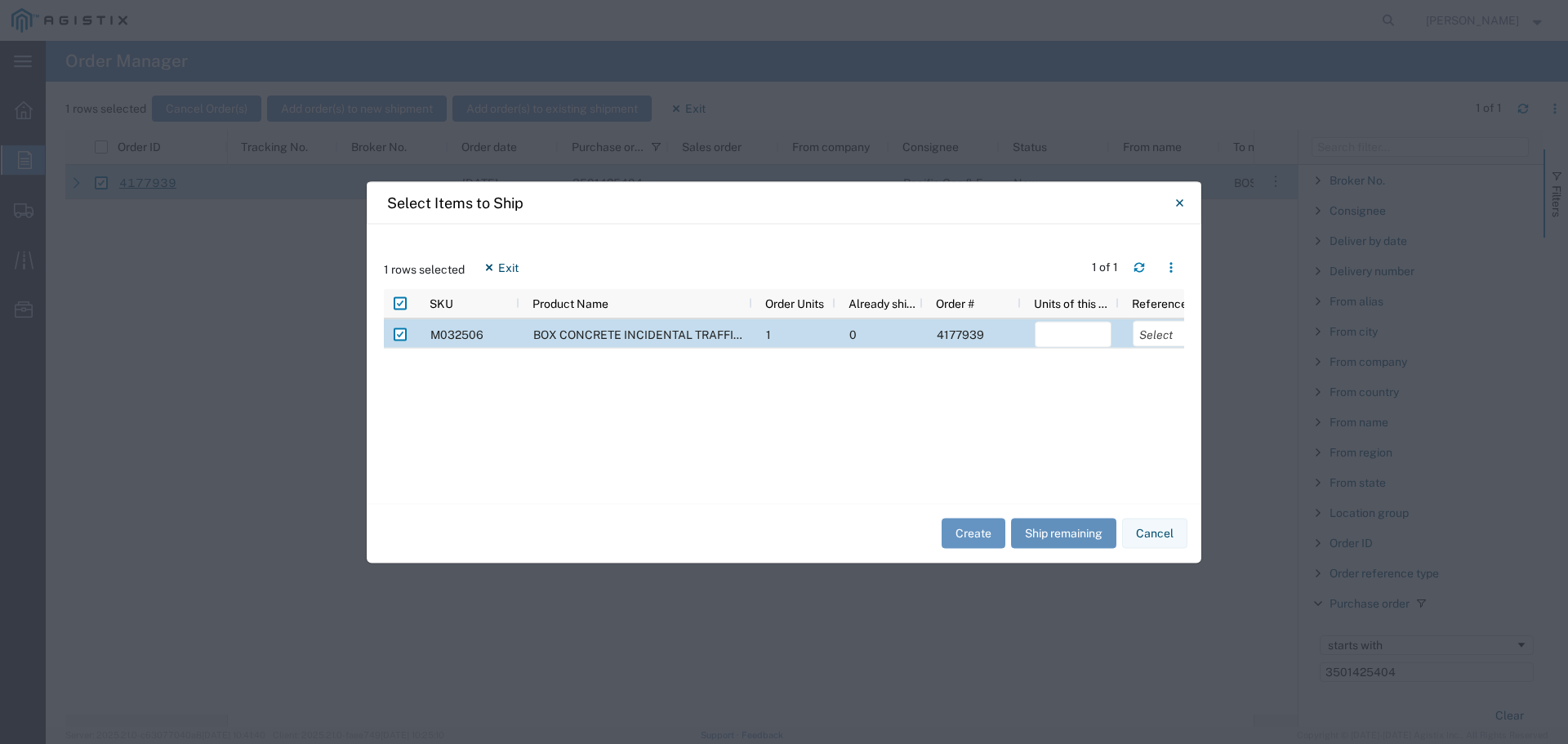
click at [1084, 534] on button "Ship remaining" at bounding box center [1064, 534] width 105 height 30
type input "1"
click at [1146, 330] on select "Select Purchase Order Delivery Number" at bounding box center [1171, 333] width 77 height 27
select select "PURCHORD"
click at [1133, 320] on select "Select Purchase Order Delivery Number" at bounding box center [1171, 333] width 77 height 27
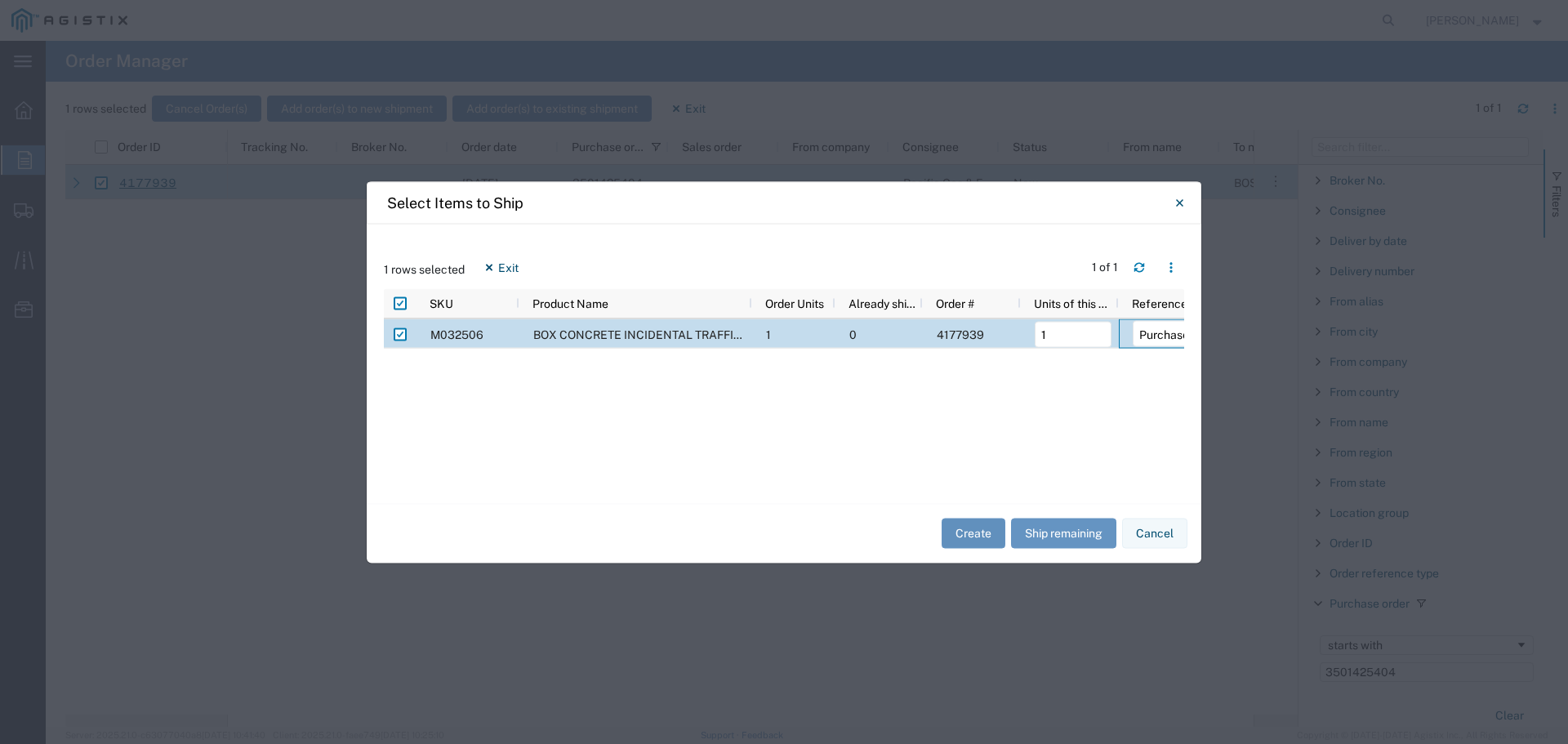
click at [982, 535] on button "Create" at bounding box center [973, 534] width 63 height 30
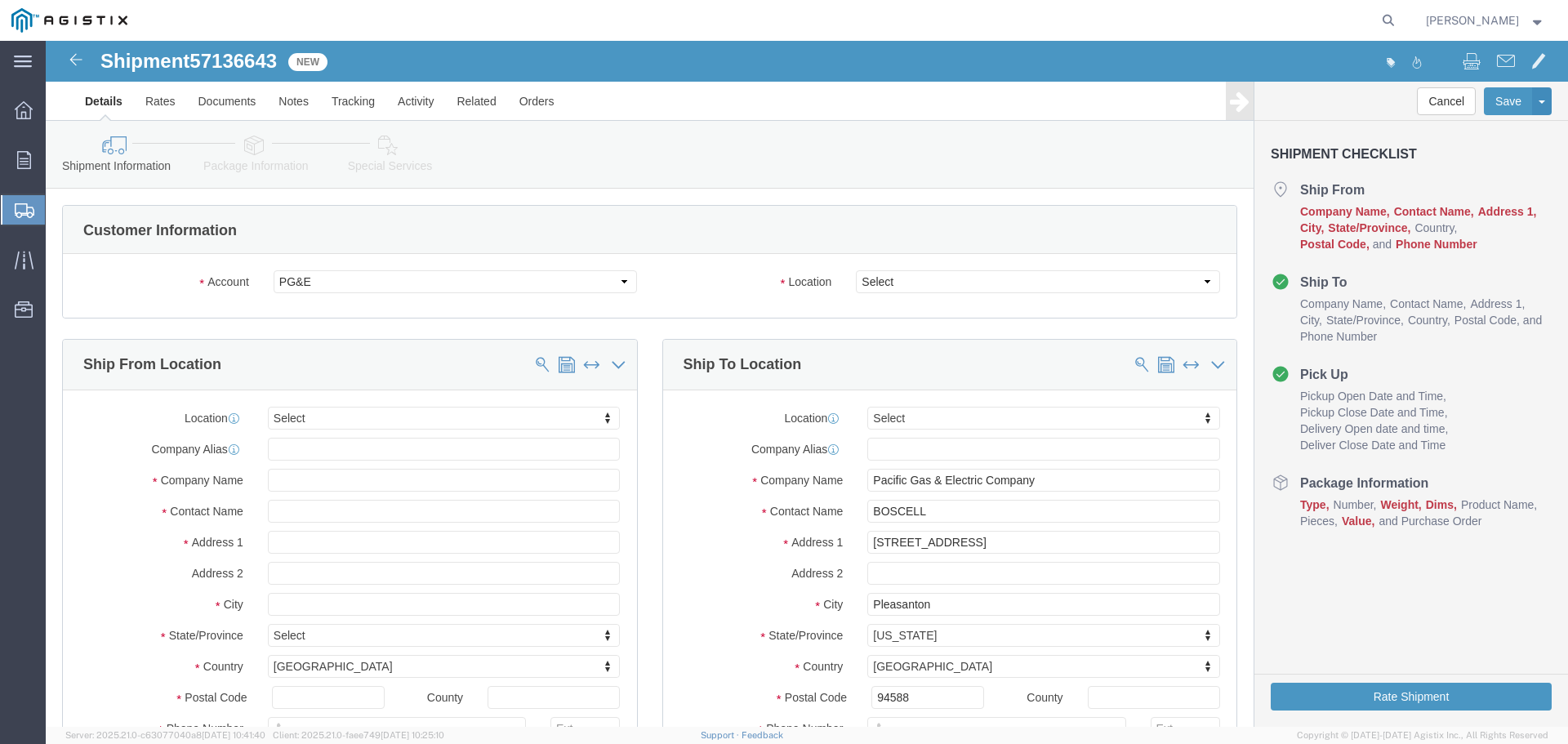
select select
drag, startPoint x: 57, startPoint y: 15, endPoint x: 236, endPoint y: 23, distance: 179.2
click h1 "Shipment 57136643"
copy h1 "Shipment 57136643"
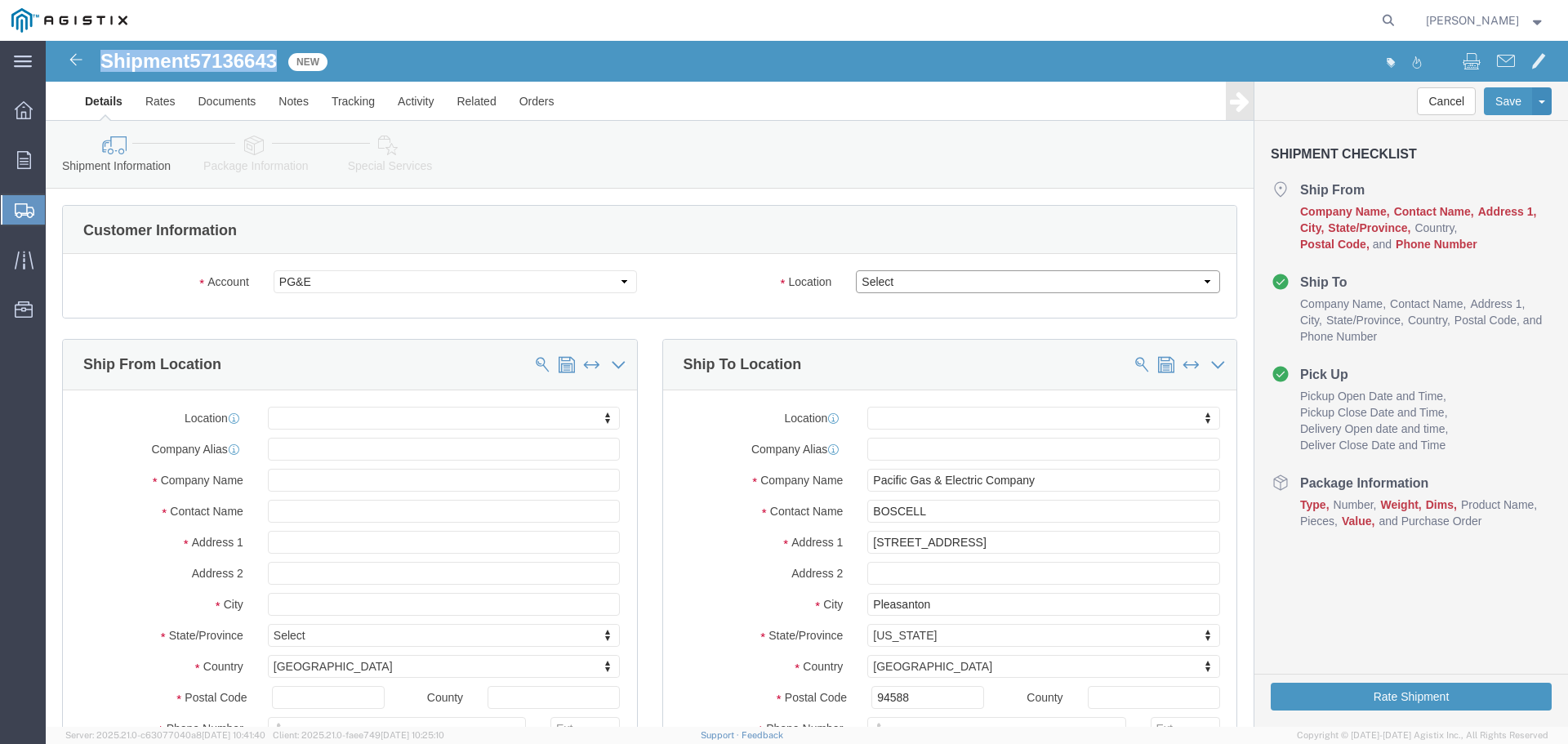
click select "Select All Others [GEOGRAPHIC_DATA] [GEOGRAPHIC_DATA] [GEOGRAPHIC_DATA] [GEOGRA…"
select select "23082"
click select "Select All Others [GEOGRAPHIC_DATA] [GEOGRAPHIC_DATA] [GEOGRAPHIC_DATA] [GEOGRA…"
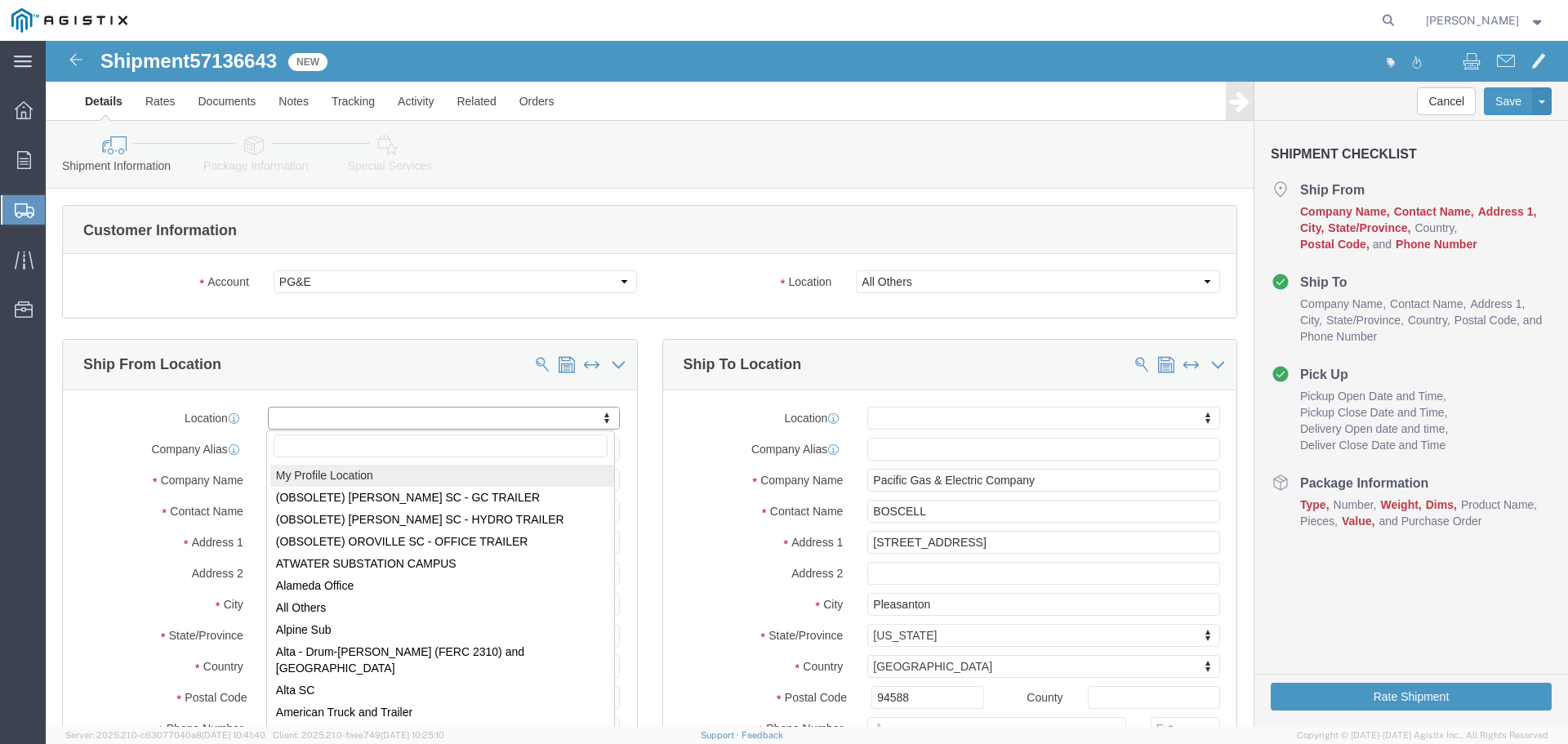
select select "MYPROFILE"
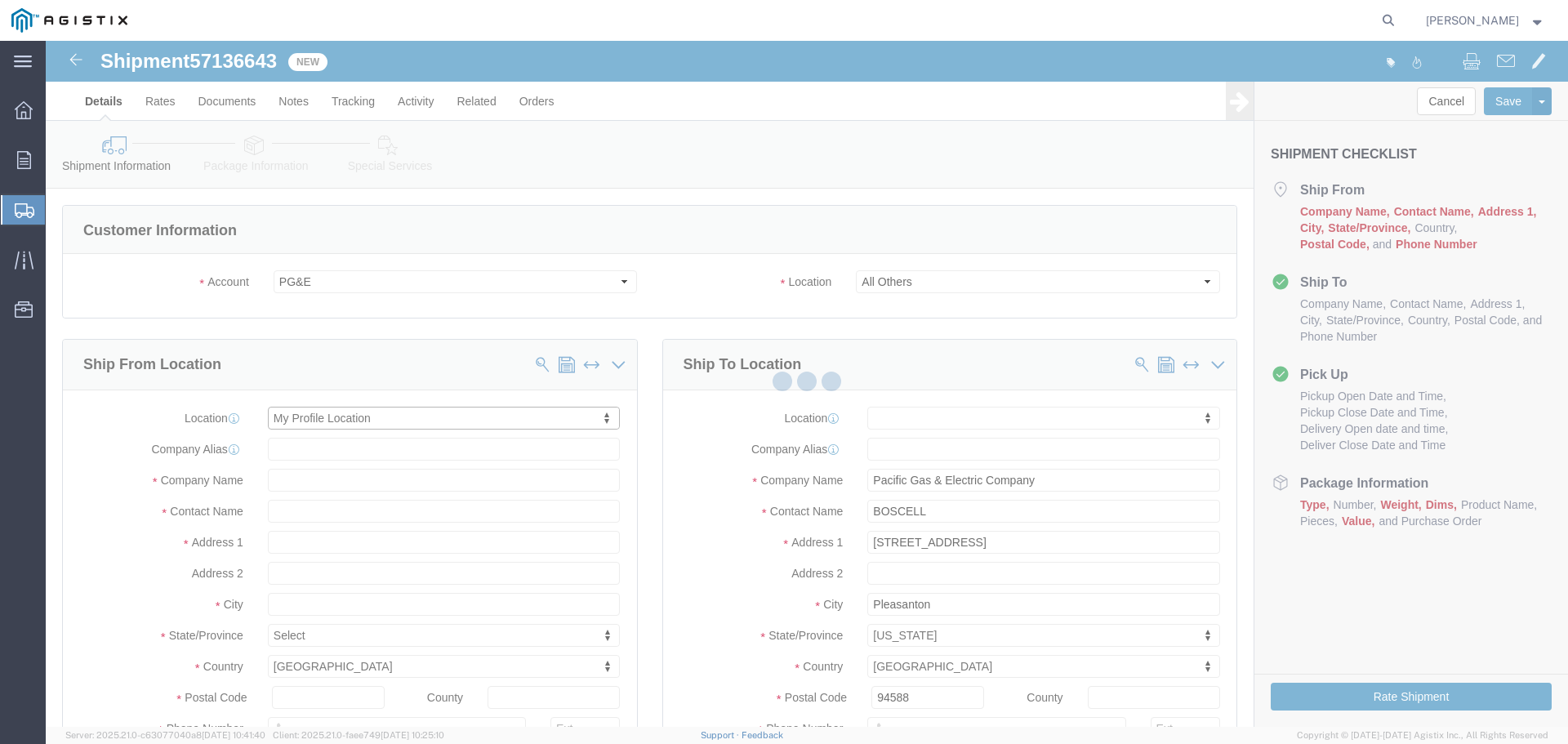
type input "[STREET_ADDRESS]"
type input "94566"
type input "[PHONE_NUMBER]"
type input "[PERSON_NAME][EMAIL_ADDRESS][PERSON_NAME][DOMAIN_NAME]"
checkbox input "true"
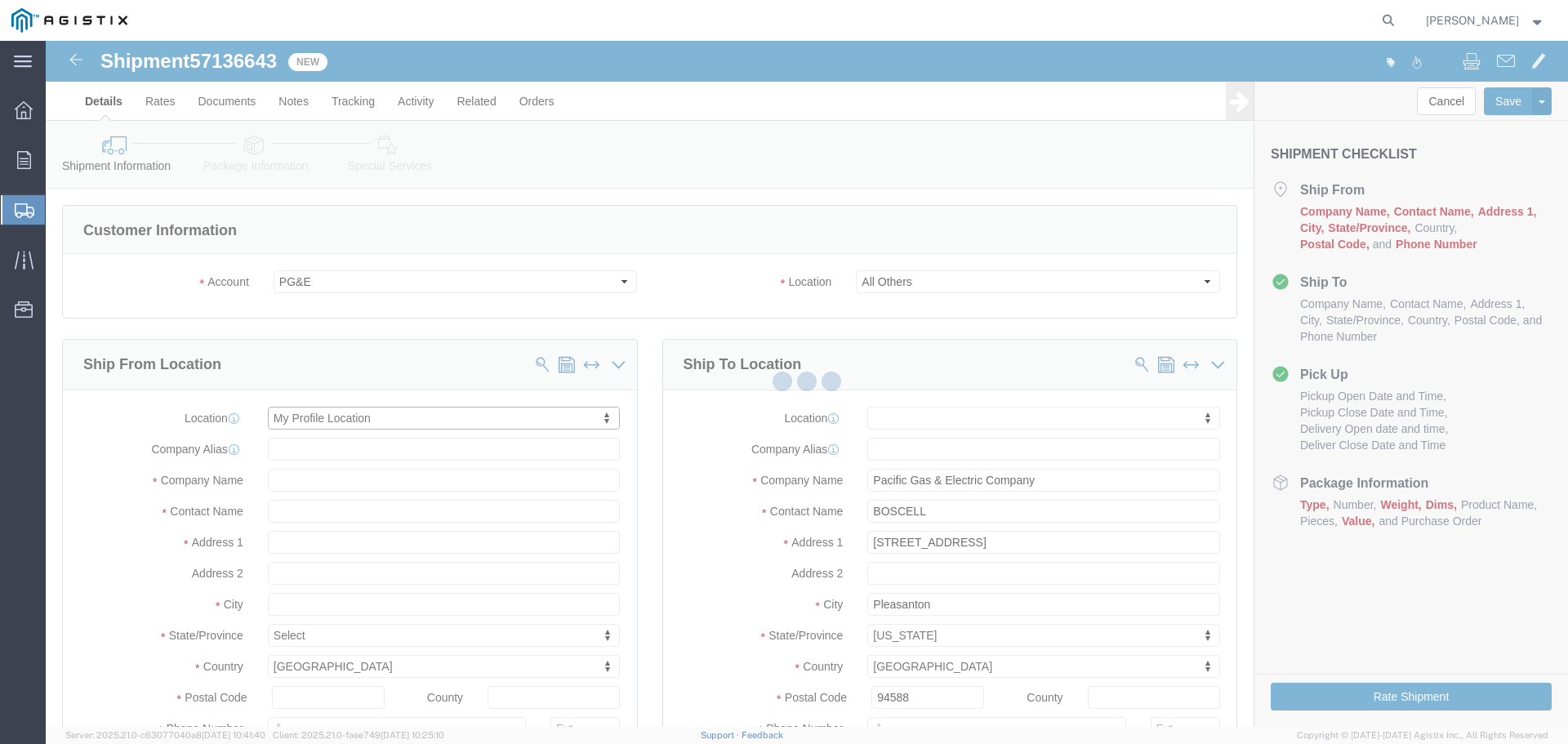
type input "Oldcastle Precast Inc"
type input "[PERSON_NAME]"
type input "PLEASANTON"
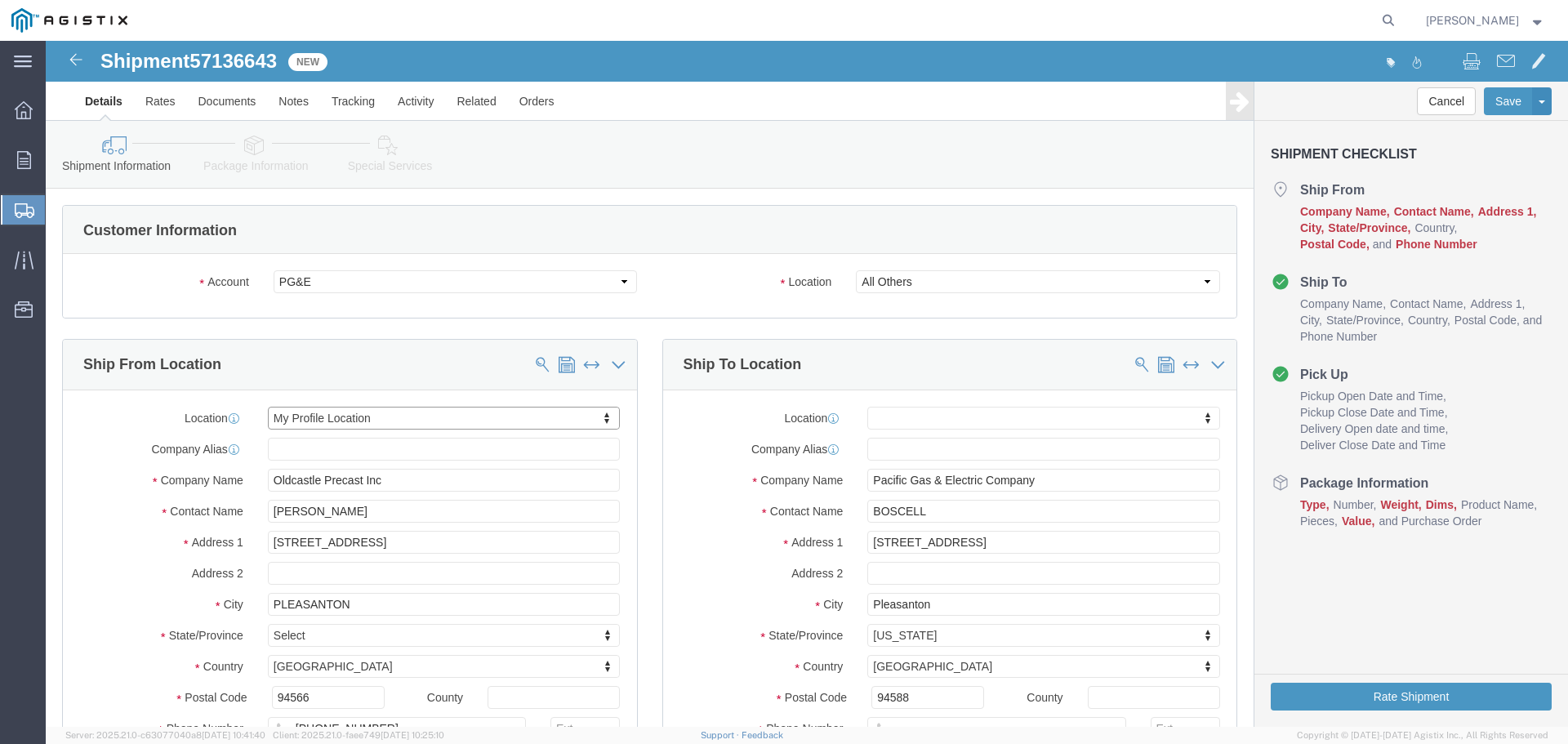
select select "CA"
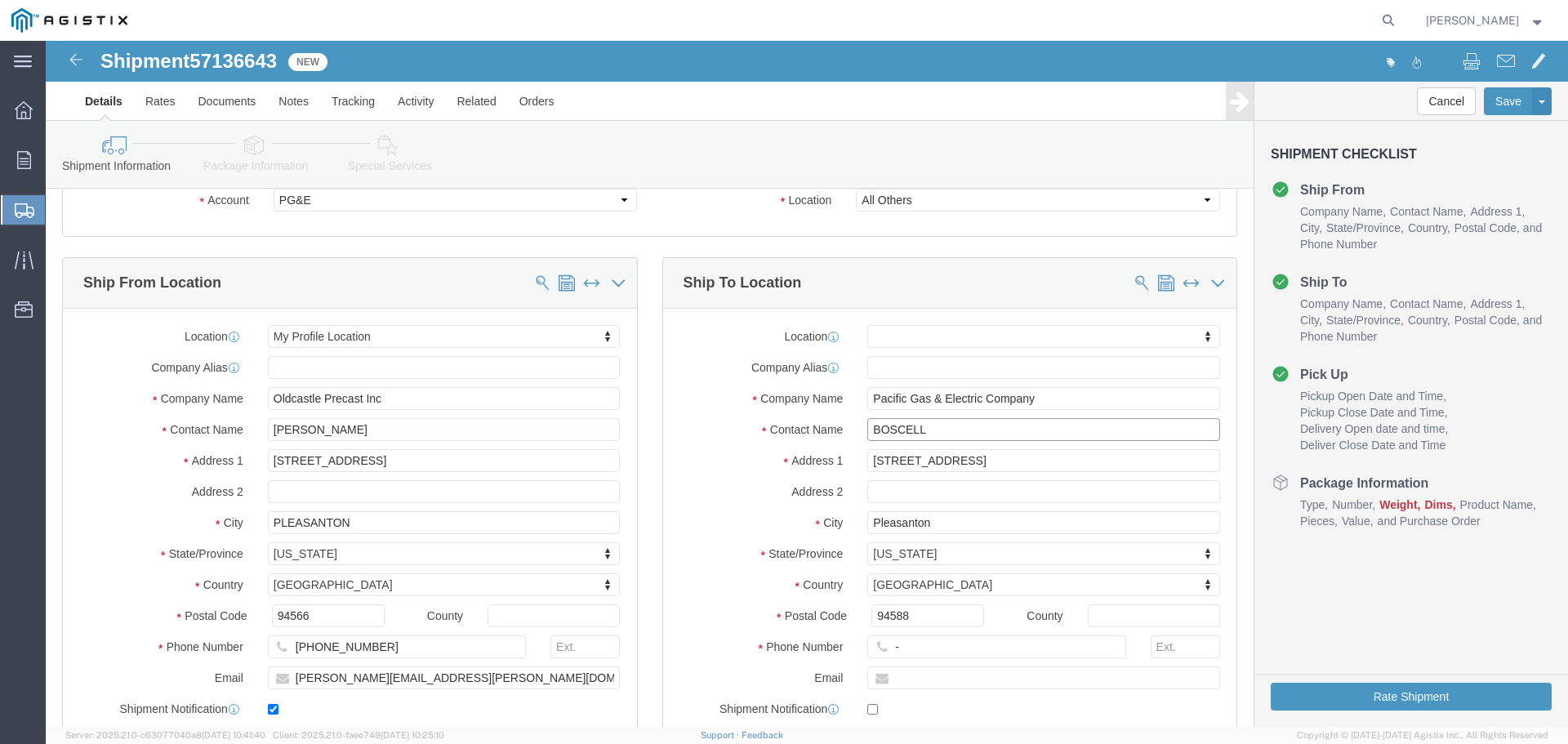
drag, startPoint x: 882, startPoint y: 387, endPoint x: 706, endPoint y: 390, distance: 176.0
click div "Contact Name [PERSON_NAME]"
type input "[GEOGRAPHIC_DATA]"
type input "123-456-7891"
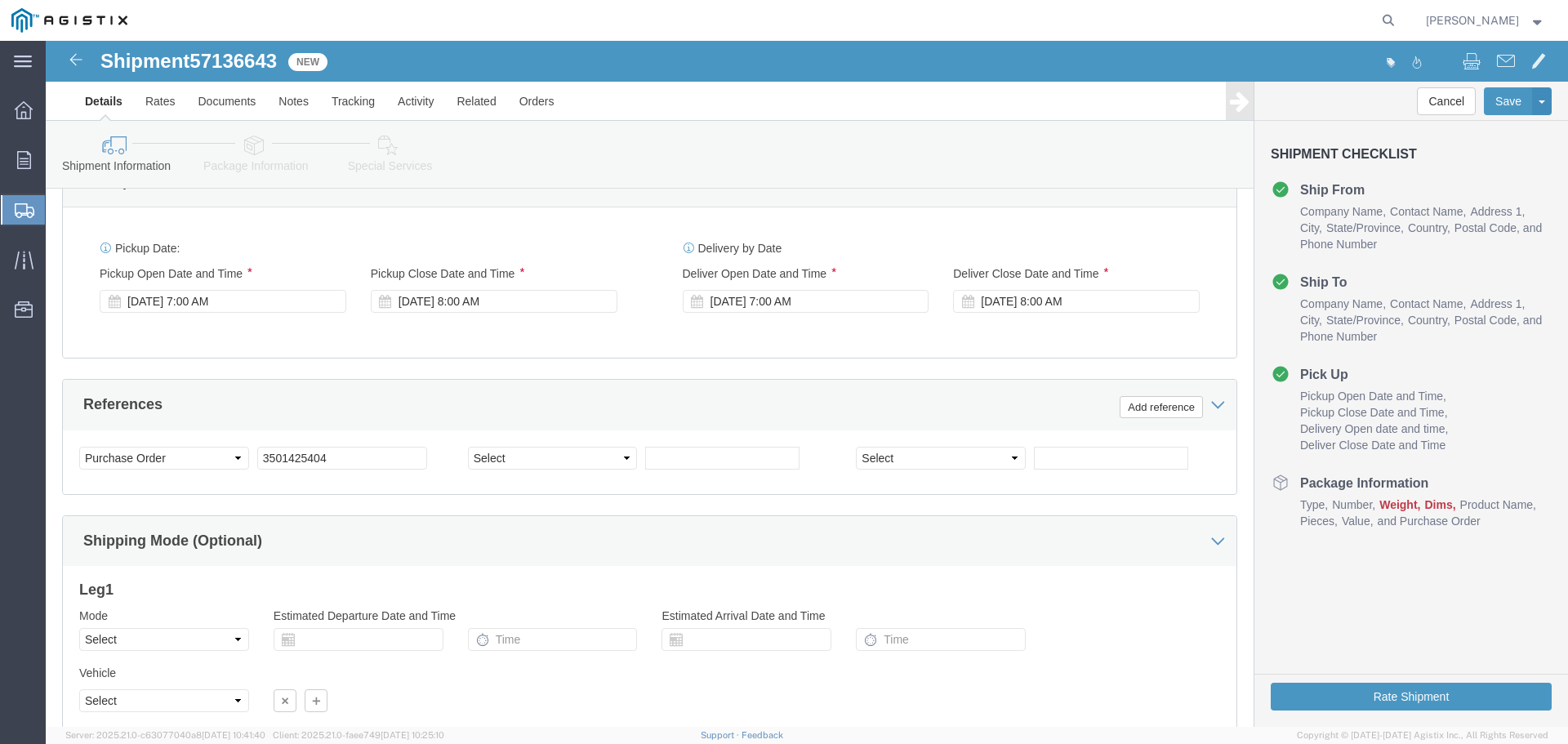
scroll to position [1062, 0]
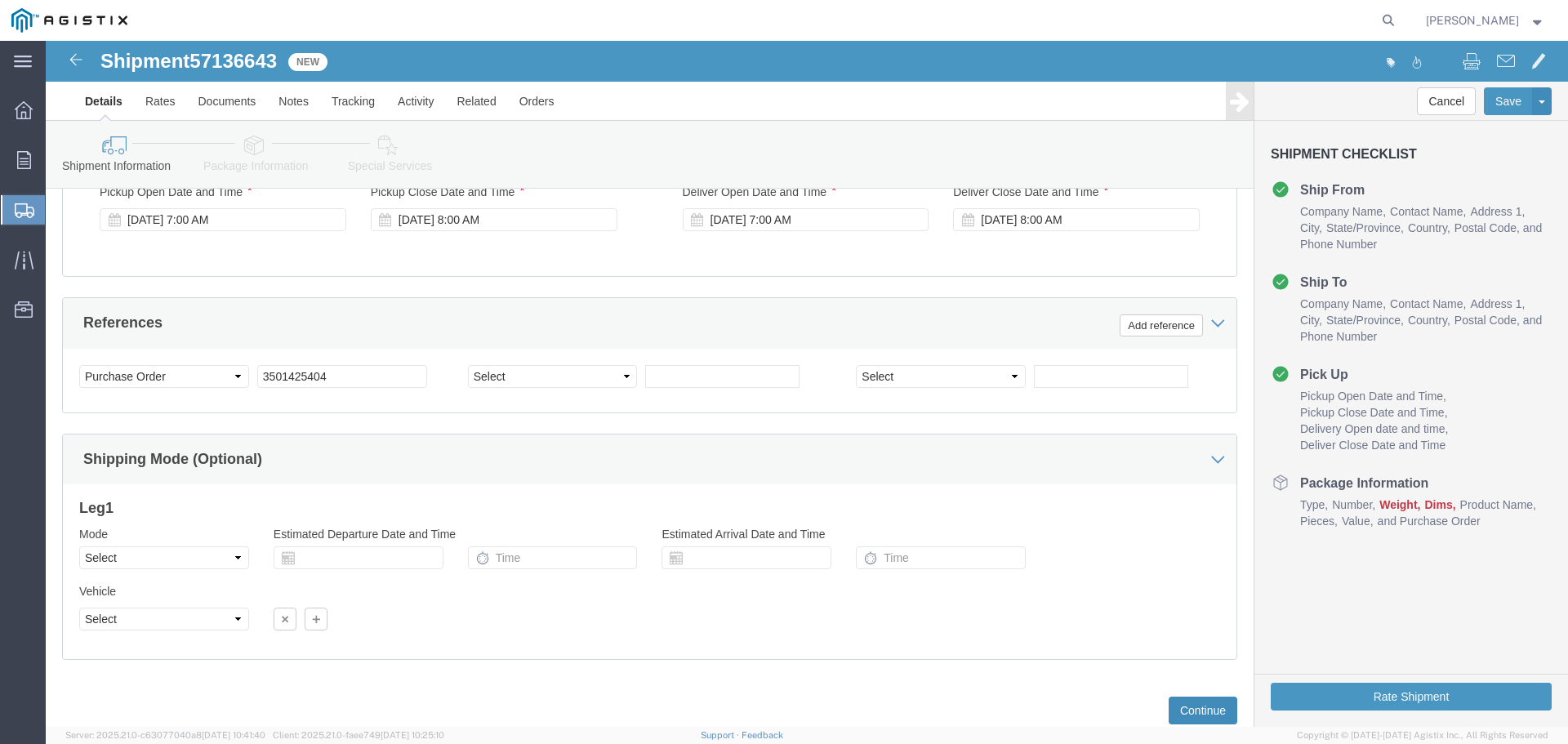
click button "Continue"
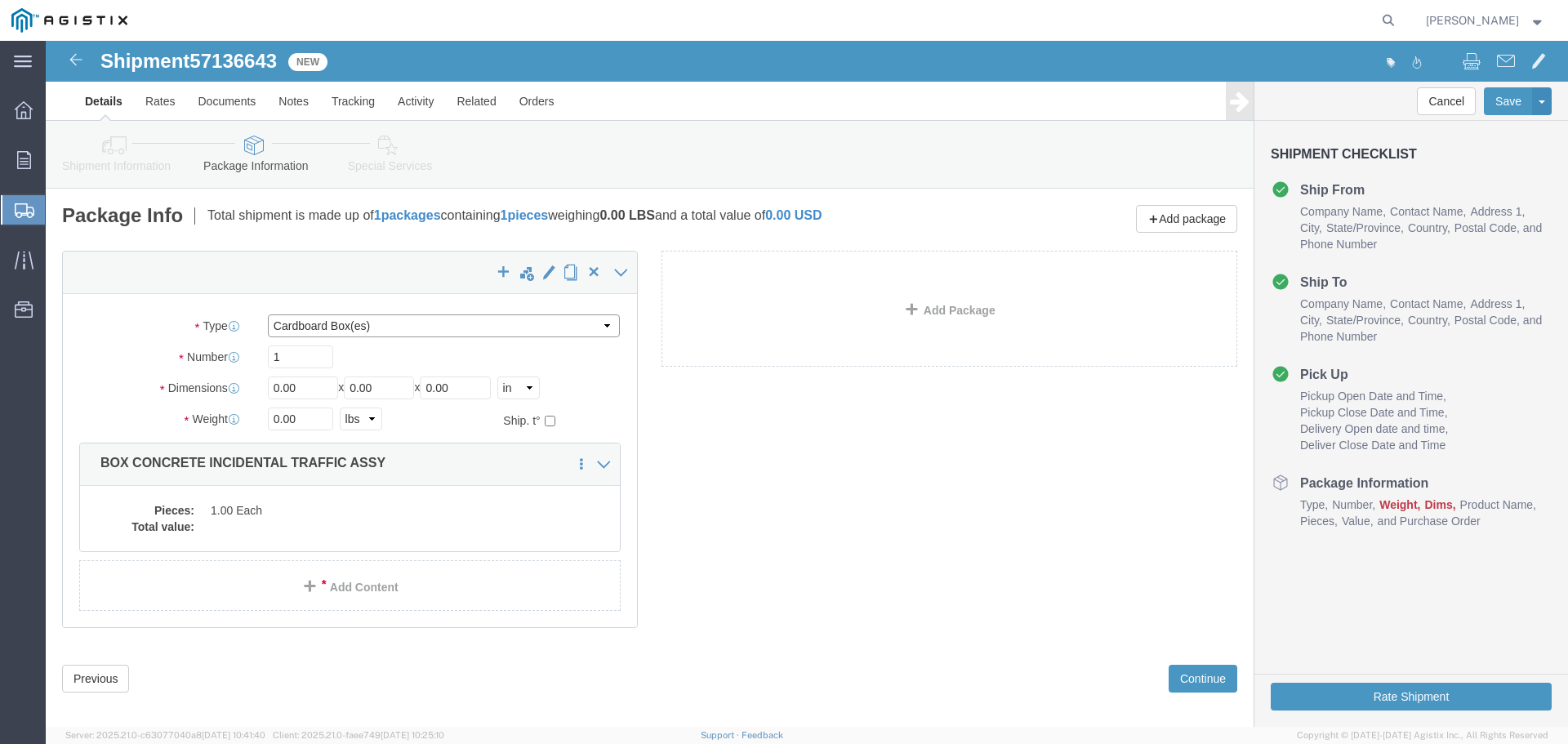
click select "Select Bulk Bundle(s) Cardboard Box(es) Carton(s) Crate(s) Drum(s) (Fiberboard)…"
select select "YRPK"
click select "Select Bulk Bundle(s) Cardboard Box(es) Carton(s) Crate(s) Drum(s) (Fiberboard)…"
drag, startPoint x: 256, startPoint y: 348, endPoint x: 168, endPoint y: 344, distance: 88.1
click div "Dimensions Length 0.00 x Width 0.00 x Height 0.00 Select cm ft in"
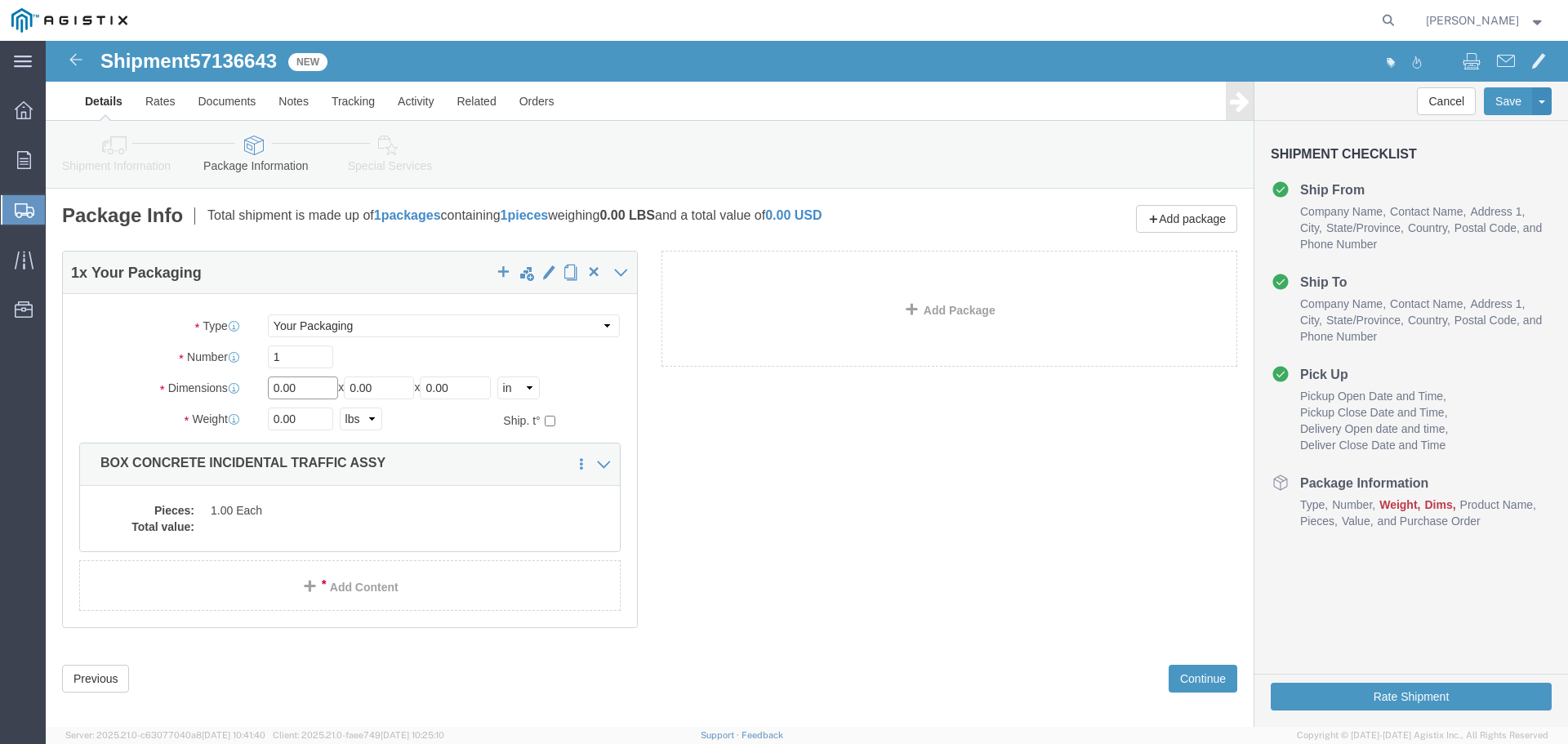
click input "0.00"
drag, startPoint x: 262, startPoint y: 345, endPoint x: 188, endPoint y: 346, distance: 74.0
click div "Dimensions Length 0.00 x Width 0.00 x Height 0.00 Select cm ft in"
type input "36"
type input "60"
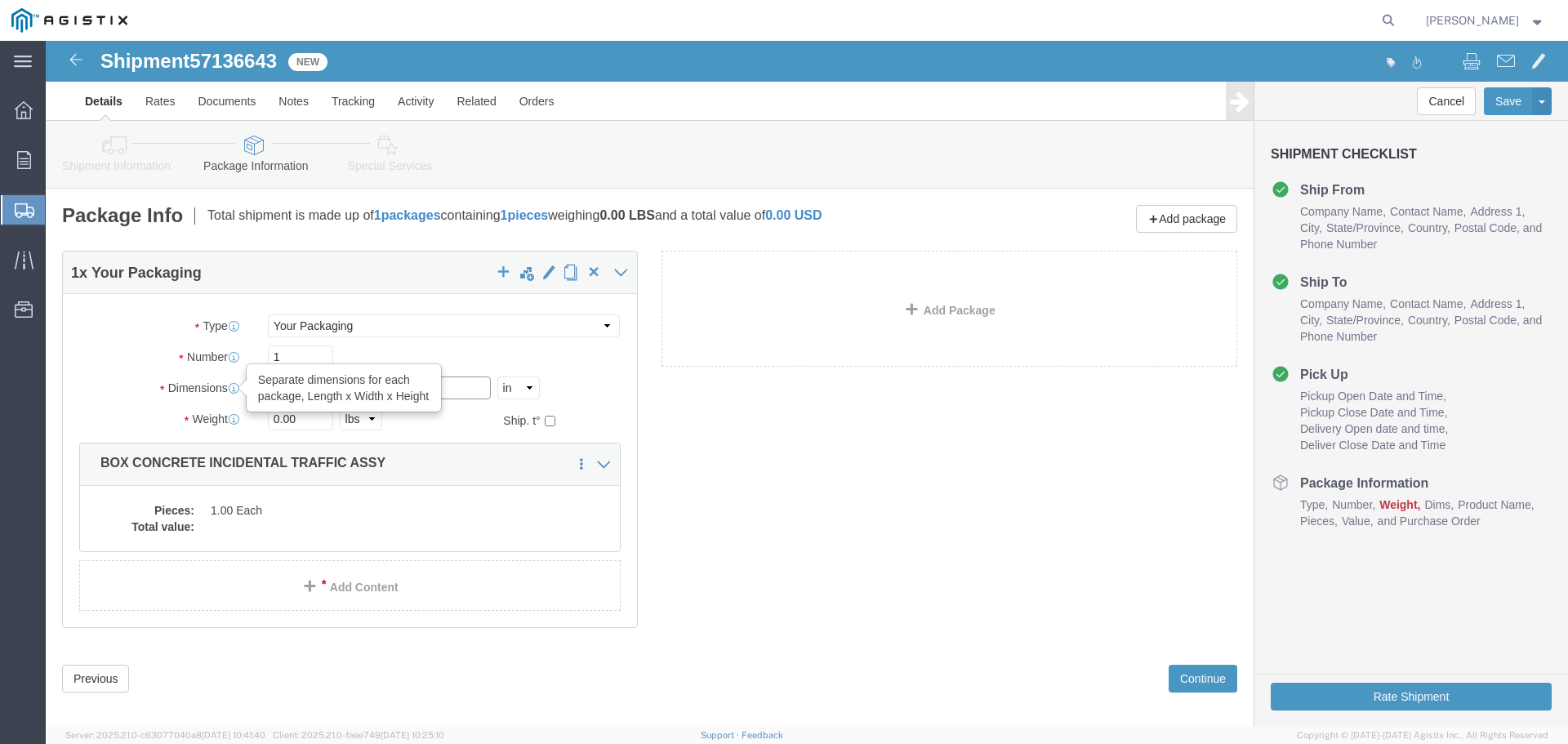
type input "30"
type input "5000"
click div "Pieces: 1.00 Each Total value:"
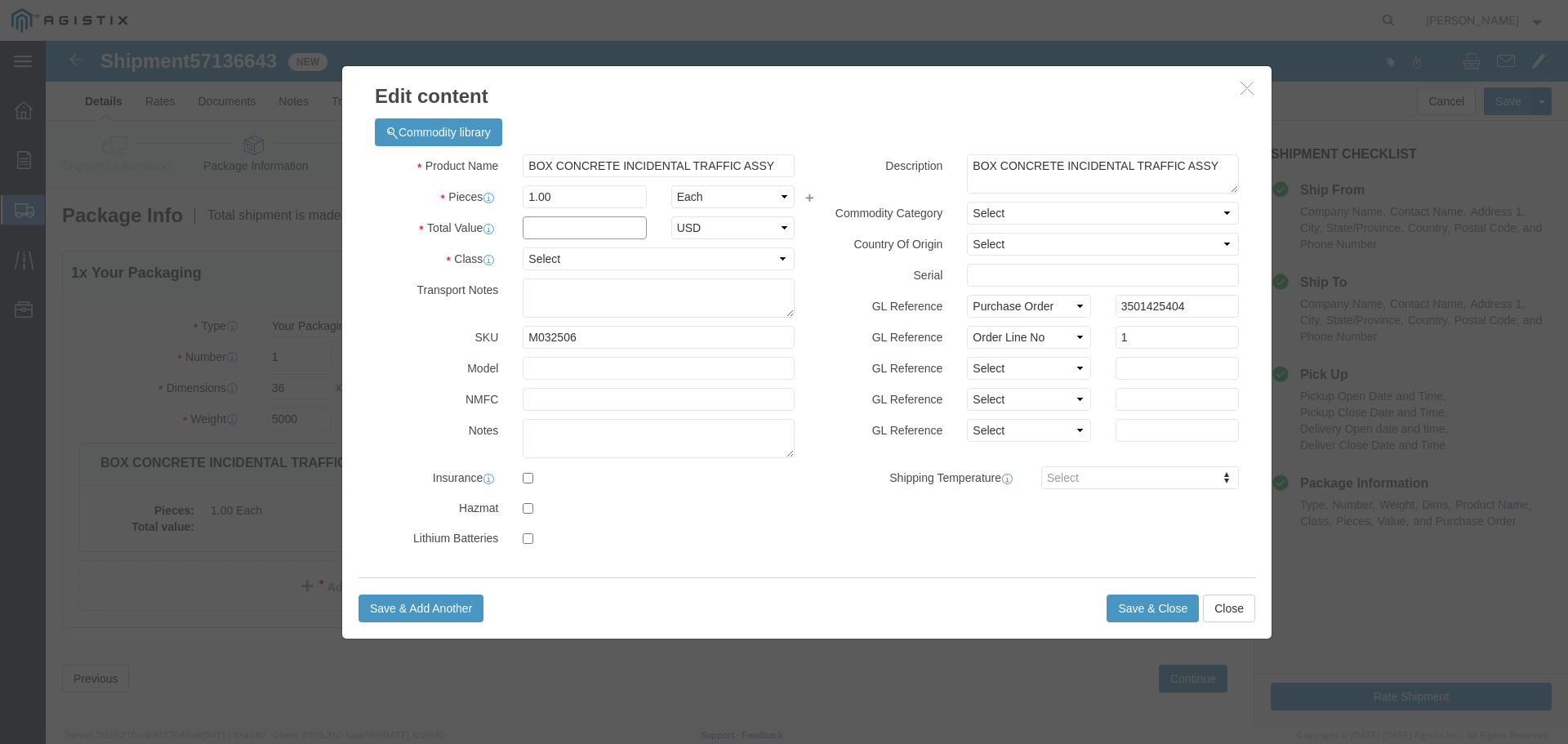
click input "text"
type input "1"
click select "Select 50 55 60 65 70 85 92.5 100 125 175 250 300 400"
select select "55"
click select "Select 50 55 60 65 70 85 92.5 100 125 175 250 300 400"
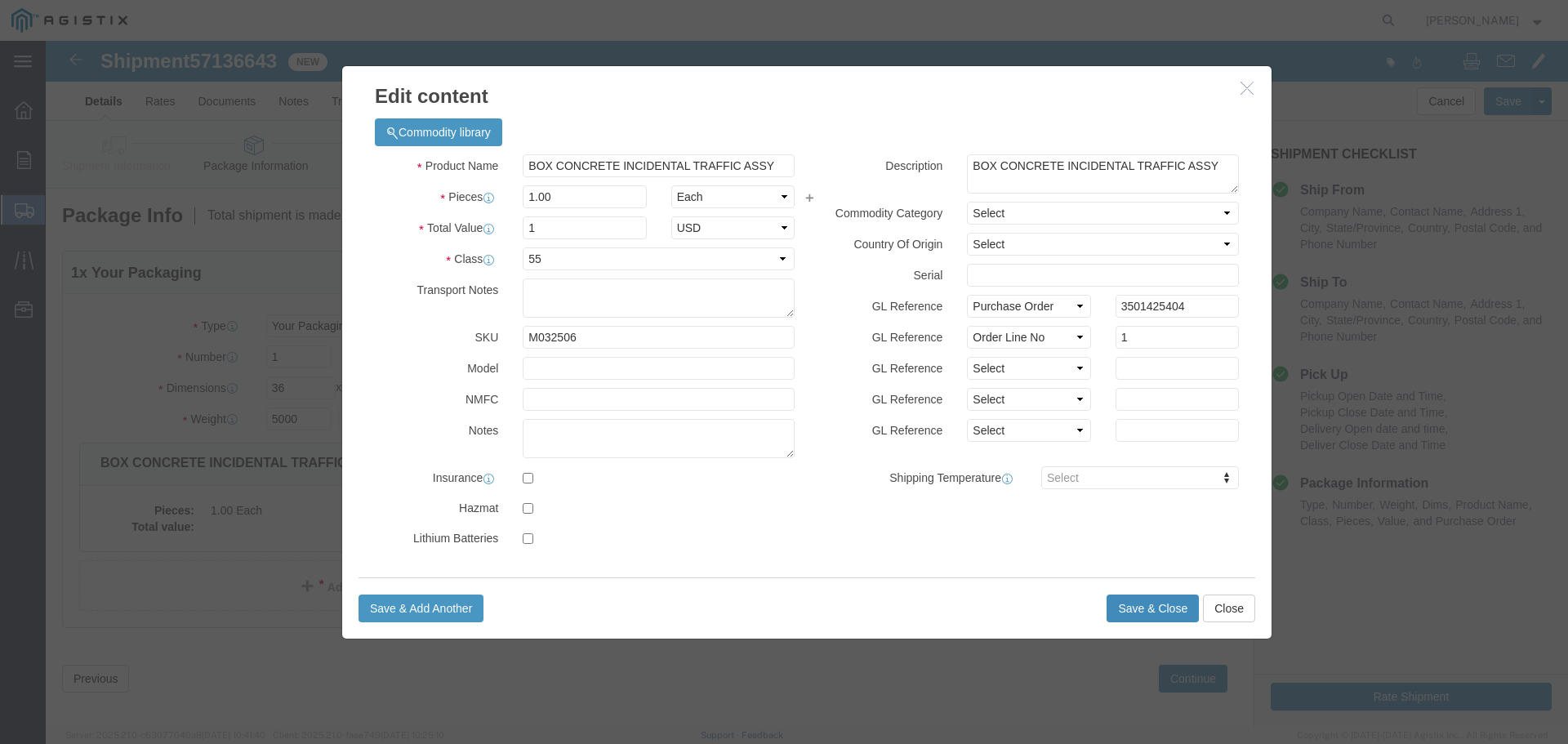
click button "Save & Close"
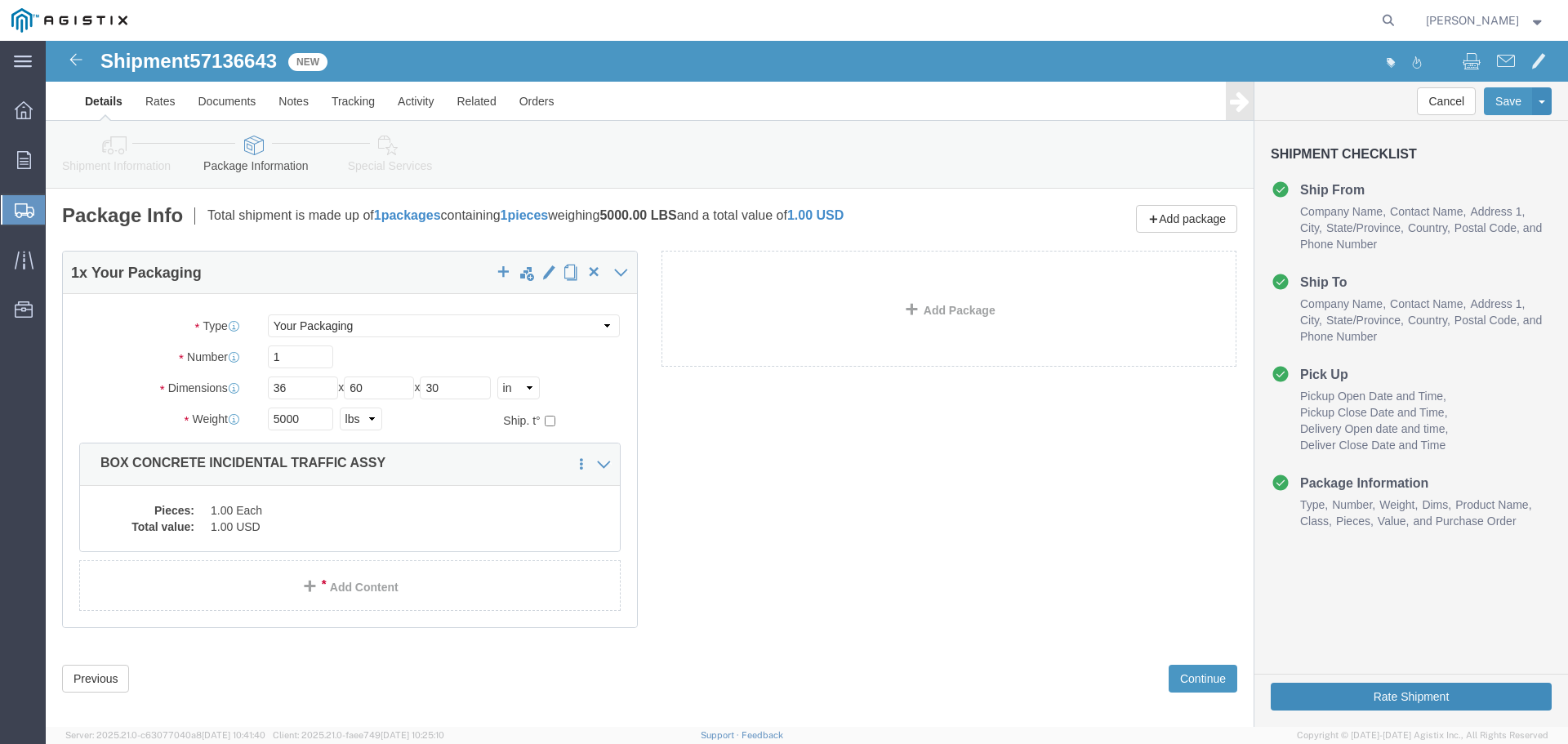
click button "Rate Shipment"
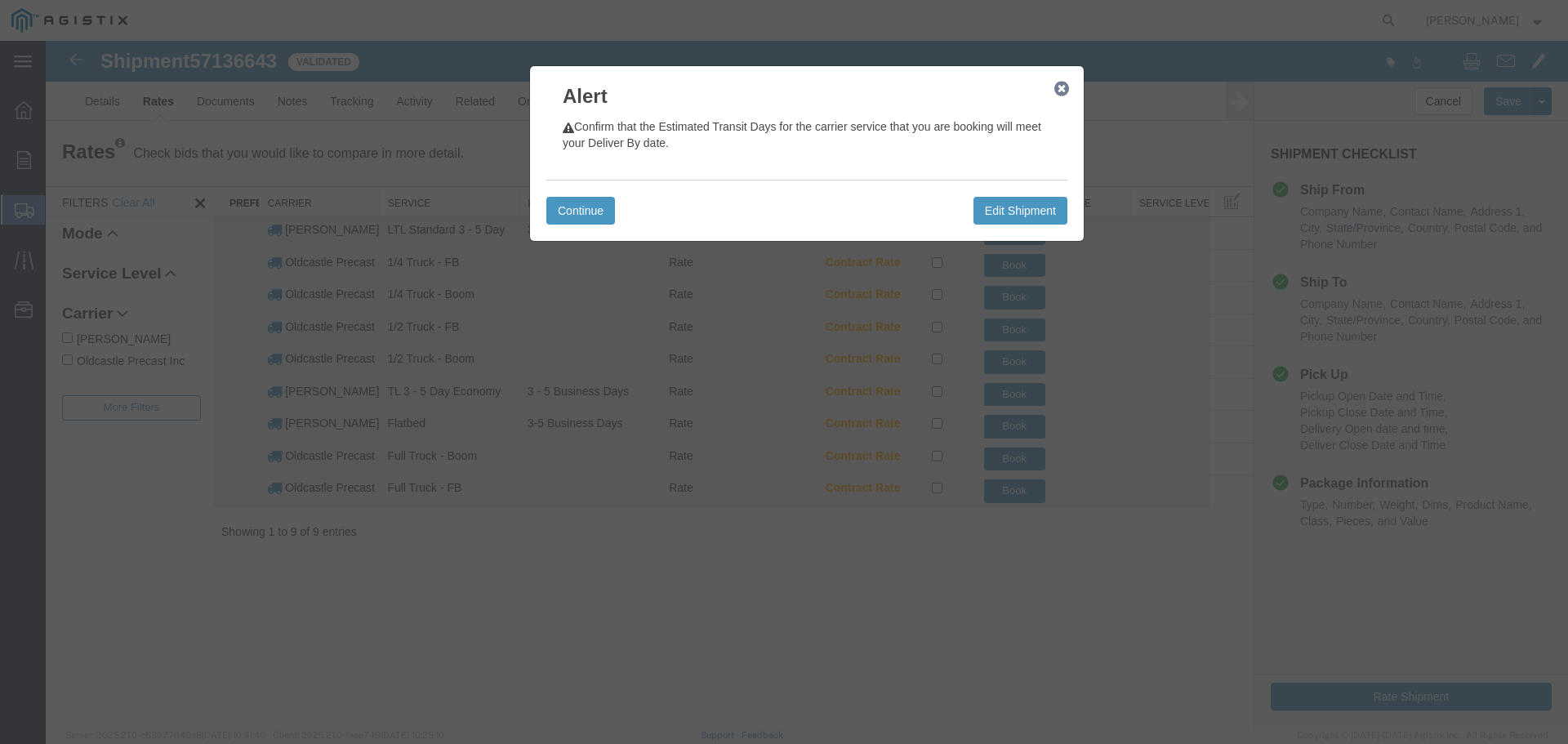
click at [1062, 91] on icon "button" at bounding box center [1062, 89] width 15 height 13
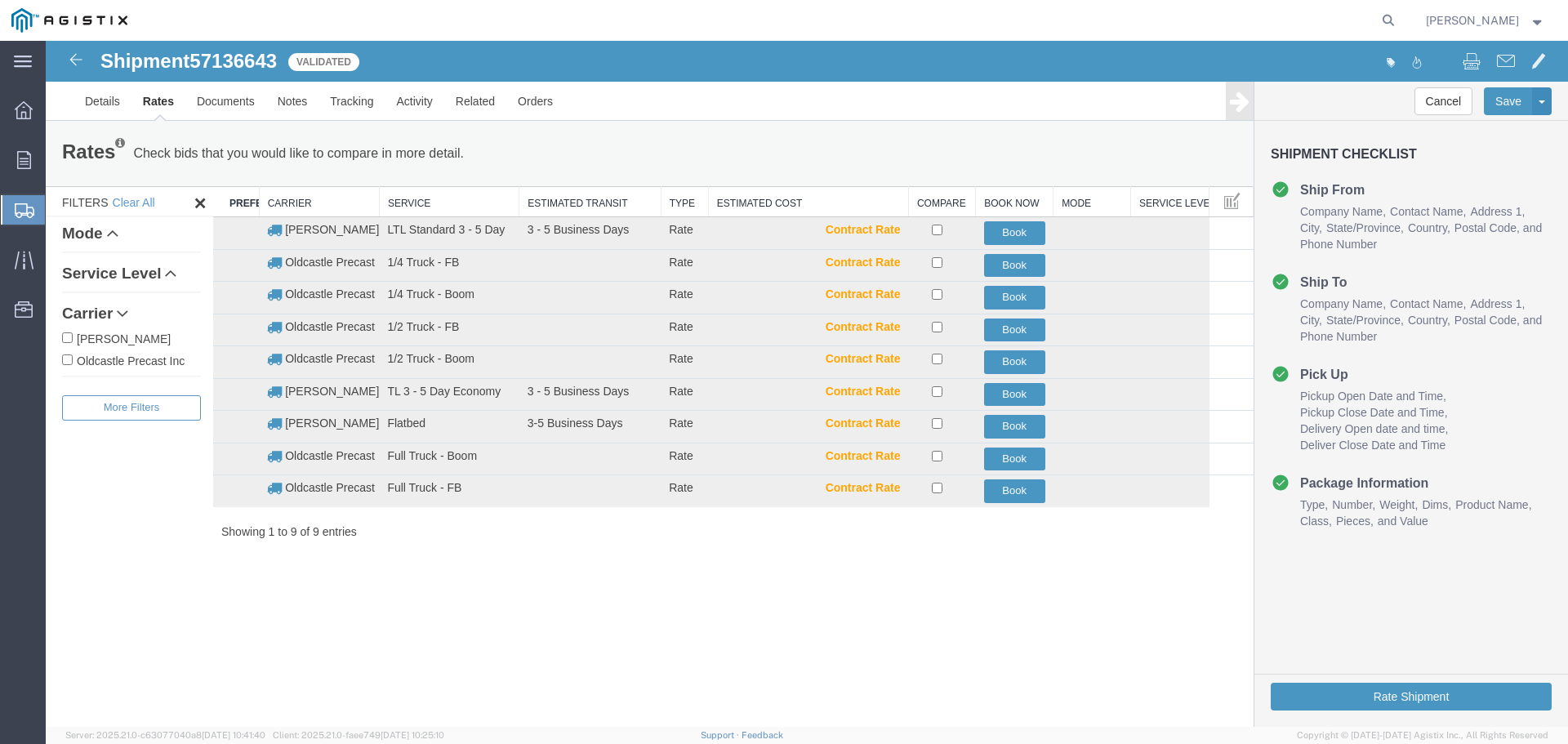
click at [97, 360] on label "Oldcastle Precast Inc" at bounding box center [132, 360] width 139 height 18
click at [73, 360] on input "Oldcastle Precast Inc" at bounding box center [67, 360] width 10 height 10
checkbox input "true"
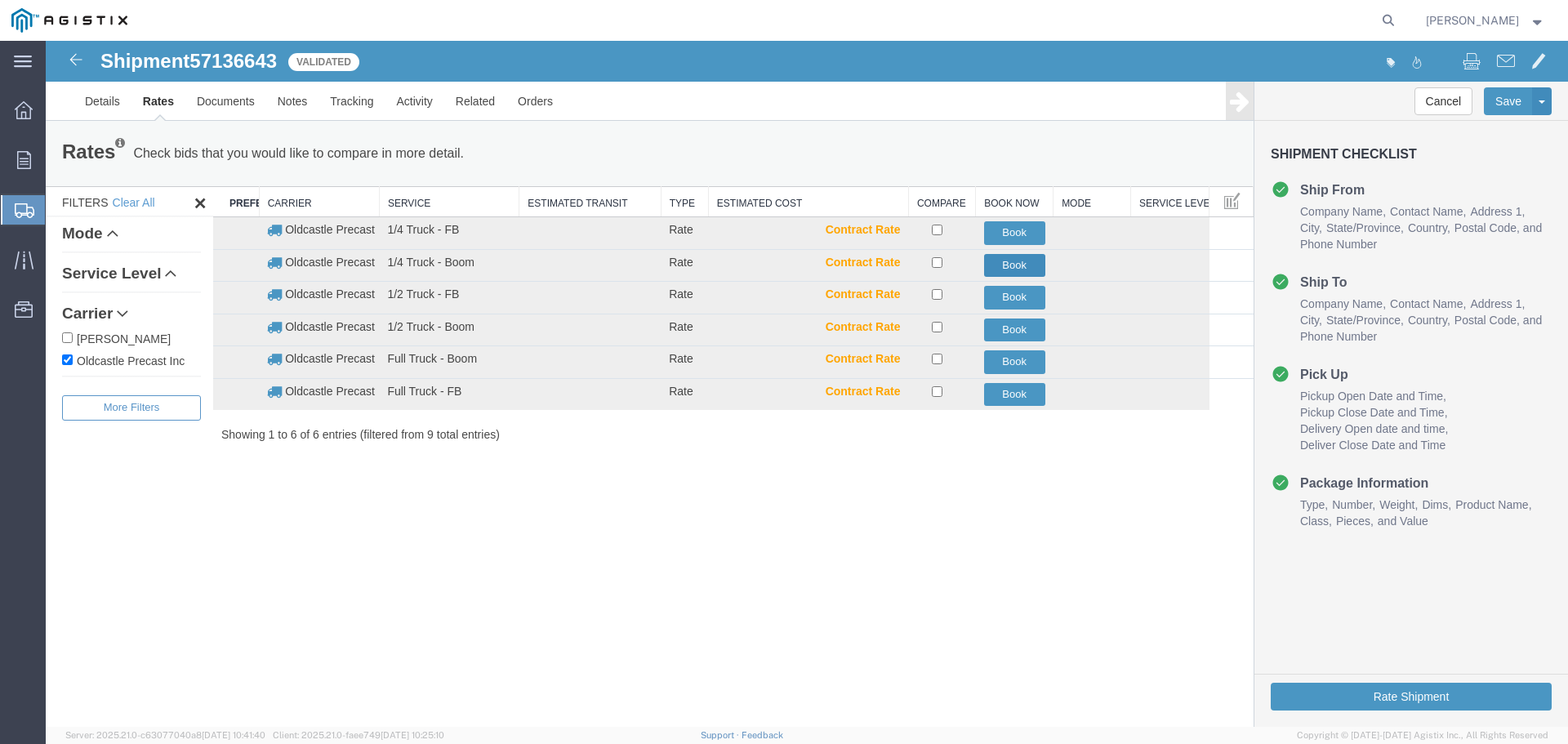
click at [1021, 259] on button "Book" at bounding box center [1014, 265] width 62 height 24
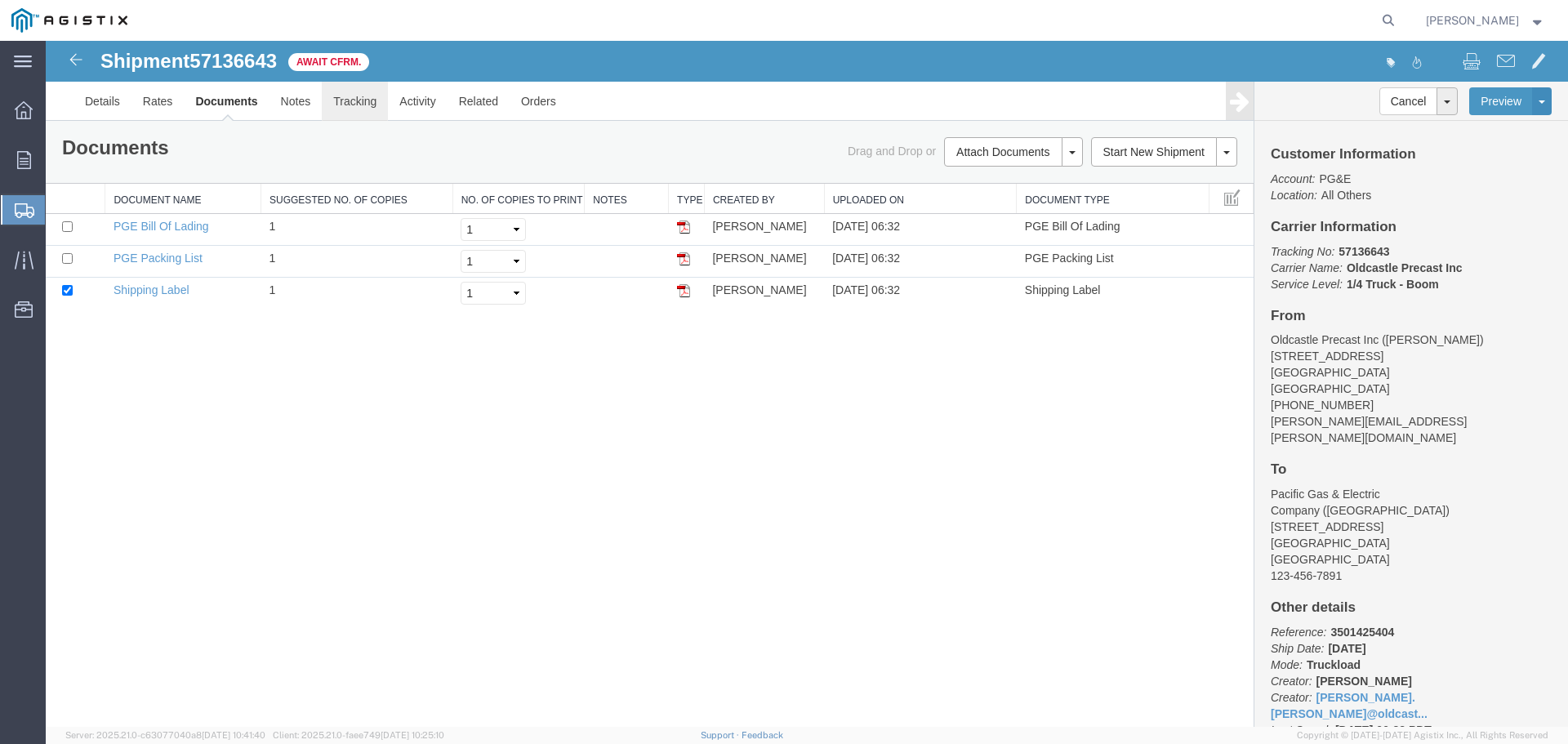
click at [358, 96] on link "Tracking" at bounding box center [355, 100] width 66 height 39
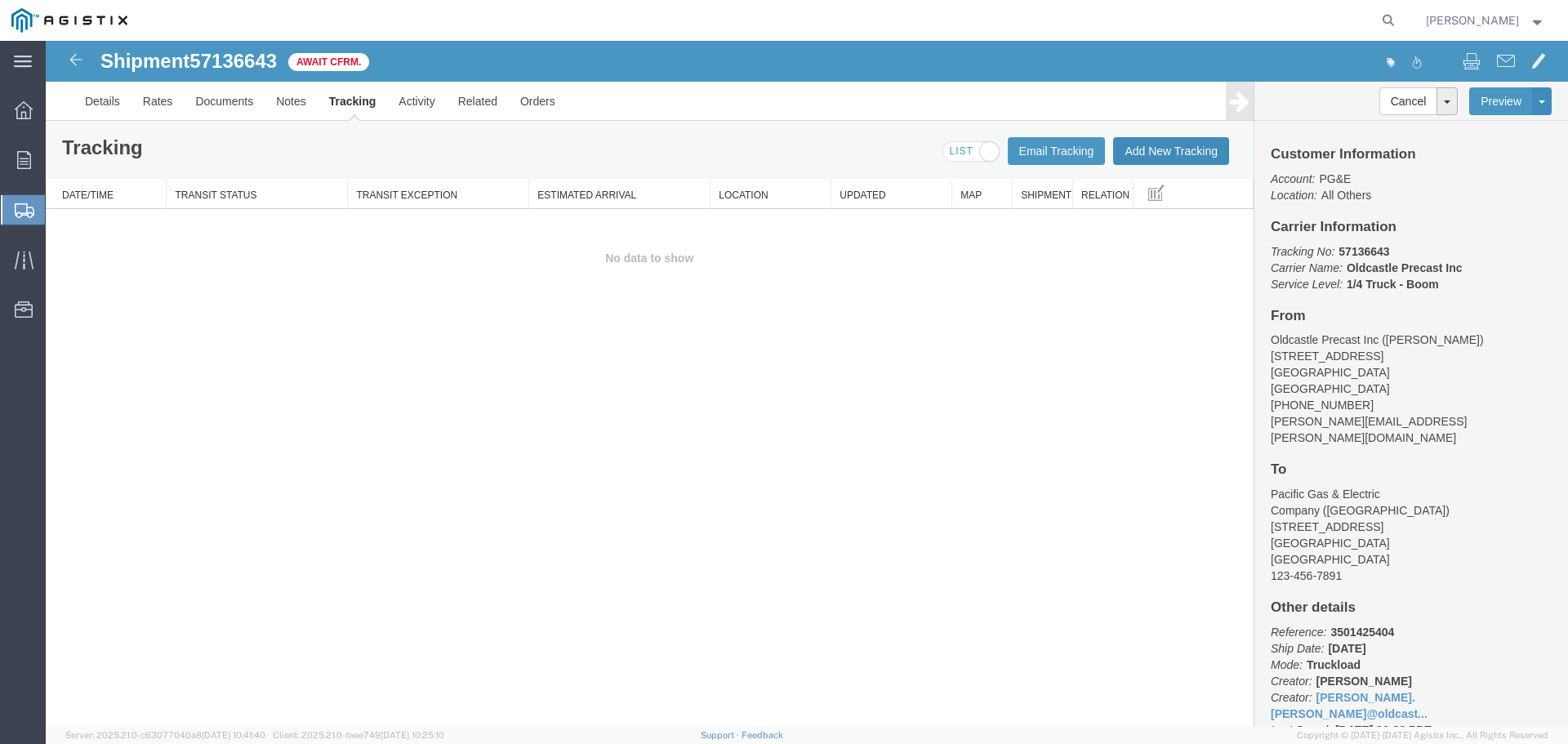
click at [1150, 146] on button "Add New Tracking" at bounding box center [1172, 151] width 116 height 27
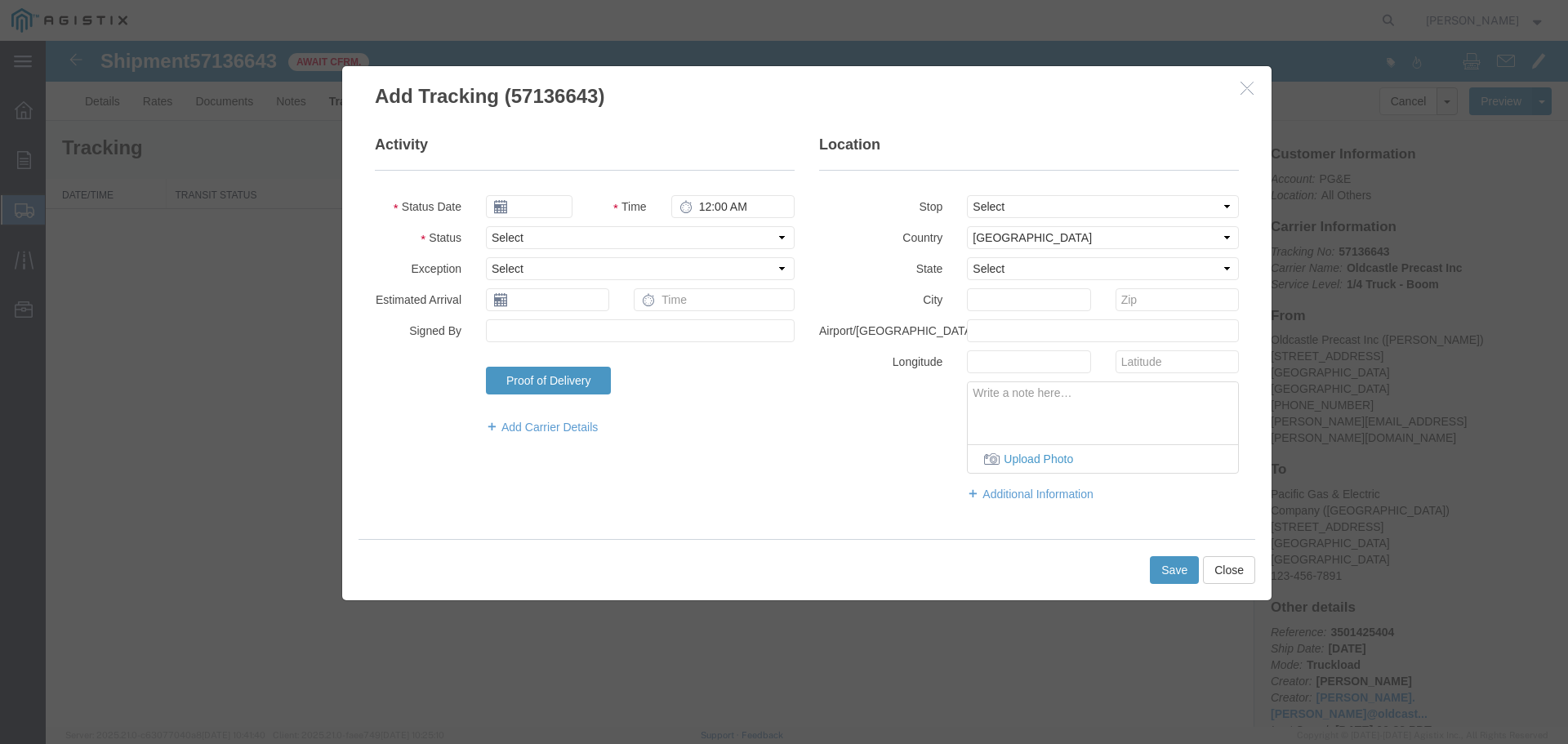
type input "[DATE]"
type input "7:00 AM"
click at [594, 229] on select "Select Arrival Notice Available Arrival Notice Imported Arrive at Delivery Loca…" at bounding box center [641, 238] width 308 height 23
select select "DELIVRED"
click at [486, 226] on select "Select Arrival Notice Available Arrival Notice Imported Arrive at Delivery Loca…" at bounding box center [641, 238] width 308 height 23
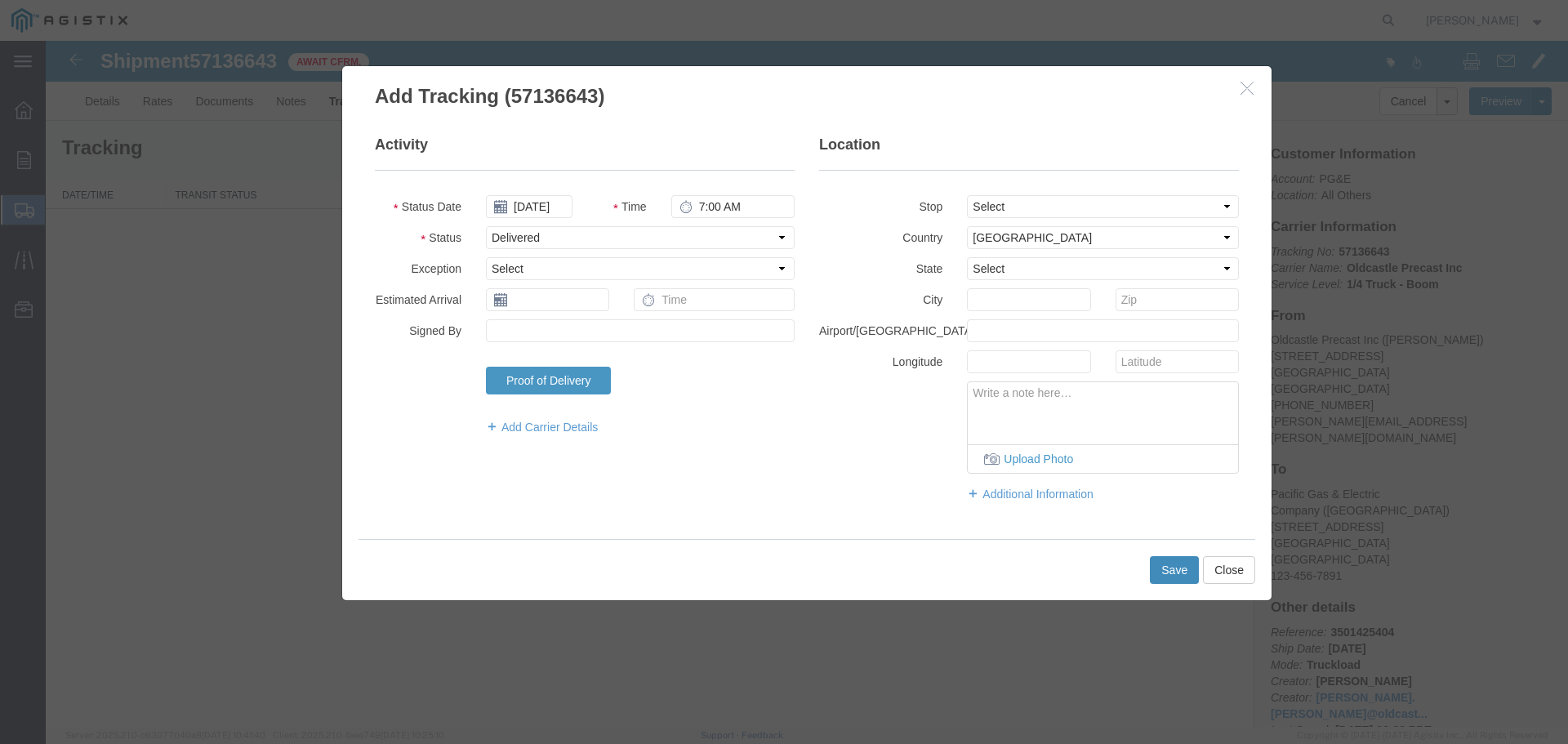
click at [1160, 565] on button "Save" at bounding box center [1174, 570] width 49 height 27
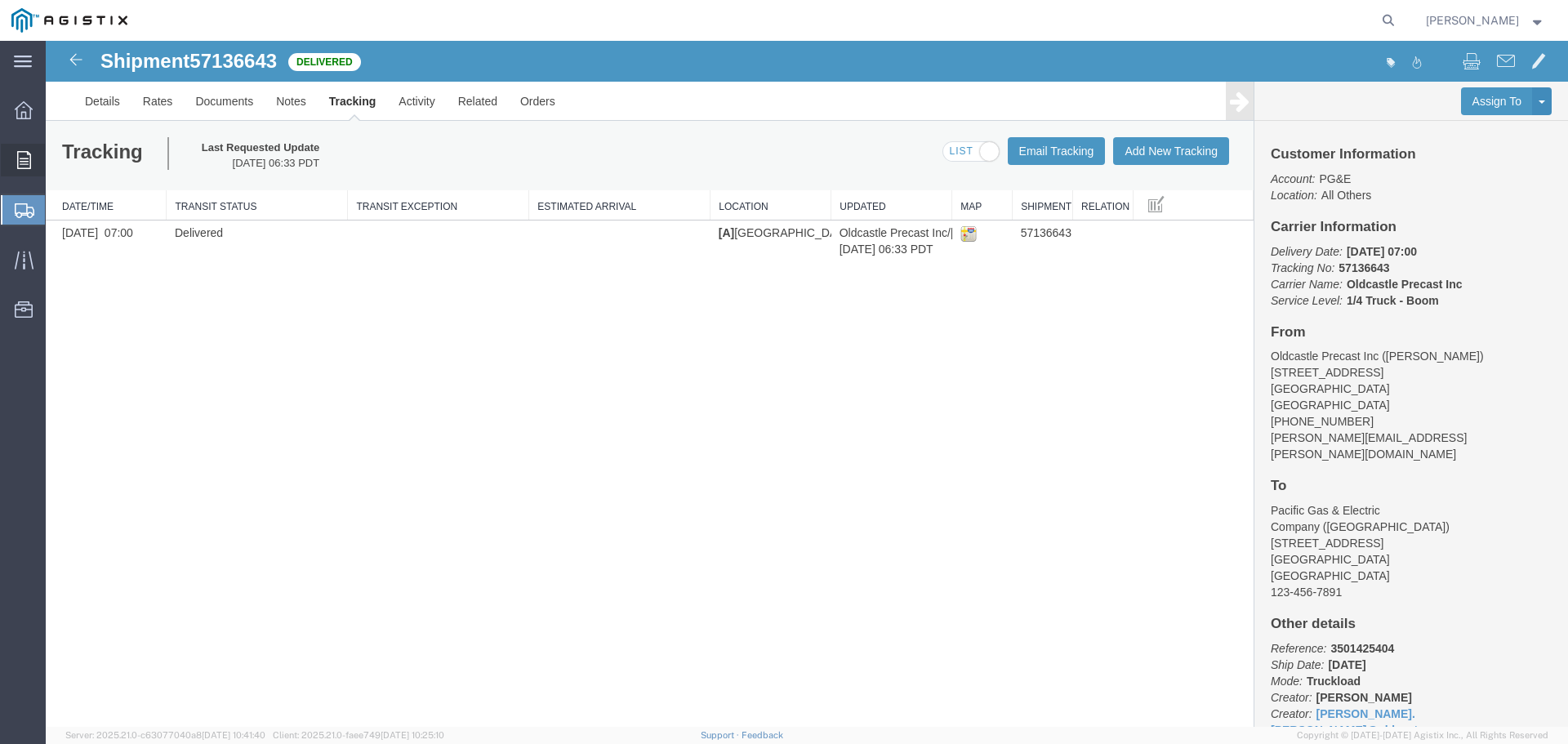
click at [26, 162] on icon at bounding box center [24, 160] width 14 height 18
